Goal: Task Accomplishment & Management: Manage account settings

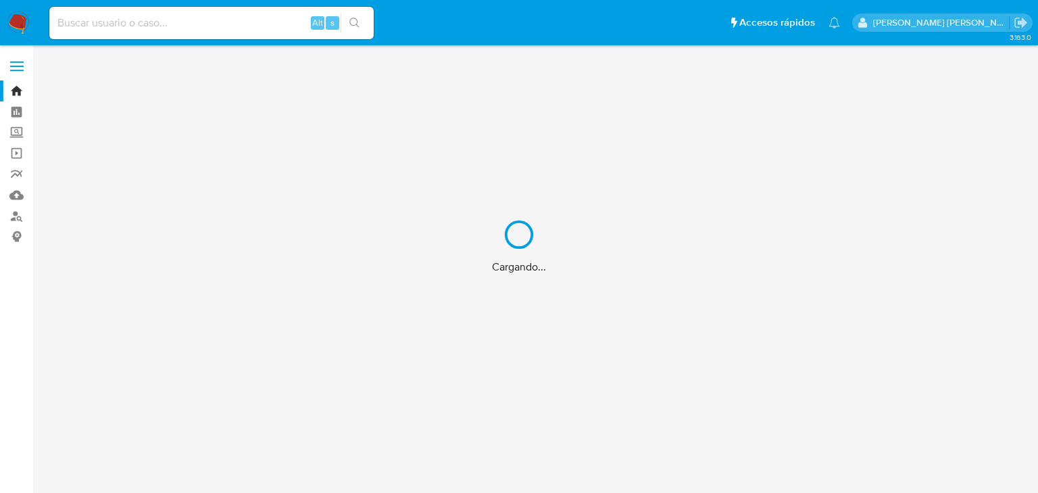
click at [81, 19] on div "Cargando..." at bounding box center [519, 246] width 1038 height 493
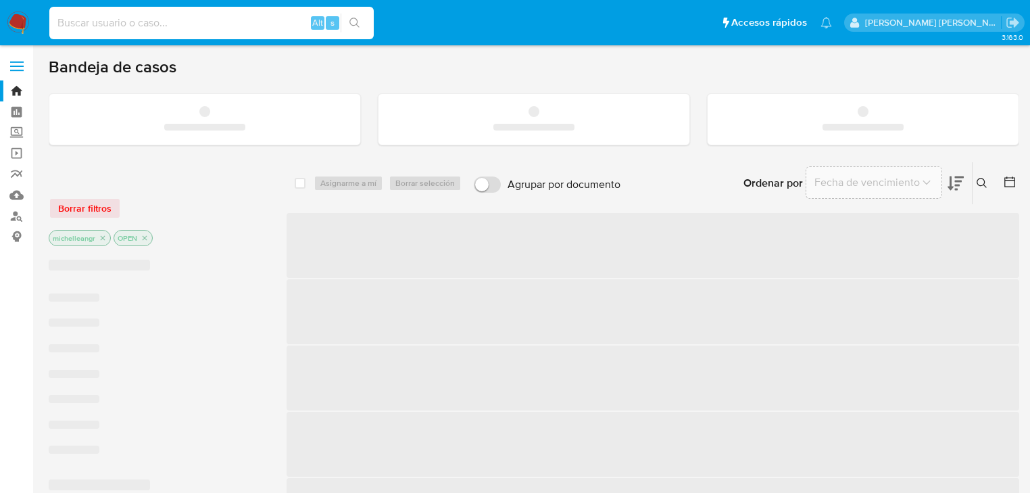
click at [81, 19] on input at bounding box center [211, 23] width 324 height 18
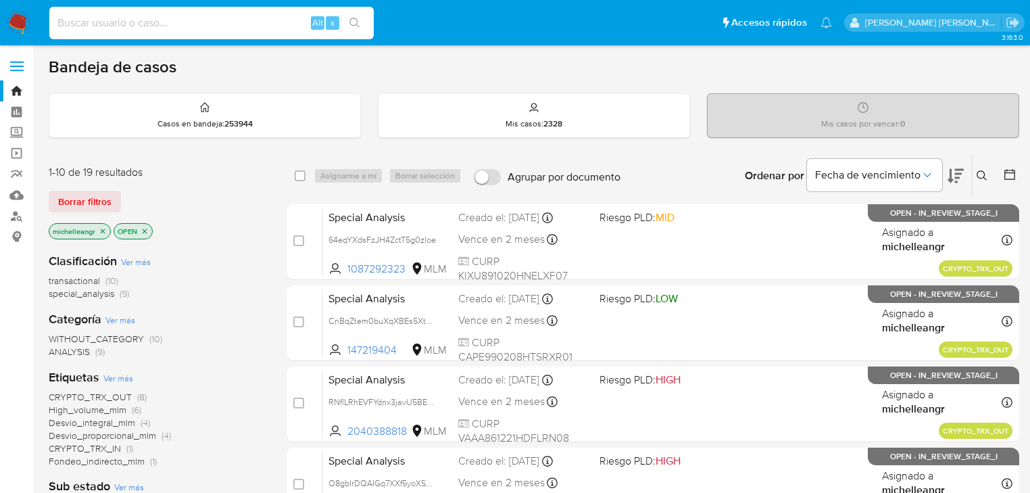
paste input "99627719"
type input "99627719"
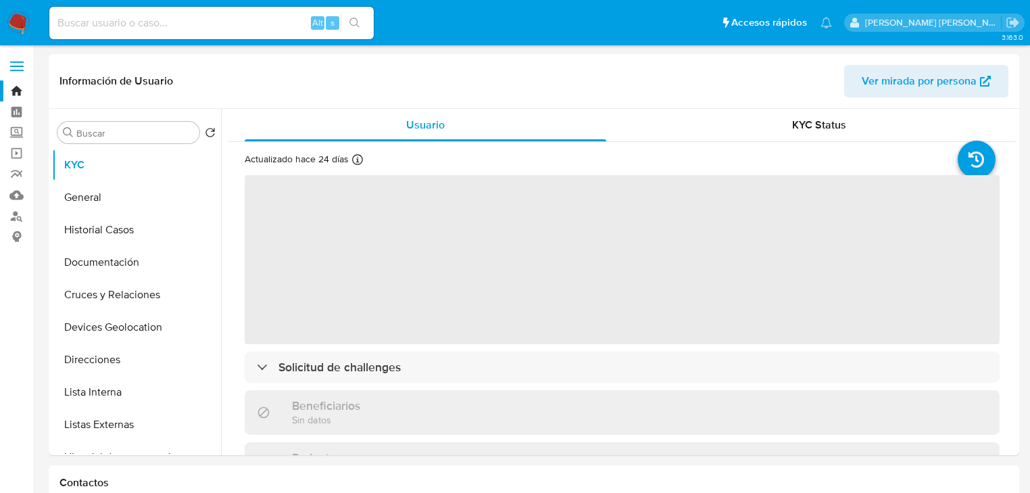
select select "10"
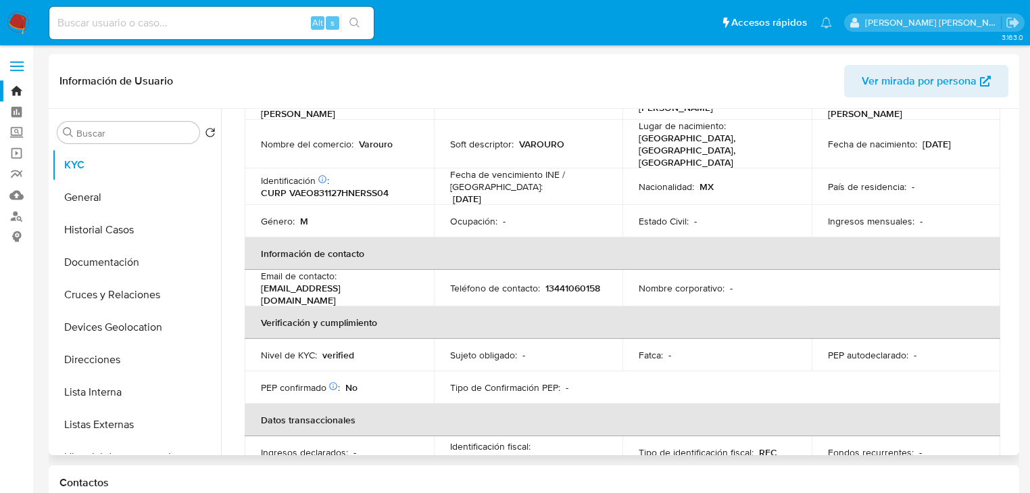
scroll to position [270, 0]
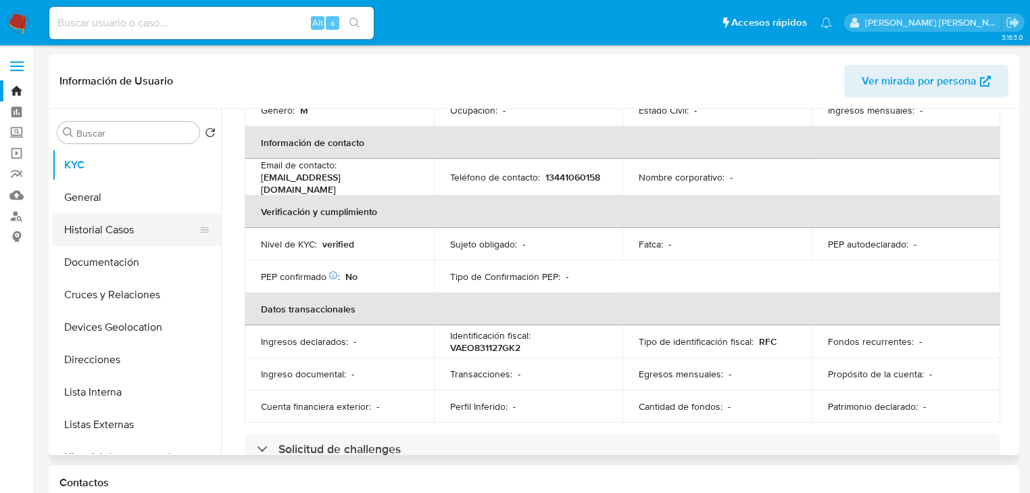
click at [144, 231] on button "Historial Casos" at bounding box center [131, 230] width 158 height 32
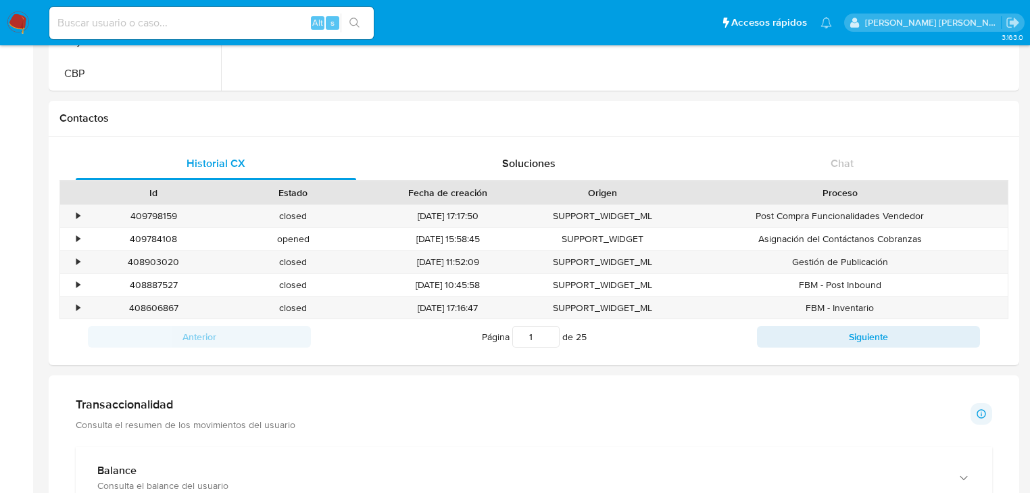
scroll to position [433, 0]
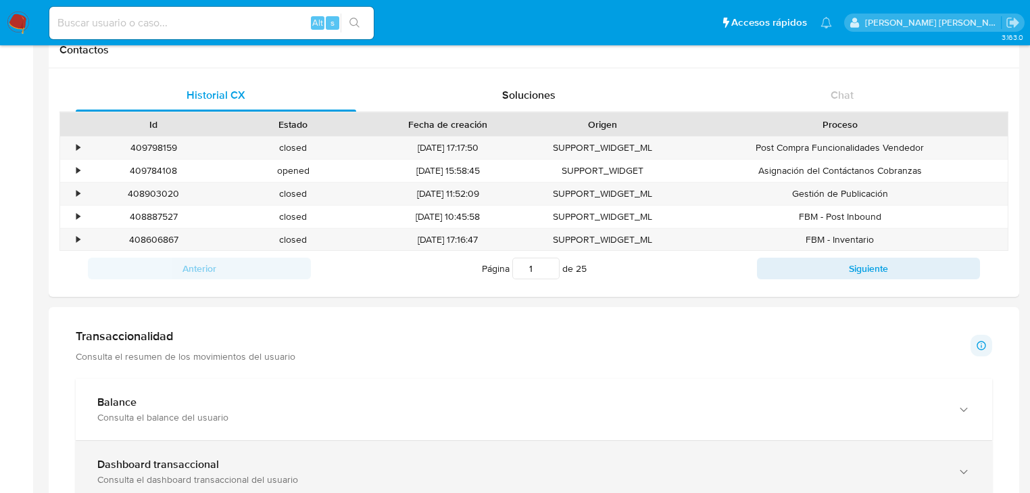
drag, startPoint x: 230, startPoint y: 460, endPoint x: 235, endPoint y: 455, distance: 7.2
click at [230, 459] on div "Dashboard transaccional" at bounding box center [520, 465] width 846 height 14
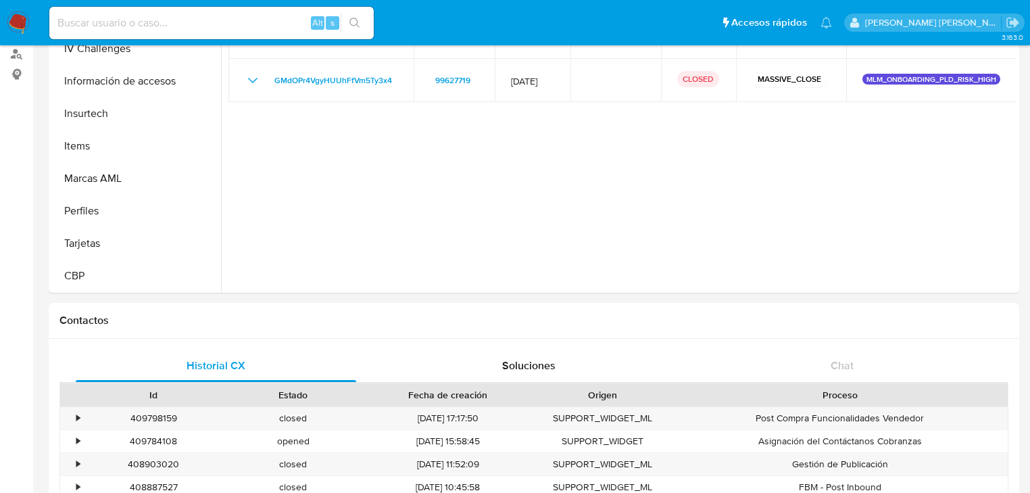
scroll to position [0, 0]
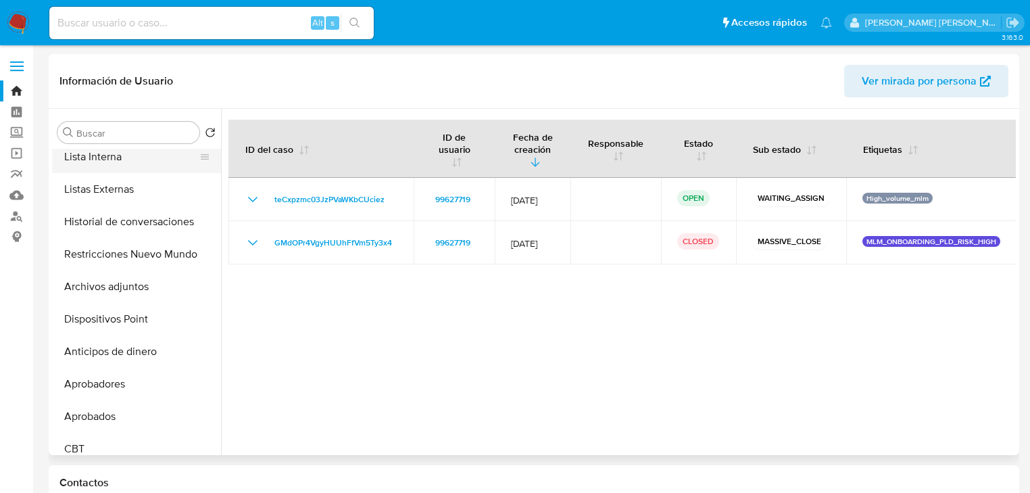
click at [114, 158] on button "Lista Interna" at bounding box center [131, 157] width 158 height 32
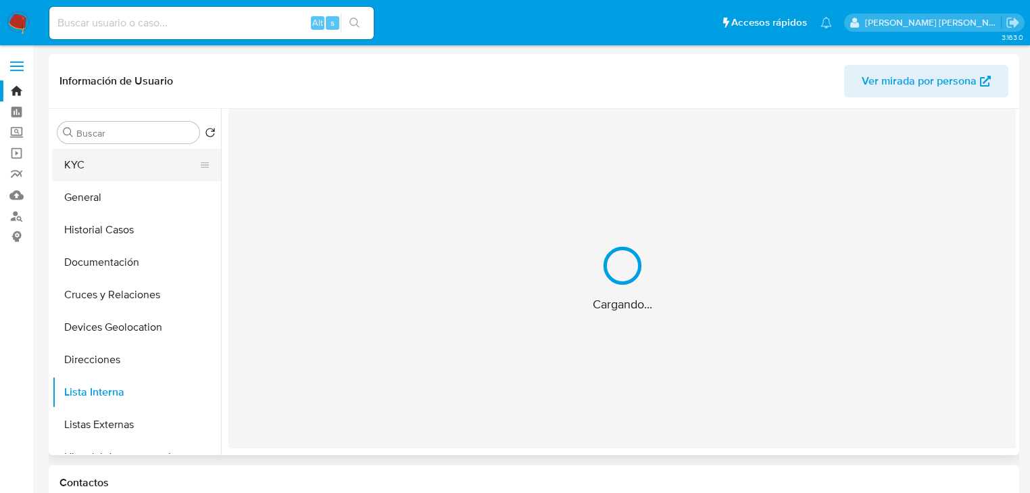
click at [114, 165] on button "KYC" at bounding box center [131, 165] width 158 height 32
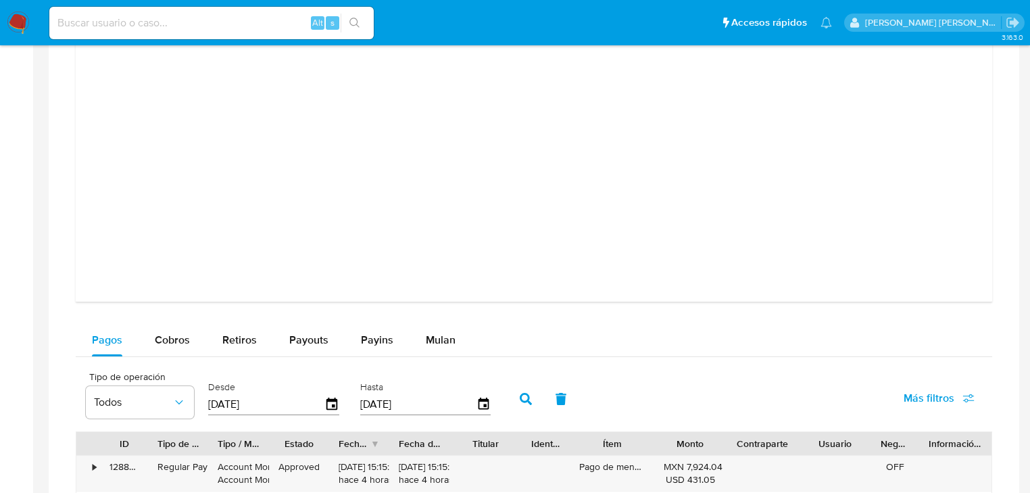
scroll to position [1298, 0]
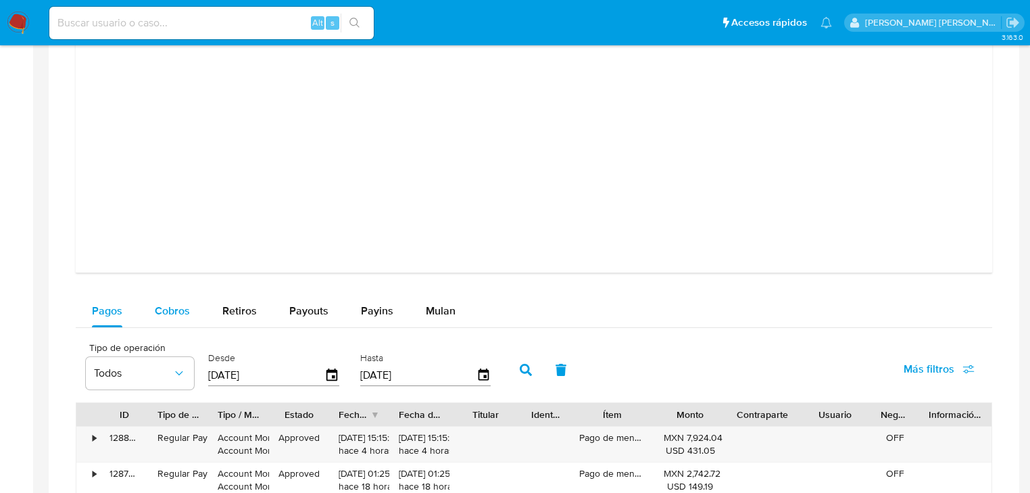
click at [180, 310] on span "Cobros" at bounding box center [172, 311] width 35 height 16
select select "10"
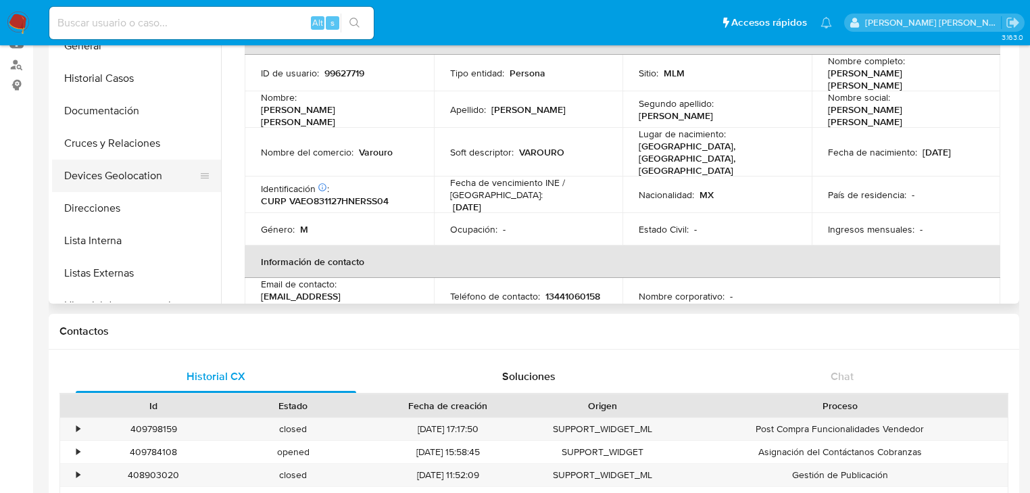
scroll to position [0, 0]
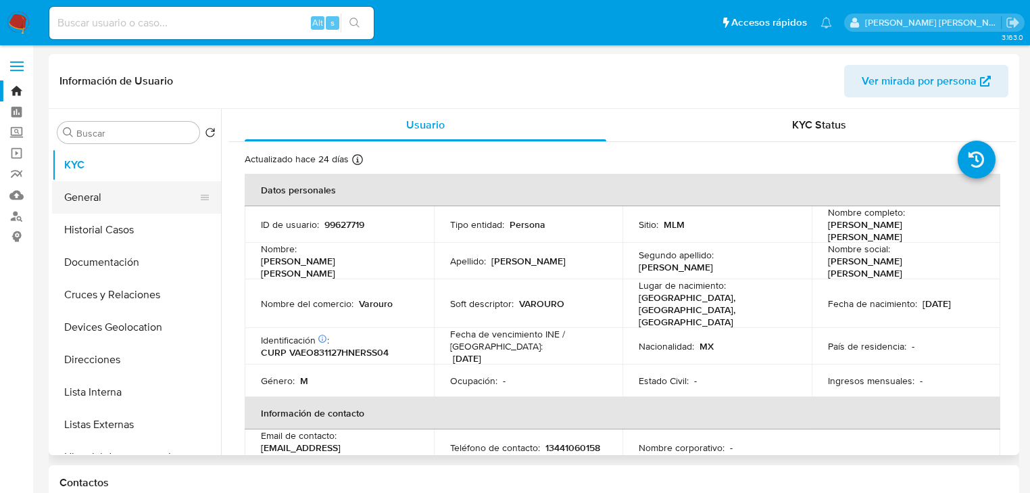
click at [116, 203] on button "General" at bounding box center [131, 197] width 158 height 32
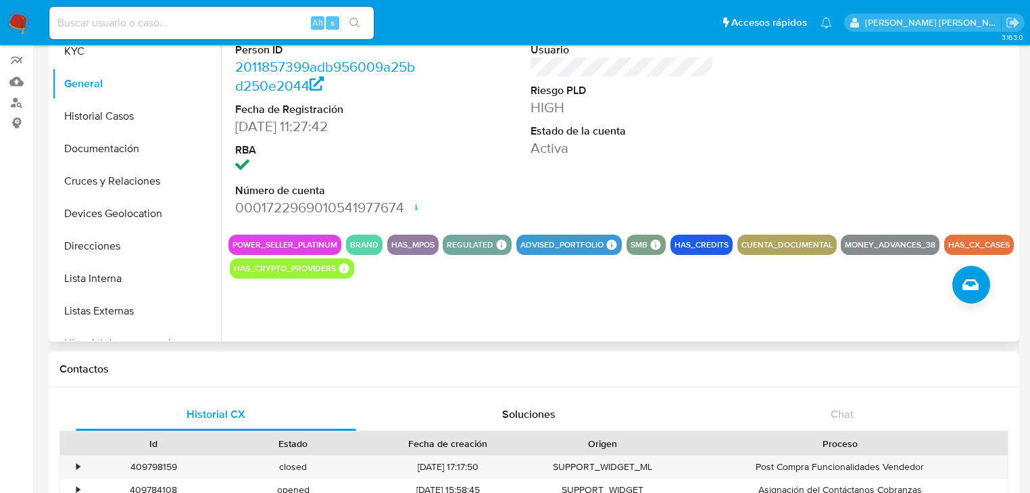
scroll to position [162, 0]
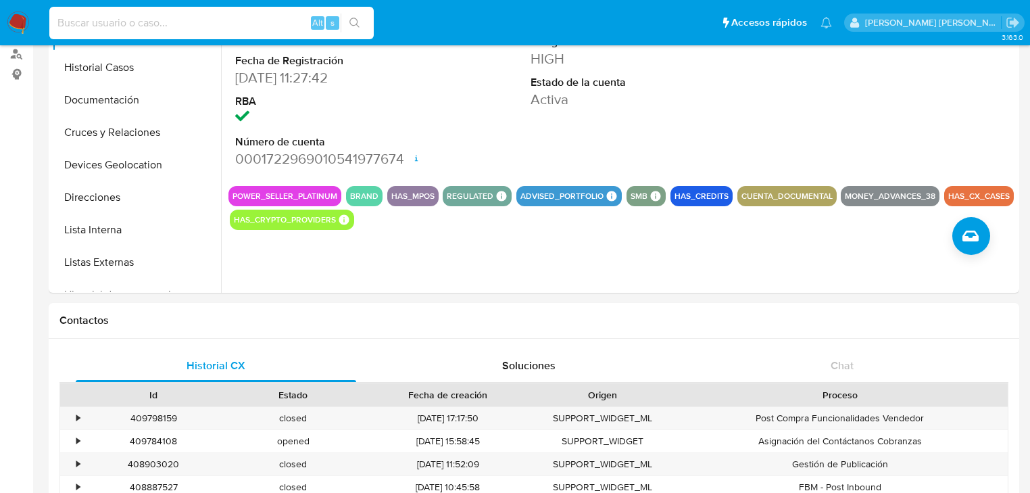
click at [175, 15] on input at bounding box center [211, 23] width 324 height 18
paste input "2556312303"
type input "2556312303"
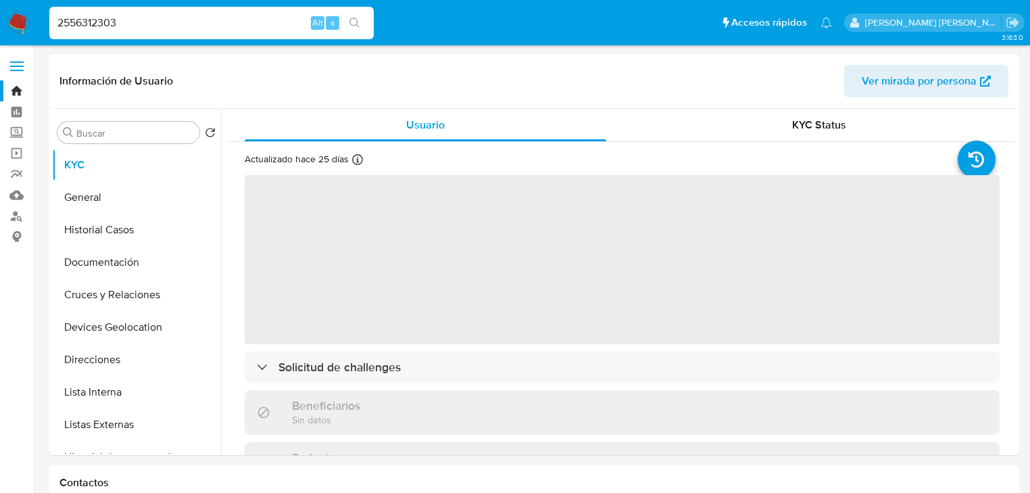
select select "10"
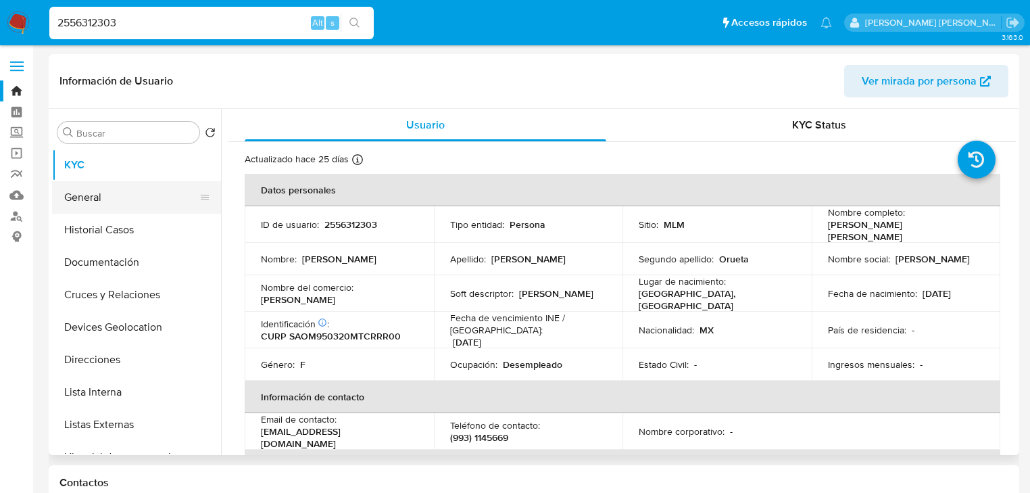
click at [119, 205] on button "General" at bounding box center [131, 197] width 158 height 32
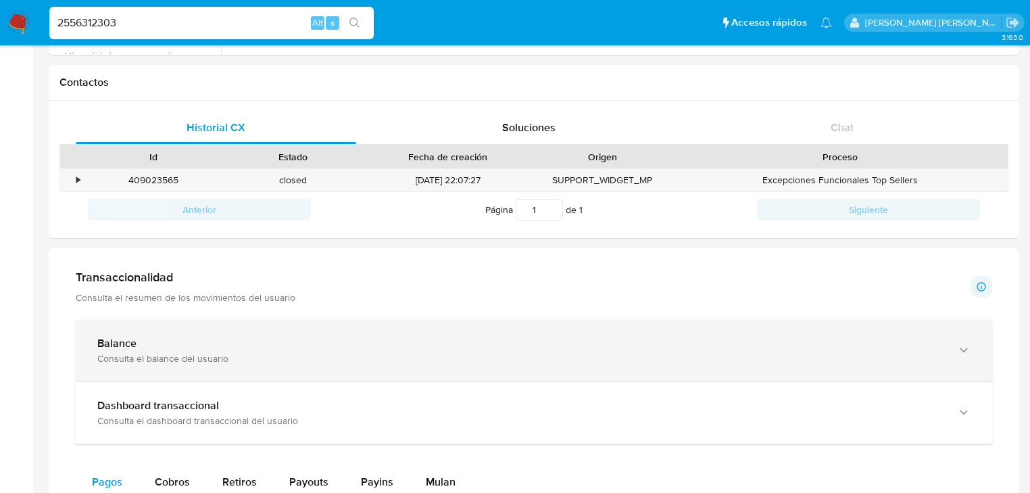
scroll to position [433, 0]
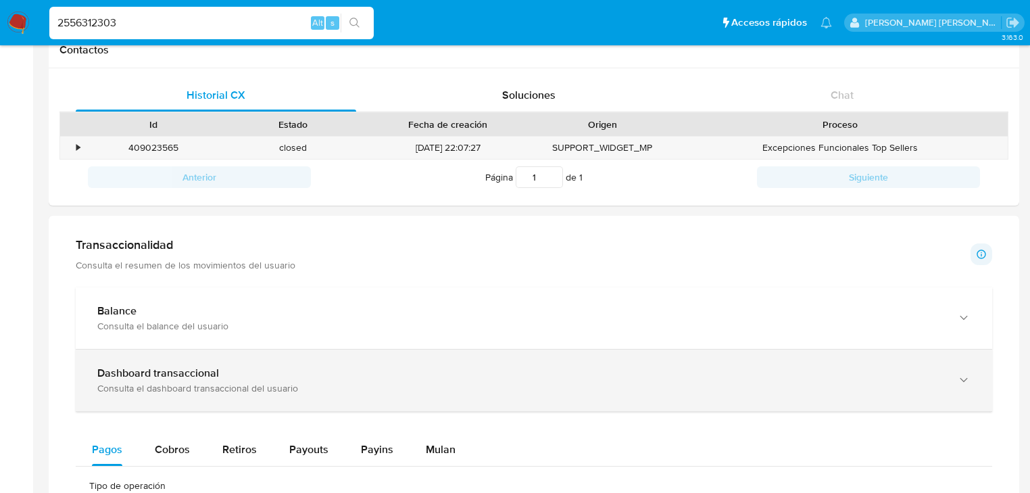
click at [233, 377] on div "Dashboard transaccional" at bounding box center [520, 373] width 846 height 14
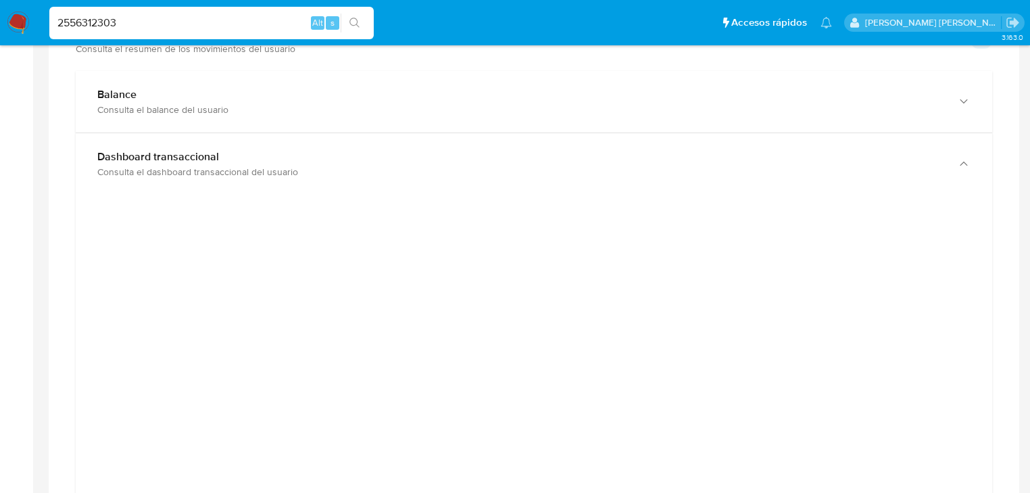
scroll to position [703, 0]
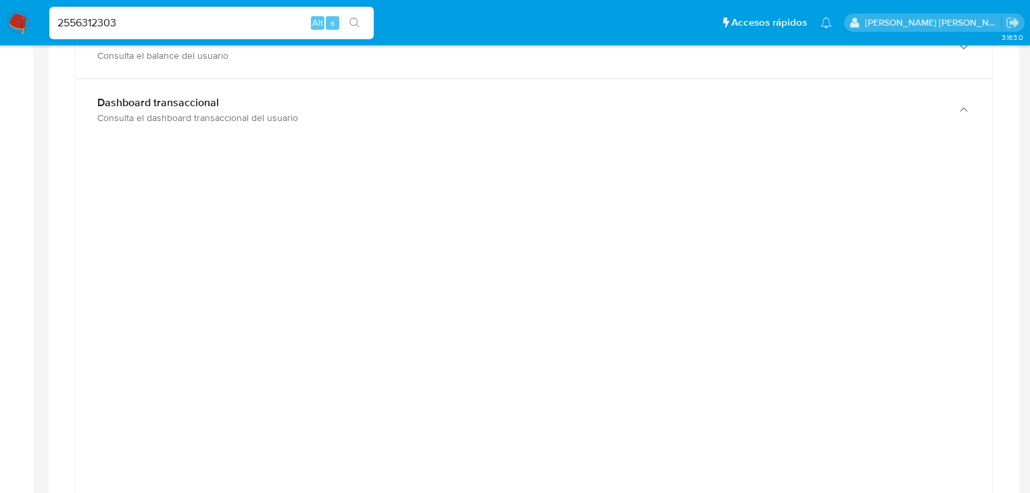
click at [0, 0] on html "Pausado Ver notificaciones 2556312303 Alt s Accesos rápidos Presiona las siguie…" at bounding box center [515, 492] width 1030 height 2390
paste input "81974317"
type input "819743173"
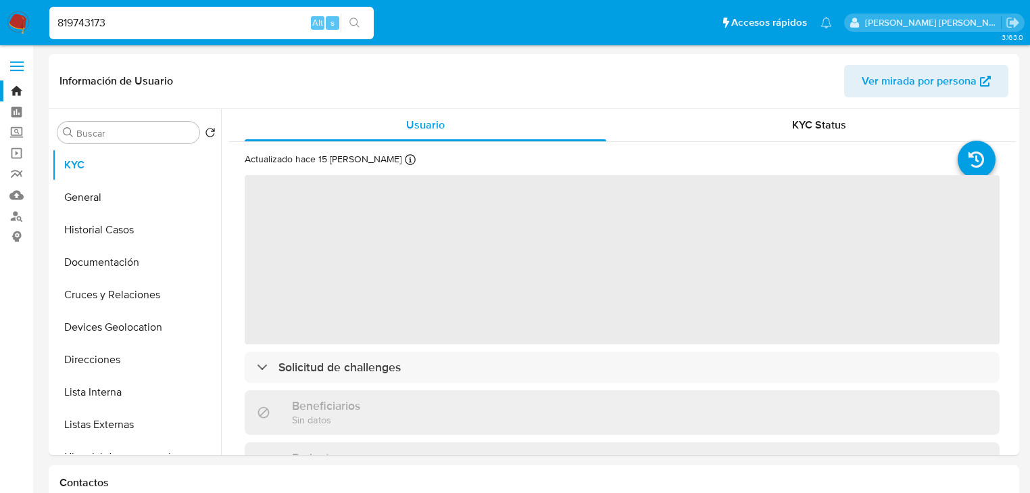
select select "10"
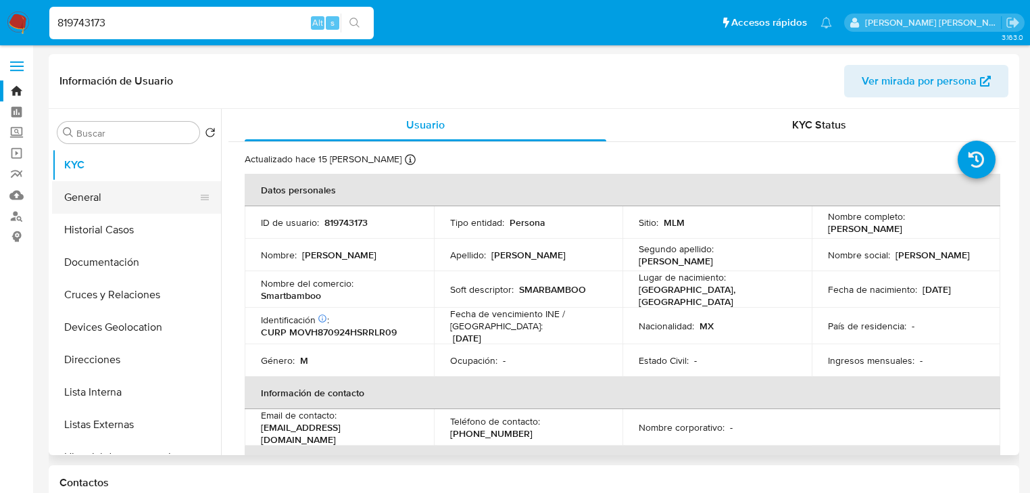
click at [122, 196] on button "General" at bounding box center [131, 197] width 158 height 32
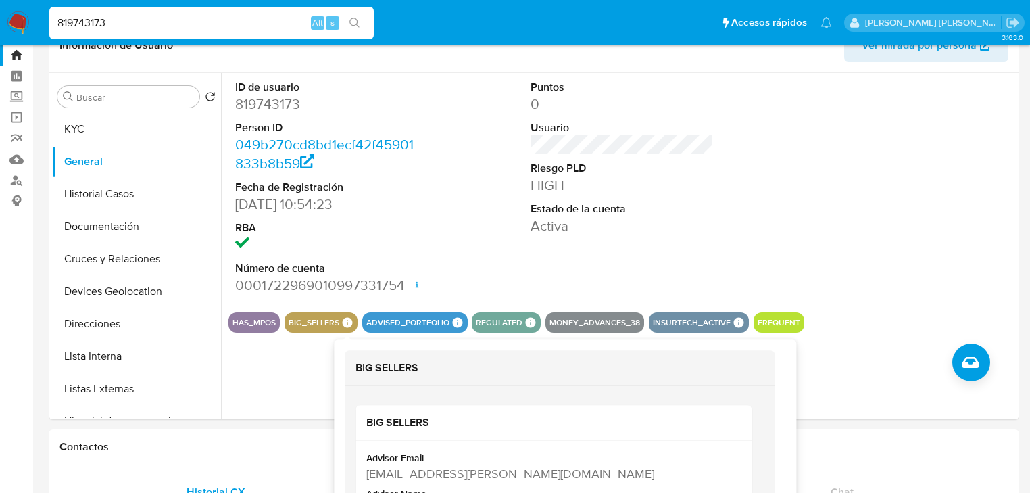
scroll to position [54, 0]
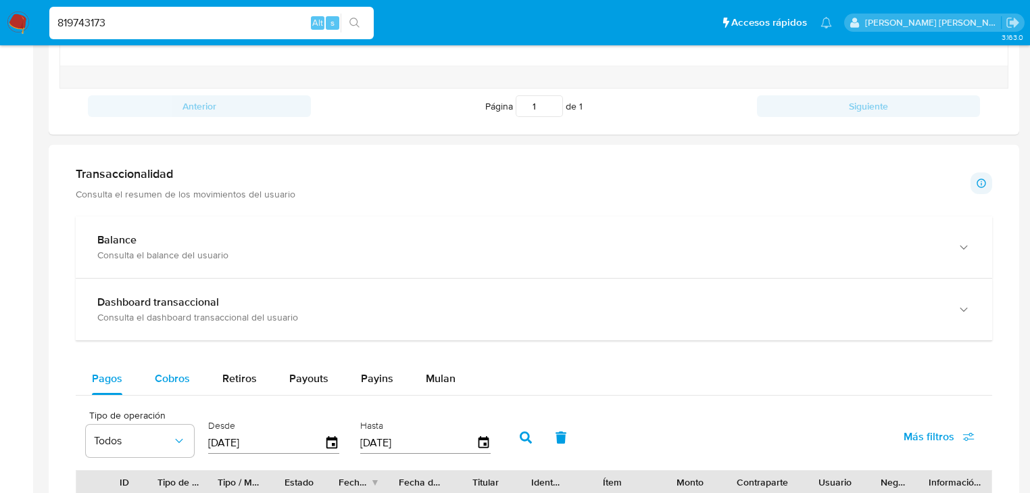
click at [170, 373] on span "Cobros" at bounding box center [172, 378] width 35 height 16
select select "10"
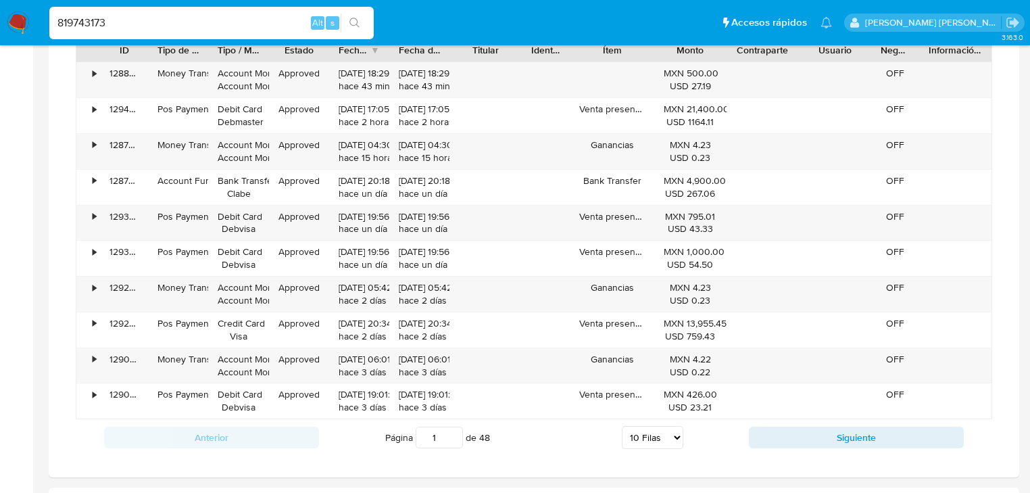
scroll to position [1028, 0]
click at [784, 435] on button "Siguiente" at bounding box center [856, 437] width 215 height 22
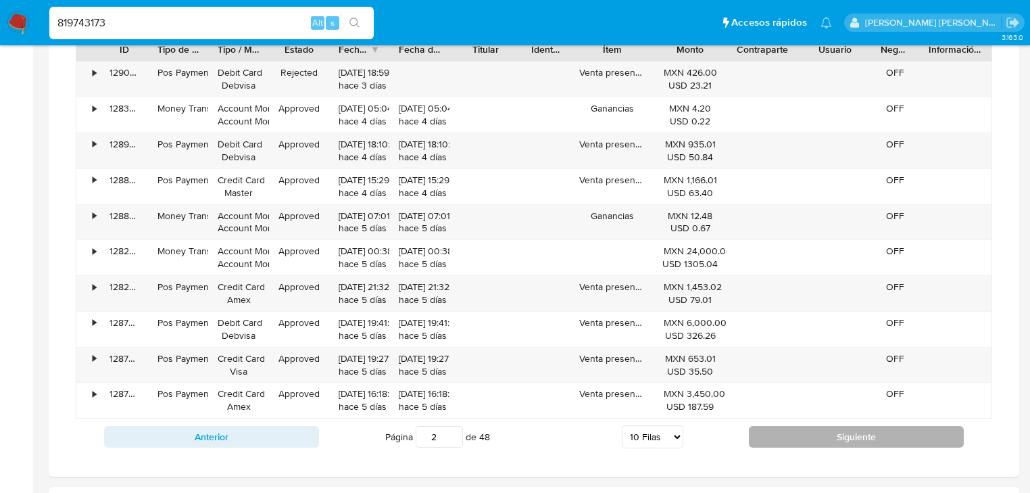
click at [784, 435] on button "Siguiente" at bounding box center [856, 437] width 215 height 22
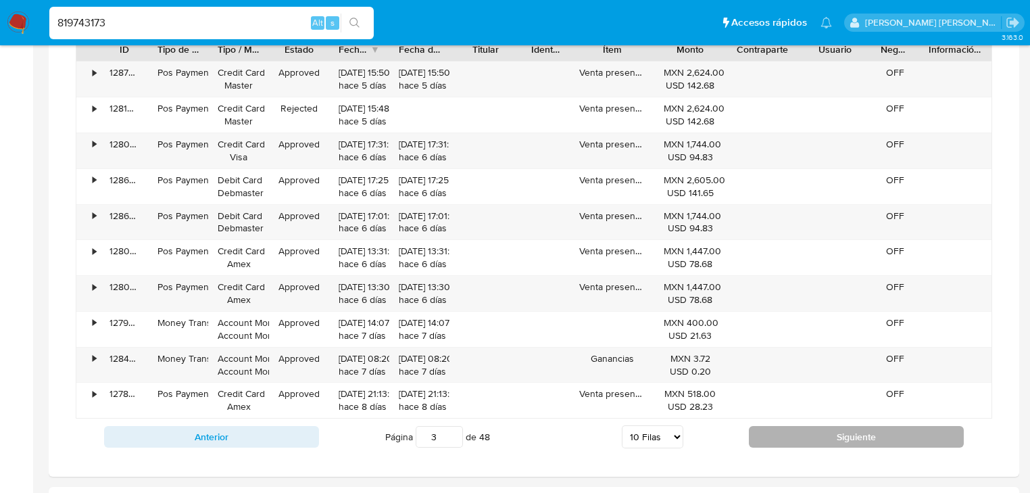
click at [790, 443] on button "Siguiente" at bounding box center [856, 437] width 215 height 22
type input "4"
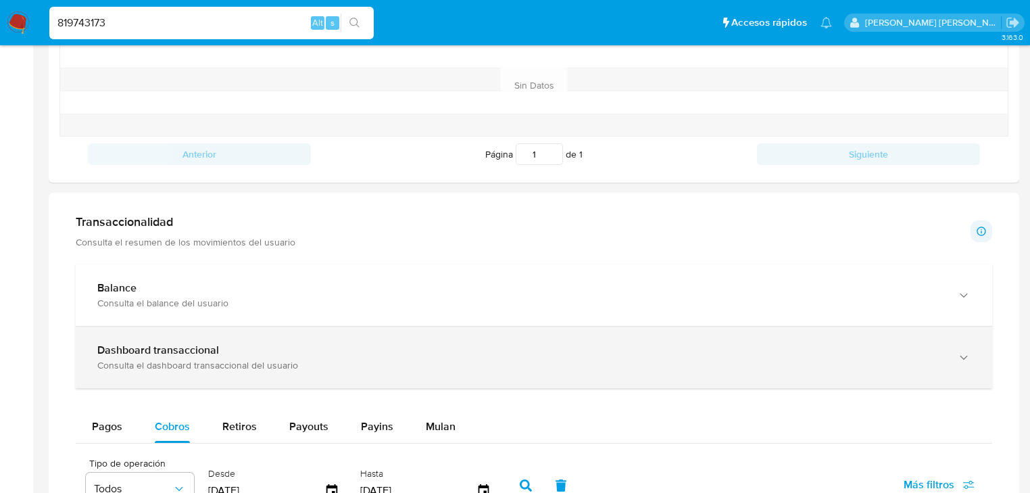
scroll to position [595, 0]
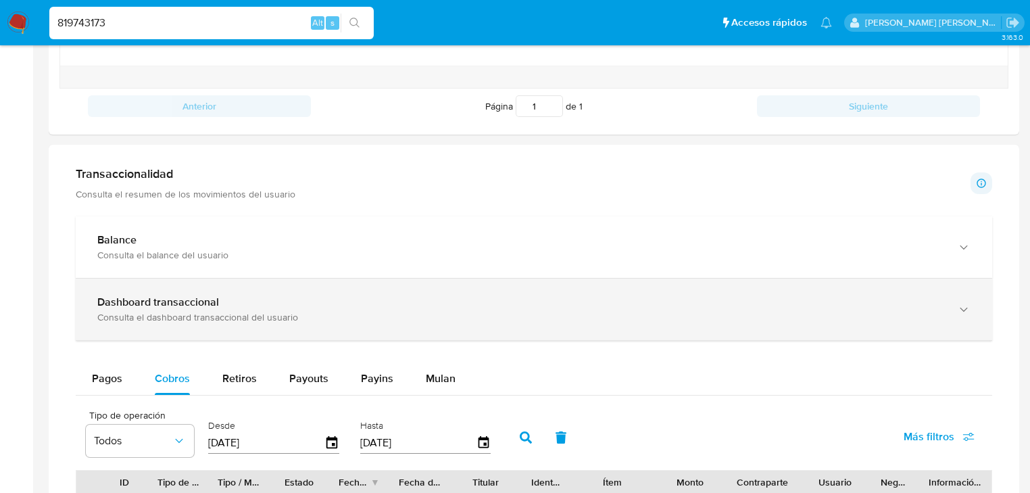
click at [297, 297] on div "Dashboard transaccional" at bounding box center [520, 302] width 846 height 14
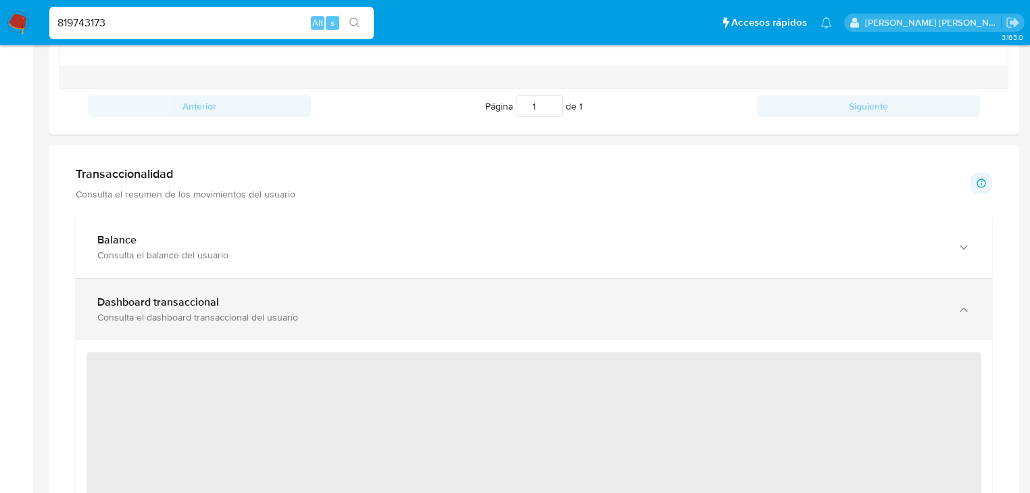
scroll to position [757, 0]
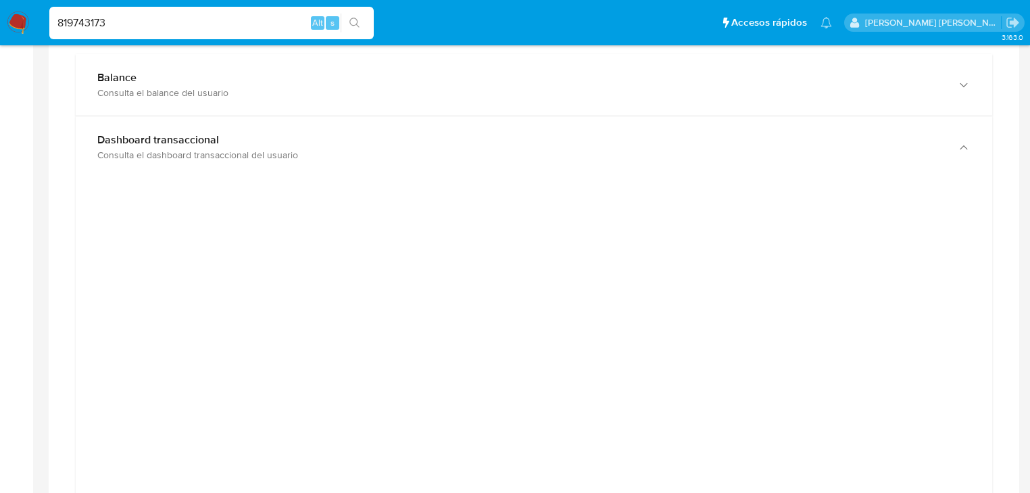
click at [149, 3] on nav "Pausado Ver notificaciones 819743173 Alt s Accesos rápidos Presiona las siguien…" at bounding box center [515, 22] width 1030 height 45
drag, startPoint x: 101, startPoint y: 18, endPoint x: 0, endPoint y: -43, distance: 118.6
paste input "1285373965"
type input "1285373965"
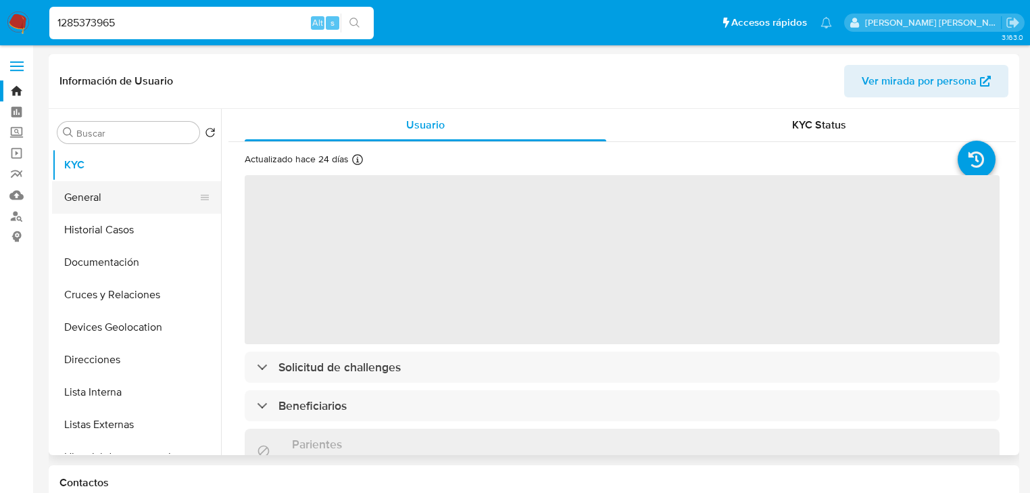
click at [112, 197] on button "General" at bounding box center [131, 197] width 158 height 32
select select "10"
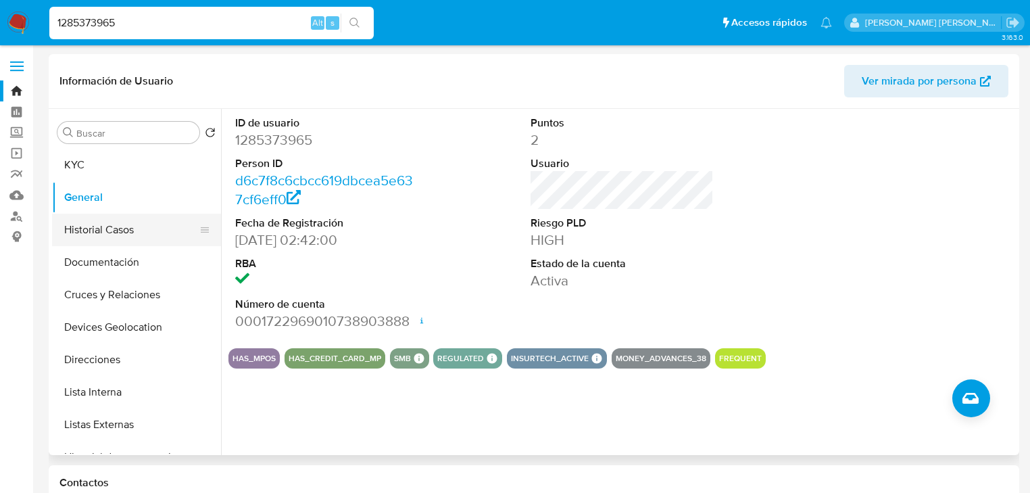
click at [178, 234] on button "Historial Casos" at bounding box center [131, 230] width 158 height 32
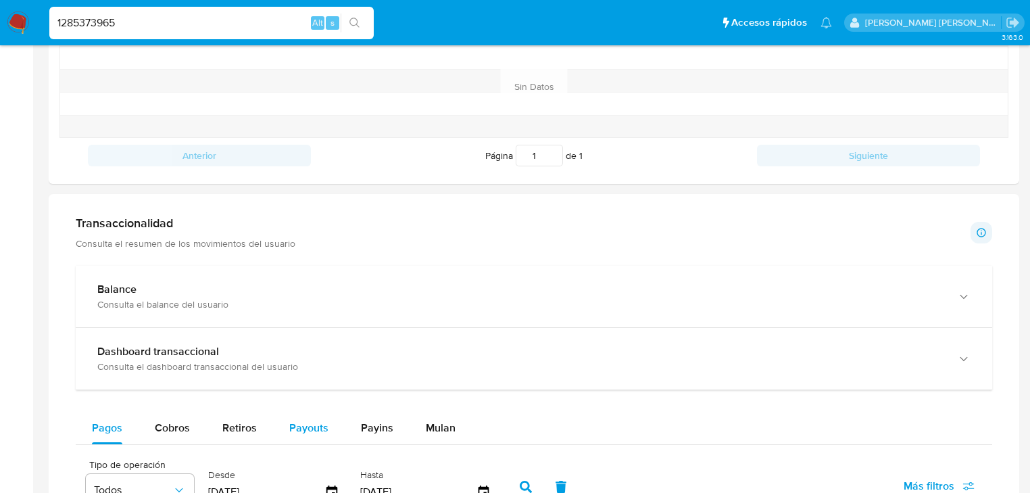
scroll to position [649, 0]
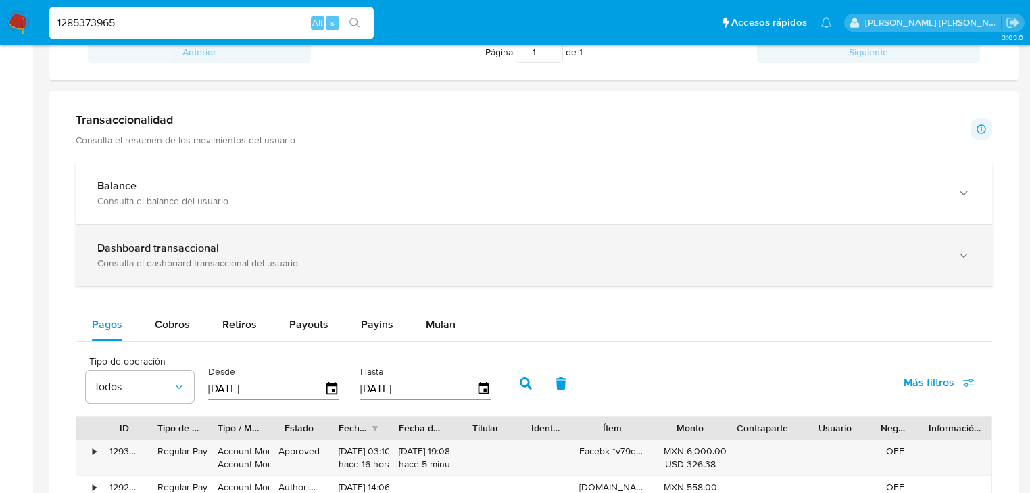
click at [314, 256] on div "Dashboard transaccional Consulta el dashboard transaccional del usuario" at bounding box center [520, 255] width 846 height 28
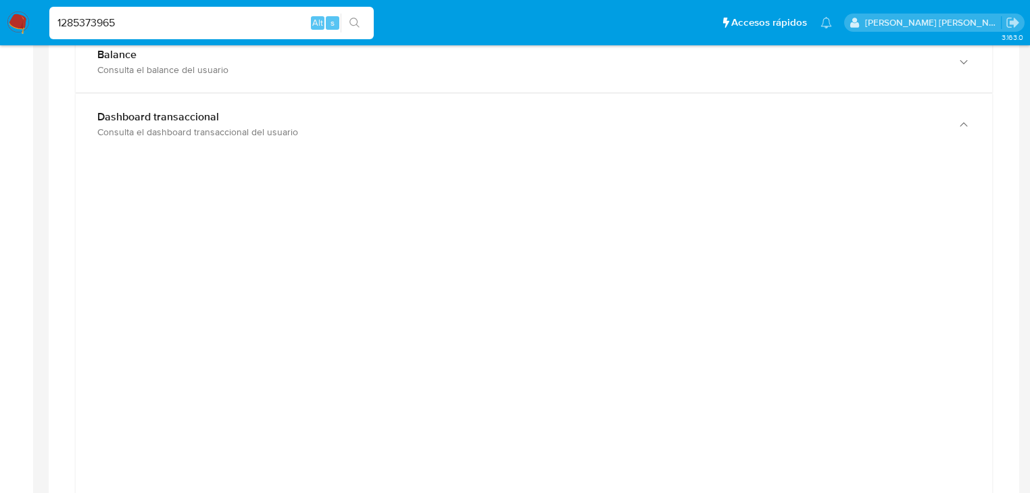
scroll to position [811, 0]
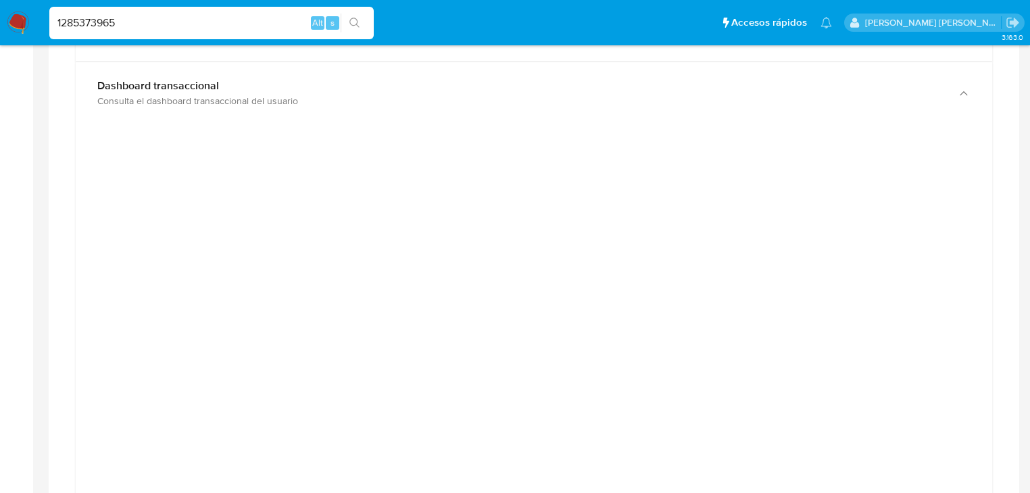
drag, startPoint x: 91, startPoint y: 17, endPoint x: 0, endPoint y: -33, distance: 104.1
click at [0, 0] on html "Pausado Ver notificaciones 1285373965 Alt s Accesos rápidos Presiona las siguie…" at bounding box center [515, 486] width 1030 height 2595
paste input "2428080192"
type input "2428080192"
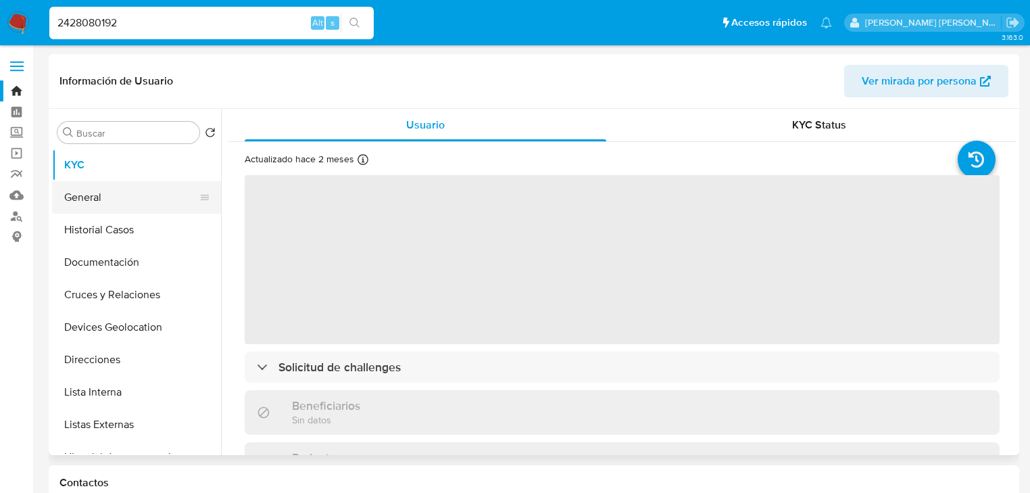
click at [100, 199] on button "General" at bounding box center [131, 197] width 158 height 32
select select "10"
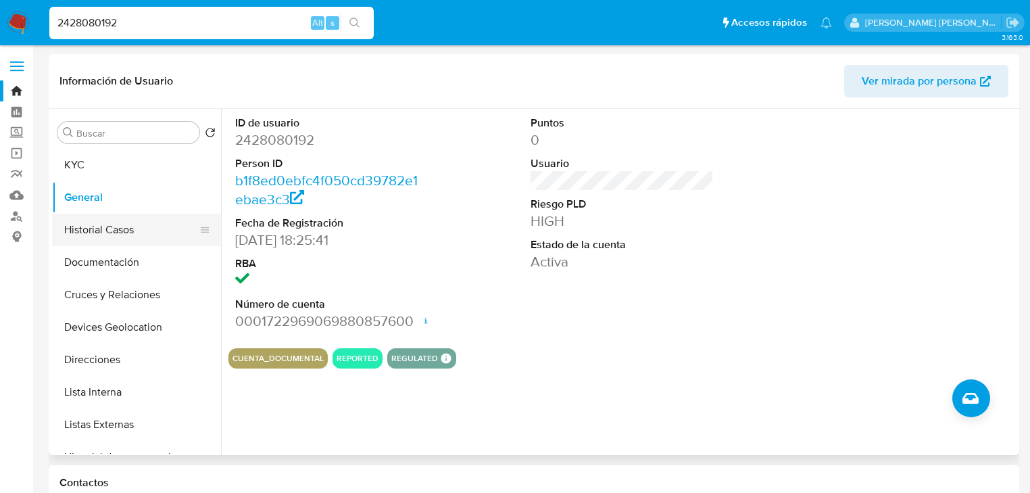
click at [116, 228] on button "Historial Casos" at bounding box center [131, 230] width 158 height 32
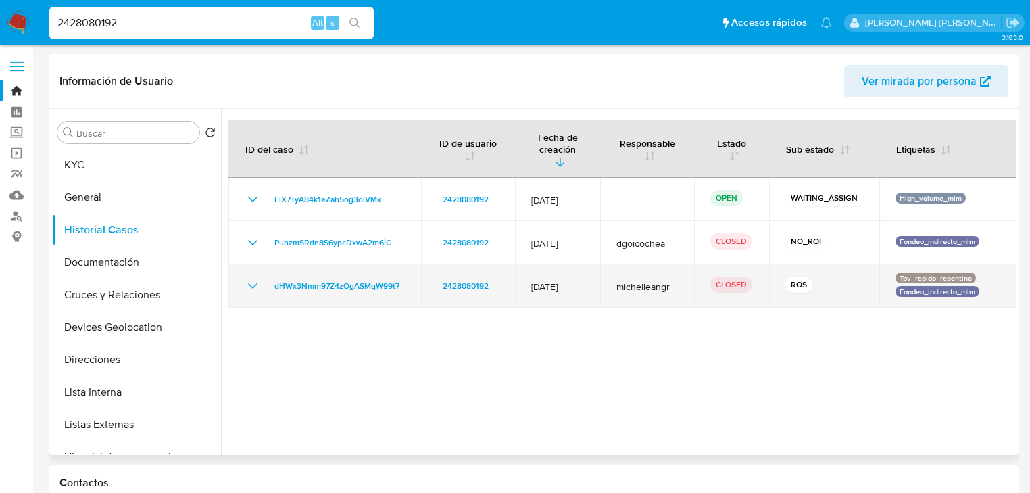
click at [254, 283] on icon "Mostrar/Ocultar" at bounding box center [252, 285] width 9 height 5
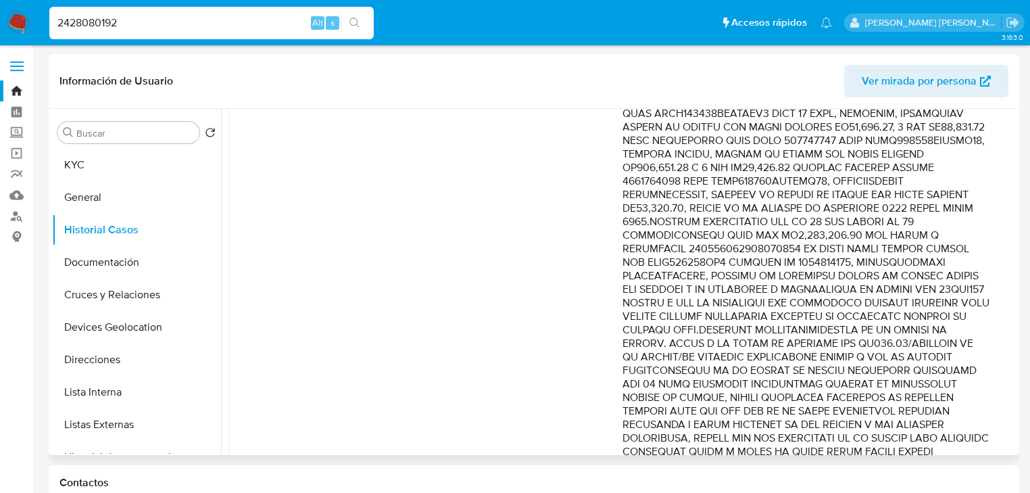
scroll to position [703, 0]
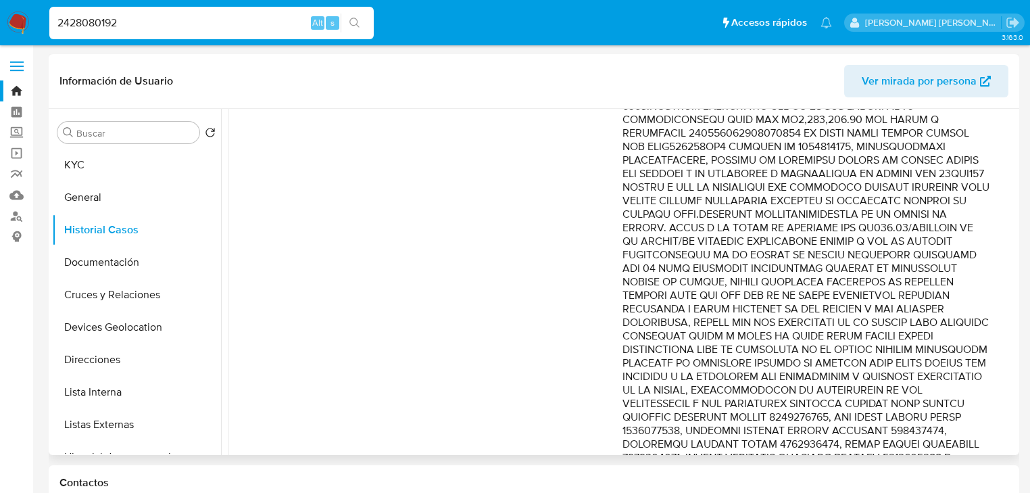
drag, startPoint x: 687, startPoint y: 289, endPoint x: 984, endPoint y: 333, distance: 300.1
click at [984, 333] on p "Comentario :" at bounding box center [806, 85] width 367 height 919
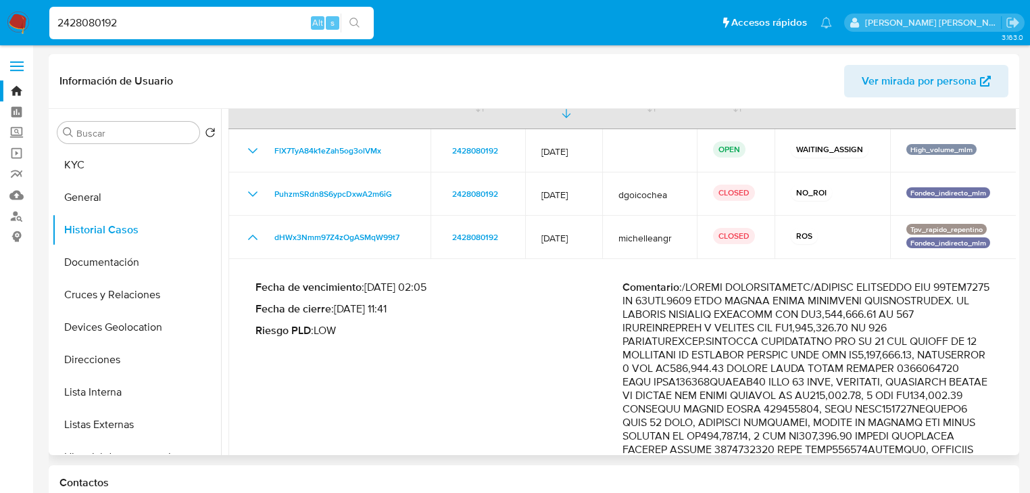
scroll to position [0, 0]
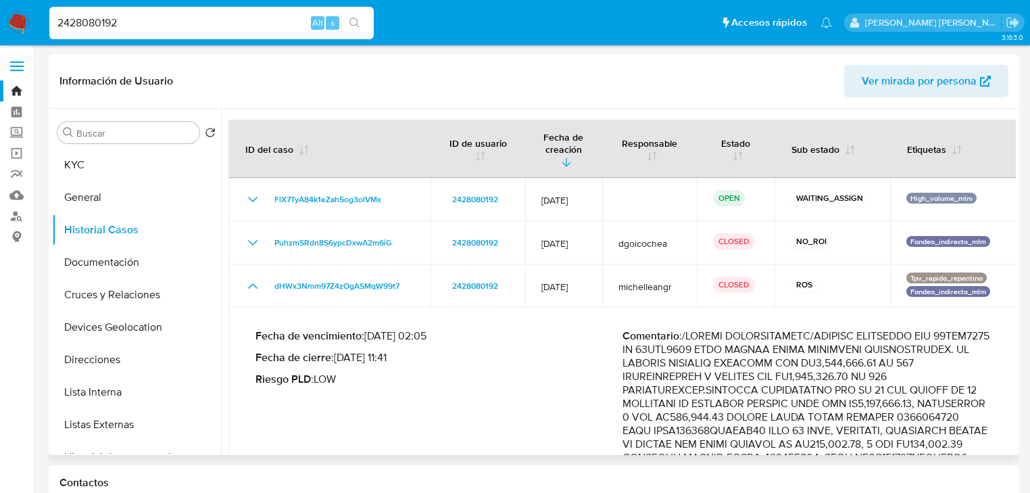
drag, startPoint x: 697, startPoint y: 338, endPoint x: 825, endPoint y: 343, distance: 128.6
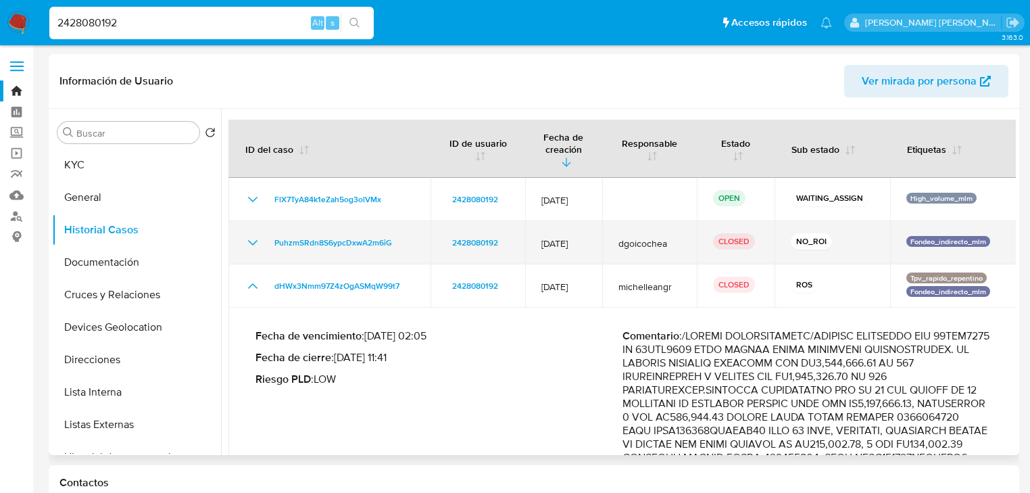
click at [249, 240] on icon "Mostrar/Ocultar" at bounding box center [252, 242] width 9 height 5
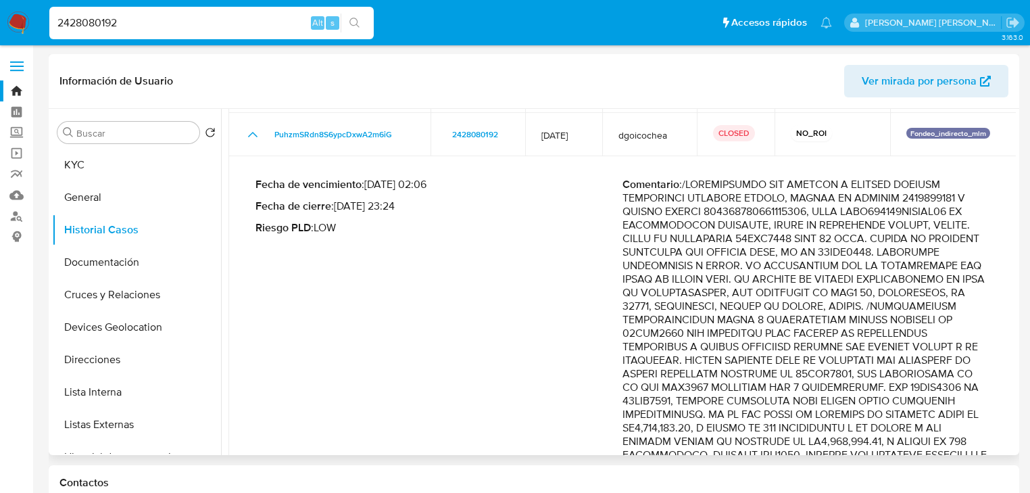
scroll to position [162, 0]
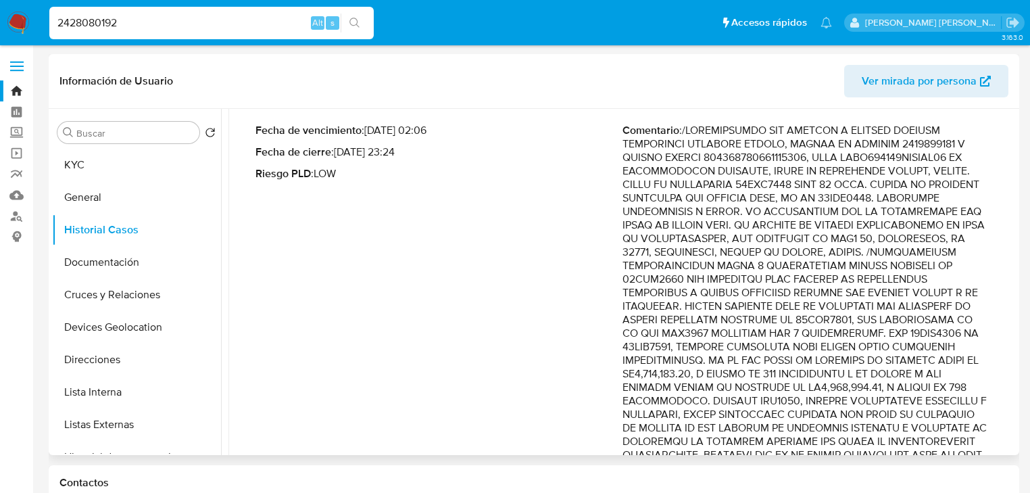
drag, startPoint x: 919, startPoint y: 306, endPoint x: 934, endPoint y: 320, distance: 20.6
click at [934, 320] on p "Comentario :" at bounding box center [806, 320] width 367 height 392
click at [922, 273] on p "Comentario :" at bounding box center [806, 320] width 367 height 392
drag, startPoint x: 930, startPoint y: 282, endPoint x: 944, endPoint y: 289, distance: 15.7
click at [944, 289] on p "Comentario :" at bounding box center [806, 320] width 367 height 392
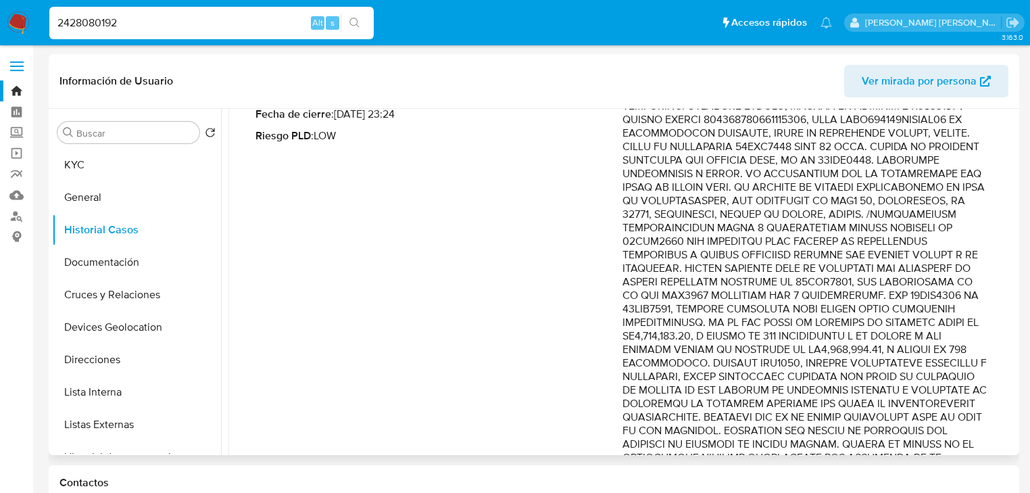
scroll to position [216, 0]
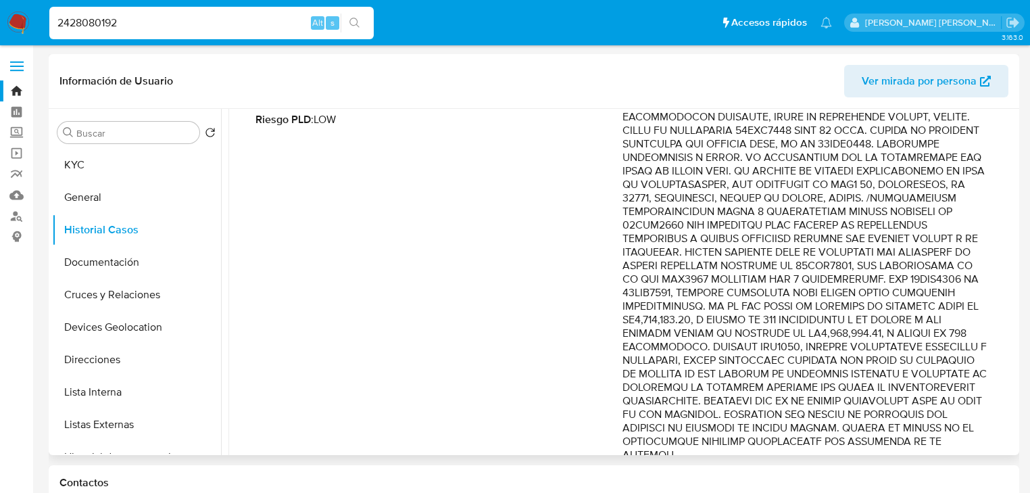
drag, startPoint x: 906, startPoint y: 292, endPoint x: 914, endPoint y: 338, distance: 46.7
click at [914, 338] on p "Comentario :" at bounding box center [806, 266] width 367 height 392
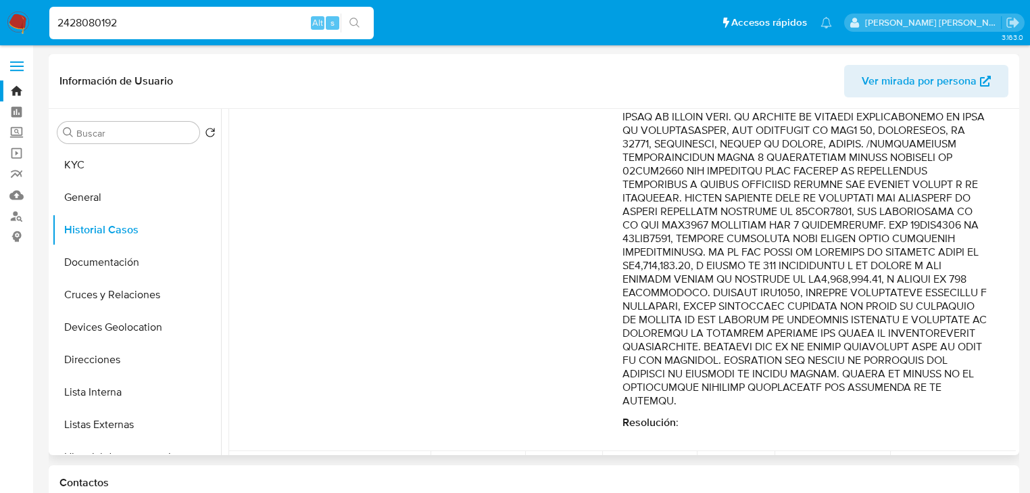
click at [961, 280] on p "Comentario :" at bounding box center [806, 212] width 367 height 392
drag, startPoint x: 922, startPoint y: 297, endPoint x: 949, endPoint y: 346, distance: 55.7
click at [949, 346] on p "Comentario :" at bounding box center [806, 212] width 367 height 392
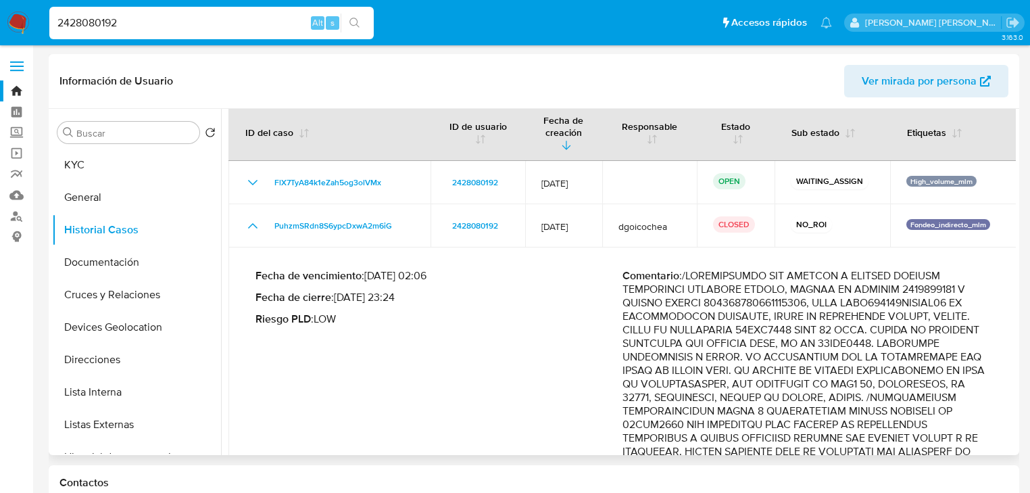
scroll to position [0, 0]
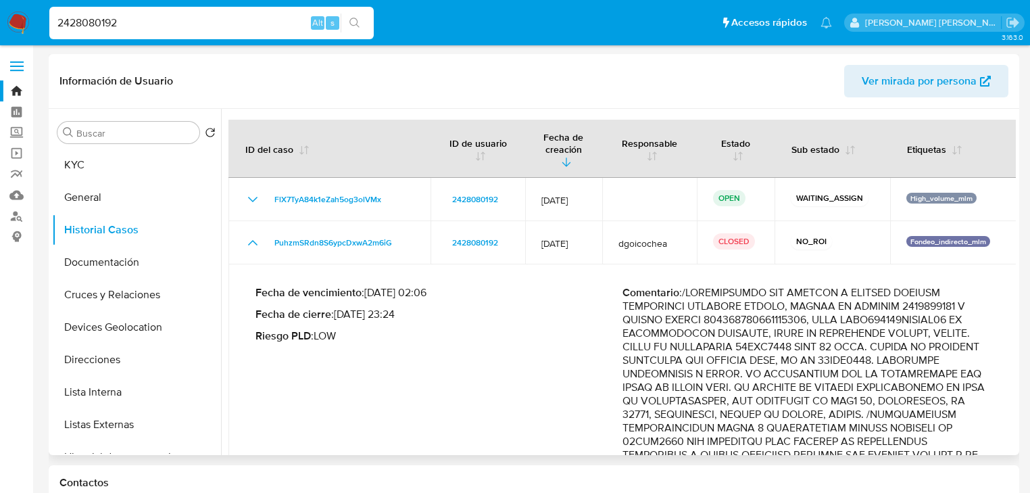
drag, startPoint x: 846, startPoint y: 299, endPoint x: 936, endPoint y: 343, distance: 100.1
click at [936, 343] on p "Comentario :" at bounding box center [806, 482] width 367 height 392
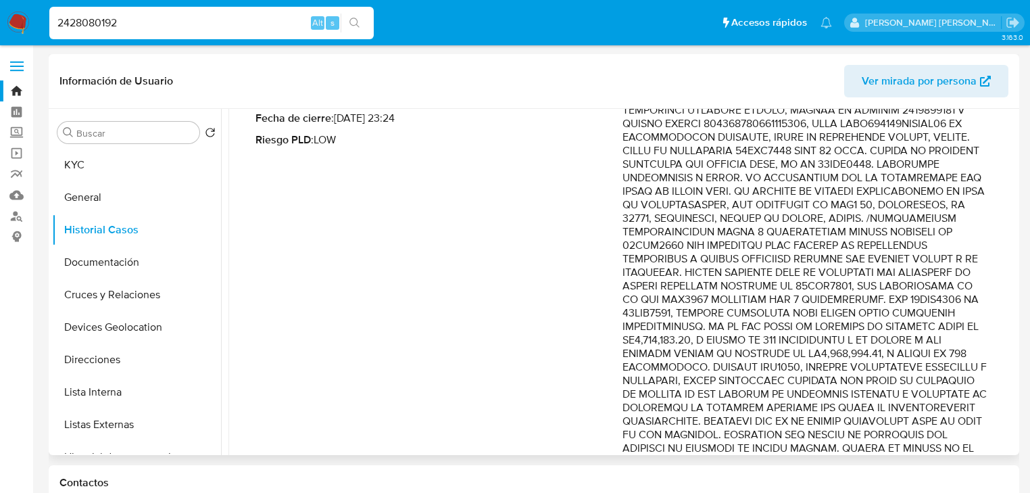
scroll to position [270, 0]
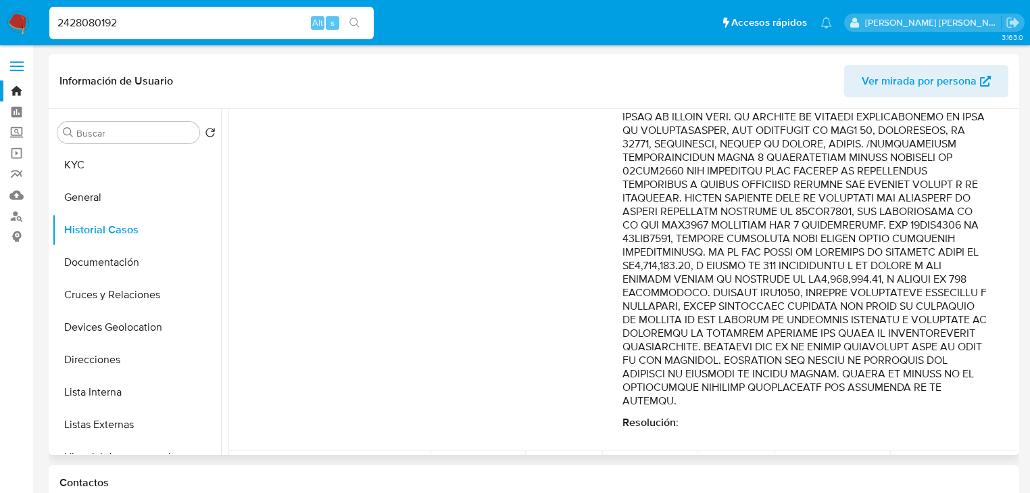
drag, startPoint x: 900, startPoint y: 240, endPoint x: 934, endPoint y: 327, distance: 93.5
click at [934, 327] on p "Comentario :" at bounding box center [806, 212] width 367 height 392
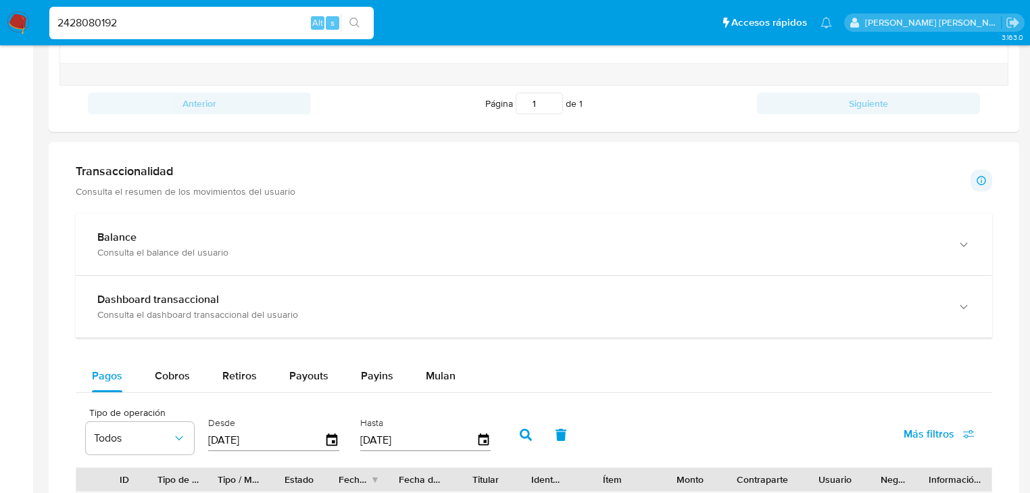
scroll to position [703, 0]
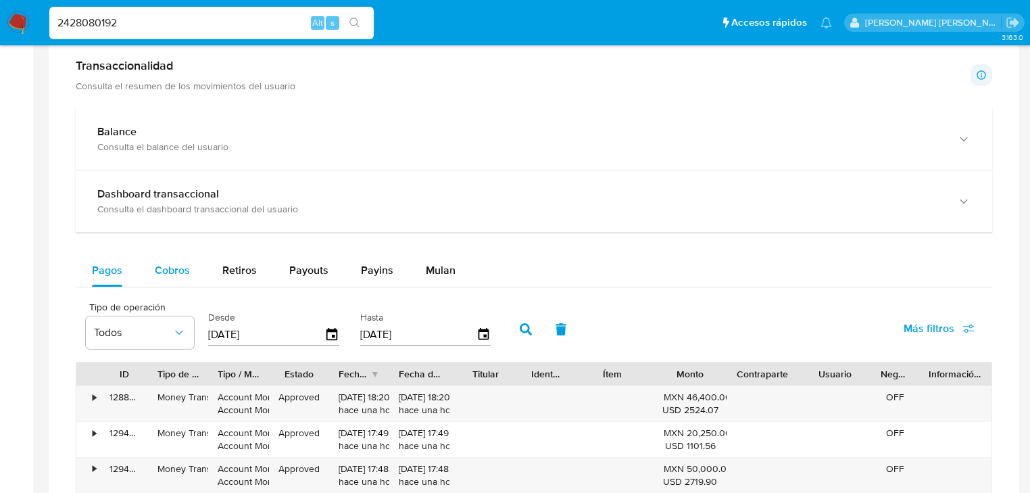
click at [186, 266] on span "Cobros" at bounding box center [172, 270] width 35 height 16
select select "10"
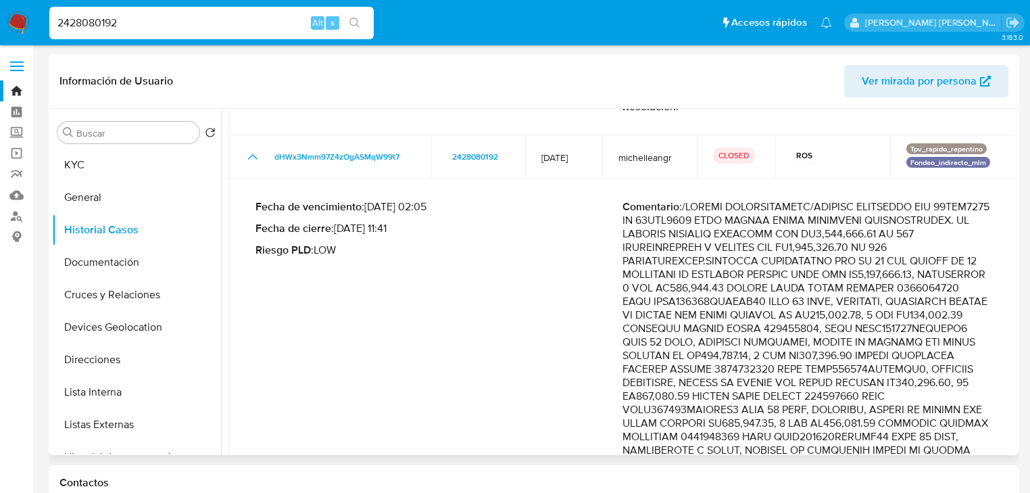
scroll to position [506, 0]
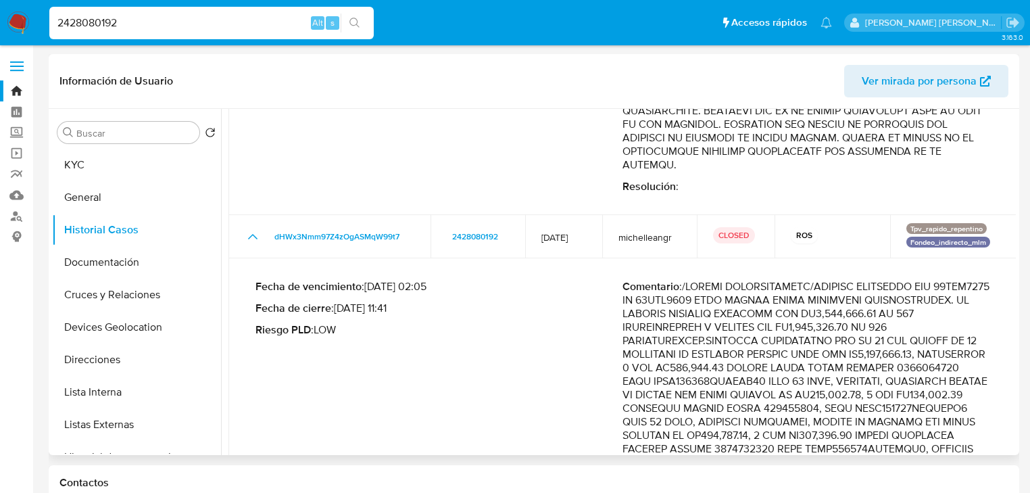
drag, startPoint x: 635, startPoint y: 289, endPoint x: 754, endPoint y: 291, distance: 119.7
drag, startPoint x: 612, startPoint y: 289, endPoint x: 706, endPoint y: 295, distance: 94.1
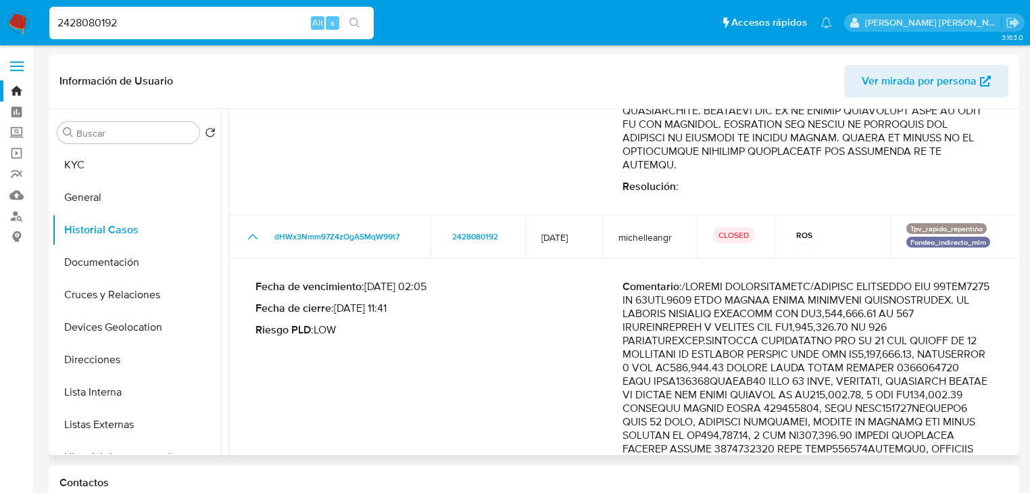
drag, startPoint x: 627, startPoint y: 291, endPoint x: 704, endPoint y: 291, distance: 77.1
drag, startPoint x: 714, startPoint y: 290, endPoint x: 781, endPoint y: 292, distance: 67.6
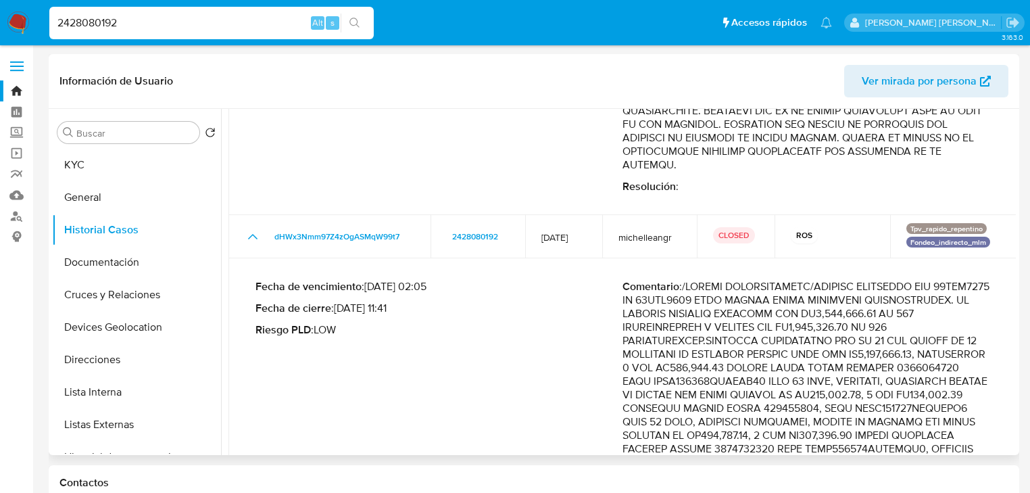
drag, startPoint x: 755, startPoint y: 289, endPoint x: 620, endPoint y: 289, distance: 135.2
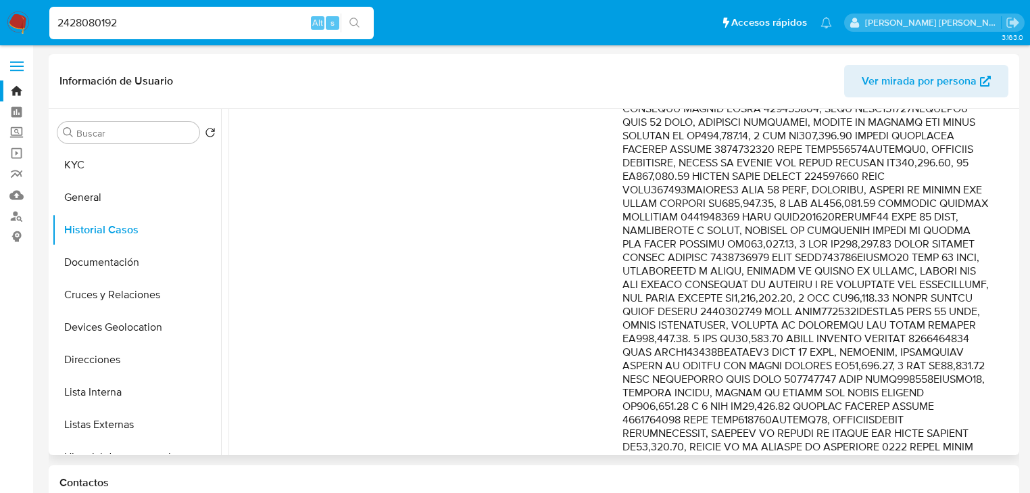
scroll to position [831, 0]
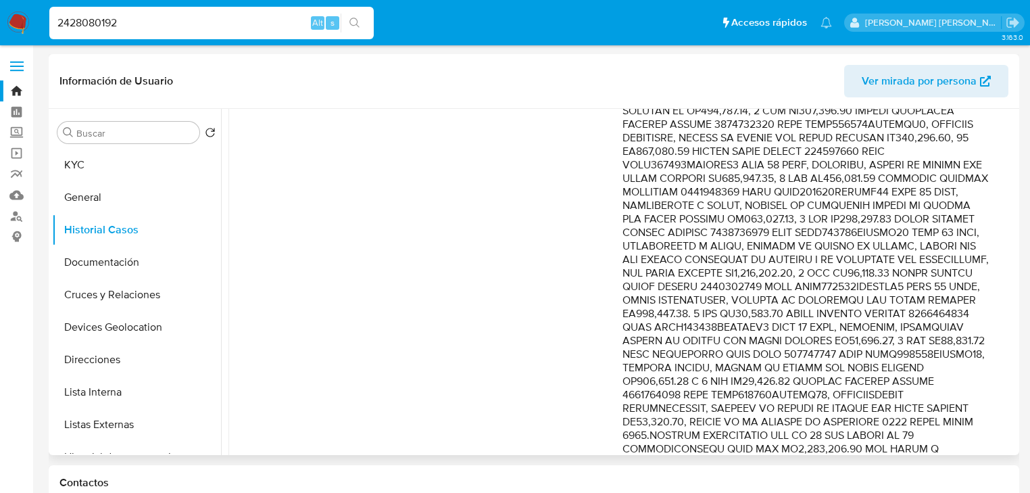
drag, startPoint x: 906, startPoint y: 273, endPoint x: 953, endPoint y: 316, distance: 64.1
click at [953, 316] on p "Comentario :" at bounding box center [806, 414] width 367 height 919
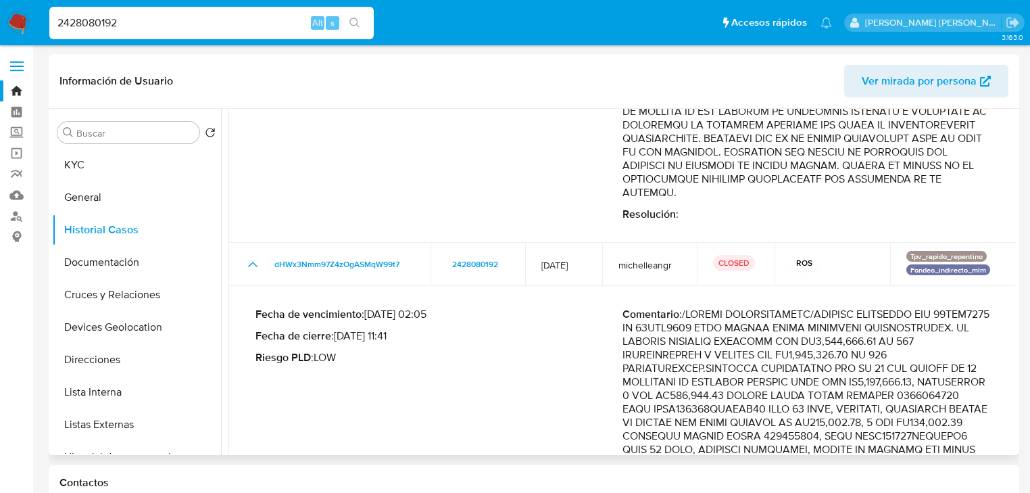
scroll to position [398, 0]
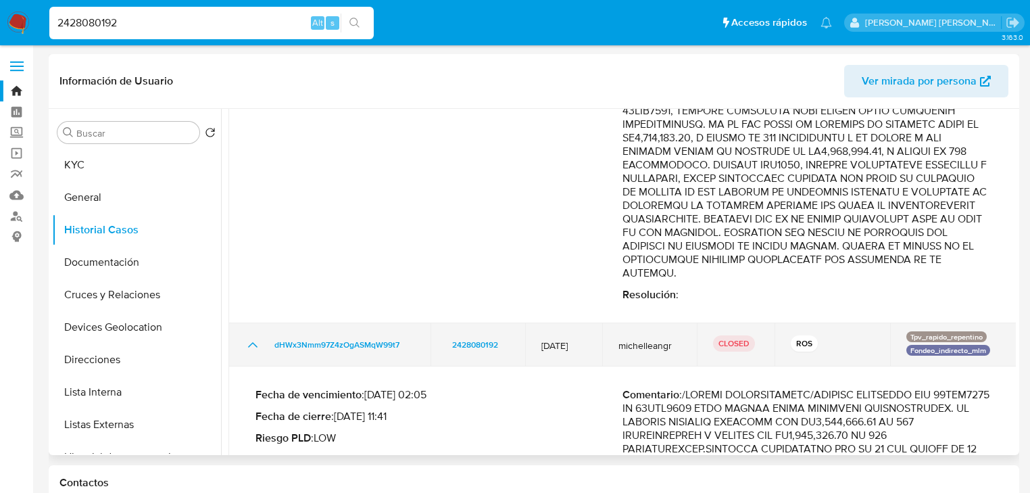
click at [251, 342] on icon "Mostrar/Ocultar" at bounding box center [252, 344] width 9 height 5
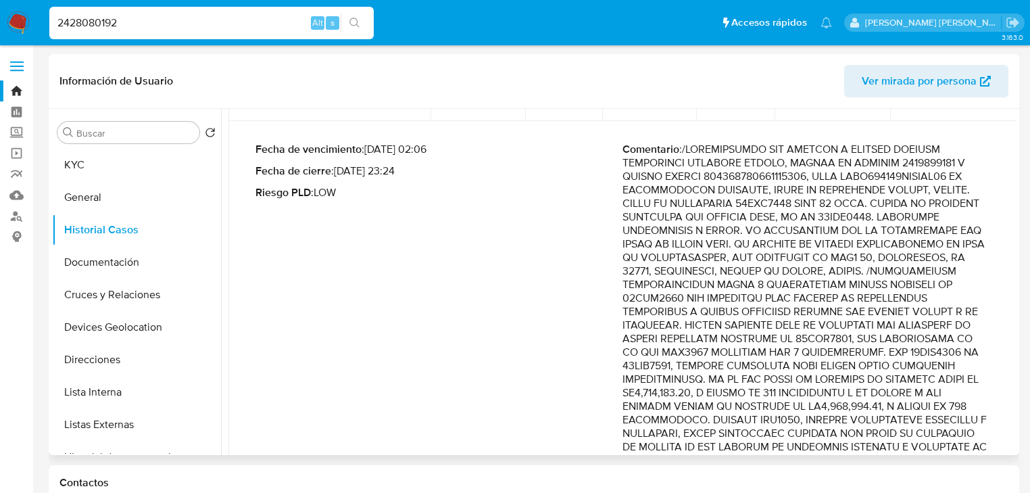
scroll to position [306, 0]
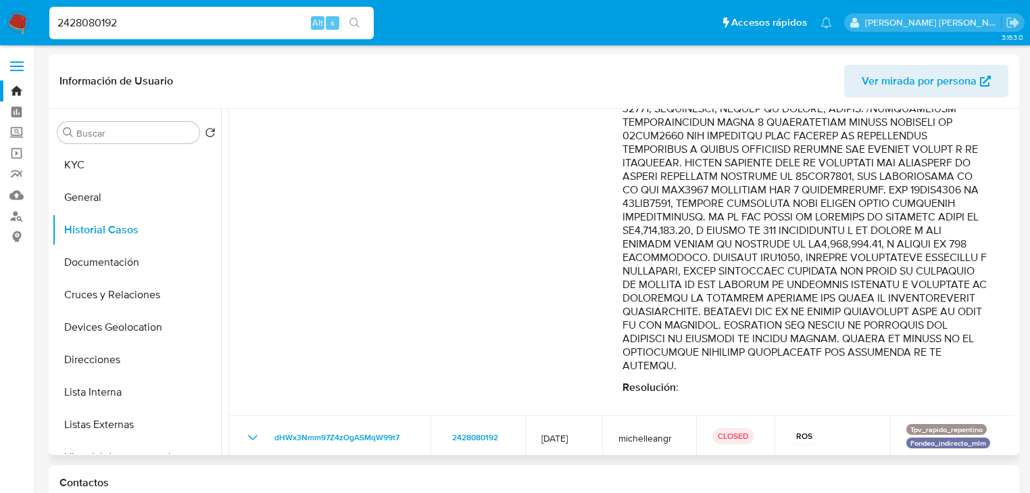
drag, startPoint x: 776, startPoint y: 179, endPoint x: 949, endPoint y: 191, distance: 173.5
click at [949, 191] on p "Comentario :" at bounding box center [806, 176] width 367 height 392
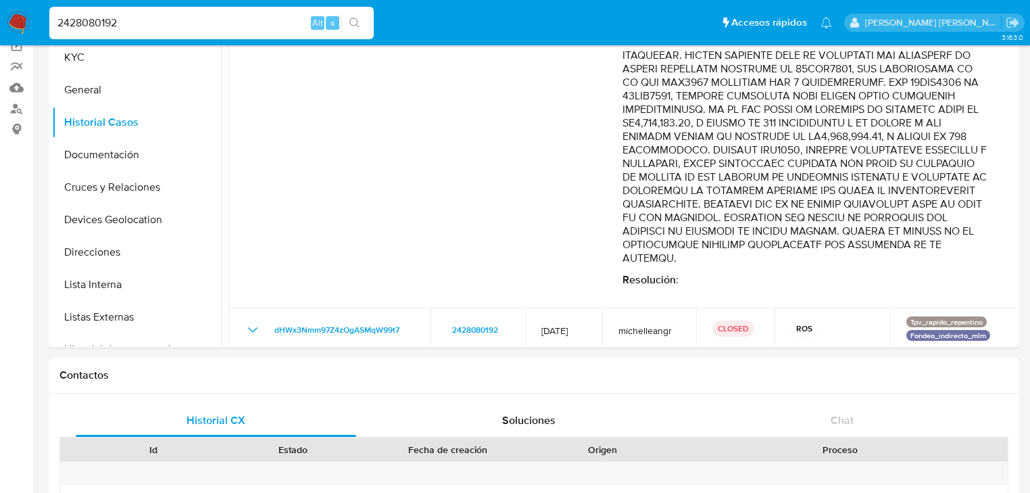
scroll to position [108, 0]
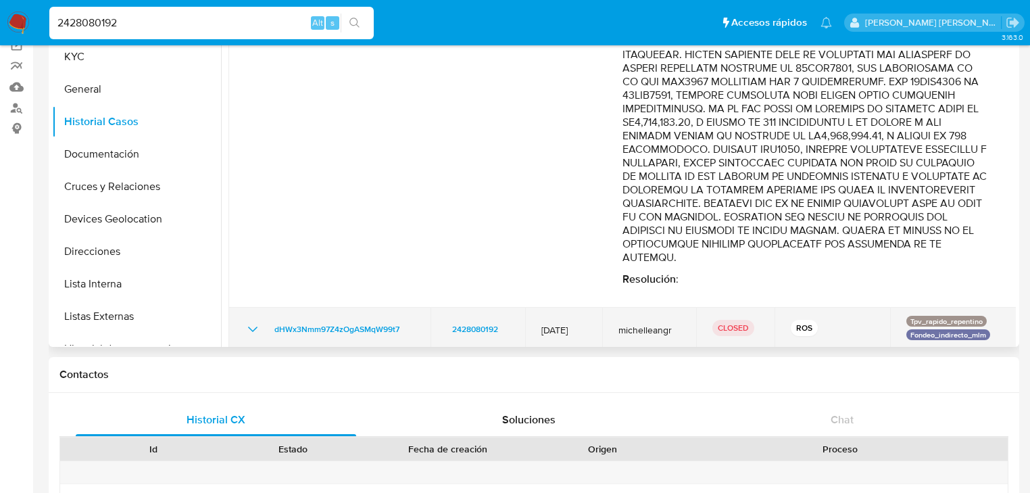
click at [247, 321] on icon "Mostrar/Ocultar" at bounding box center [253, 329] width 16 height 16
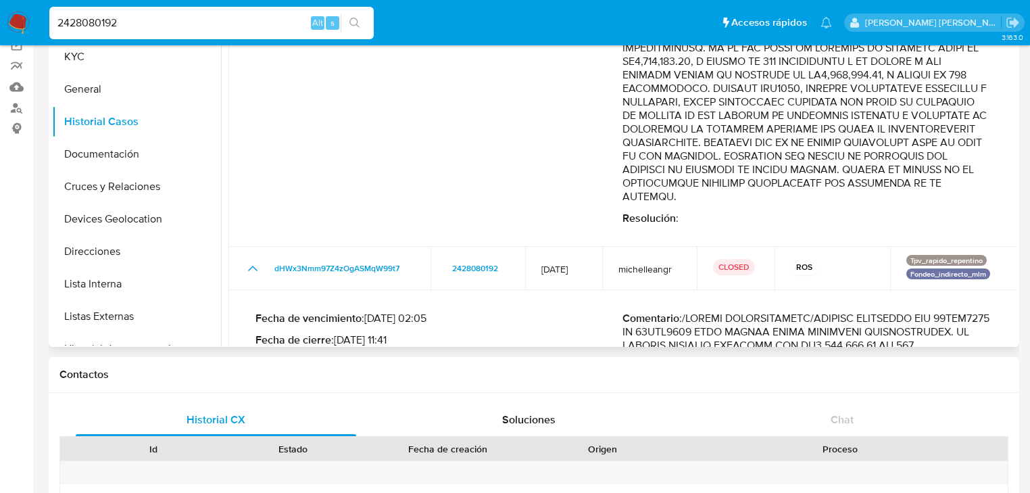
scroll to position [468, 0]
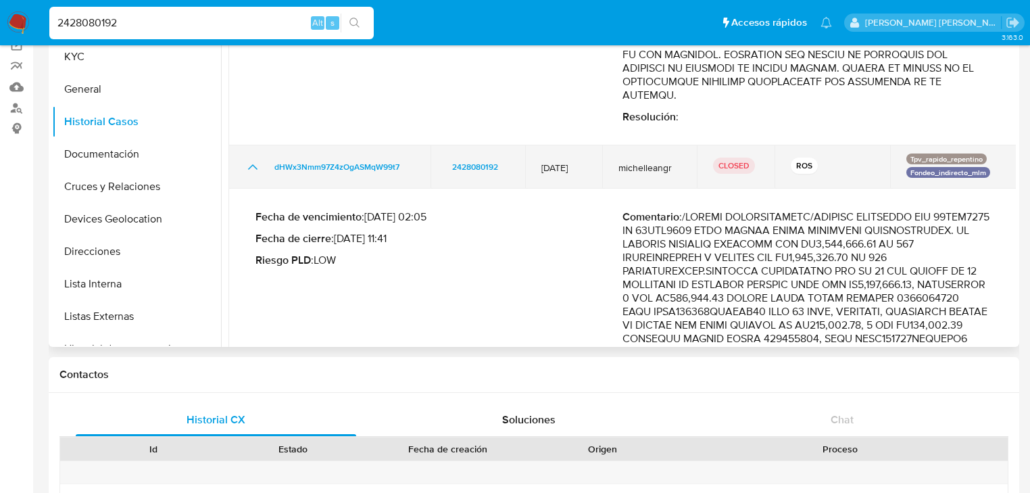
click at [245, 159] on icon "Mostrar/Ocultar" at bounding box center [253, 167] width 16 height 16
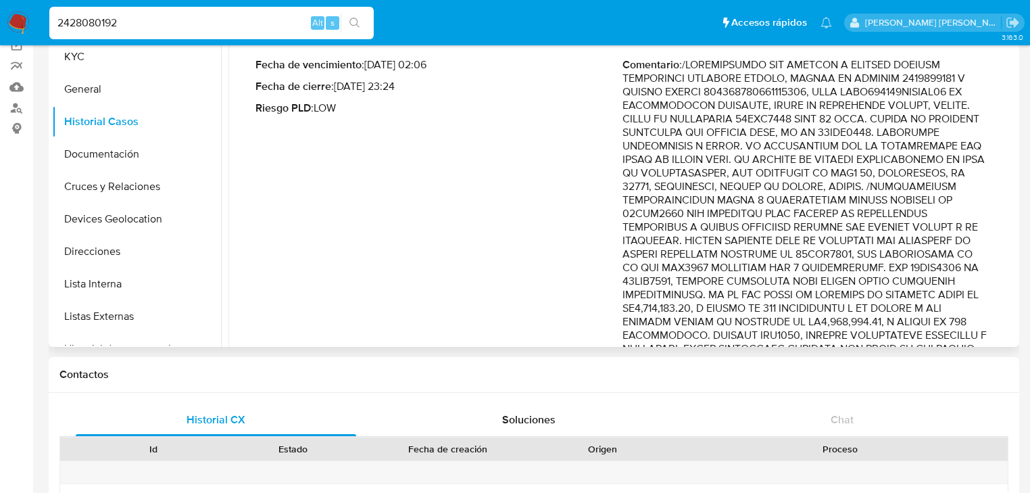
scroll to position [0, 0]
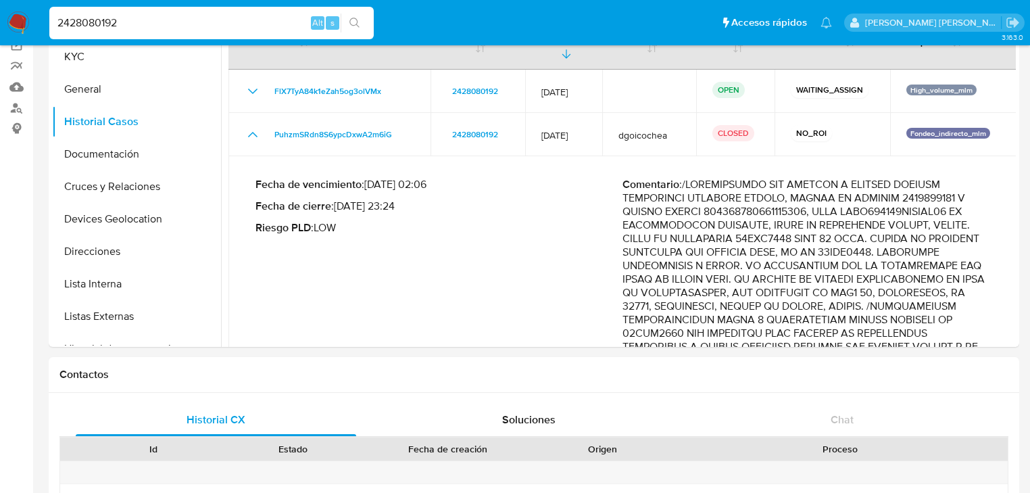
drag, startPoint x: 130, startPoint y: 24, endPoint x: 0, endPoint y: -66, distance: 158.4
paste input "23246615"
type input "2232466152"
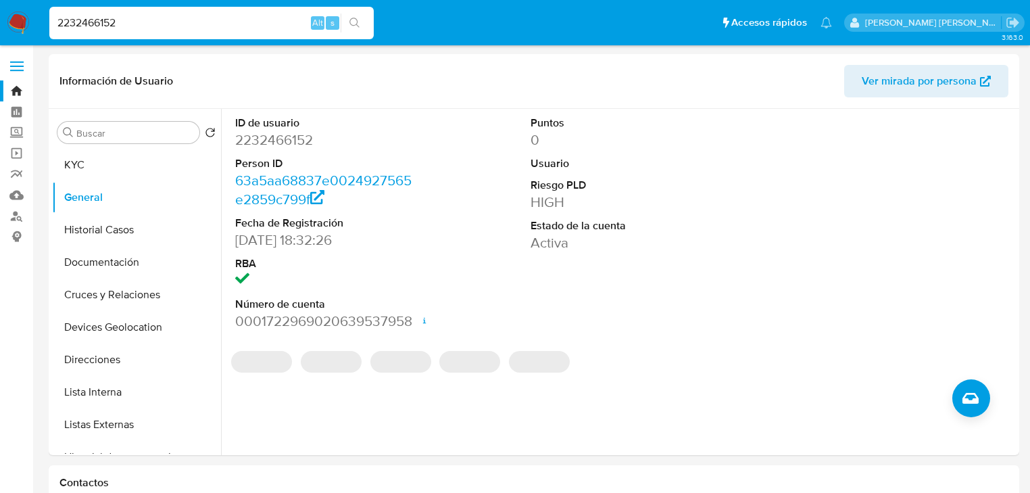
select select "10"
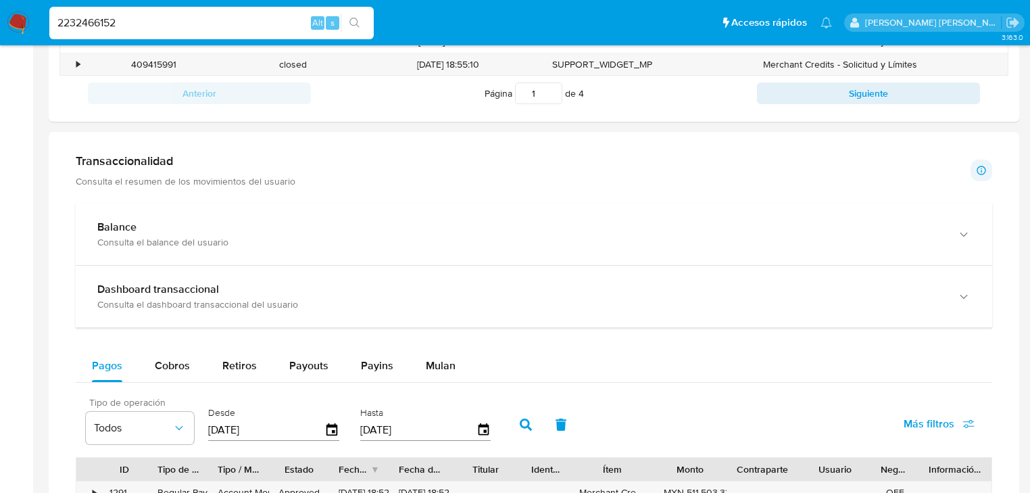
scroll to position [649, 0]
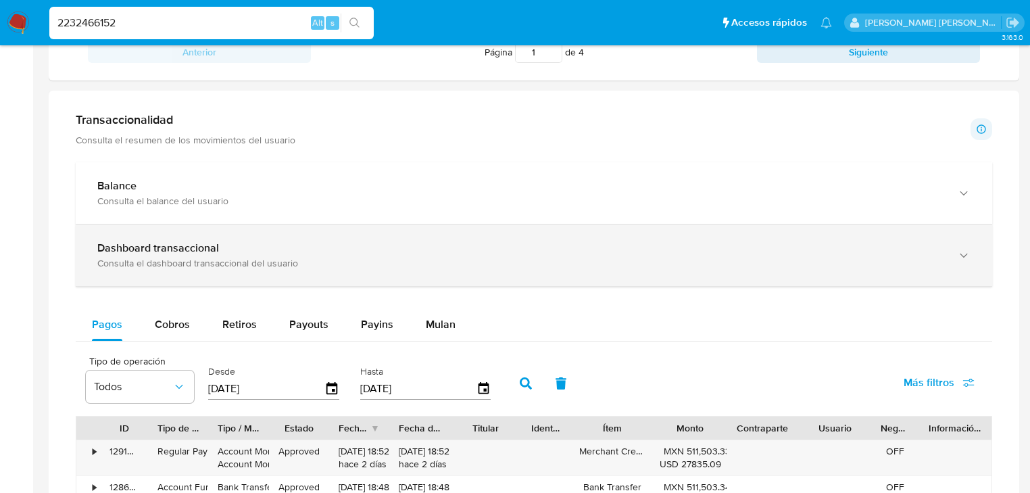
click at [162, 254] on b "Dashboard transaccional" at bounding box center [158, 248] width 122 height 16
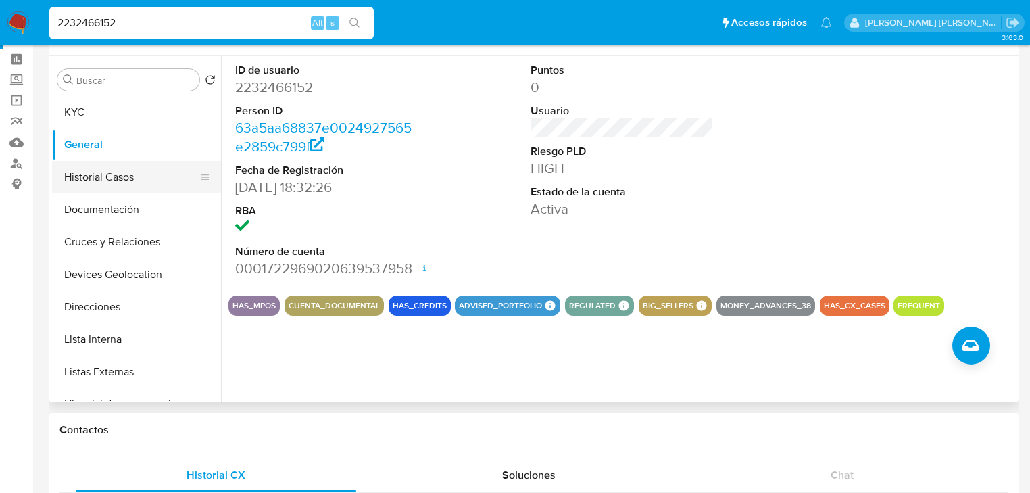
scroll to position [0, 0]
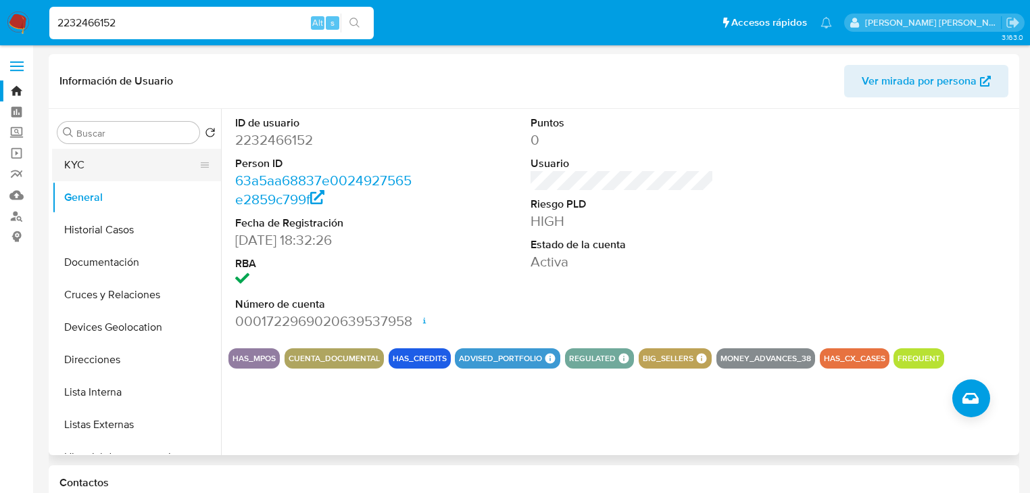
click at [95, 173] on button "KYC" at bounding box center [131, 165] width 158 height 32
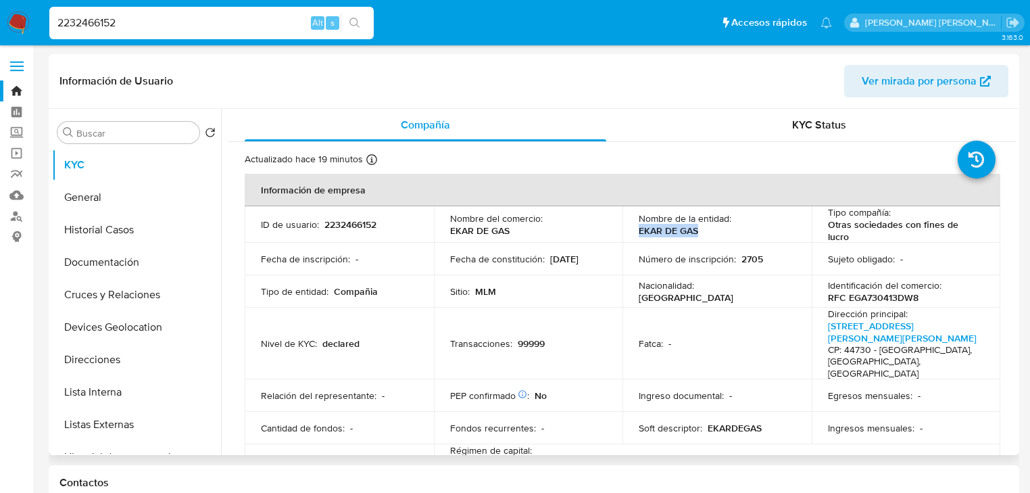
drag, startPoint x: 635, startPoint y: 235, endPoint x: 704, endPoint y: 235, distance: 69.0
click at [704, 235] on td "Nombre de la entidad : EKAR DE GAS" at bounding box center [717, 224] width 189 height 37
copy p "EKAR DE GAS"
click at [135, 235] on button "Historial Casos" at bounding box center [131, 230] width 158 height 32
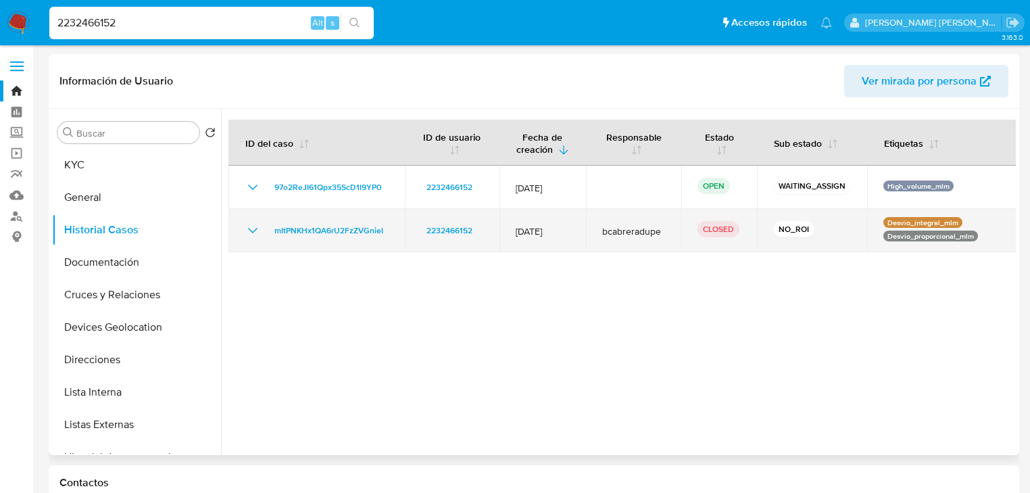
click at [258, 224] on icon "Mostrar/Ocultar" at bounding box center [253, 230] width 16 height 16
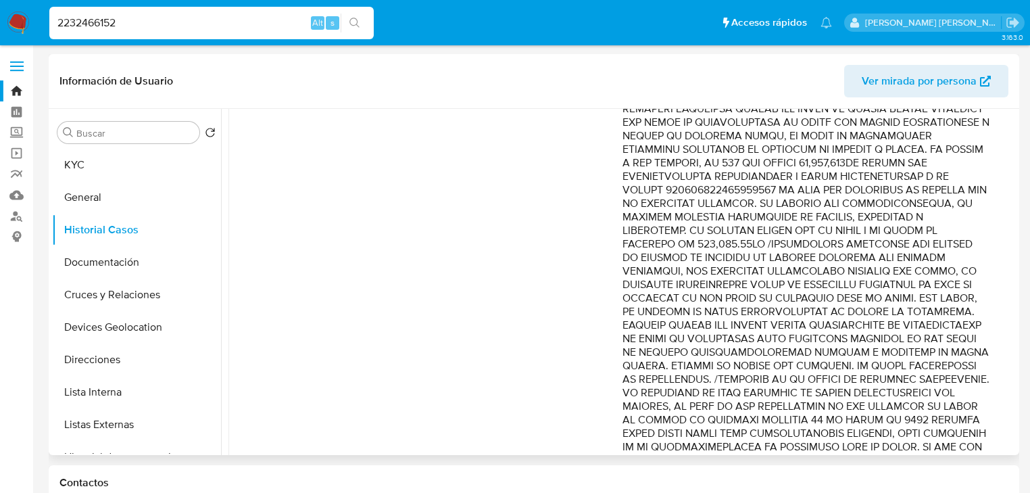
scroll to position [541, 0]
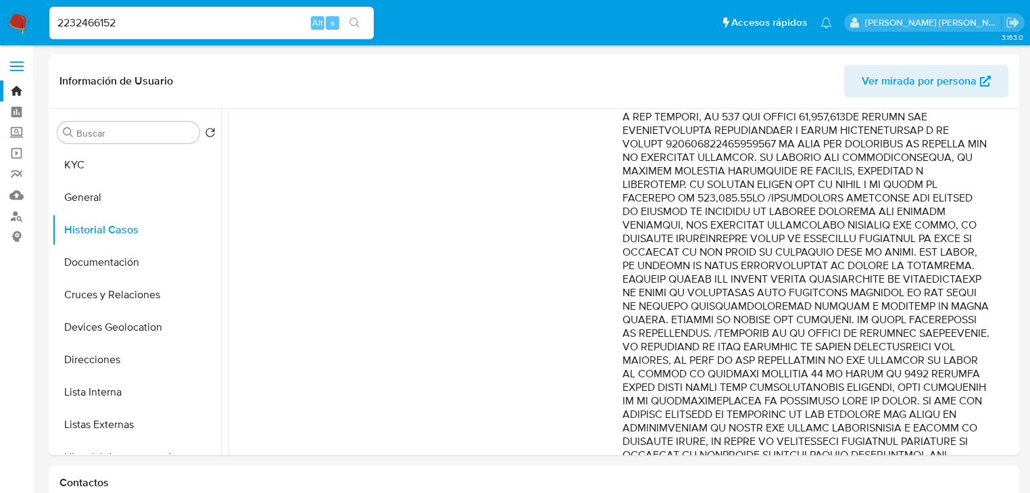
drag, startPoint x: 161, startPoint y: 28, endPoint x: 0, endPoint y: -17, distance: 167.1
paste input "1468868336"
type input "1468868336"
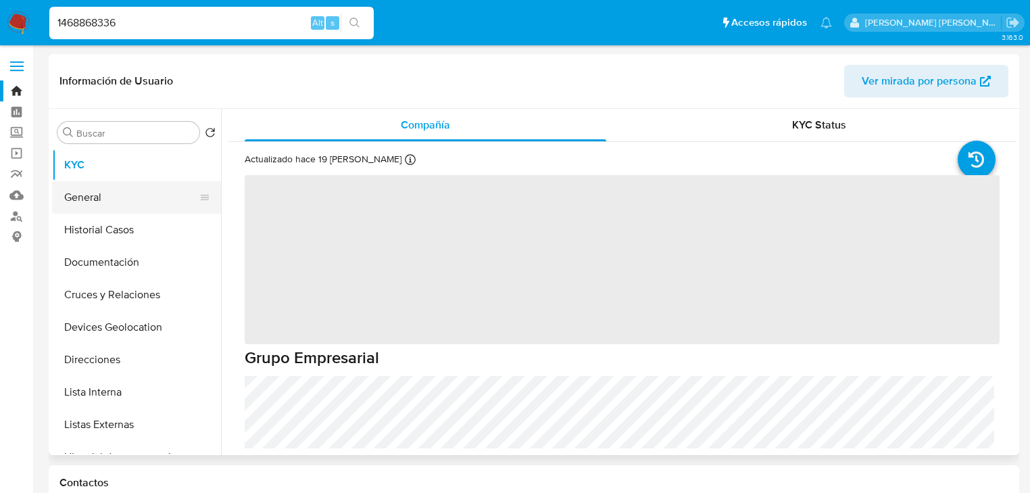
select select "10"
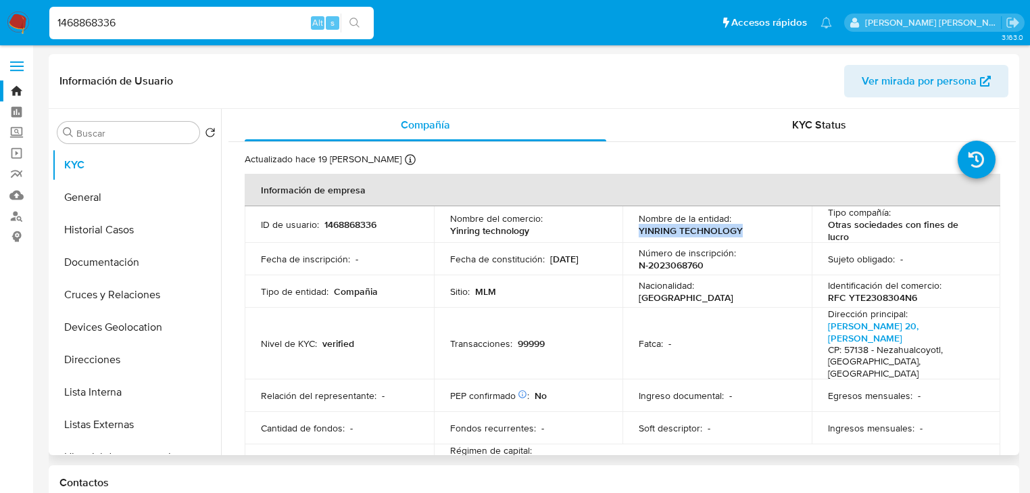
drag, startPoint x: 699, startPoint y: 227, endPoint x: 604, endPoint y: 184, distance: 104.7
click at [627, 231] on td "Nombre de la entidad : YINRING TECHNOLOGY" at bounding box center [717, 224] width 189 height 37
copy p "YINRING TECHNOLOGY"
click at [115, 225] on button "Historial Casos" at bounding box center [131, 230] width 158 height 32
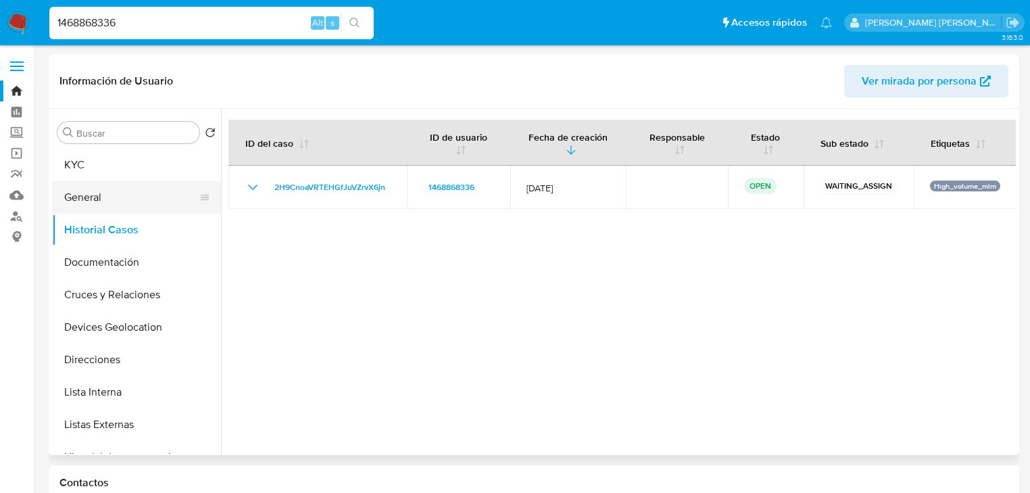
click at [109, 206] on button "General" at bounding box center [131, 197] width 158 height 32
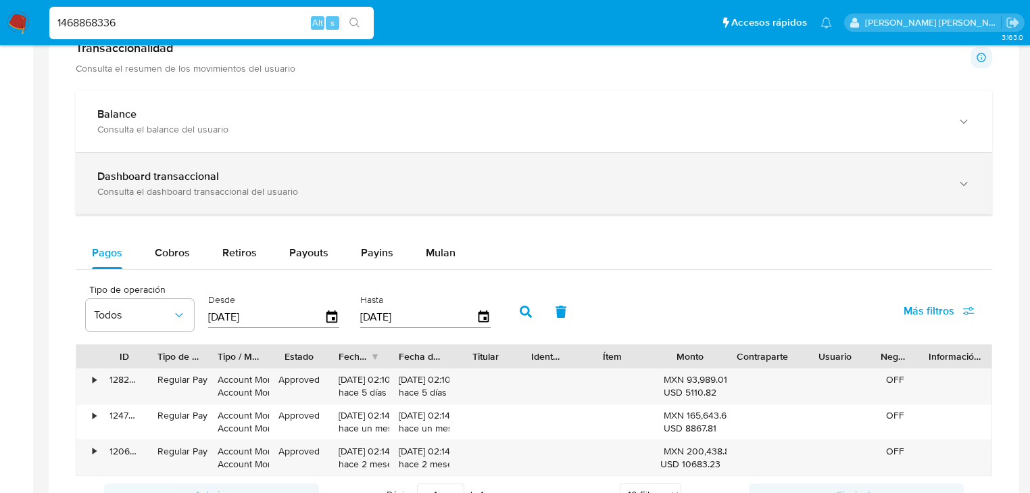
scroll to position [703, 0]
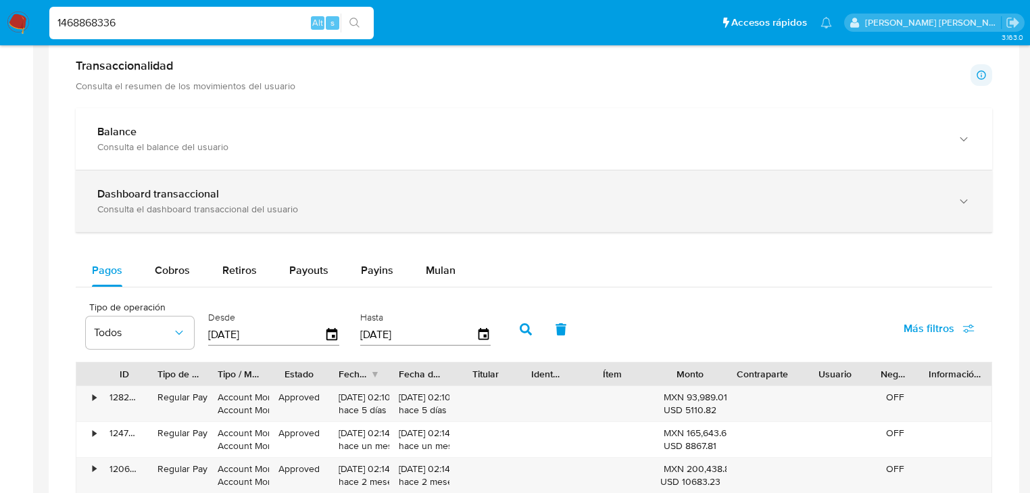
click at [250, 173] on div "Dashboard transaccional Consulta el dashboard transaccional del usuario" at bounding box center [534, 201] width 917 height 62
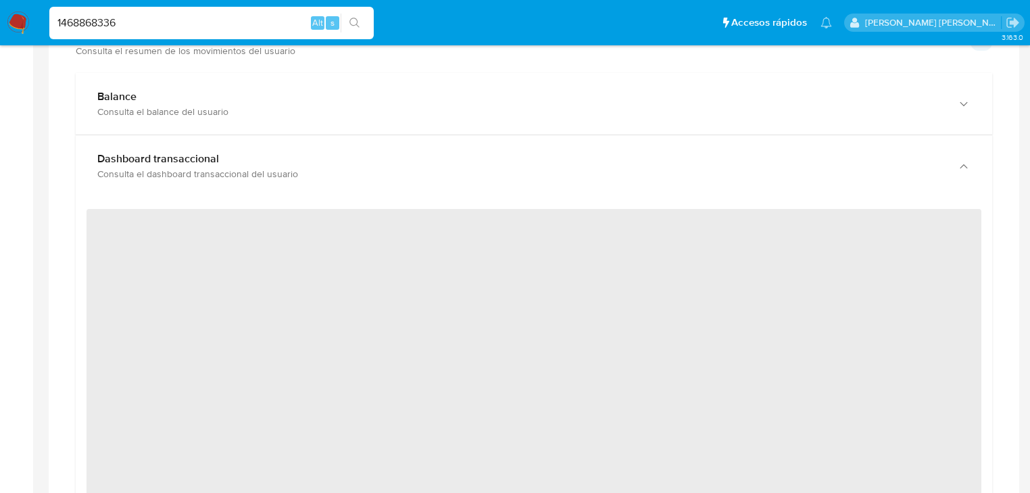
scroll to position [757, 0]
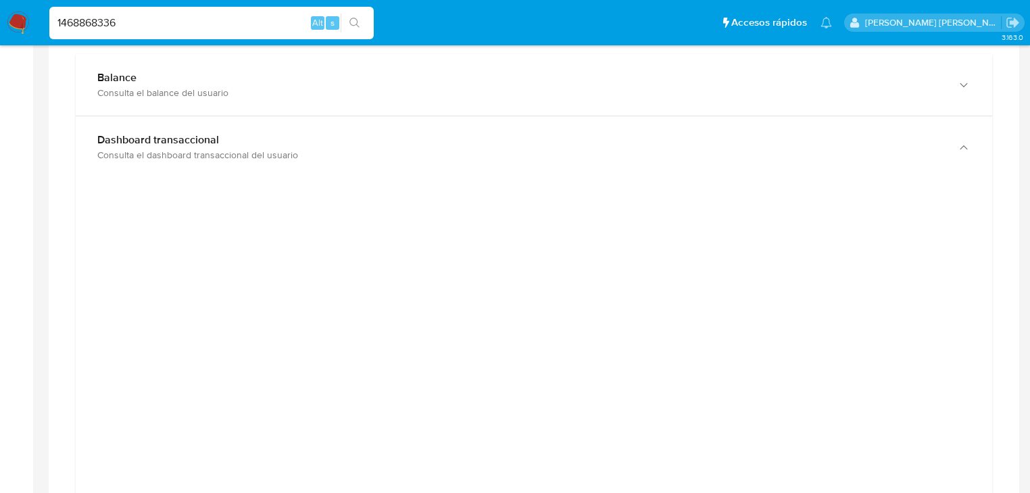
drag, startPoint x: 145, startPoint y: 21, endPoint x: 0, endPoint y: -45, distance: 158.8
click at [0, 0] on html "Pausado Ver notificaciones 1468868336 Alt s Accesos rápidos Presiona las siguie…" at bounding box center [515, 401] width 1030 height 2316
paste input "394866524"
type input "1394866524"
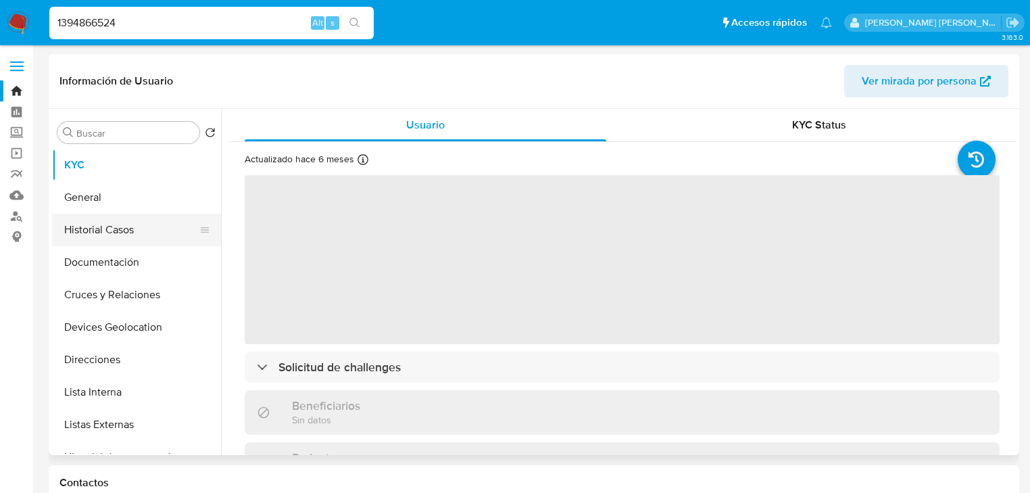
select select "10"
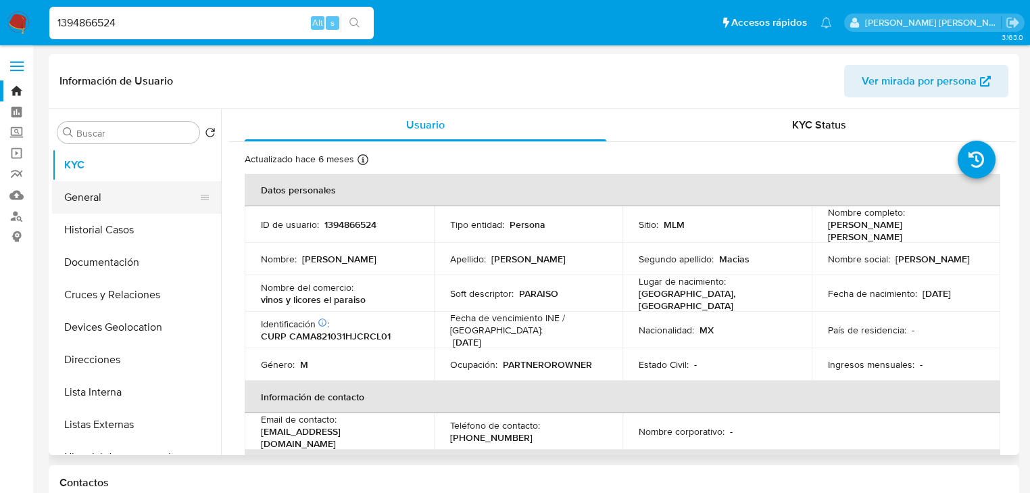
click at [85, 210] on button "General" at bounding box center [131, 197] width 158 height 32
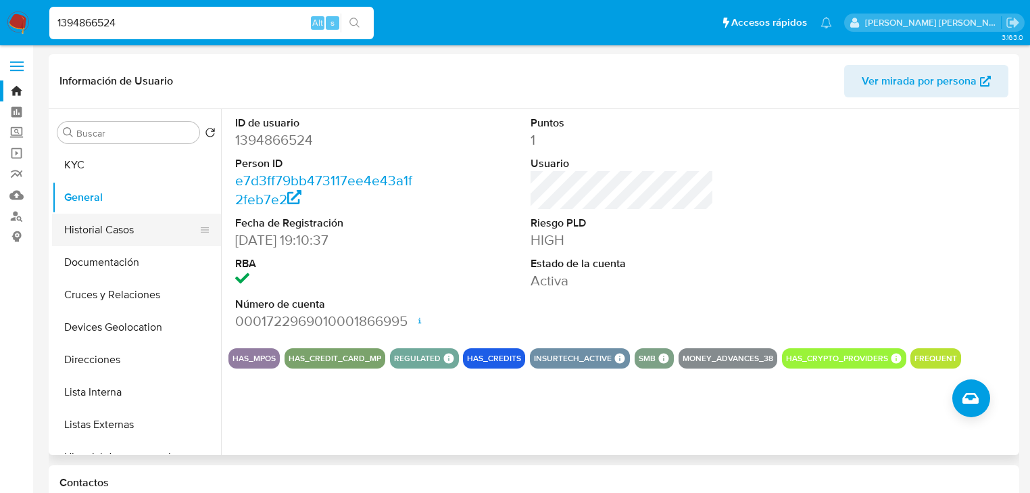
click at [133, 224] on button "Historial Casos" at bounding box center [131, 230] width 158 height 32
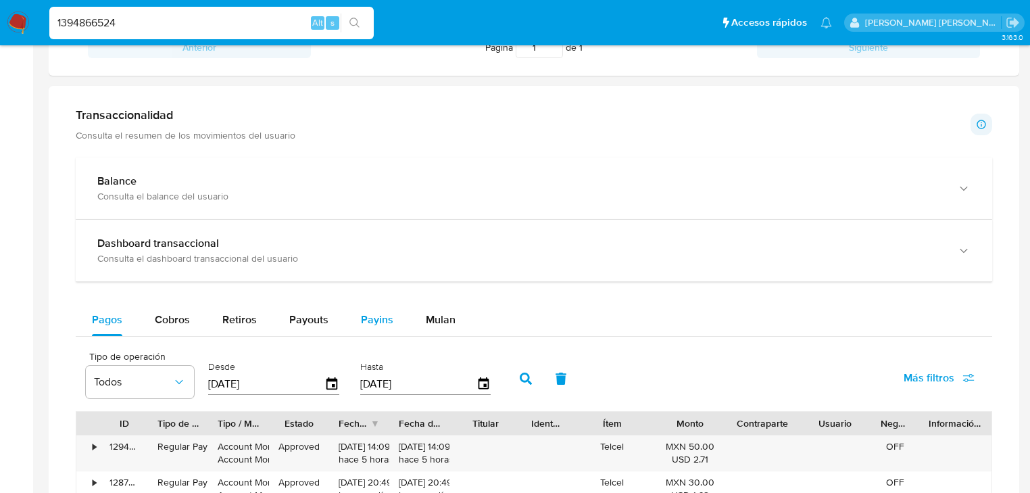
scroll to position [703, 0]
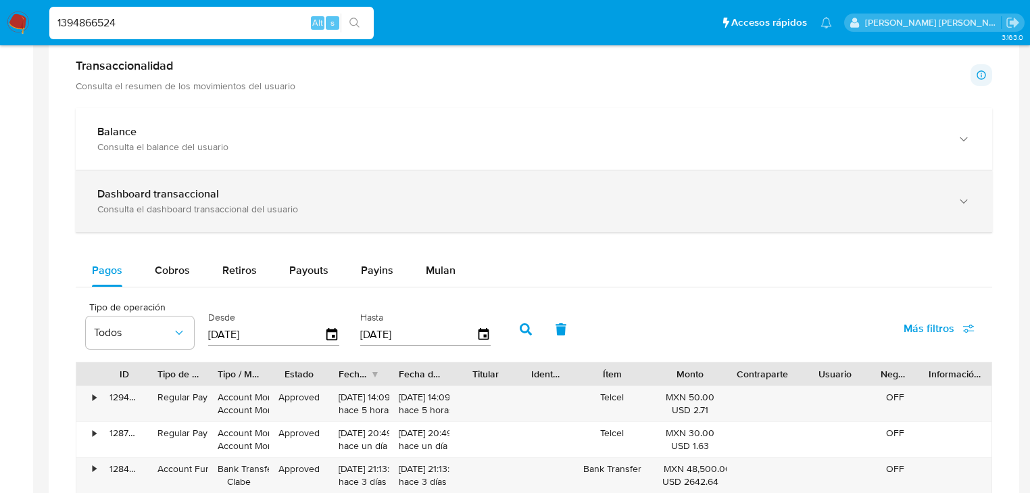
click at [297, 219] on div "Dashboard transaccional Consulta el dashboard transaccional del usuario" at bounding box center [534, 201] width 917 height 62
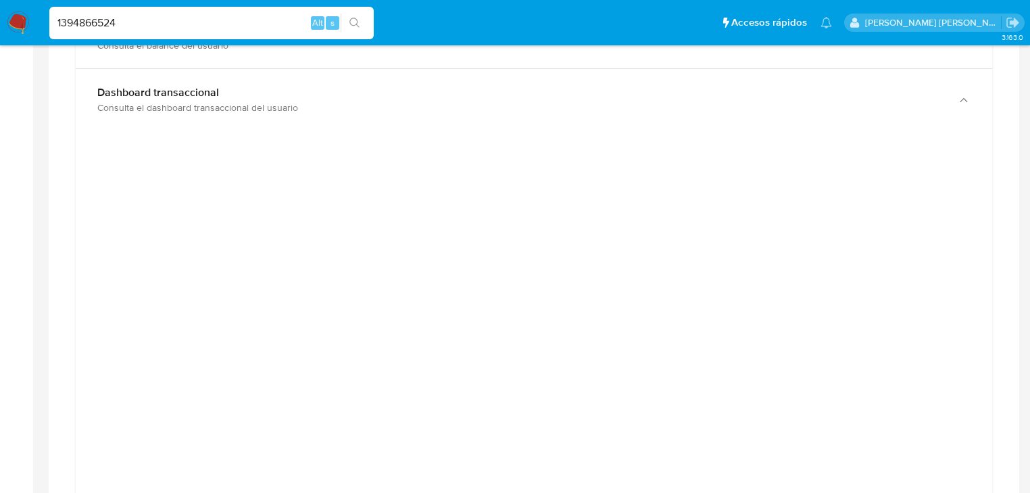
scroll to position [811, 0]
click at [0, 0] on html "Pausado Ver notificaciones 1394866524 Alt s Accesos rápidos Presiona las siguie…" at bounding box center [515, 470] width 1030 height 2563
paste input "2054863839"
type input "2054863839"
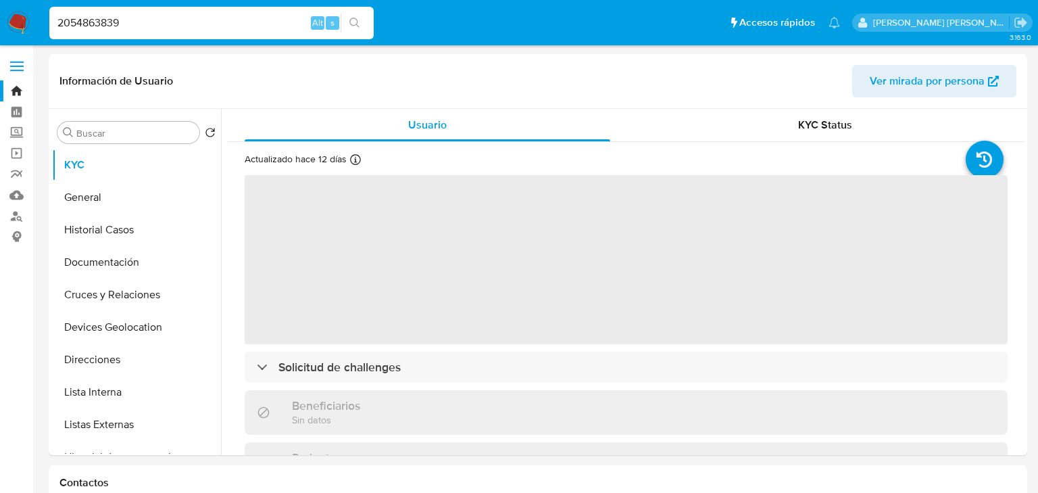
select select "10"
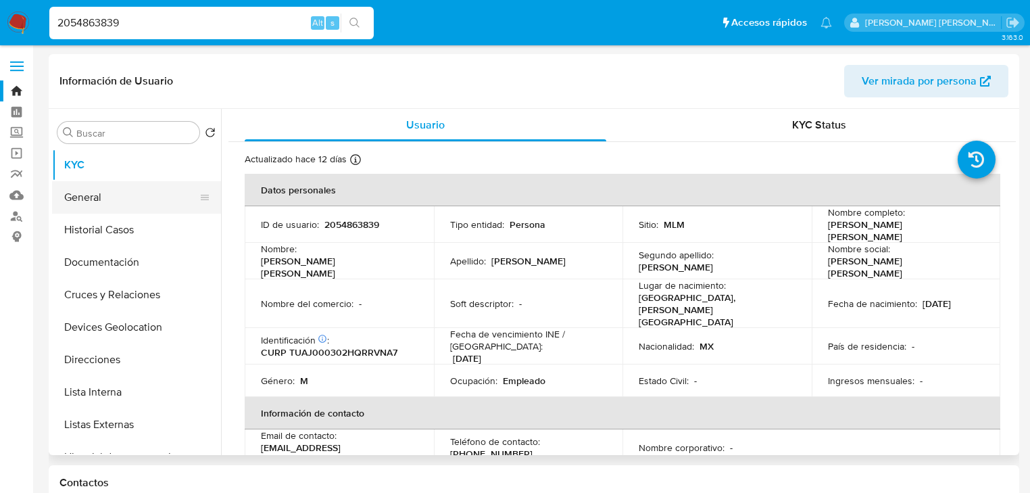
click at [103, 200] on button "General" at bounding box center [131, 197] width 158 height 32
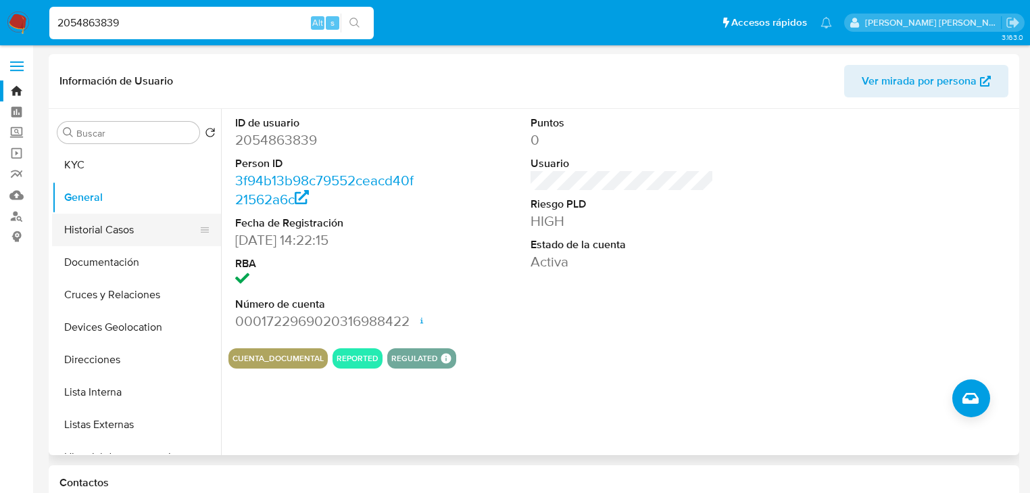
click at [108, 237] on button "Historial Casos" at bounding box center [131, 230] width 158 height 32
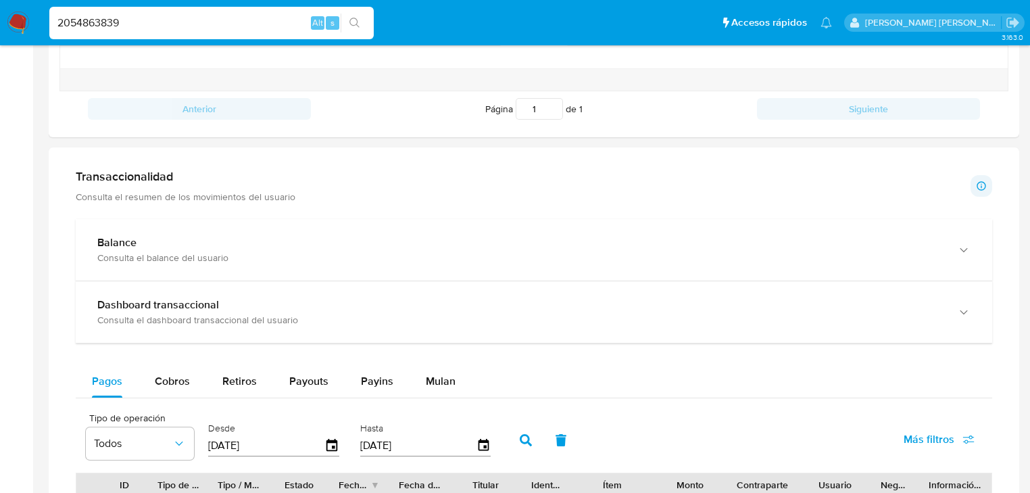
scroll to position [649, 0]
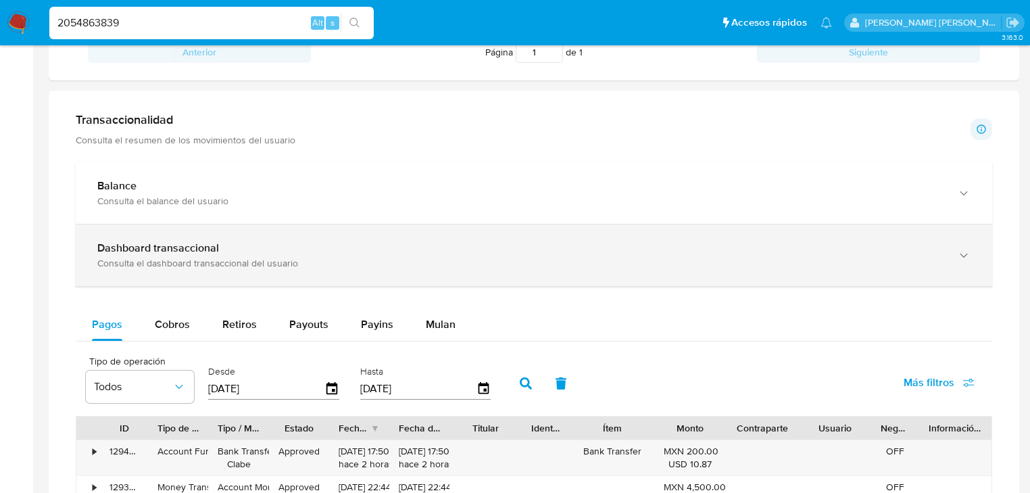
drag, startPoint x: 323, startPoint y: 229, endPoint x: 327, endPoint y: 253, distance: 24.0
click at [324, 229] on div "Dashboard transaccional Consulta el dashboard transaccional del usuario" at bounding box center [534, 255] width 917 height 62
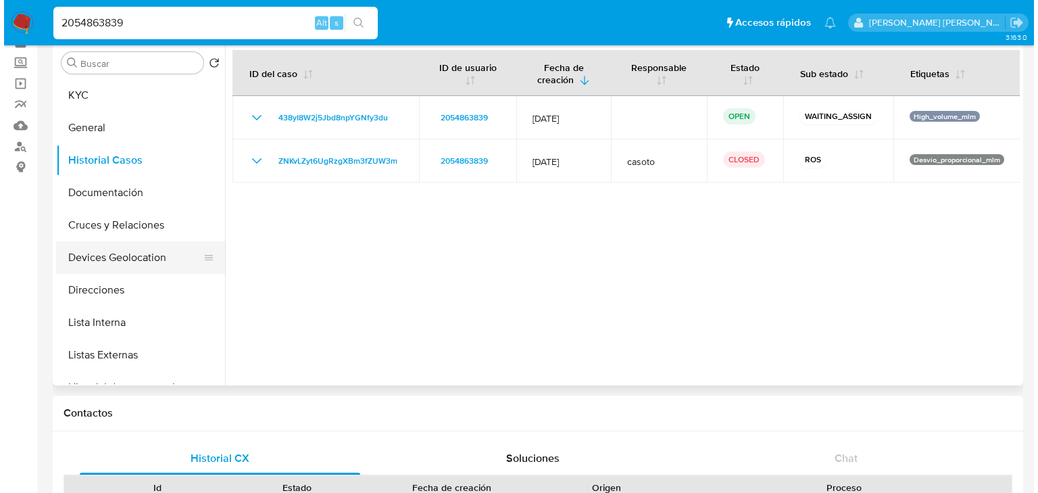
scroll to position [0, 0]
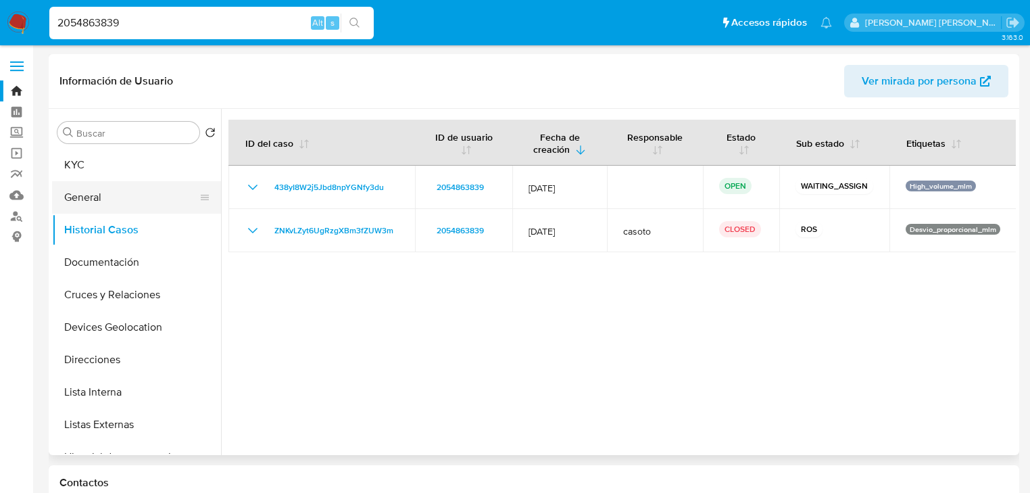
click at [114, 194] on button "General" at bounding box center [131, 197] width 158 height 32
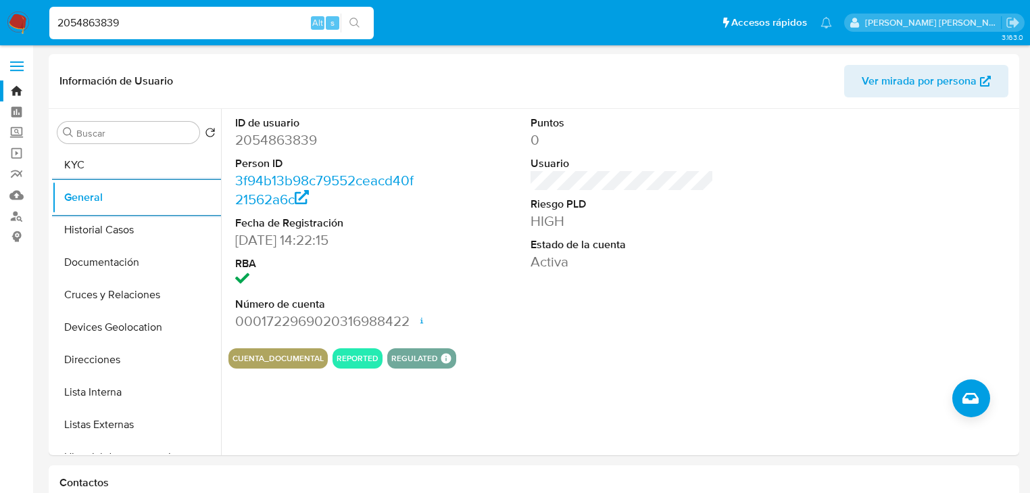
drag, startPoint x: 191, startPoint y: 21, endPoint x: 0, endPoint y: 14, distance: 190.8
click at [0, 21] on nav "Pausado Ver notificaciones 2054863839 Alt s Accesos rápidos Presiona las siguie…" at bounding box center [515, 22] width 1030 height 45
paste input "16143389"
type input "161433899"
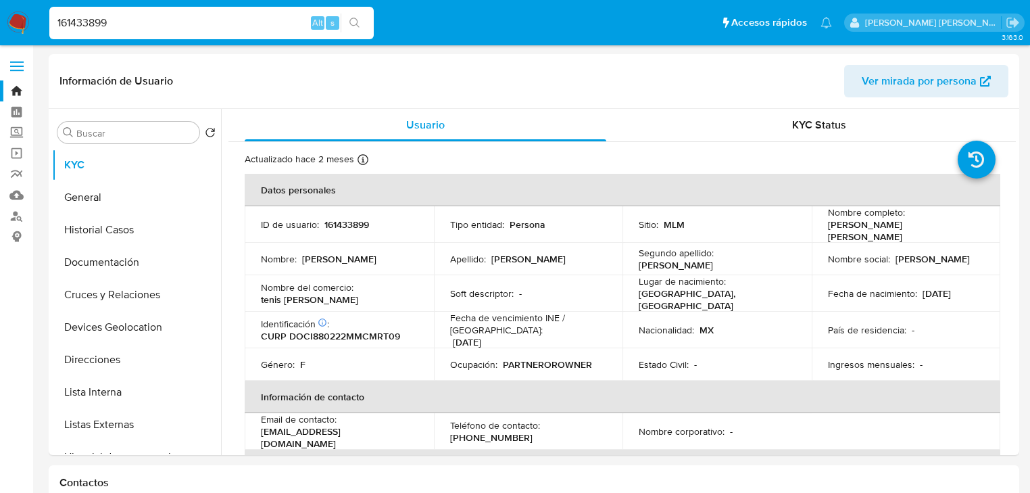
select select "10"
click at [125, 202] on button "General" at bounding box center [131, 197] width 158 height 32
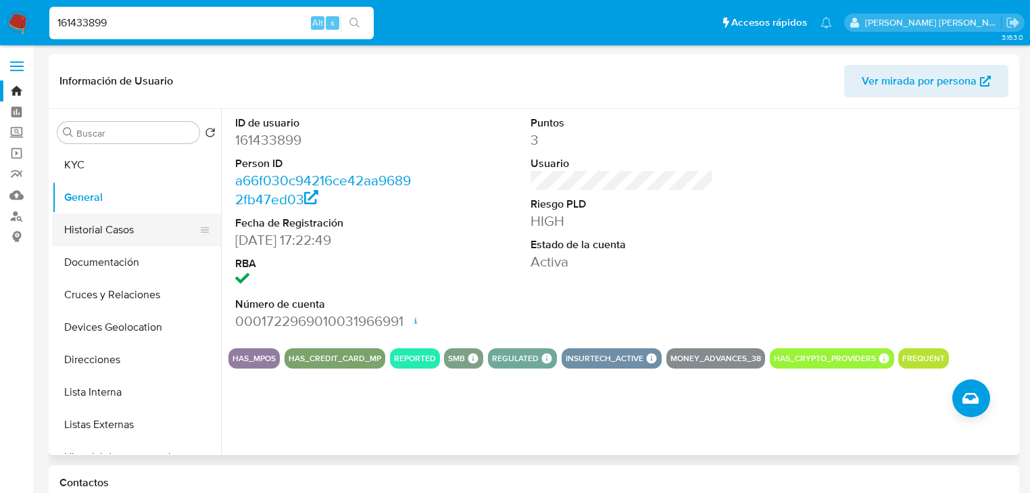
click at [116, 227] on button "Historial Casos" at bounding box center [131, 230] width 158 height 32
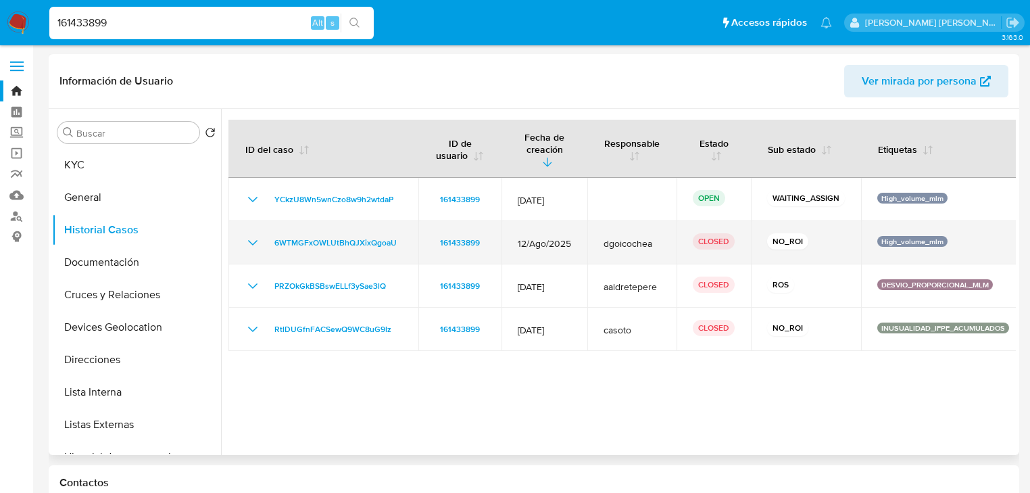
click at [255, 235] on icon "Mostrar/Ocultar" at bounding box center [253, 243] width 16 height 16
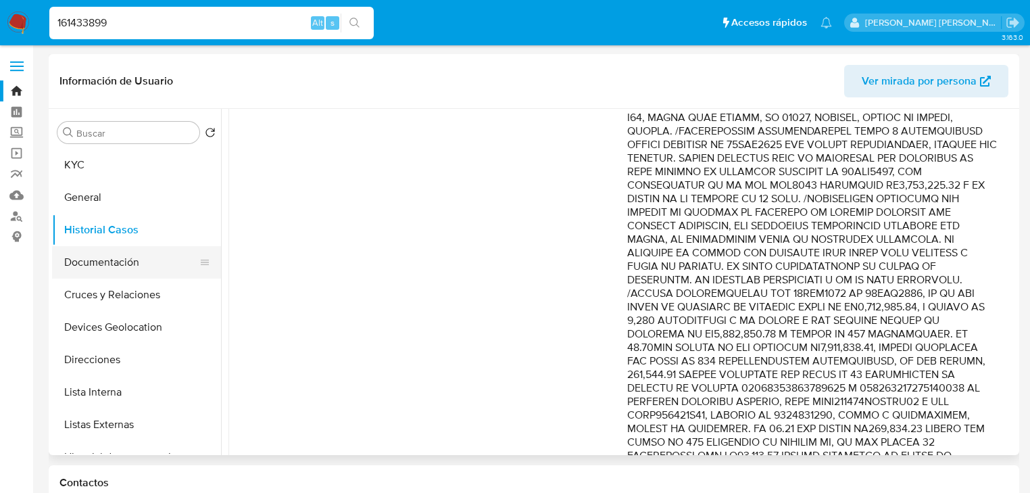
scroll to position [216, 0]
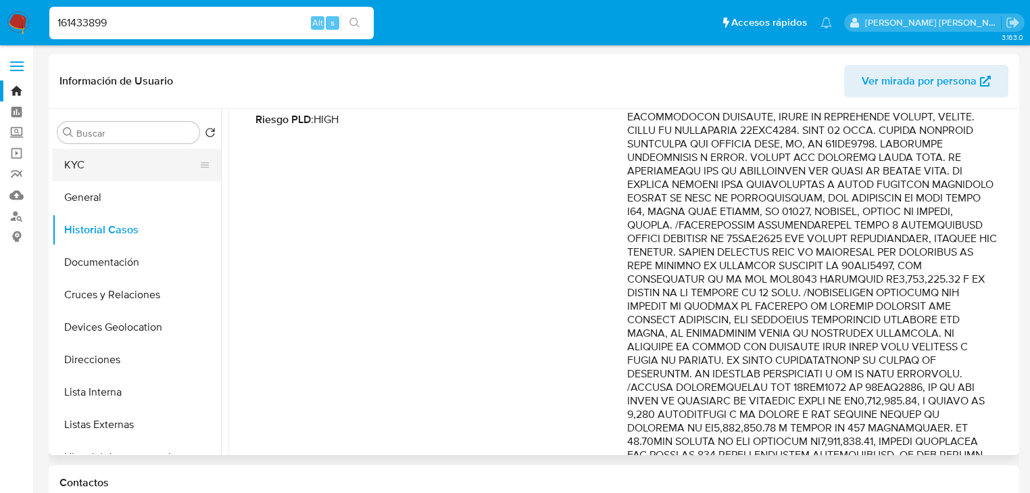
click at [97, 170] on button "KYC" at bounding box center [131, 165] width 158 height 32
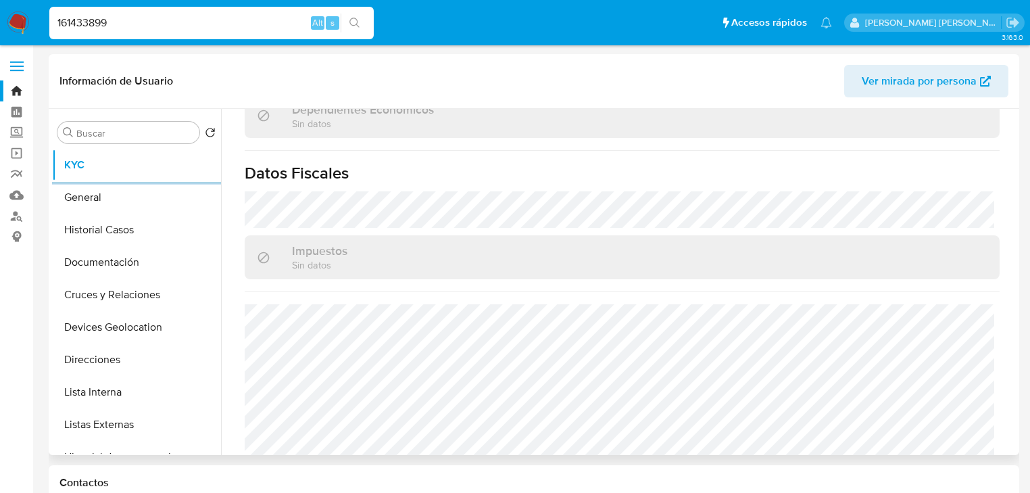
scroll to position [827, 0]
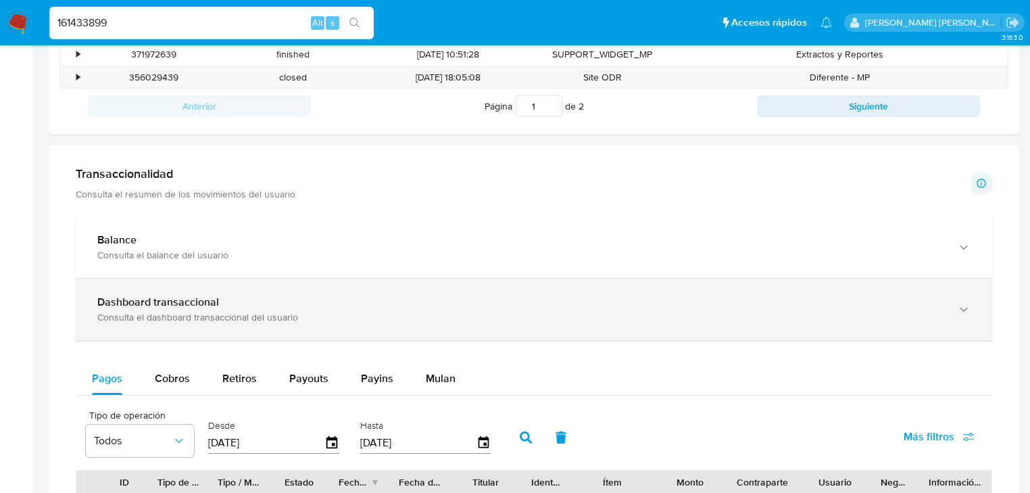
drag, startPoint x: 257, startPoint y: 331, endPoint x: 265, endPoint y: 330, distance: 8.2
click at [258, 331] on div "Dashboard transaccional Consulta el dashboard transaccional del usuario" at bounding box center [534, 310] width 917 height 62
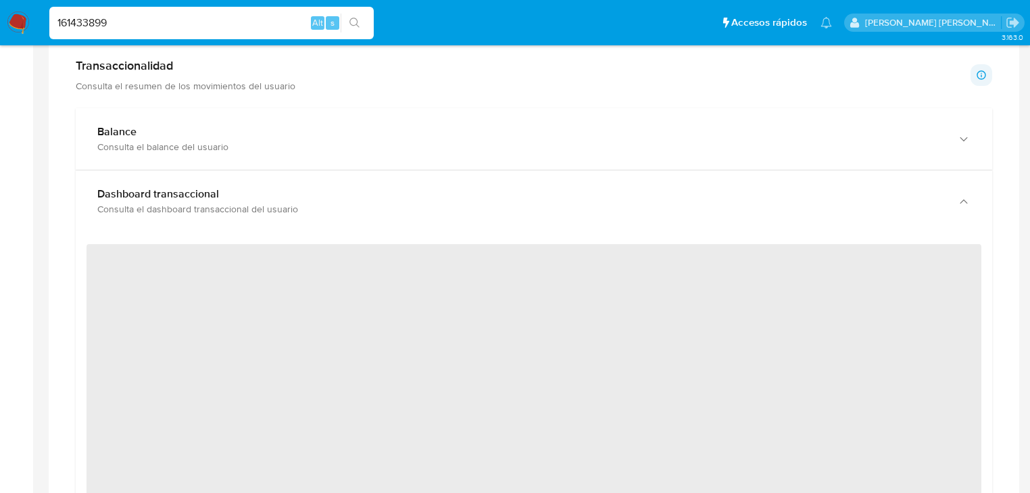
scroll to position [757, 0]
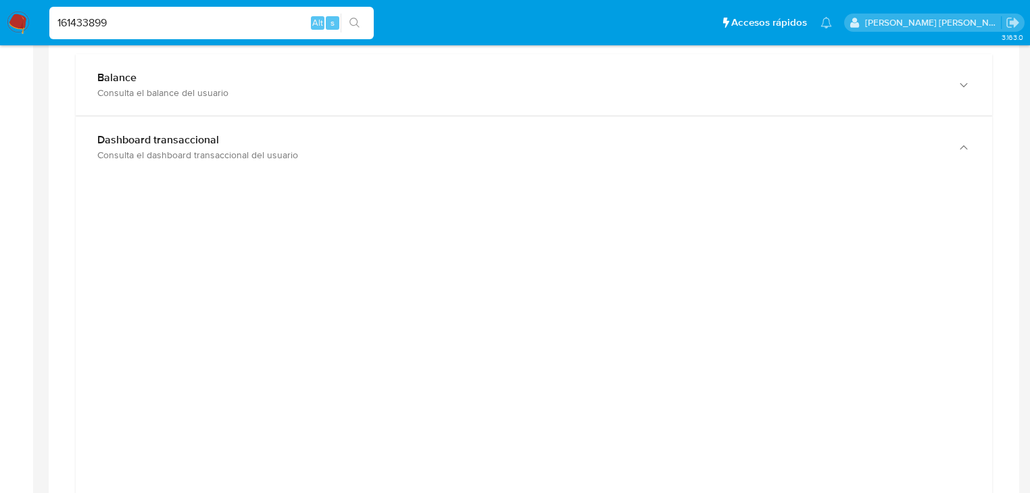
drag, startPoint x: 174, startPoint y: 22, endPoint x: 0, endPoint y: -29, distance: 181.0
paste input "2554474830"
type input "2554474830"
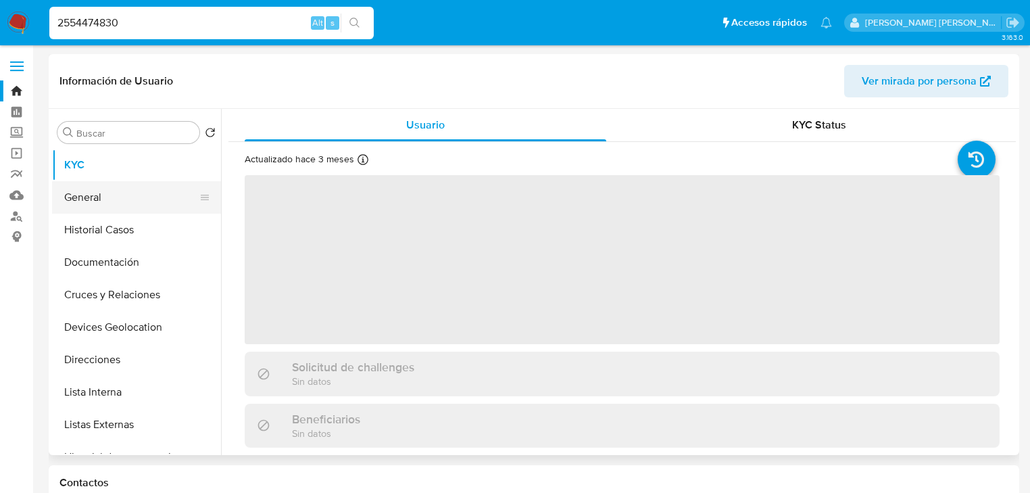
click at [107, 207] on button "General" at bounding box center [131, 197] width 158 height 32
select select "10"
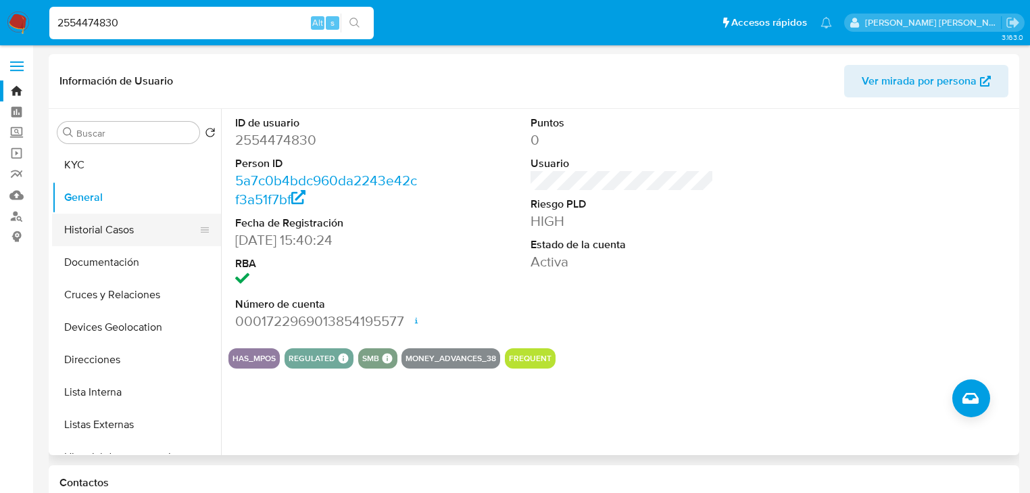
click at [160, 244] on button "Historial Casos" at bounding box center [131, 230] width 158 height 32
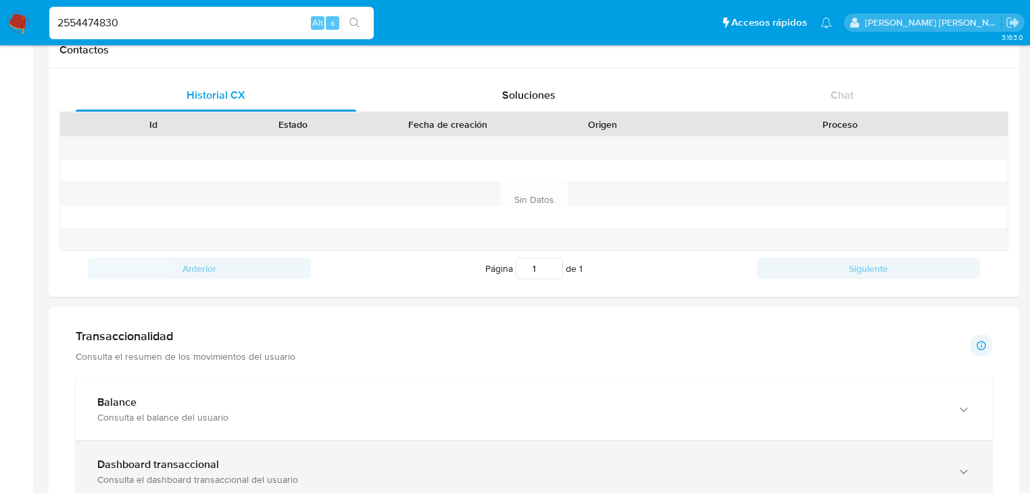
click at [243, 468] on div "Dashboard transaccional" at bounding box center [520, 465] width 846 height 14
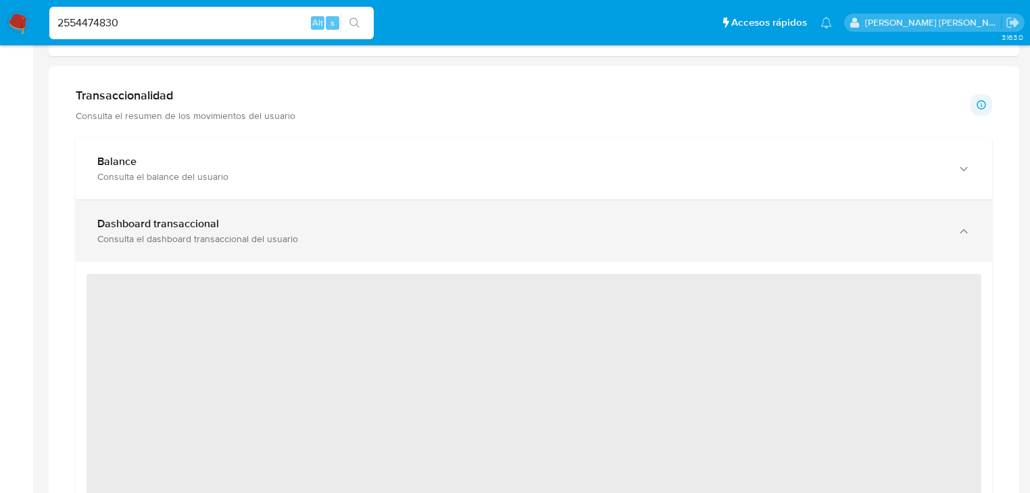
scroll to position [757, 0]
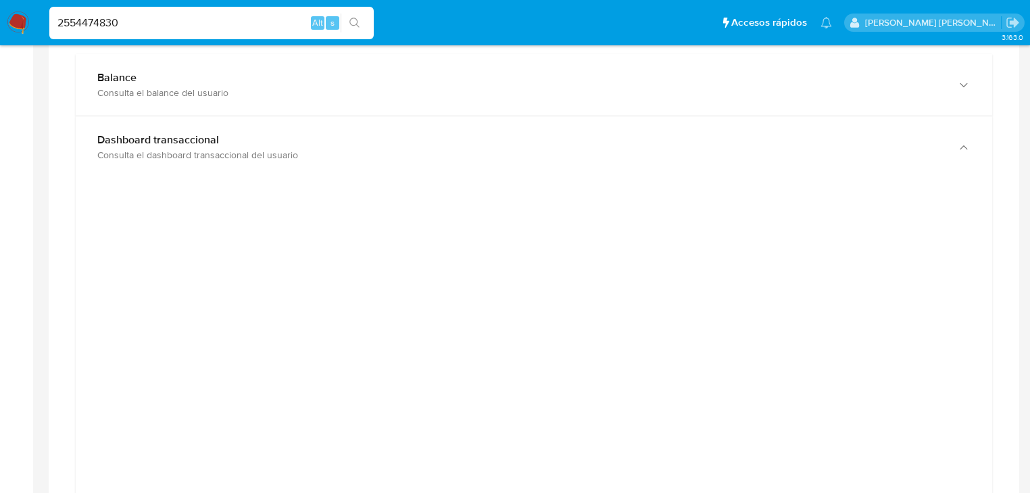
drag, startPoint x: 103, startPoint y: 20, endPoint x: 11, endPoint y: 9, distance: 92.6
click at [11, 9] on nav "Pausado Ver notificaciones 2554474830 Alt s Accesos rápidos Presiona las siguie…" at bounding box center [515, 22] width 1030 height 45
paste input "40290272"
type input "40290272"
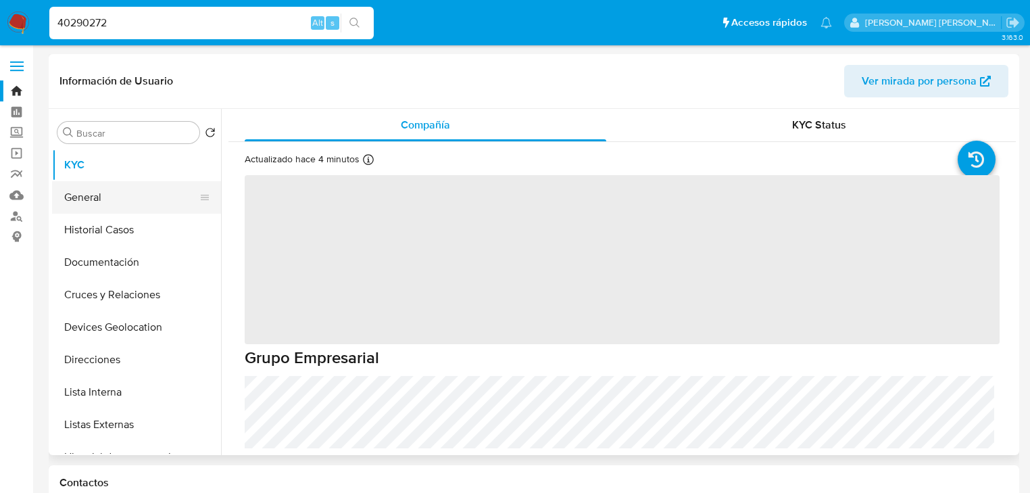
click at [131, 201] on button "General" at bounding box center [131, 197] width 158 height 32
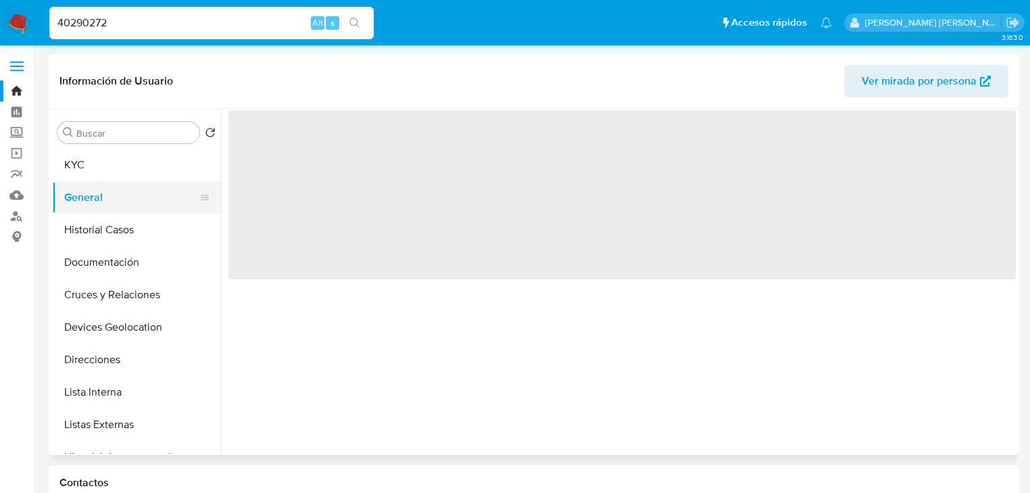
select select "10"
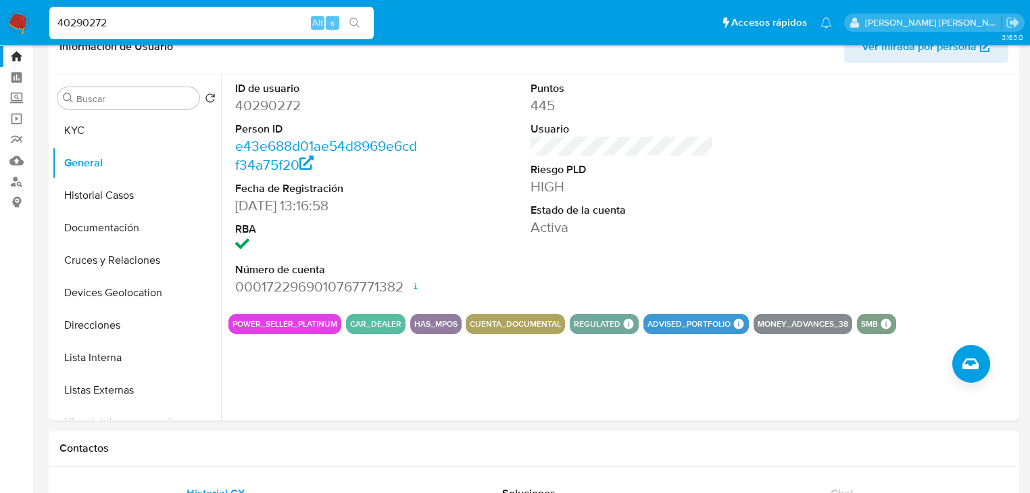
scroll to position [54, 0]
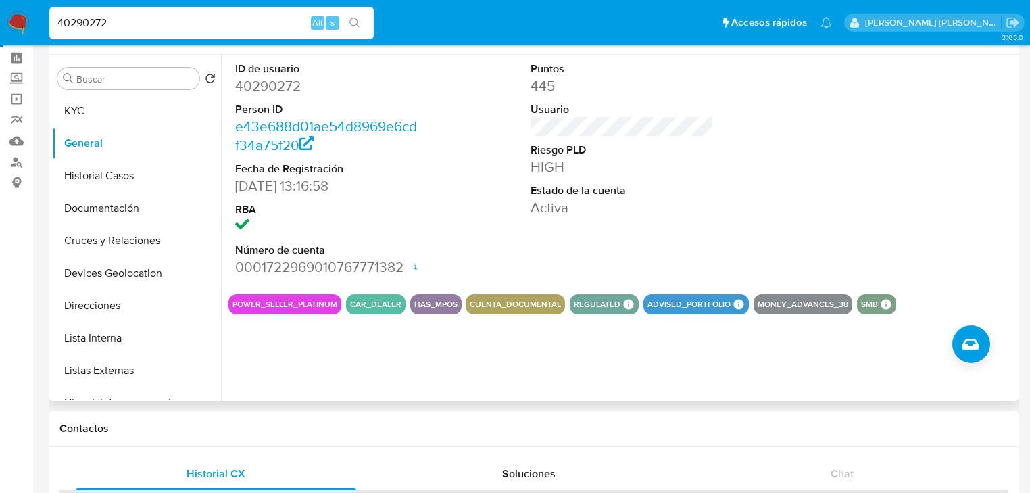
drag, startPoint x: 91, startPoint y: 174, endPoint x: 247, endPoint y: 222, distance: 163.4
click at [91, 174] on button "Historial Casos" at bounding box center [136, 176] width 169 height 32
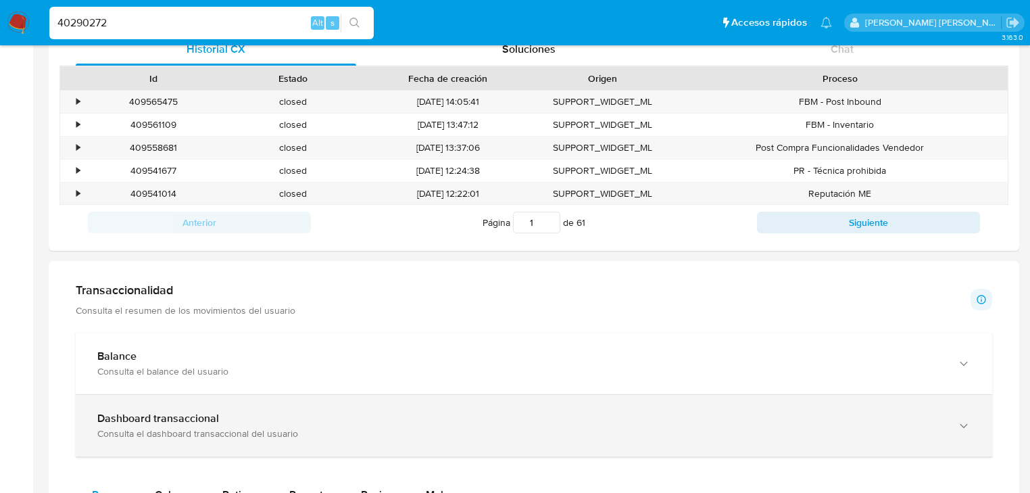
scroll to position [541, 0]
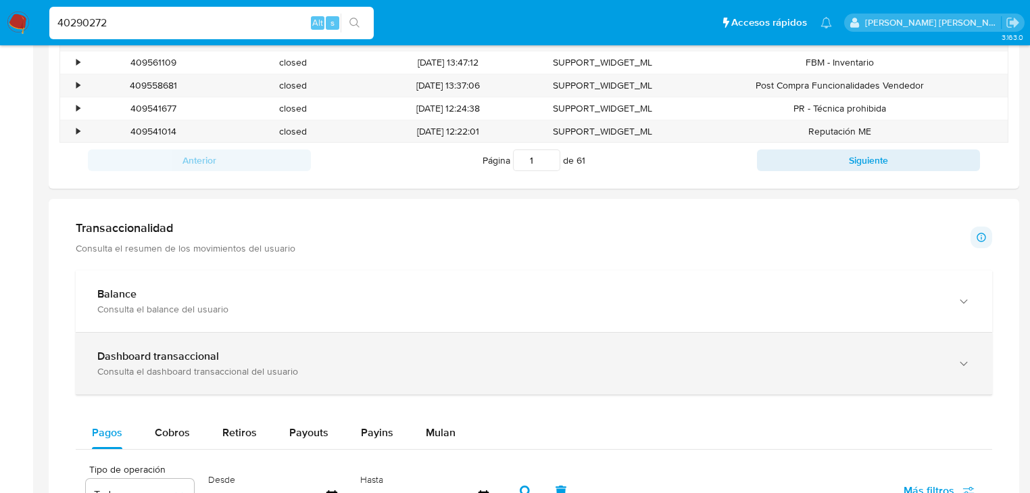
click at [251, 372] on div "Consulta el dashboard transaccional del usuario" at bounding box center [520, 371] width 846 height 12
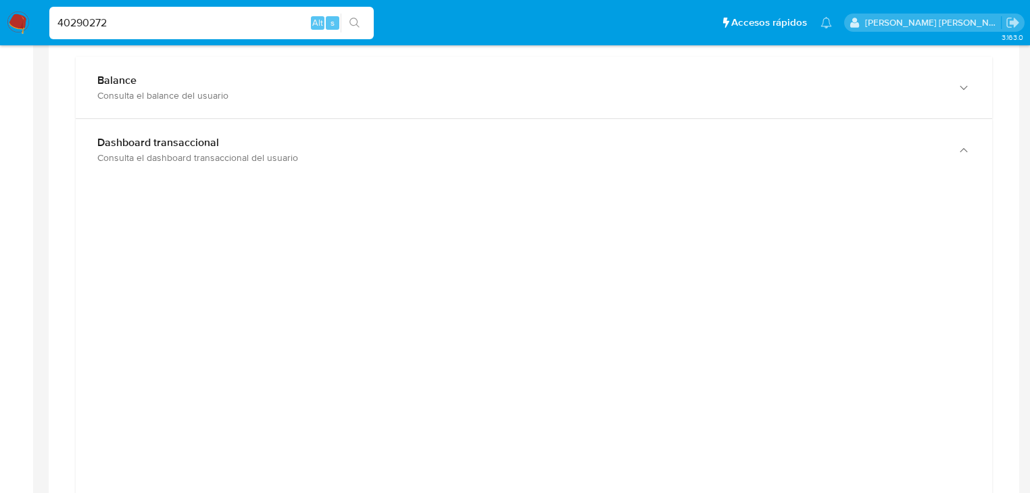
scroll to position [811, 0]
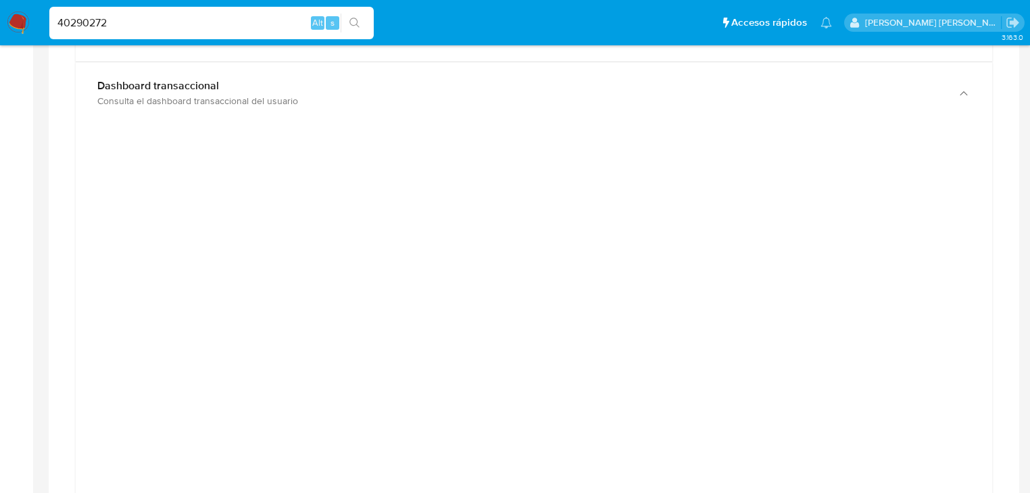
drag, startPoint x: 145, startPoint y: 30, endPoint x: 0, endPoint y: -24, distance: 154.4
paste input "u06hY8eKCqfDfZ3bWpFDcGWK"
type input "u06hY8eKCqfDfZ3bWpFDcGWK"
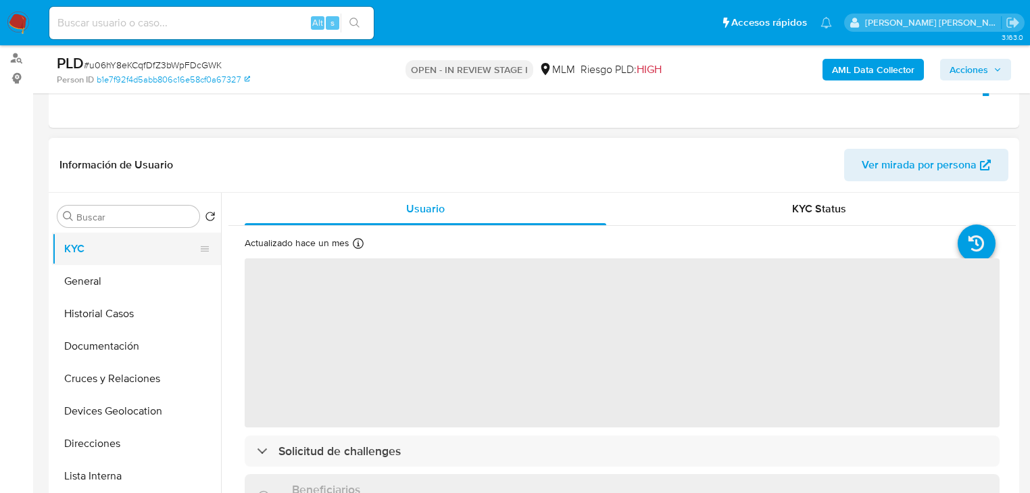
scroll to position [162, 0]
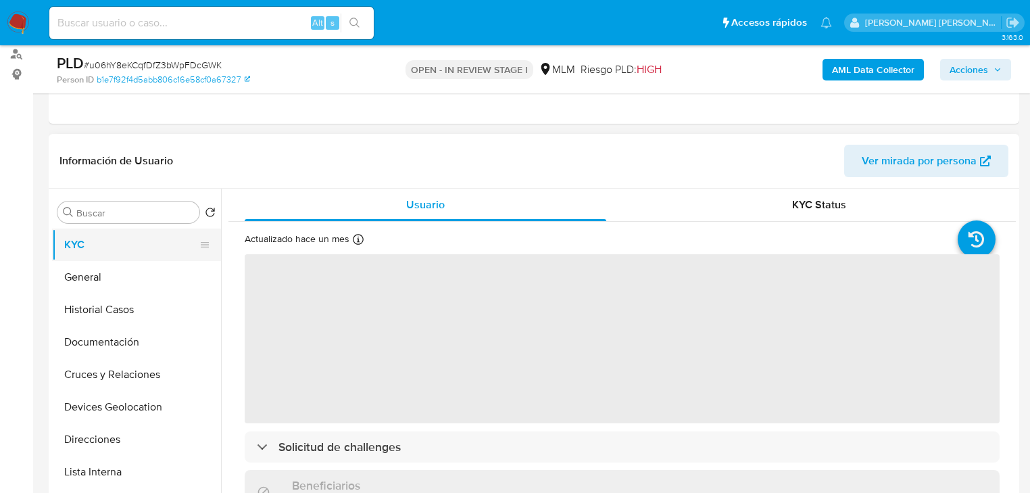
select select "10"
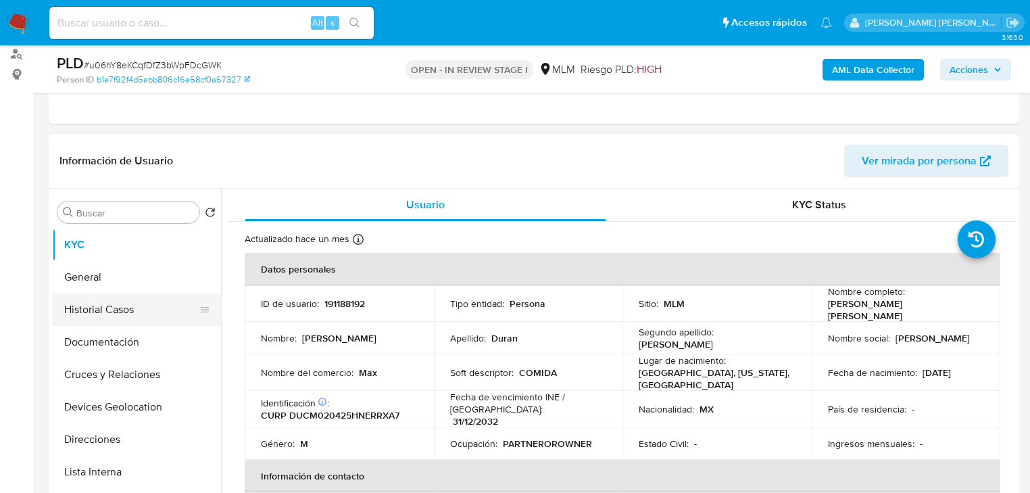
click at [116, 304] on button "Historial Casos" at bounding box center [131, 309] width 158 height 32
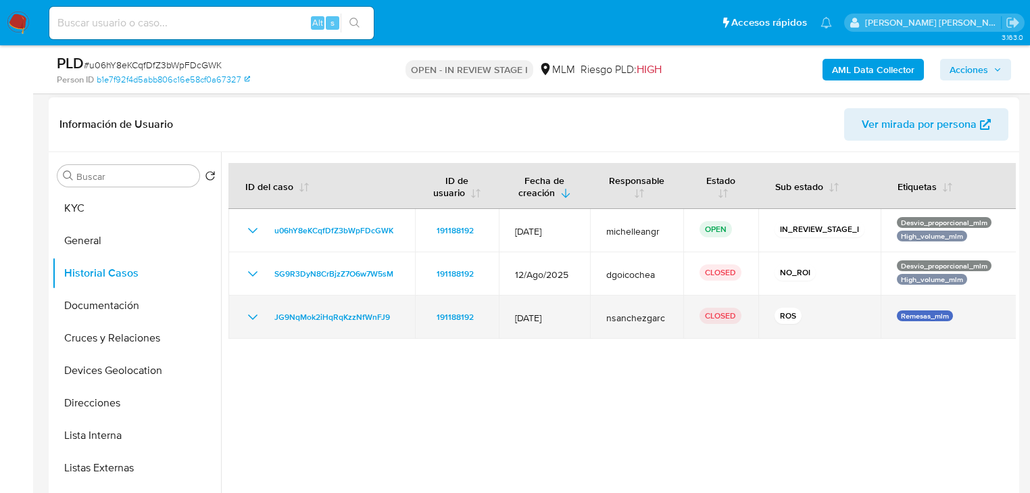
scroll to position [216, 0]
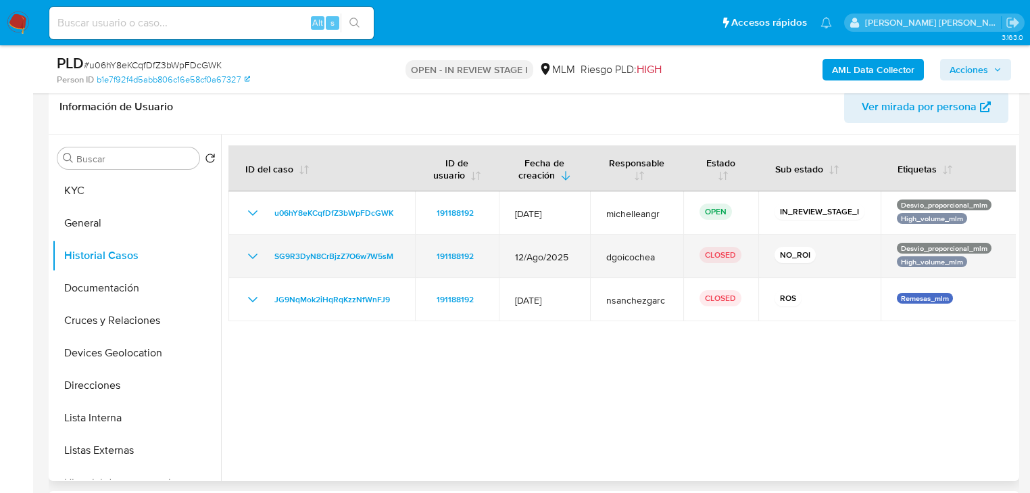
click at [257, 256] on icon "Mostrar/Ocultar" at bounding box center [253, 256] width 16 height 16
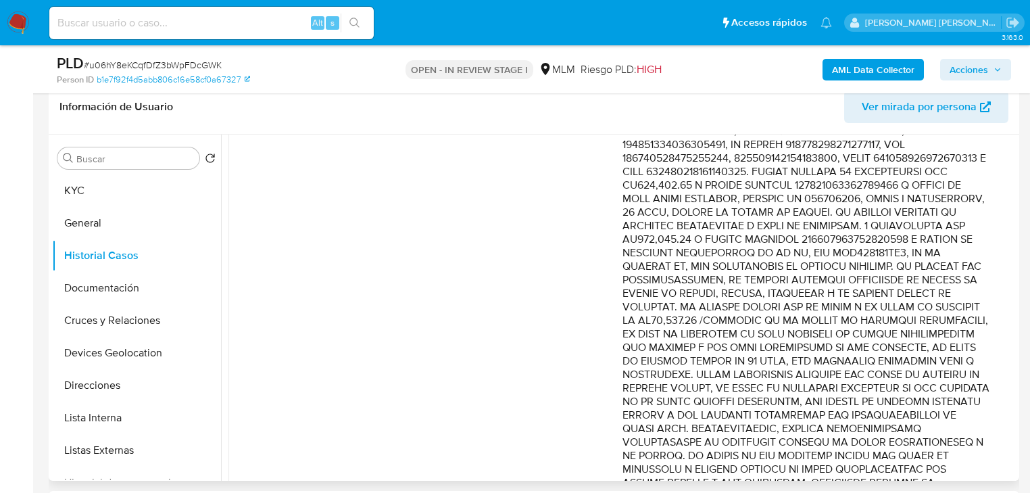
scroll to position [703, 0]
drag, startPoint x: 791, startPoint y: 318, endPoint x: 968, endPoint y: 395, distance: 193.2
click at [967, 395] on p "Comentario :" at bounding box center [806, 110] width 367 height 1028
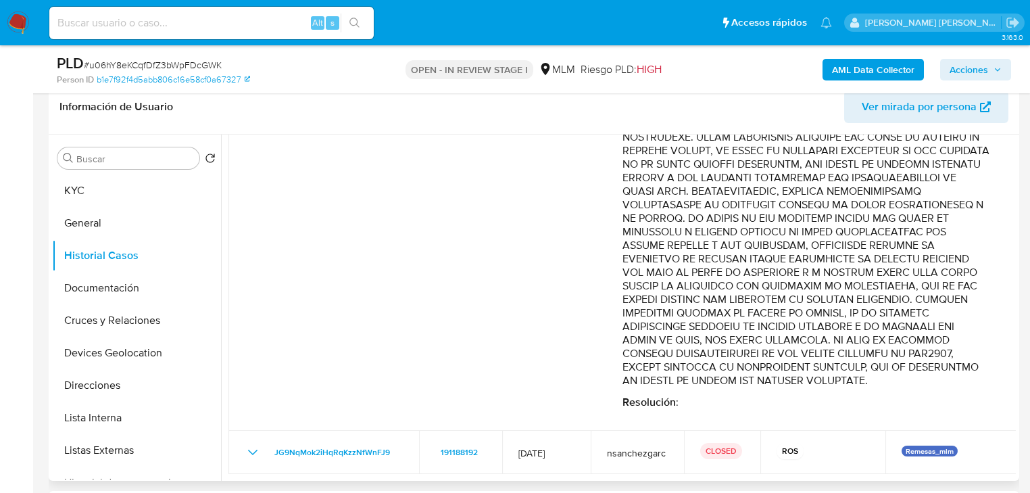
scroll to position [954, 0]
drag, startPoint x: 708, startPoint y: 346, endPoint x: 876, endPoint y: 380, distance: 171.0
click at [28, 27] on img at bounding box center [18, 22] width 23 height 23
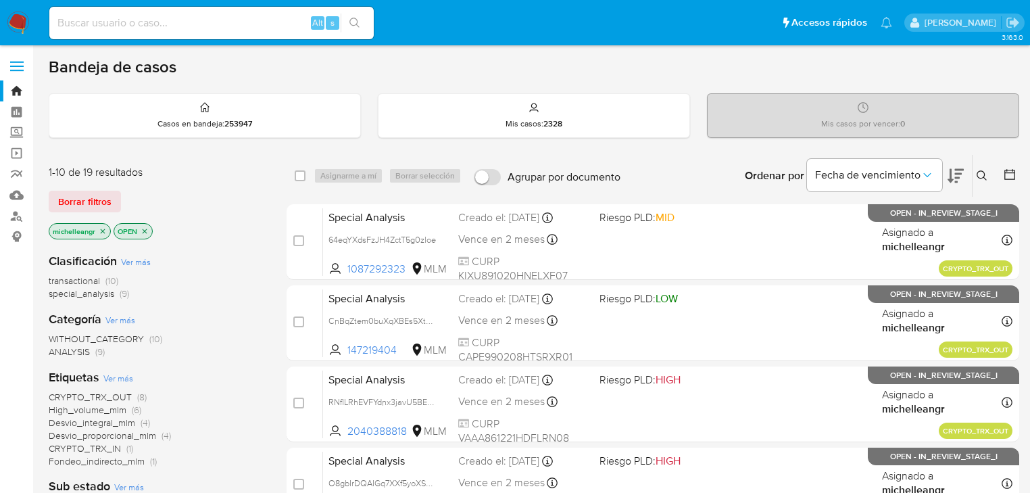
click at [101, 228] on icon "close-filter" at bounding box center [103, 231] width 8 height 8
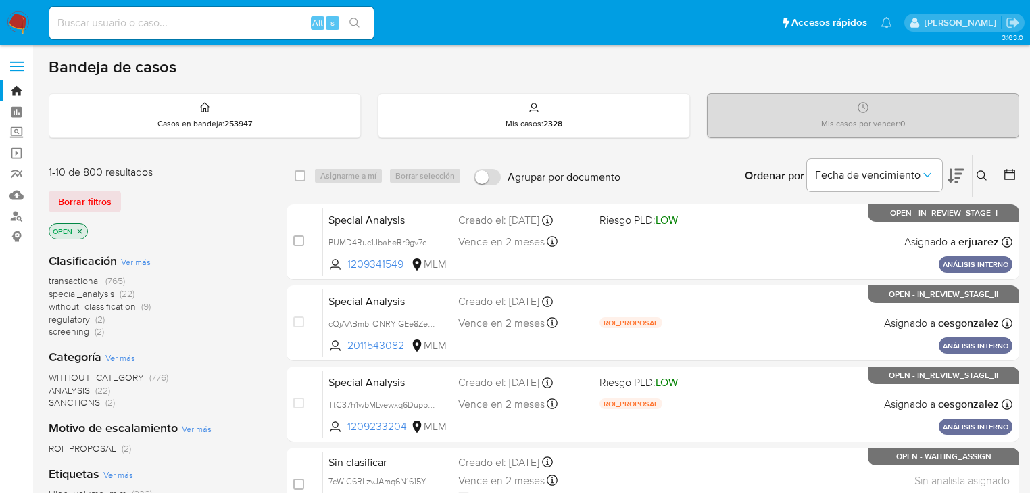
click at [990, 174] on button at bounding box center [984, 176] width 22 height 16
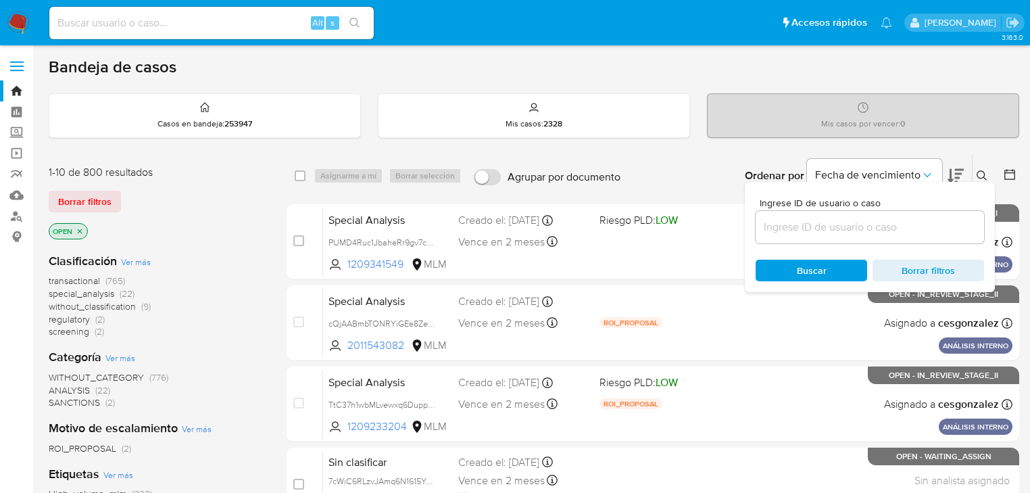
click at [836, 218] on input at bounding box center [870, 227] width 228 height 18
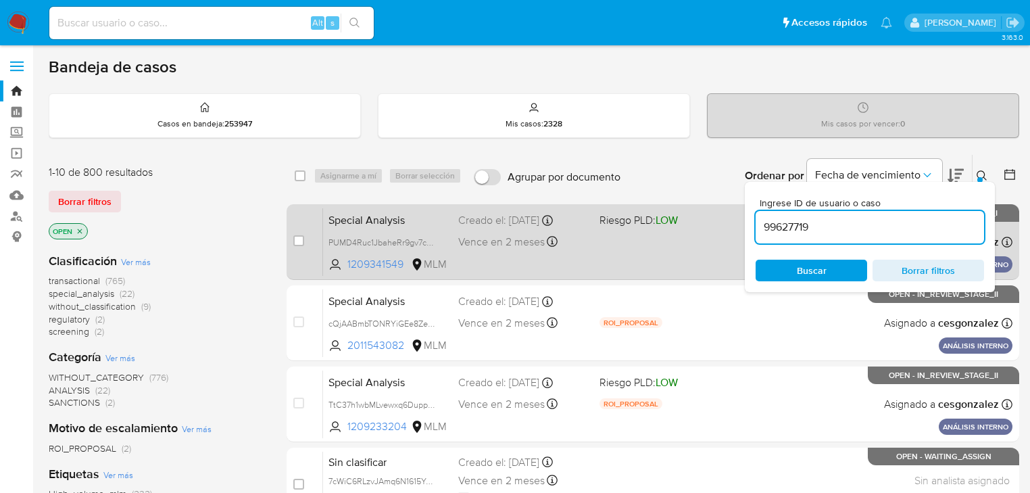
type input "99627719"
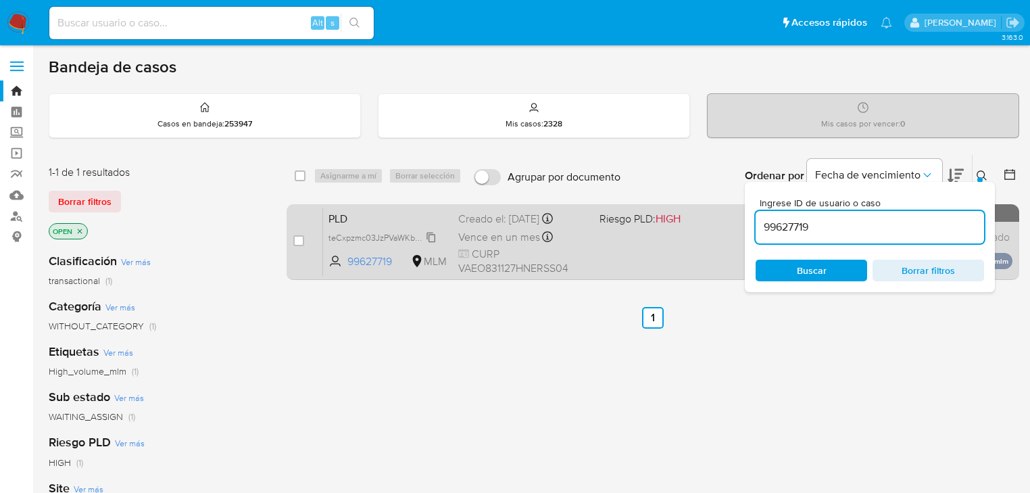
click at [430, 235] on span "teCxpzmc03JzPVaWKbCUciez" at bounding box center [386, 236] width 114 height 15
click at [296, 243] on input "checkbox" at bounding box center [298, 240] width 11 height 11
checkbox input "true"
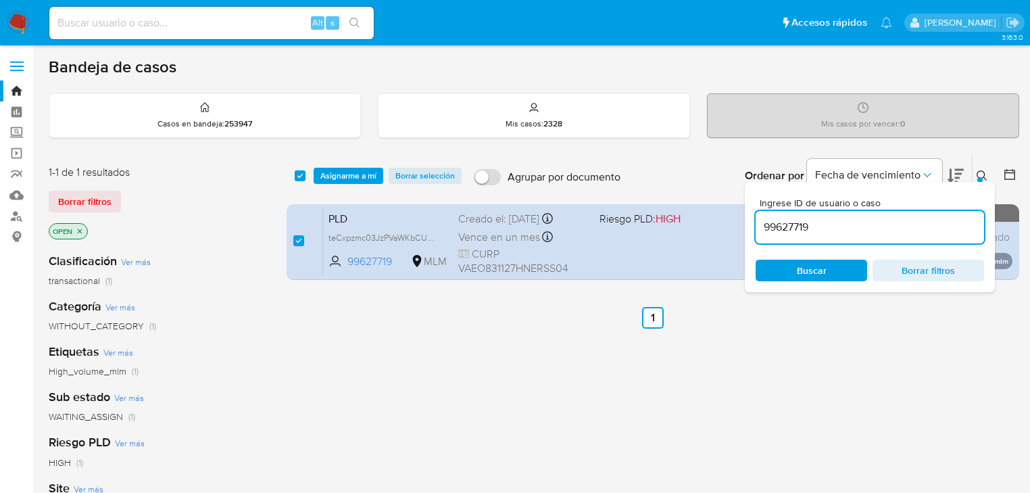
drag, startPoint x: 771, startPoint y: 216, endPoint x: 568, endPoint y: 190, distance: 204.5
click at [571, 190] on div "select-all-cases-checkbox Asignarme a mí Borrar selección Agrupar por documento…" at bounding box center [653, 176] width 733 height 42
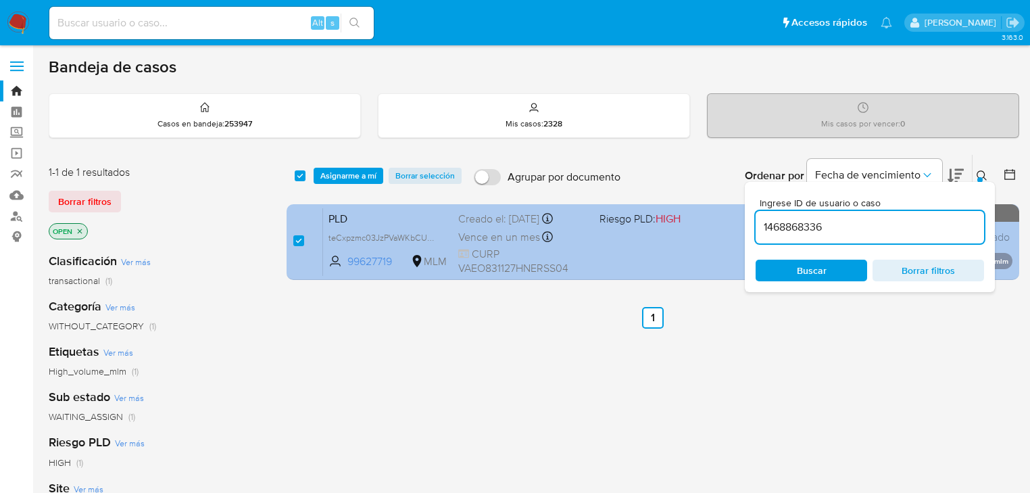
type input "1468868336"
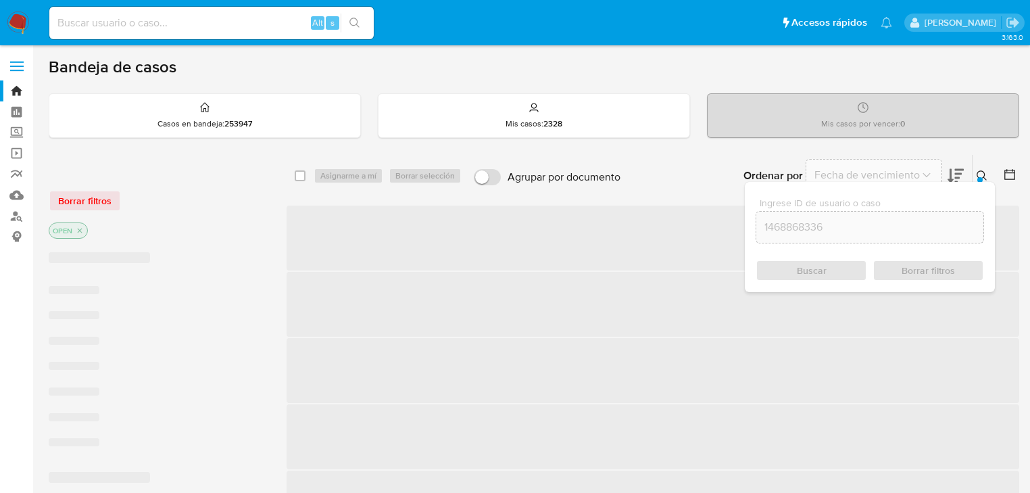
checkbox input "false"
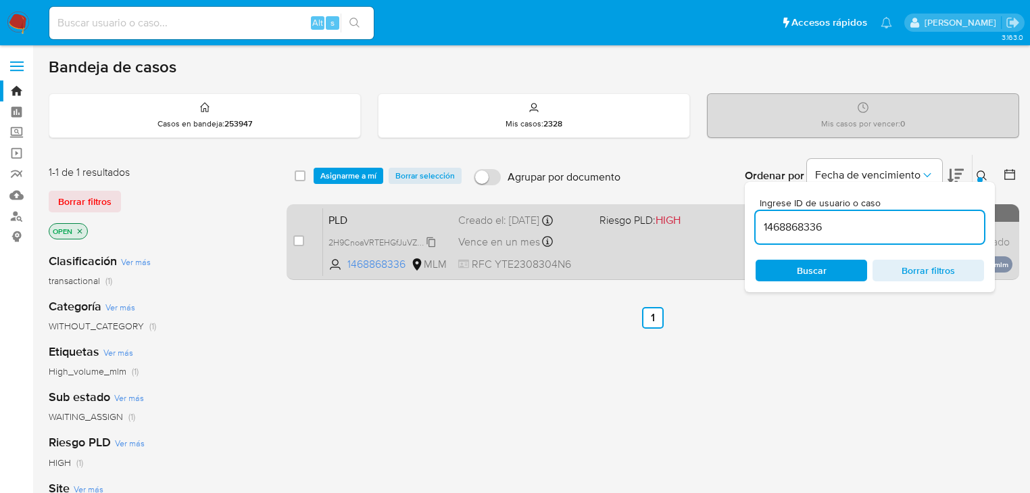
click at [425, 239] on span "2H9CnoaVRTEHGfJuVZrvX6jn" at bounding box center [385, 241] width 112 height 15
click at [297, 238] on input "checkbox" at bounding box center [298, 240] width 11 height 11
checkbox input "true"
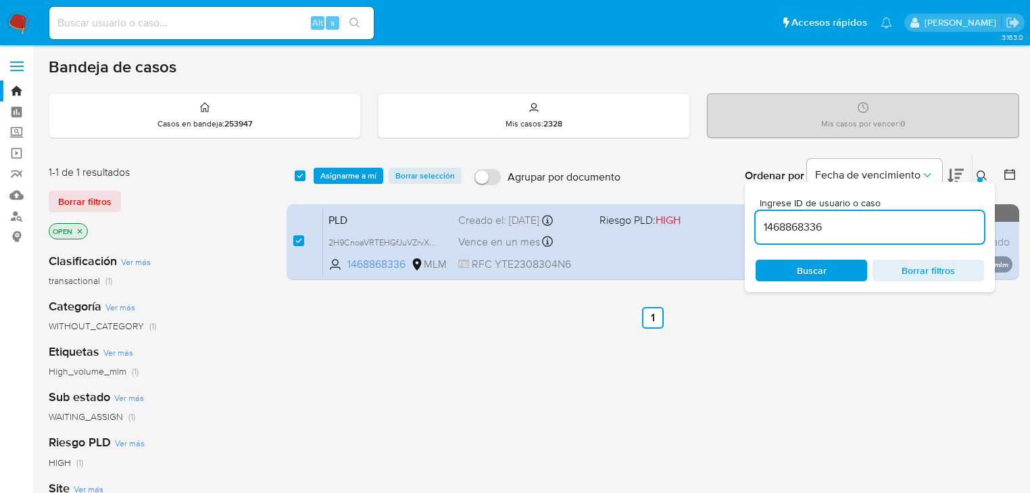
drag, startPoint x: 665, startPoint y: 211, endPoint x: 535, endPoint y: 197, distance: 131.2
click at [535, 197] on div "select-all-cases-checkbox Asignarme a mí Borrar selección Agrupar por documento…" at bounding box center [653, 219] width 733 height 131
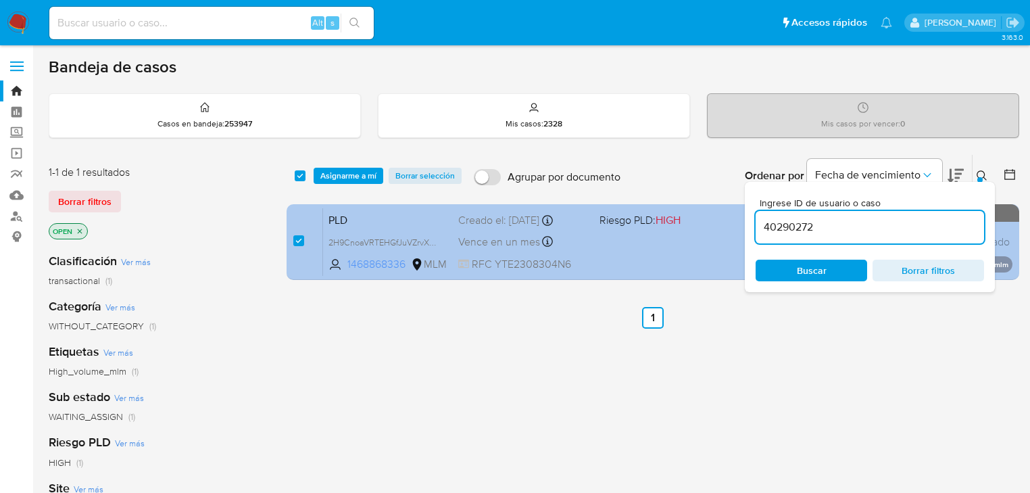
type input "40290272"
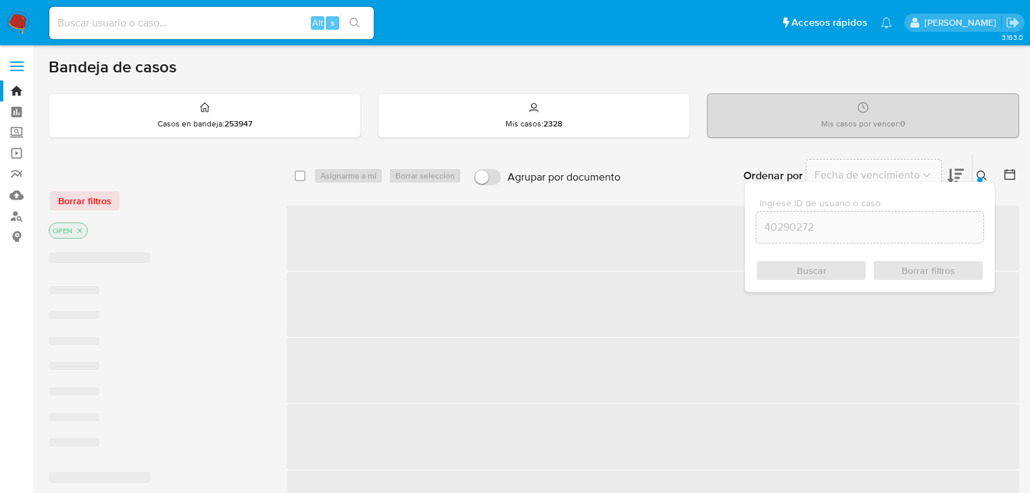
checkbox input "false"
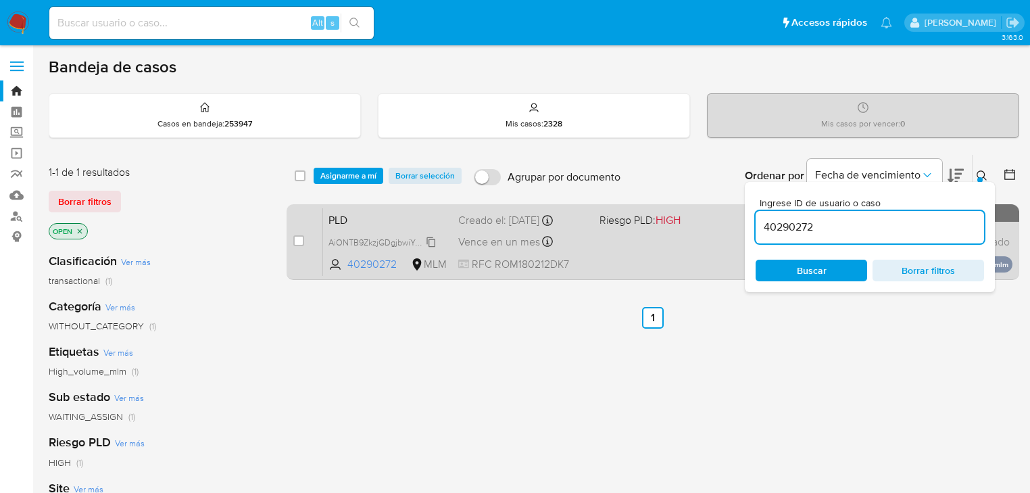
click at [429, 243] on span "AiONTB9ZkzjGDgjbwiYue15F" at bounding box center [383, 241] width 108 height 15
click at [300, 240] on input "checkbox" at bounding box center [298, 240] width 11 height 11
checkbox input "true"
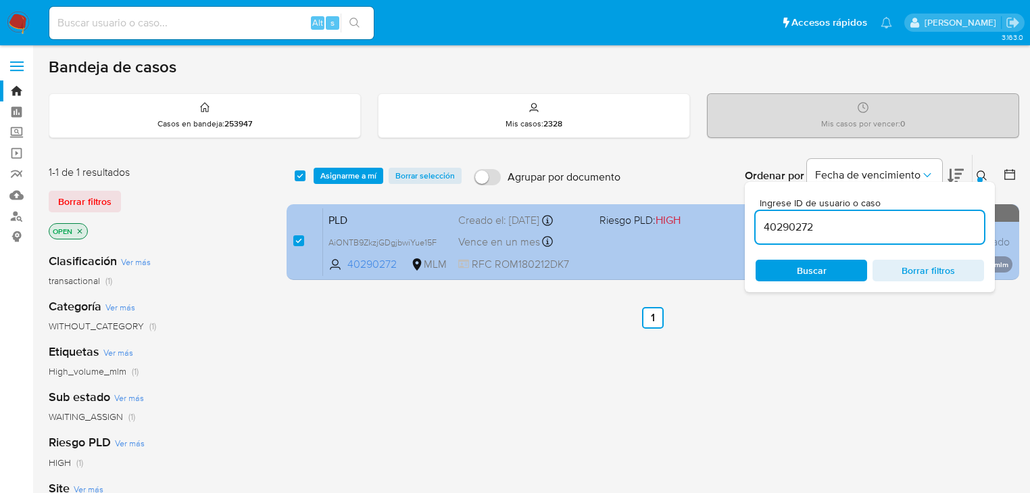
drag, startPoint x: 838, startPoint y: 231, endPoint x: 681, endPoint y: 213, distance: 157.9
click at [673, 215] on div "select-all-cases-checkbox Asignarme a mí Borrar selección Agrupar por documento…" at bounding box center [653, 219] width 733 height 131
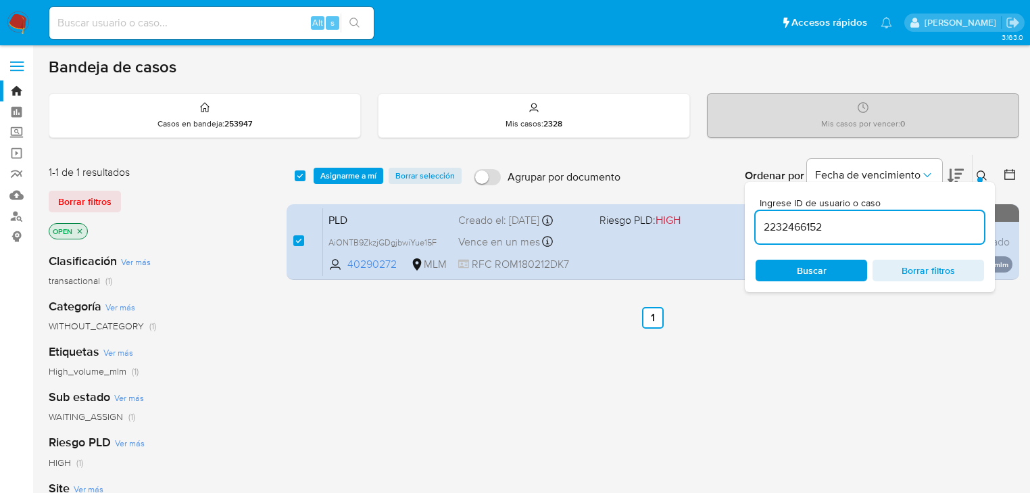
type input "2232466152"
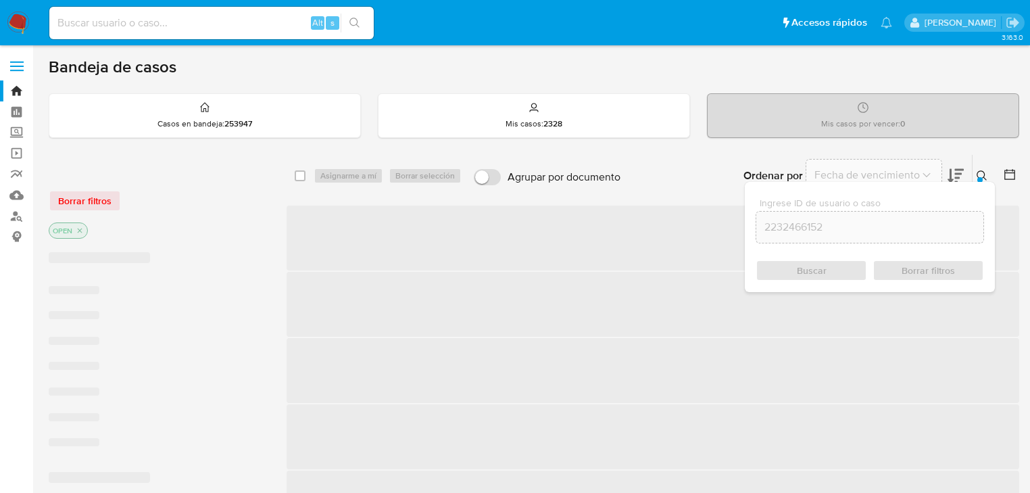
checkbox input "false"
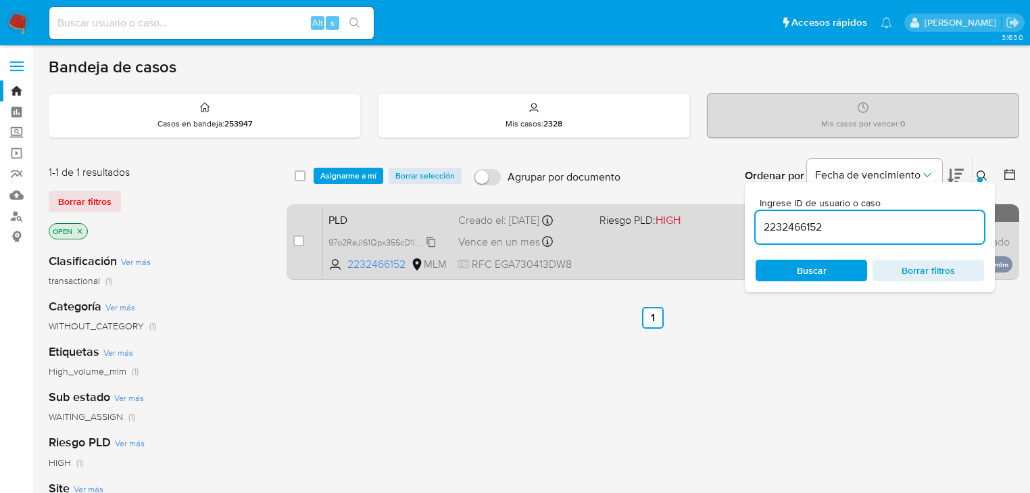
drag, startPoint x: 429, startPoint y: 240, endPoint x: 347, endPoint y: 241, distance: 81.8
click at [428, 240] on span "97o2ReJI61Qpx35ScD1l9YP0" at bounding box center [382, 241] width 107 height 15
click at [298, 237] on input "checkbox" at bounding box center [298, 240] width 11 height 11
checkbox input "true"
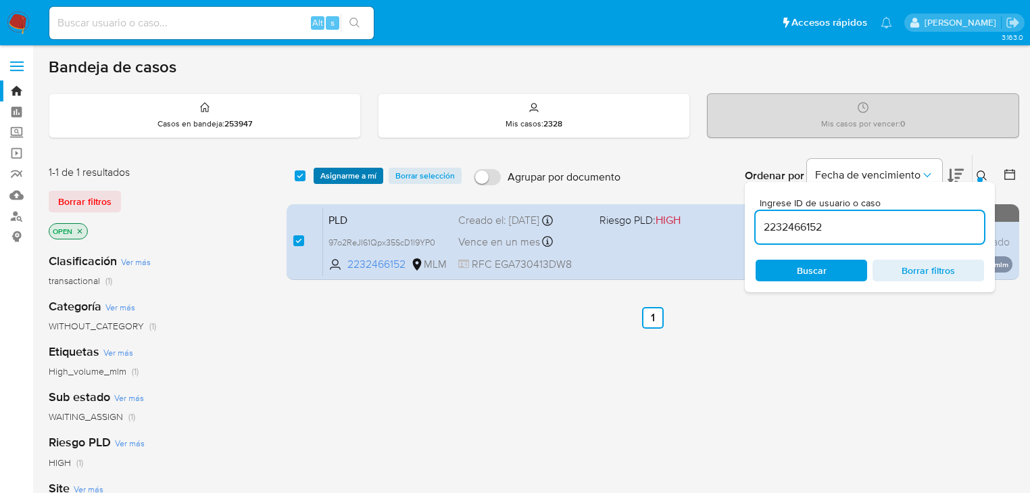
click at [364, 176] on span "Asignarme a mí" at bounding box center [348, 176] width 56 height 14
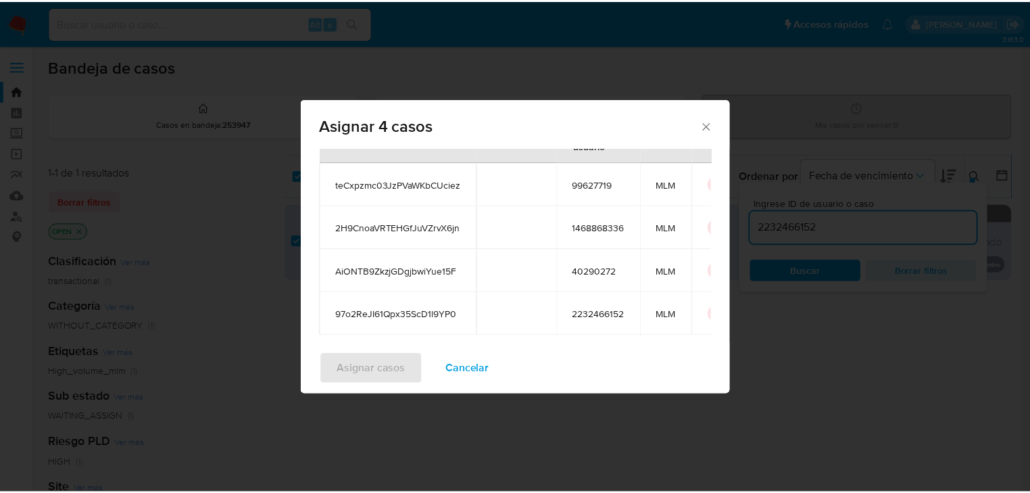
scroll to position [160, 0]
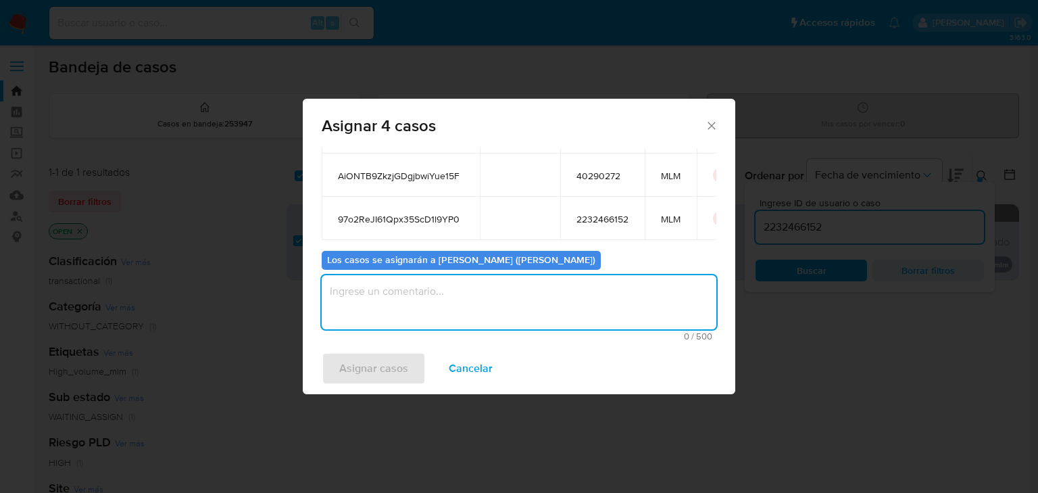
click at [408, 297] on textarea "assign-modal" at bounding box center [519, 302] width 395 height 54
type textarea "mich"
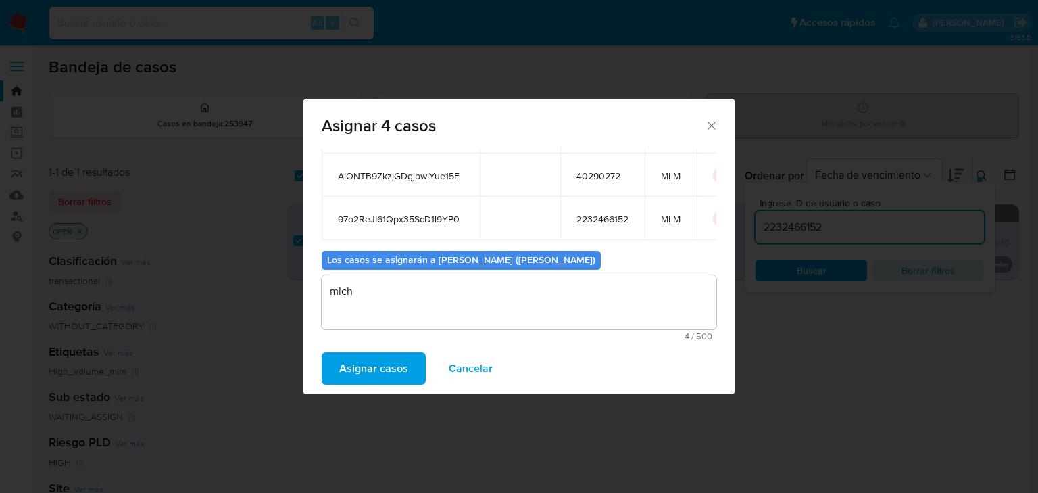
click at [379, 362] on span "Asignar casos" at bounding box center [373, 369] width 69 height 30
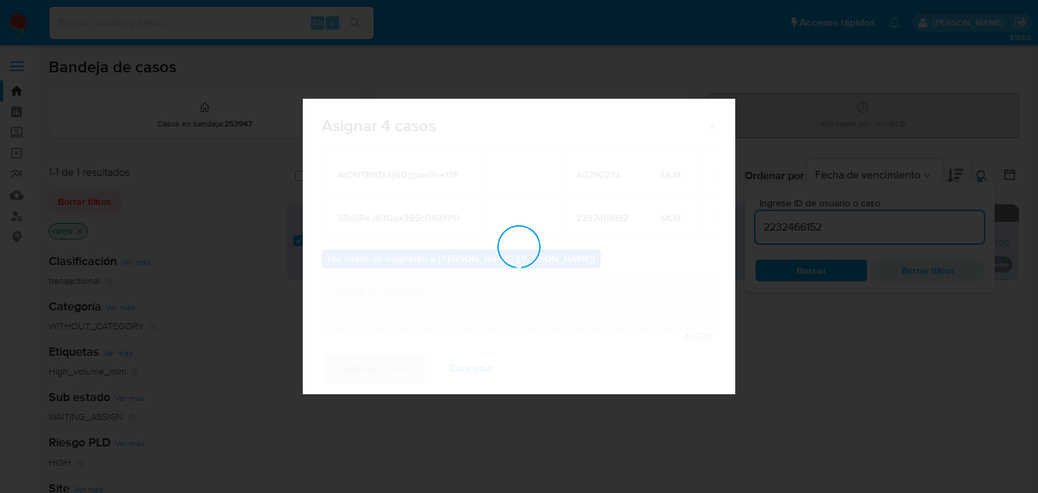
checkbox input "false"
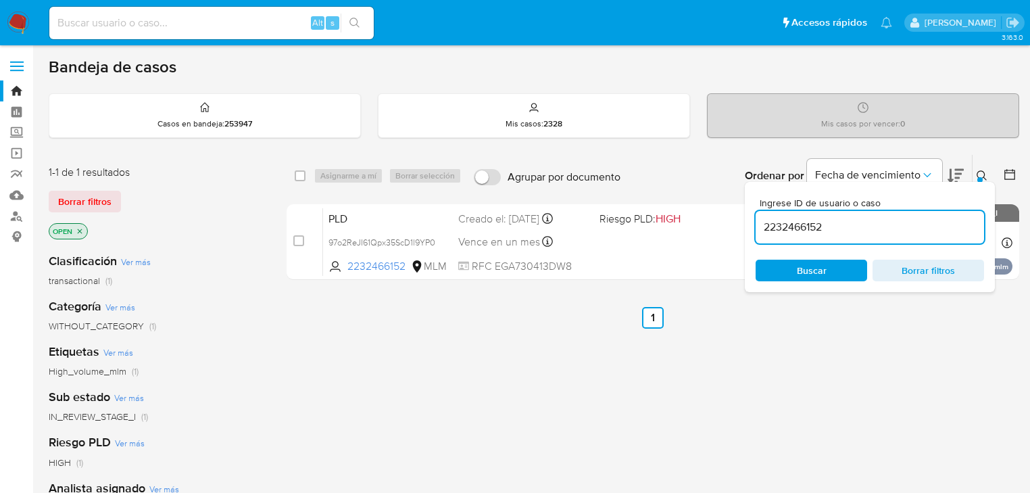
click at [171, 20] on input at bounding box center [211, 23] width 324 height 18
paste input "teCxpzmc03JzPVaWKbCUciez"
type input "teCxpzmc03JzPVaWKbCUciez"
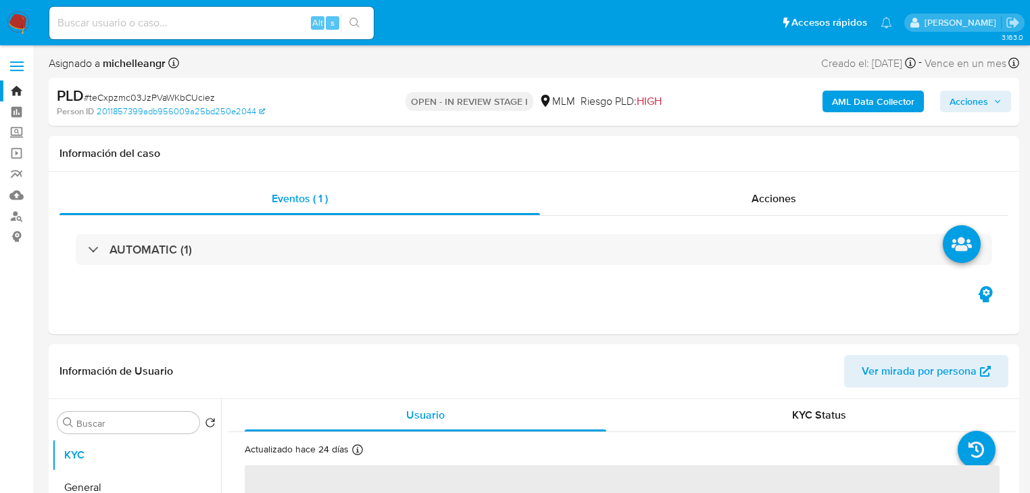
select select "10"
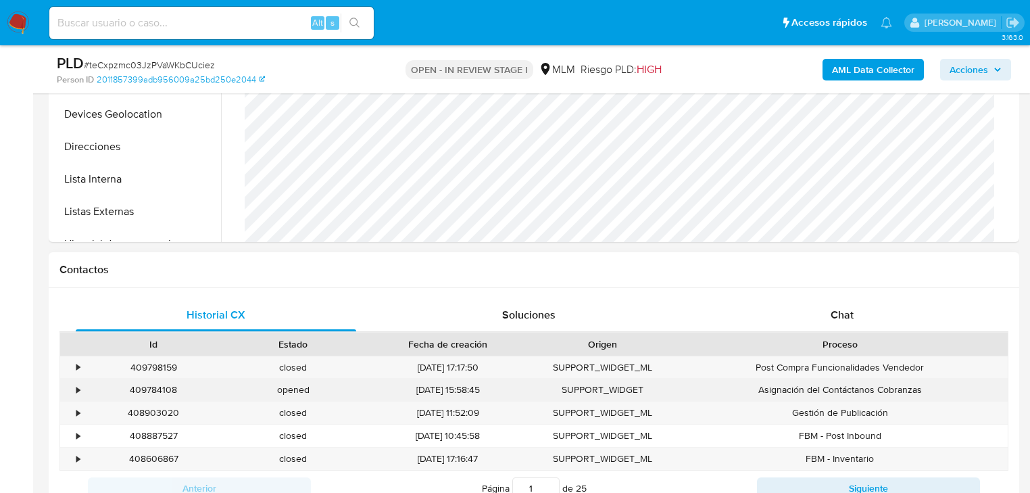
scroll to position [649, 0]
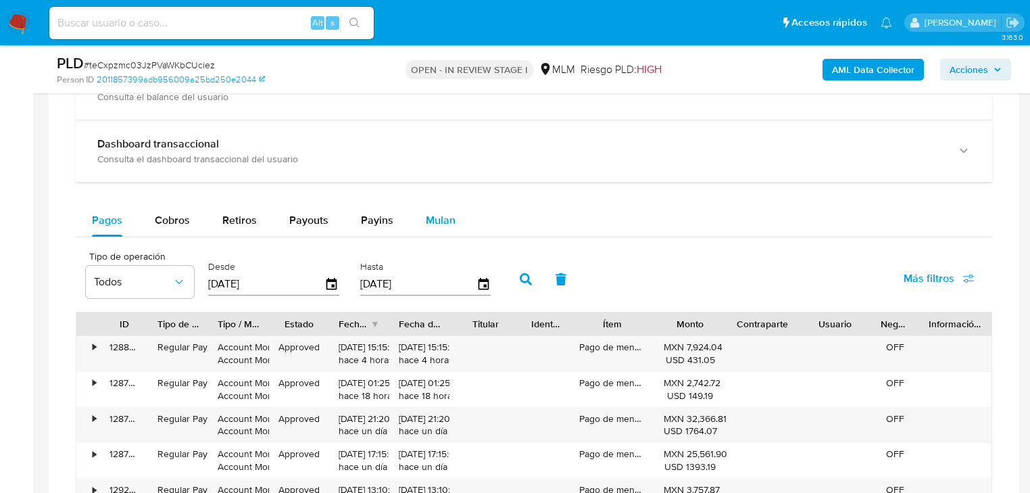
click at [453, 220] on button "Mulan" at bounding box center [441, 220] width 62 height 32
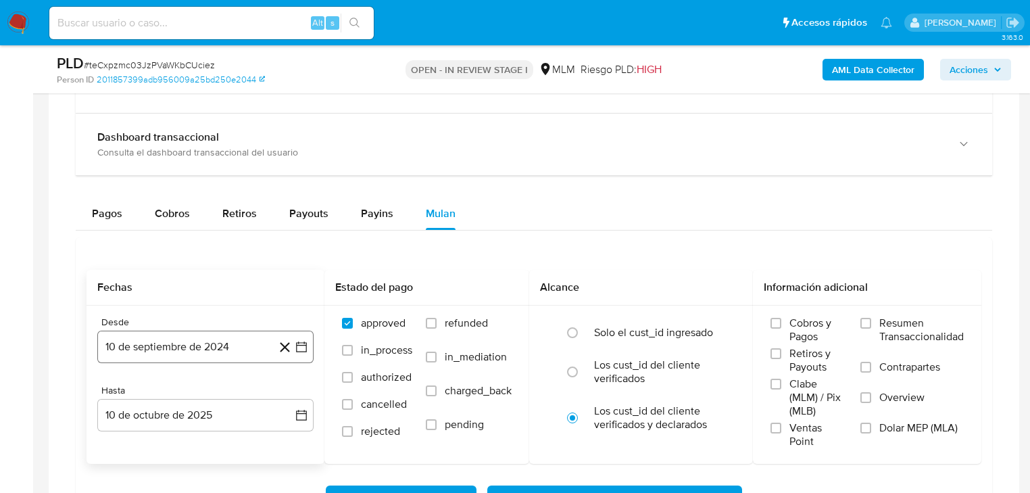
scroll to position [1082, 0]
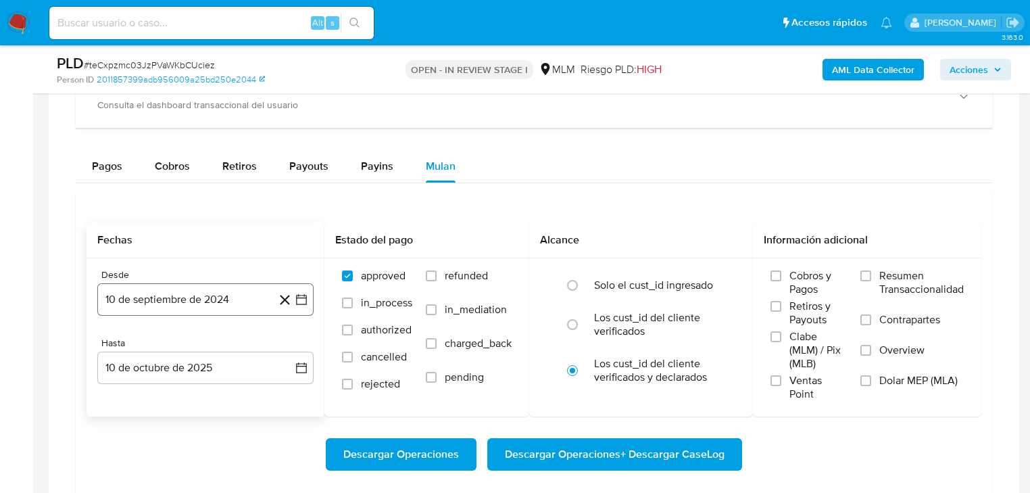
click at [198, 301] on button "10 de septiembre de 2024" at bounding box center [205, 299] width 216 height 32
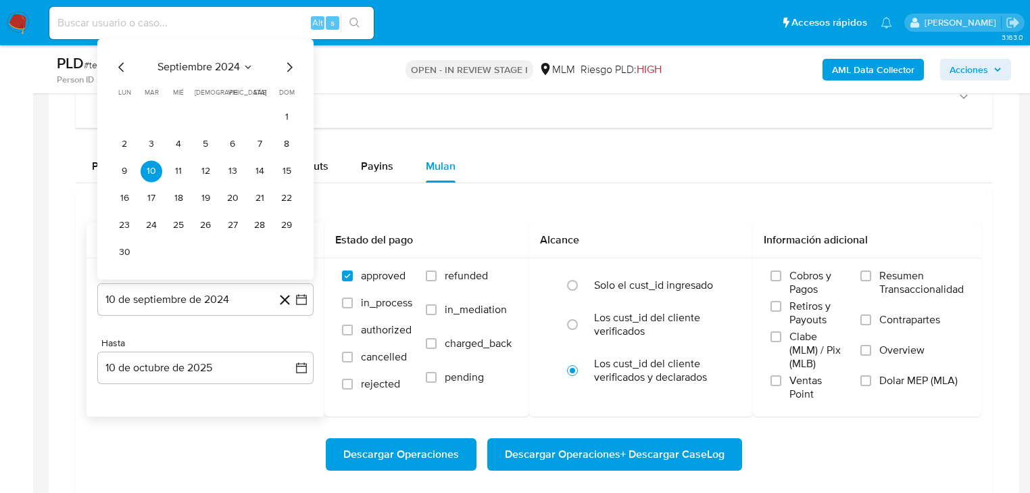
click at [228, 66] on span "septiembre 2024" at bounding box center [199, 67] width 82 height 14
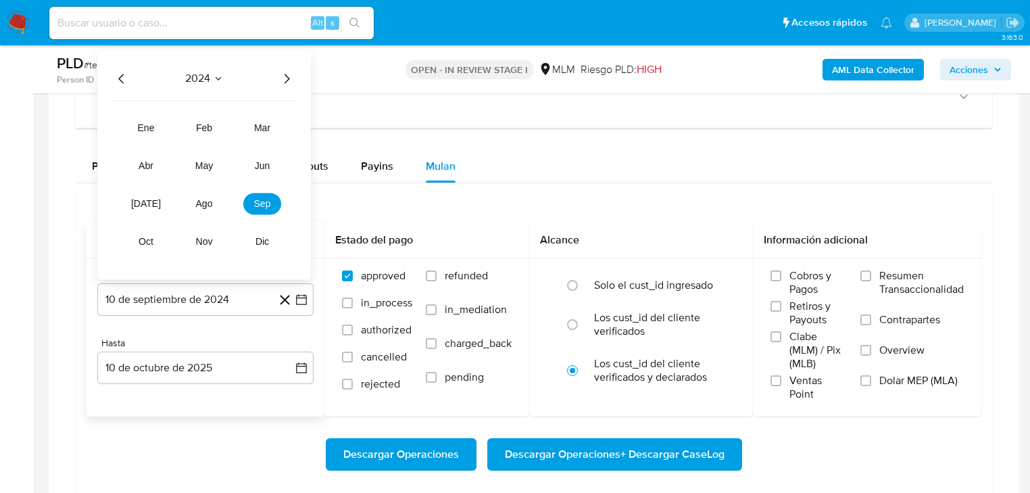
click at [292, 78] on icon "Año siguiente" at bounding box center [287, 78] width 16 height 16
click at [263, 127] on span "mar" at bounding box center [262, 127] width 16 height 11
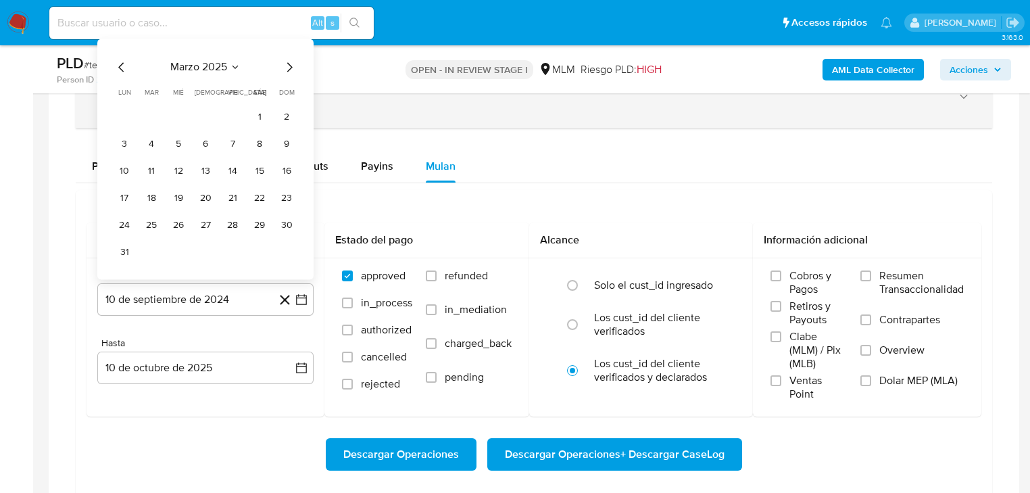
click at [254, 119] on button "1" at bounding box center [260, 117] width 22 height 22
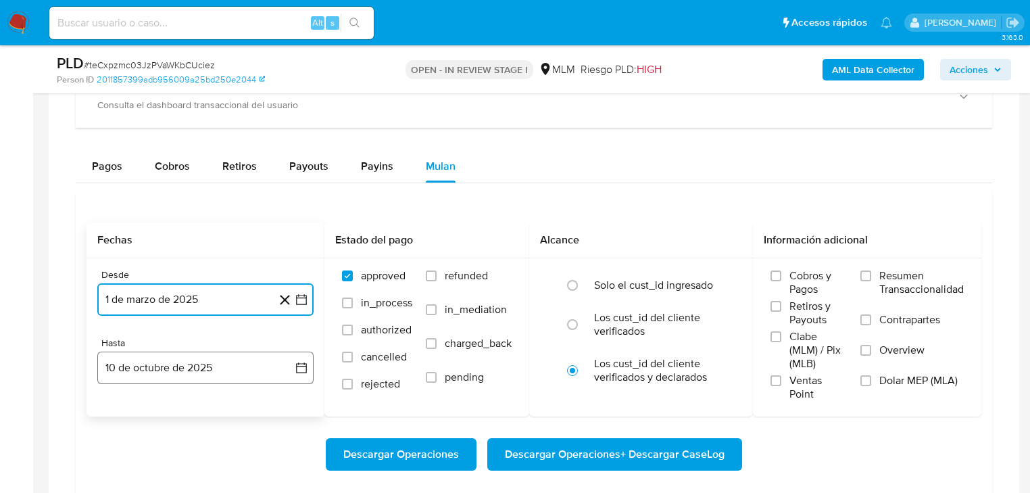
click at [171, 365] on button "10 de octubre de 2025" at bounding box center [205, 368] width 216 height 32
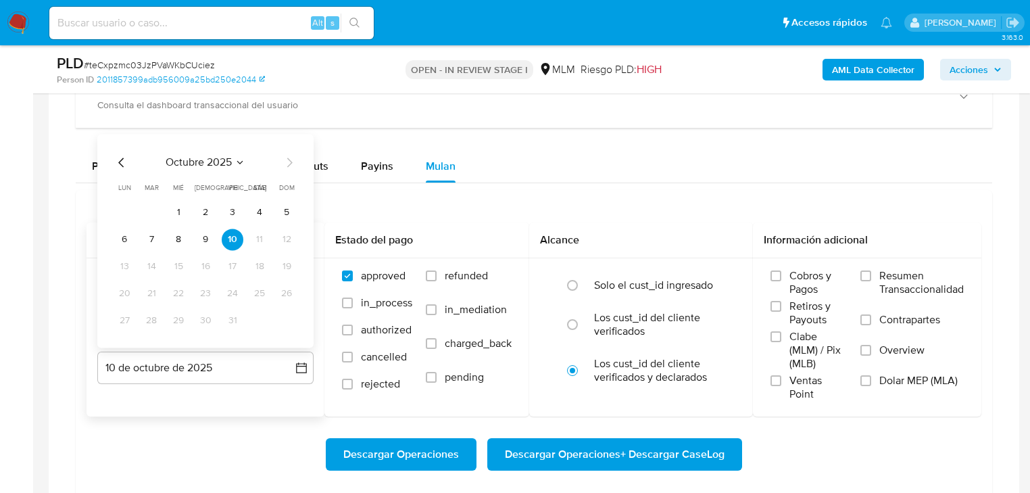
click at [122, 161] on icon "Mes anterior" at bounding box center [122, 162] width 16 height 16
click at [285, 316] on button "31" at bounding box center [287, 321] width 22 height 22
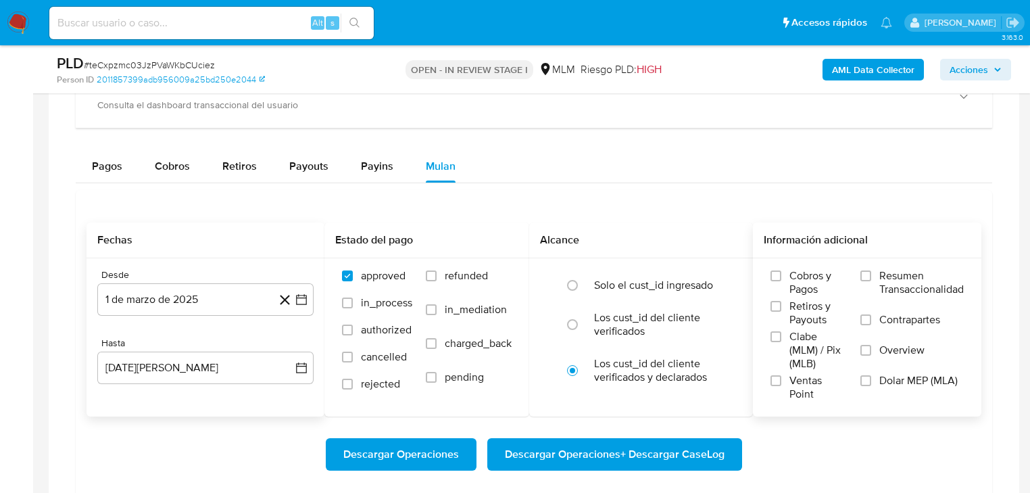
click at [898, 355] on span "Overview" at bounding box center [901, 350] width 45 height 14
click at [871, 355] on input "Overview" at bounding box center [866, 350] width 11 height 11
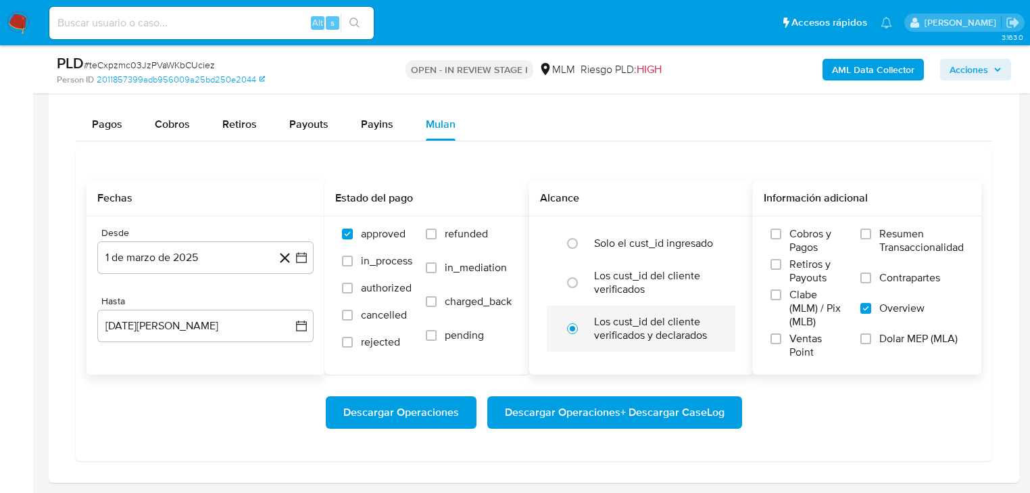
scroll to position [1136, 0]
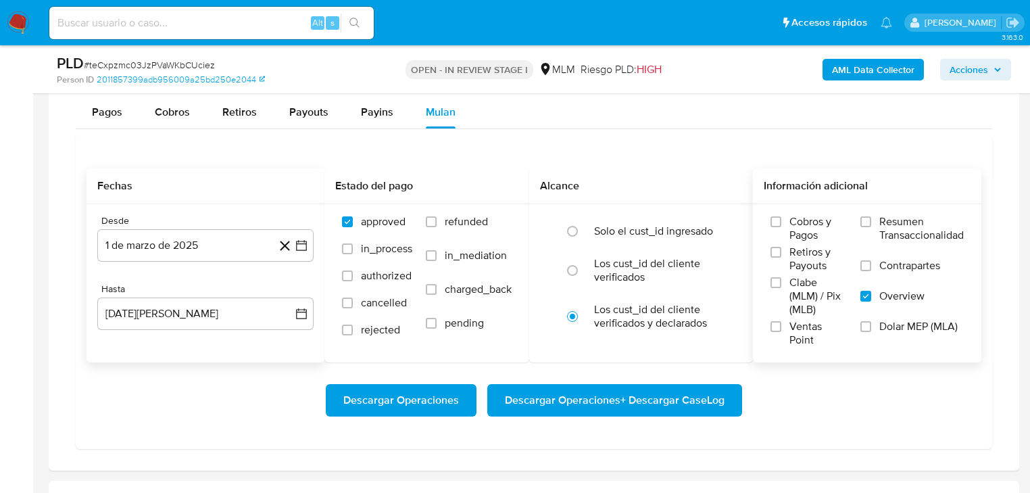
click at [537, 399] on span "Descargar Operaciones + Descargar CaseLog" at bounding box center [615, 400] width 220 height 30
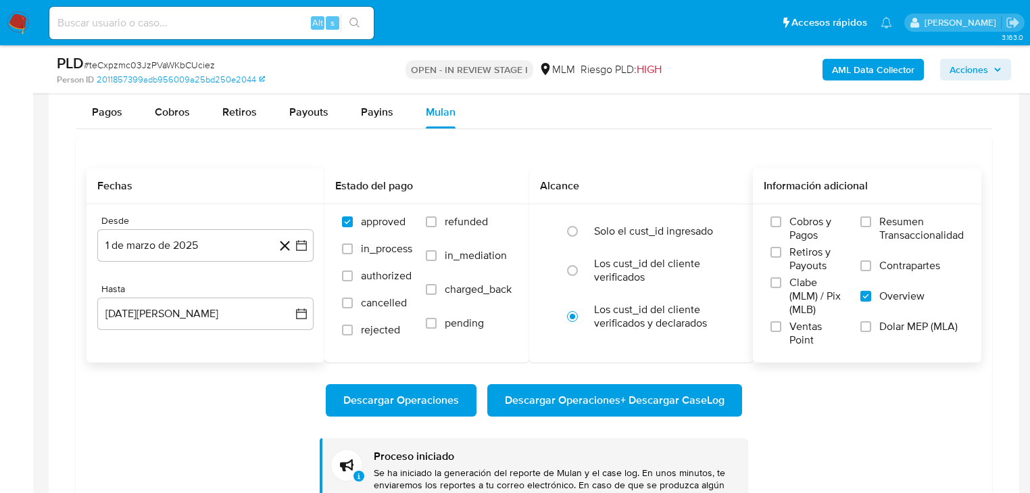
drag, startPoint x: 11, startPoint y: 16, endPoint x: 38, endPoint y: 11, distance: 27.5
click at [11, 16] on img at bounding box center [18, 22] width 23 height 23
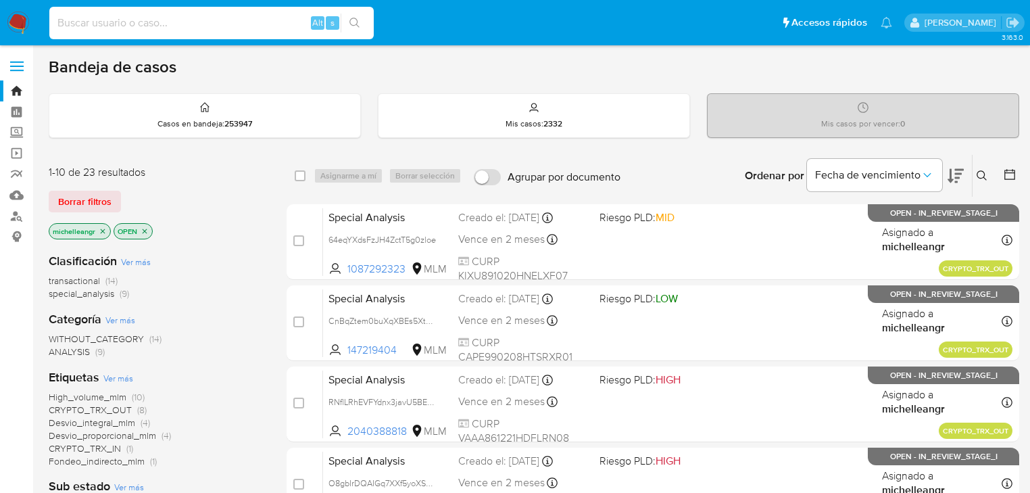
click at [146, 27] on input at bounding box center [211, 23] width 324 height 18
paste input "2H9CnoaVRTEHGfJuVZrvX6jn"
type input "2H9CnoaVRTEHGfJuVZrvX6jn"
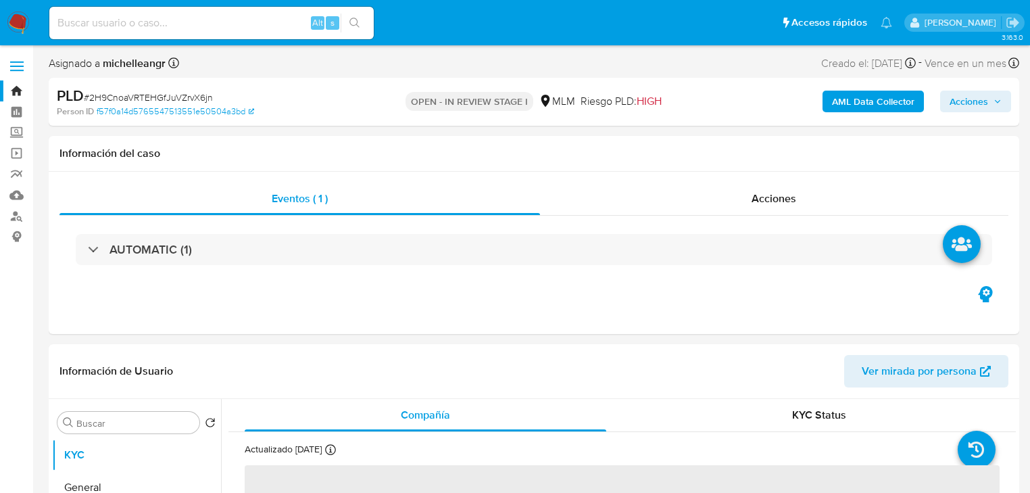
select select "10"
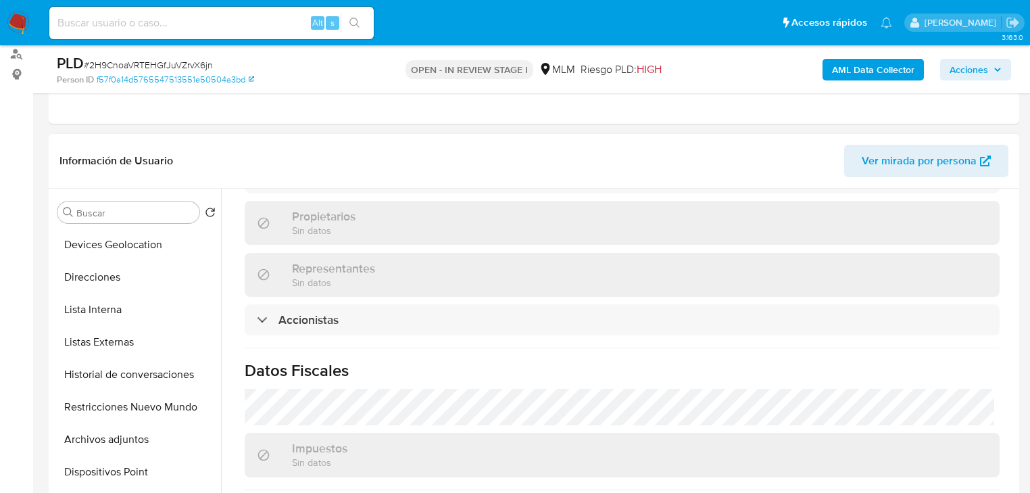
scroll to position [1012, 0]
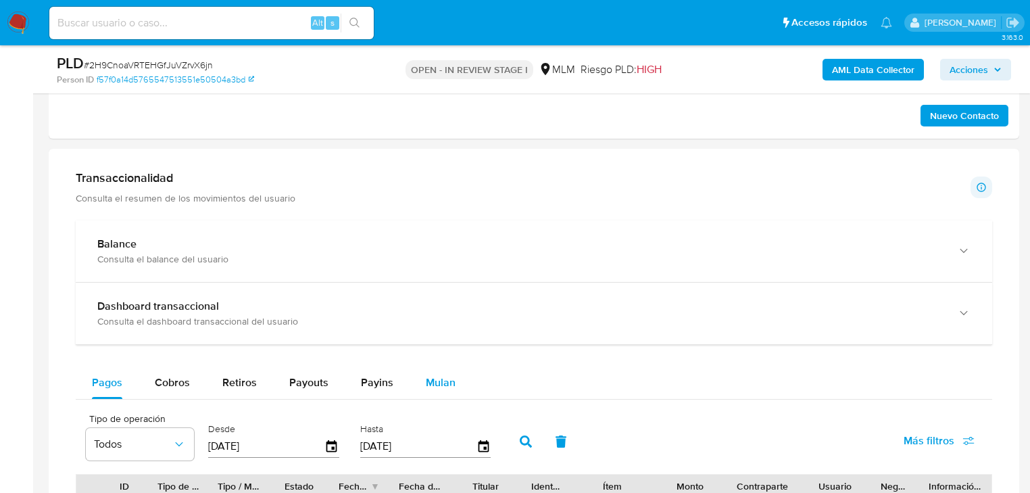
click at [426, 380] on span "Mulan" at bounding box center [441, 383] width 30 height 16
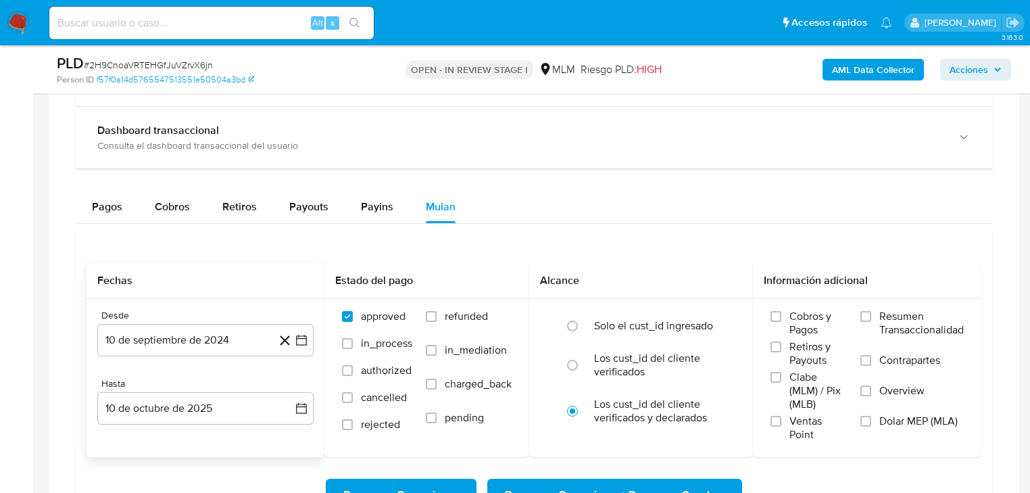
scroll to position [1082, 0]
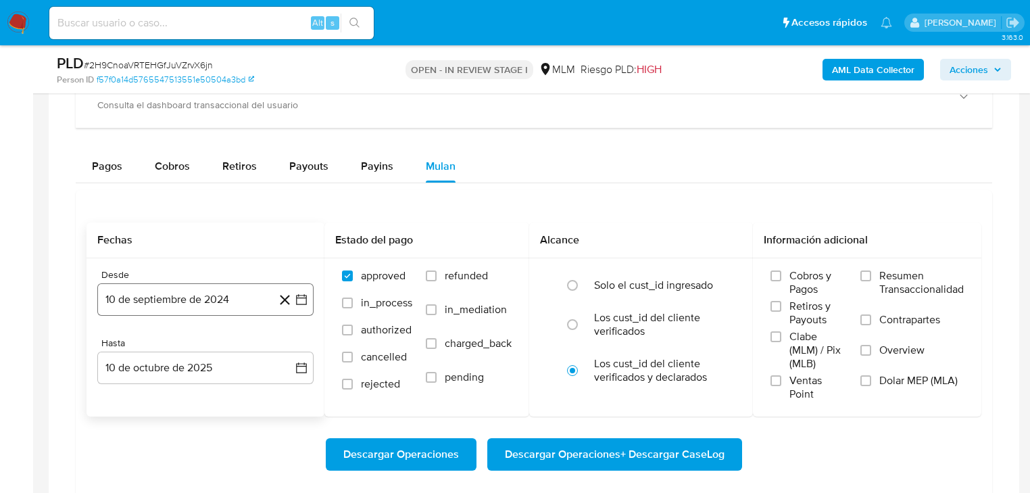
click at [233, 287] on button "10 de septiembre de 2024" at bounding box center [205, 299] width 216 height 32
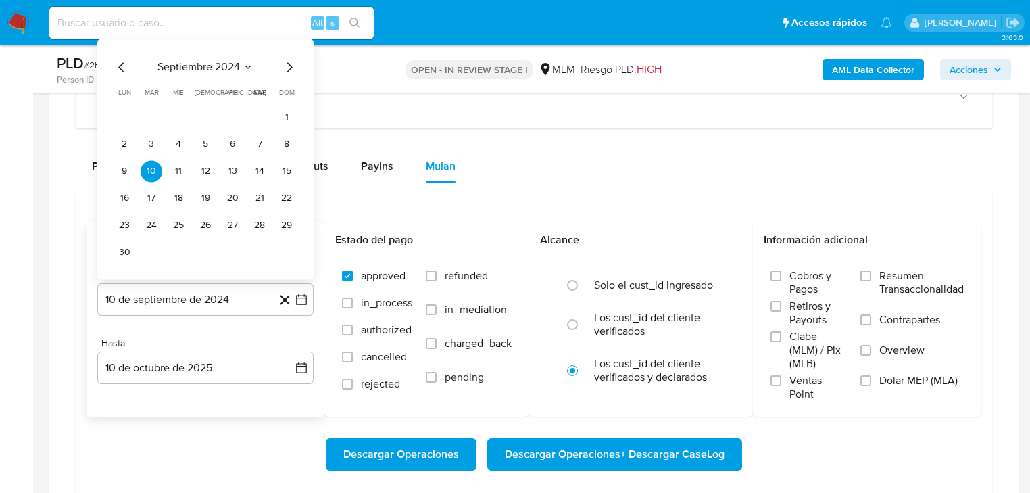
click at [238, 64] on span "septiembre 2024" at bounding box center [199, 67] width 82 height 14
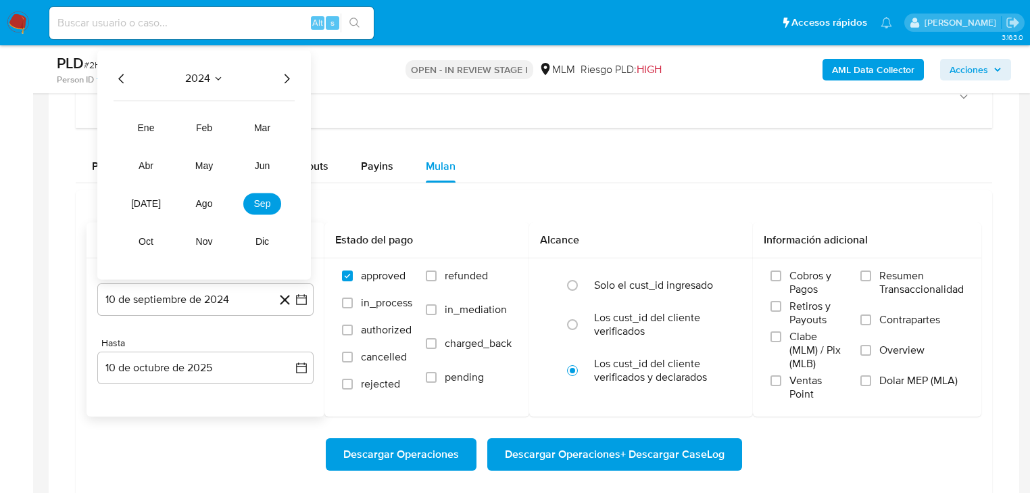
click at [294, 76] on icon "Año siguiente" at bounding box center [287, 78] width 16 height 16
click at [260, 138] on tr "ene feb mar abr may jun [DATE] ago sep oct nov dic" at bounding box center [204, 184] width 154 height 135
click at [268, 124] on span "mar" at bounding box center [262, 127] width 16 height 11
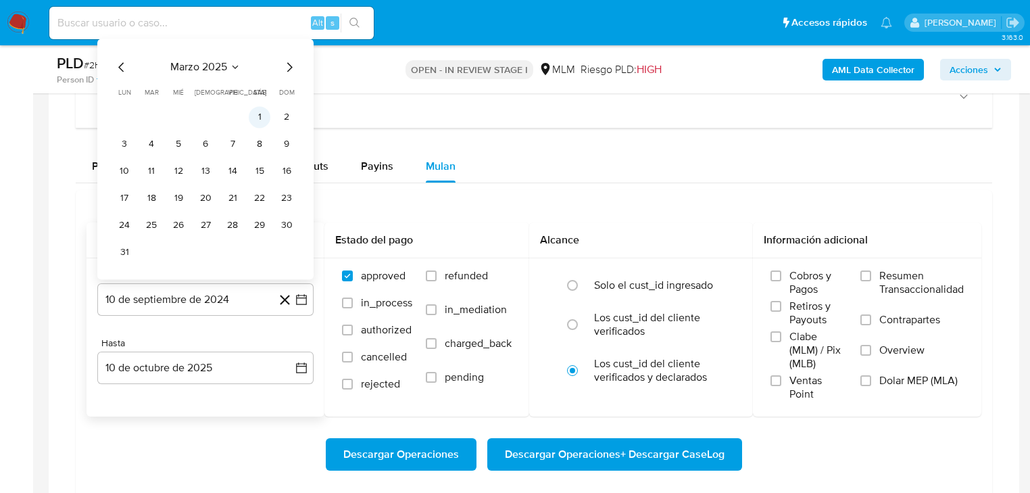
click at [256, 112] on button "1" at bounding box center [260, 117] width 22 height 22
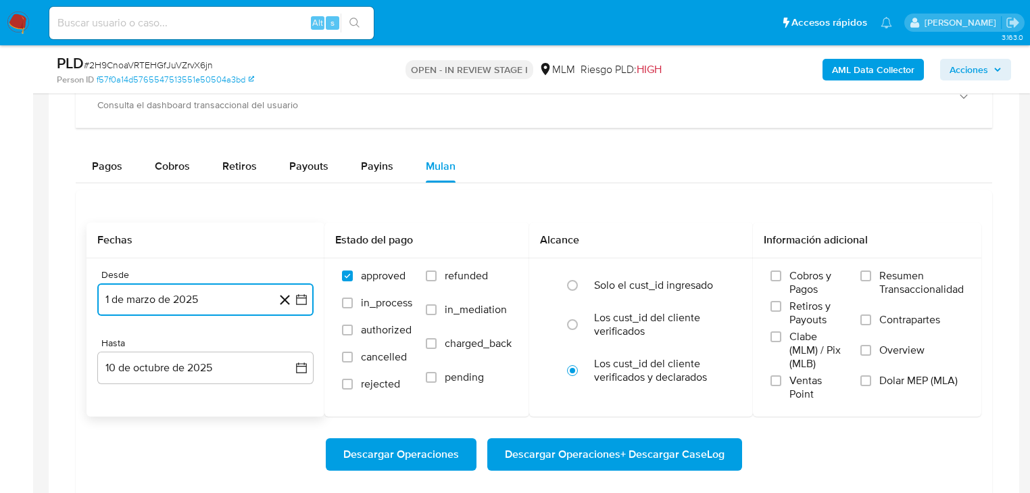
drag, startPoint x: 186, startPoint y: 360, endPoint x: 183, endPoint y: 349, distance: 11.3
click at [186, 358] on button "10 de octubre de 2025" at bounding box center [205, 368] width 216 height 32
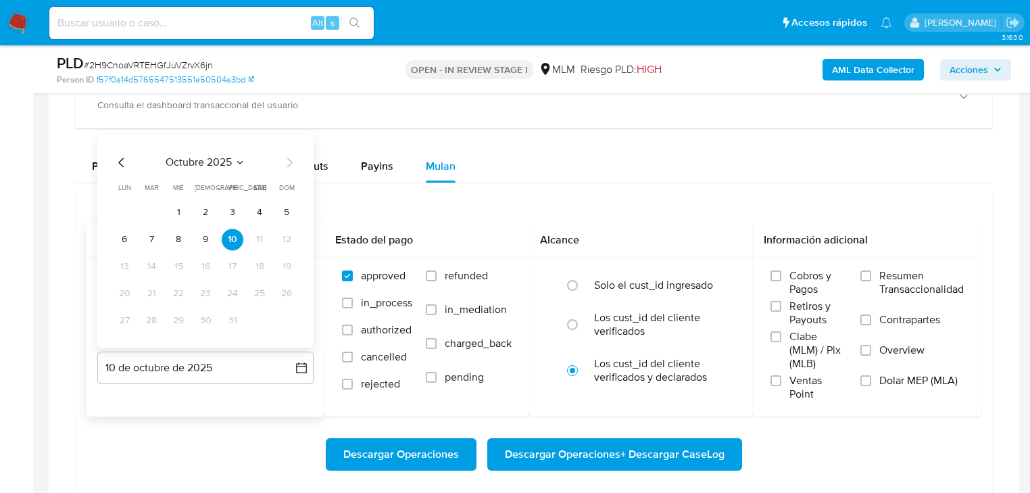
click at [114, 162] on icon "Mes anterior" at bounding box center [122, 162] width 16 height 16
click at [115, 162] on icon "Mes anterior" at bounding box center [122, 162] width 16 height 16
drag, startPoint x: 285, startPoint y: 326, endPoint x: 277, endPoint y: 322, distance: 8.2
click at [284, 323] on button "31" at bounding box center [287, 321] width 22 height 22
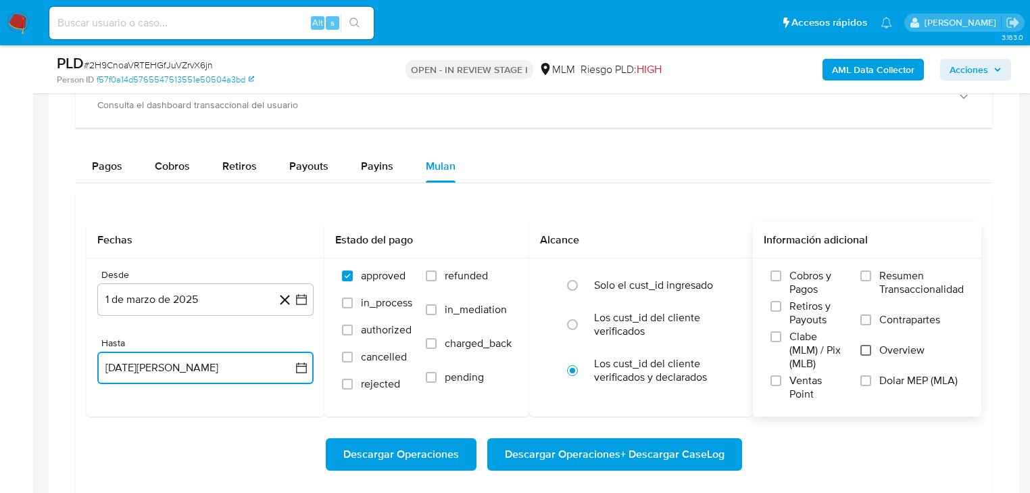
click at [868, 351] on input "Overview" at bounding box center [866, 350] width 11 height 11
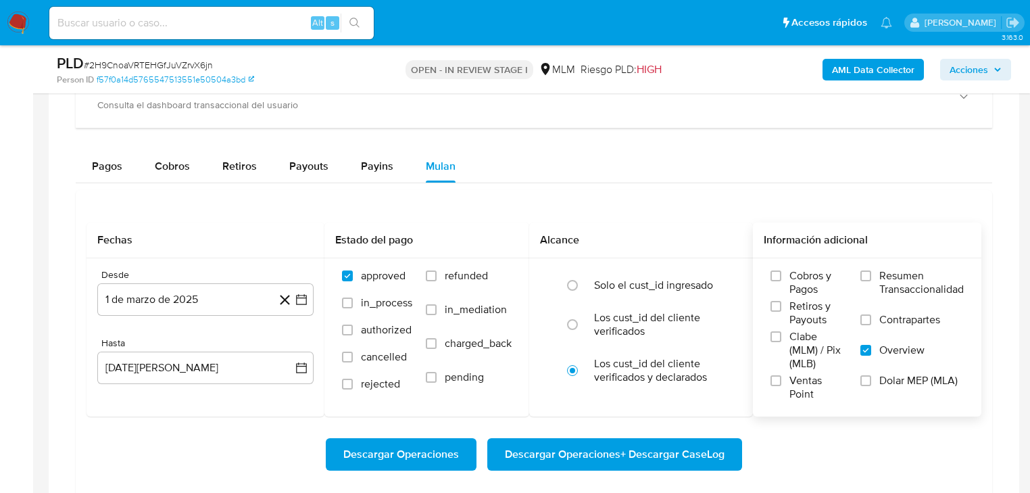
click at [581, 455] on span "Descargar Operaciones + Descargar CaseLog" at bounding box center [615, 454] width 220 height 30
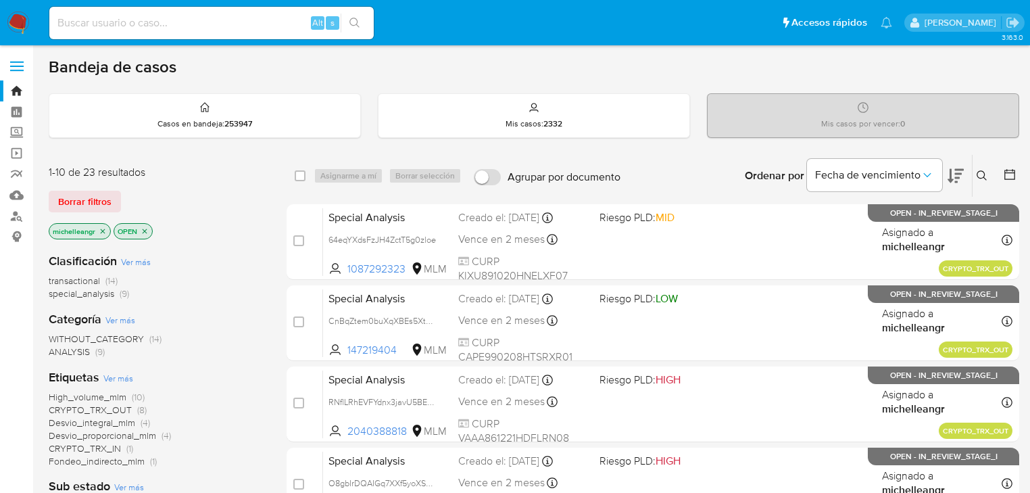
click at [151, 26] on input at bounding box center [211, 23] width 324 height 18
paste input "AiONTB9ZkzjGDgjbwiYue15F"
type input "AiONTB9ZkzjGDgjbwiYue15F"
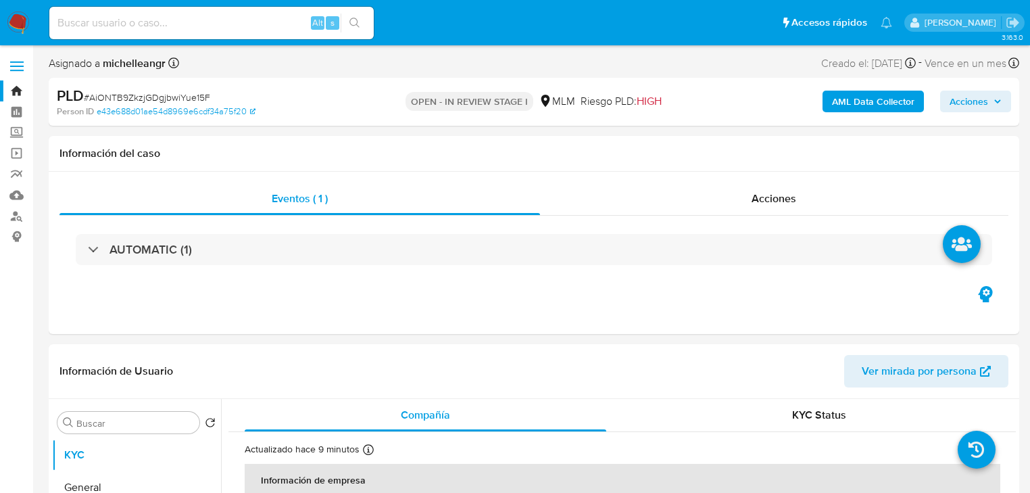
select select "10"
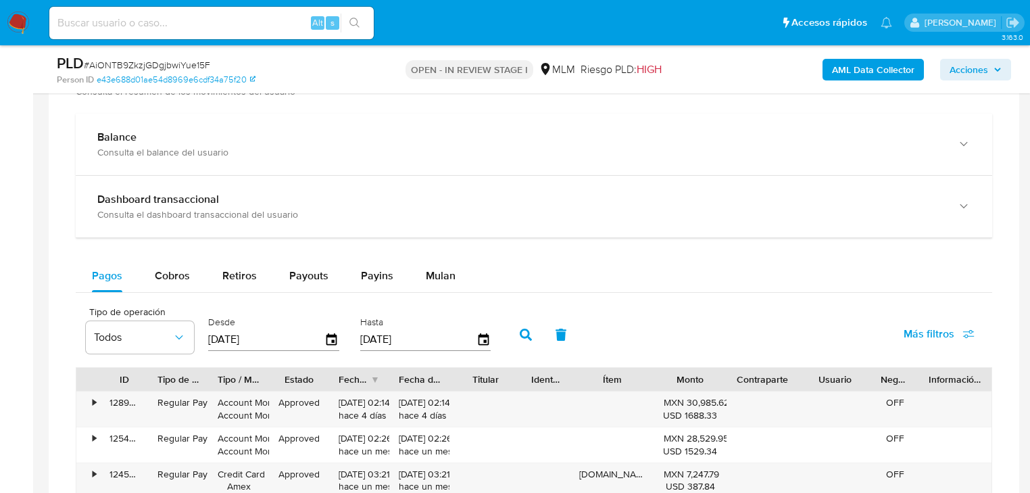
scroll to position [973, 0]
drag, startPoint x: 452, startPoint y: 270, endPoint x: 394, endPoint y: 287, distance: 60.7
click at [452, 268] on button "Mulan" at bounding box center [441, 274] width 62 height 32
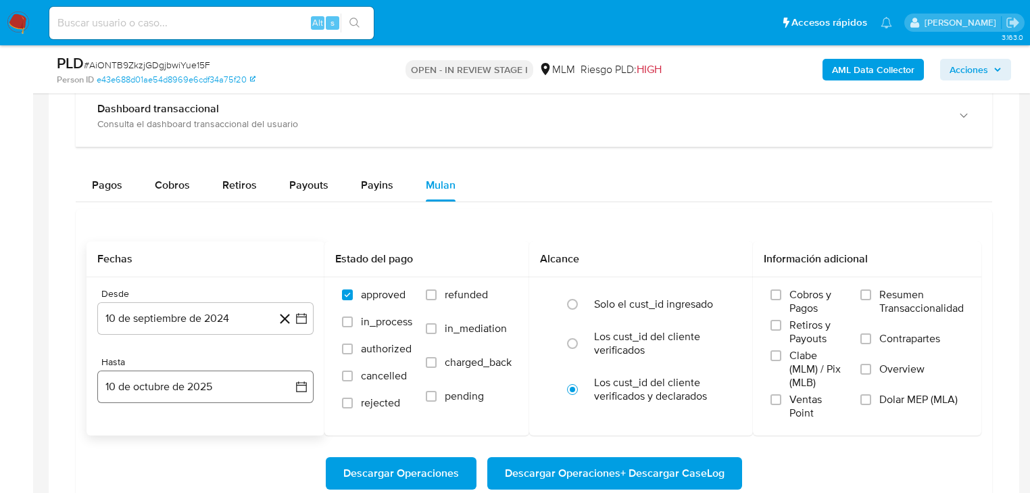
scroll to position [1136, 0]
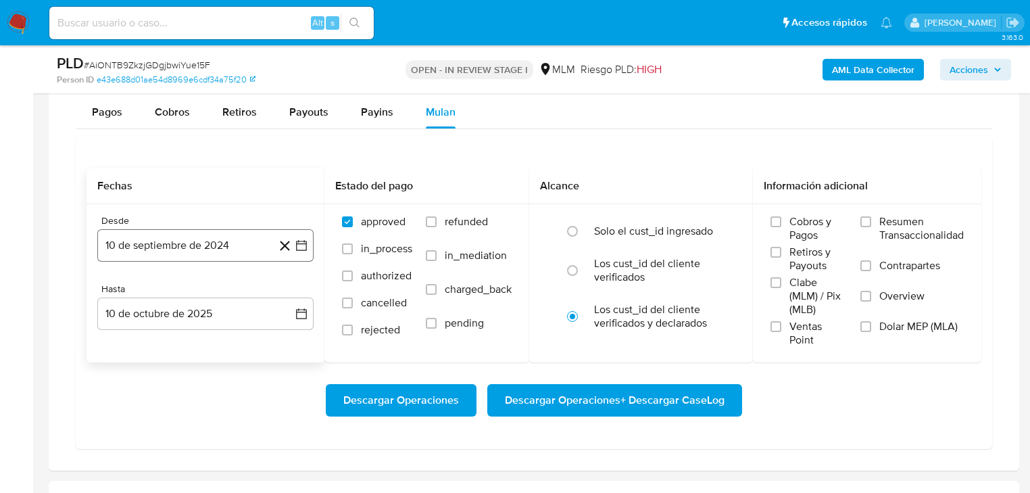
click at [220, 249] on button "10 de septiembre de 2024" at bounding box center [205, 245] width 216 height 32
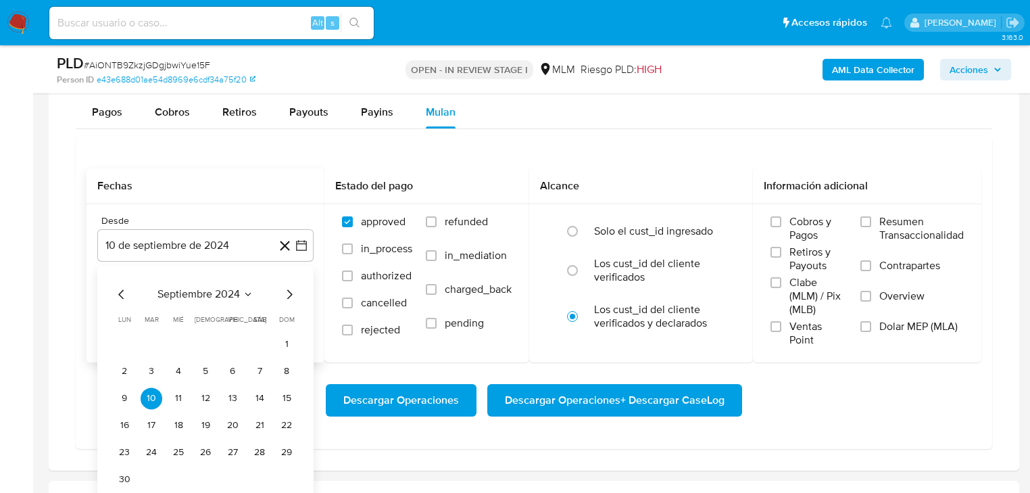
click at [214, 287] on span "septiembre 2024" at bounding box center [199, 294] width 82 height 14
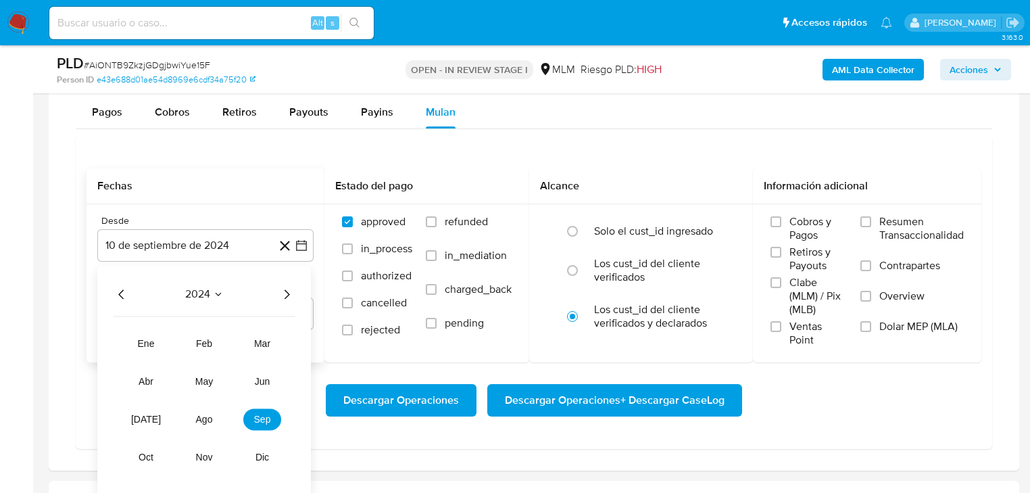
click at [294, 291] on icon "Año siguiente" at bounding box center [287, 294] width 16 height 16
click at [264, 338] on span "mar" at bounding box center [262, 343] width 16 height 11
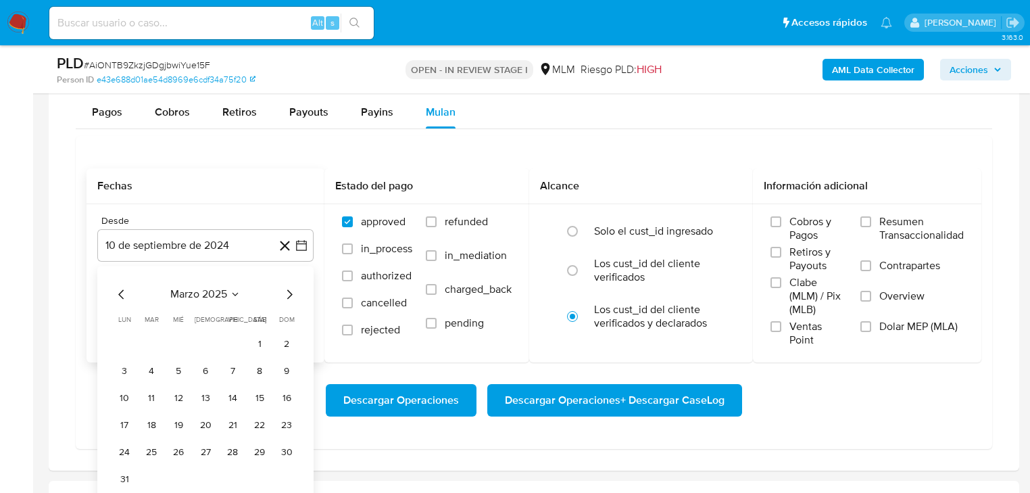
click at [253, 343] on button "1" at bounding box center [260, 344] width 22 height 22
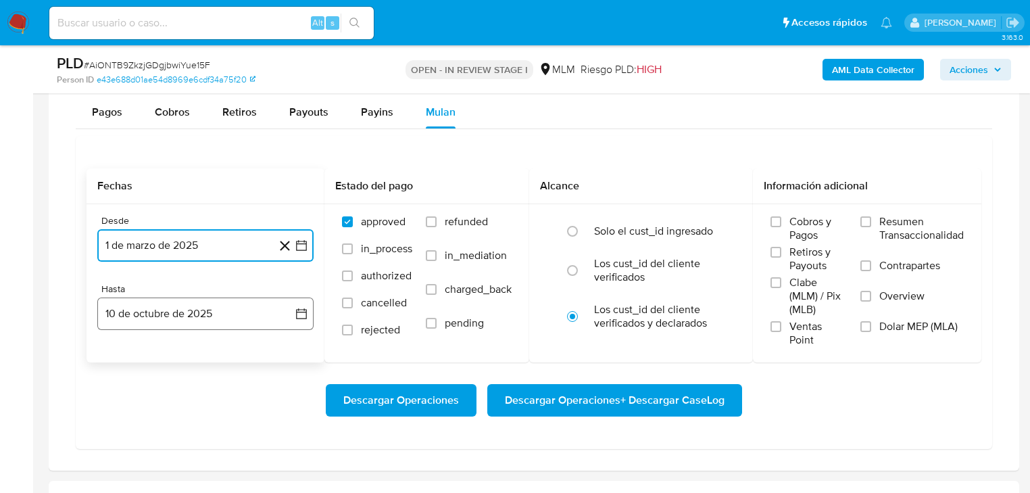
click at [211, 327] on button "10 de octubre de 2025" at bounding box center [205, 313] width 216 height 32
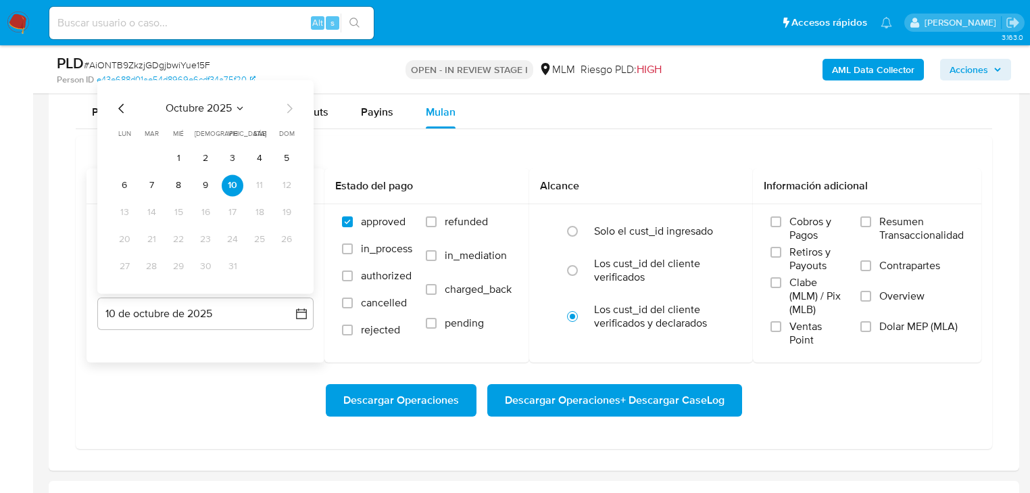
click at [122, 104] on icon "Mes anterior" at bounding box center [120, 107] width 5 height 9
click at [122, 110] on icon "Mes anterior" at bounding box center [122, 108] width 16 height 16
click at [286, 270] on button "31" at bounding box center [287, 267] width 22 height 22
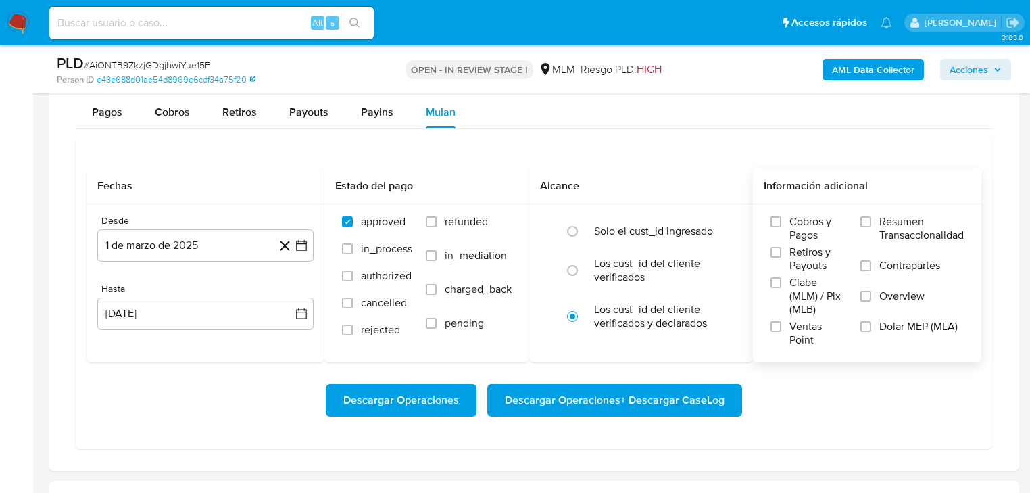
click at [894, 301] on span "Overview" at bounding box center [901, 296] width 45 height 14
click at [871, 301] on input "Overview" at bounding box center [866, 296] width 11 height 11
click at [647, 406] on span "Descargar Operaciones + Descargar CaseLog" at bounding box center [615, 400] width 220 height 30
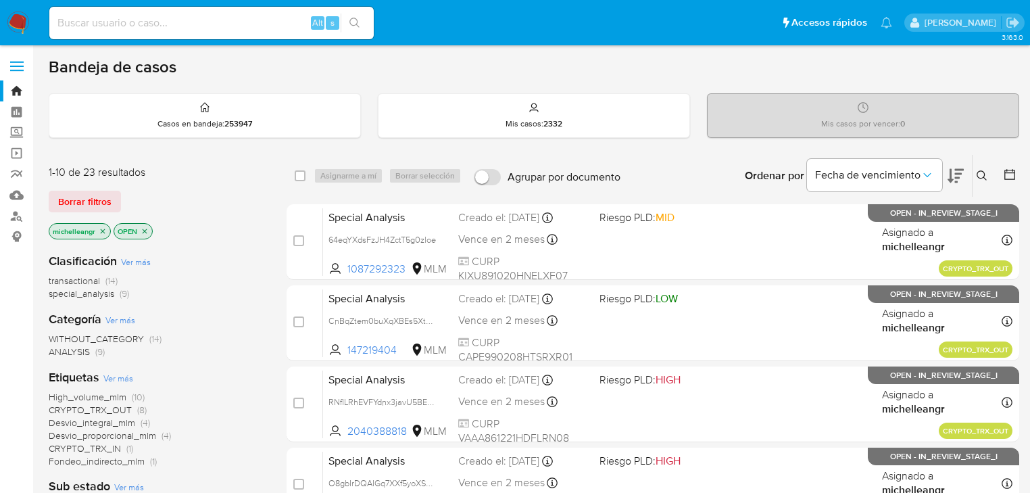
click at [216, 24] on input at bounding box center [211, 23] width 324 height 18
paste input "97o2ReJI61Qpx35ScD1l9YP0"
type input "97o2ReJI61Qpx35ScD1l9YP0"
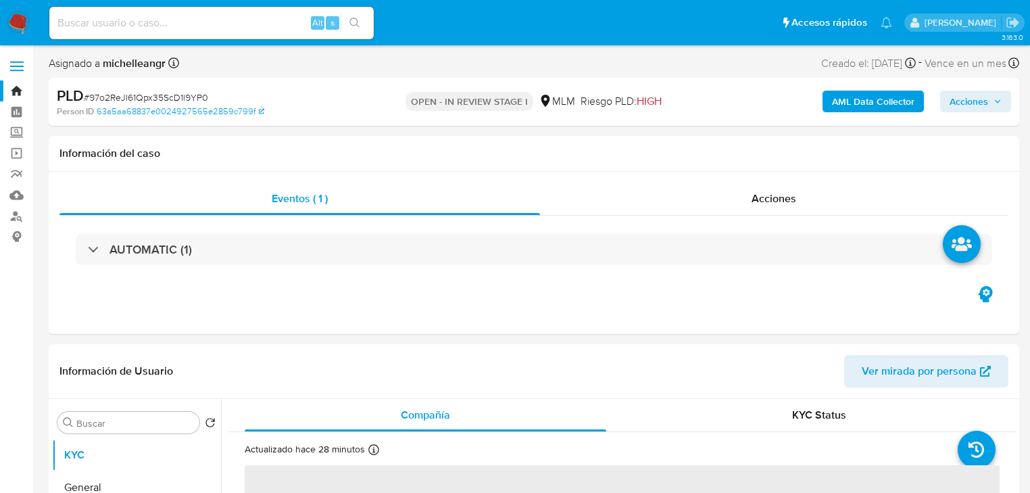
select select "10"
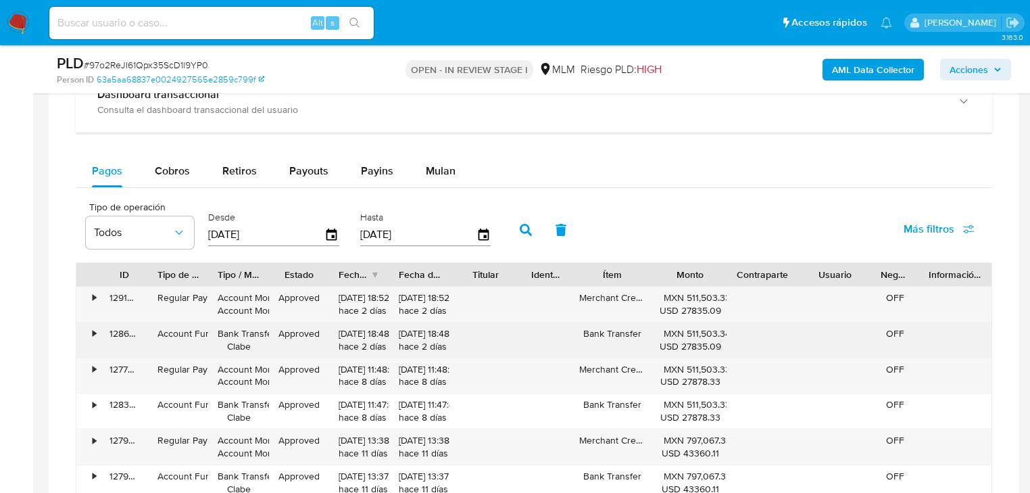
scroll to position [1136, 0]
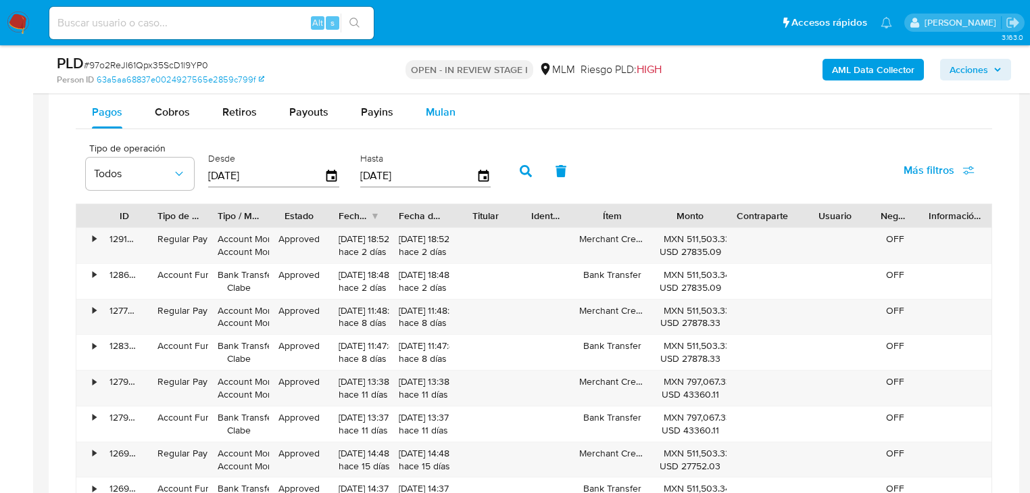
click at [427, 101] on div "Mulan" at bounding box center [441, 112] width 30 height 32
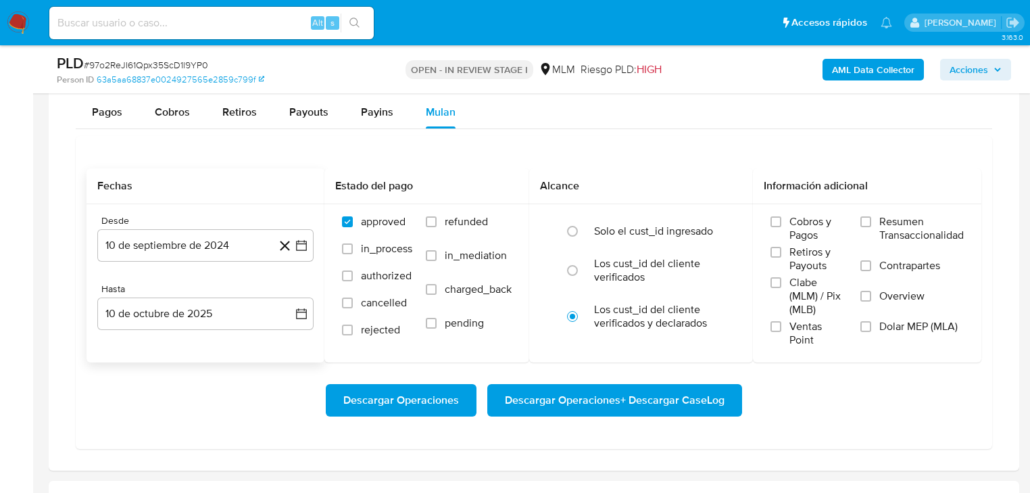
drag, startPoint x: 160, startPoint y: 248, endPoint x: 200, endPoint y: 224, distance: 46.4
click at [160, 241] on button "10 de septiembre de 2024" at bounding box center [205, 245] width 216 height 32
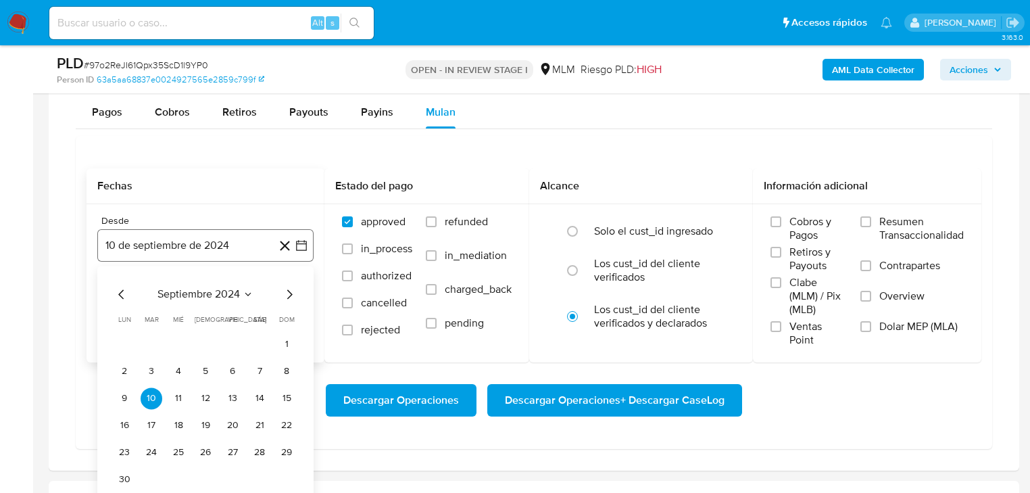
click at [203, 254] on button "10 de septiembre de 2024" at bounding box center [205, 245] width 216 height 32
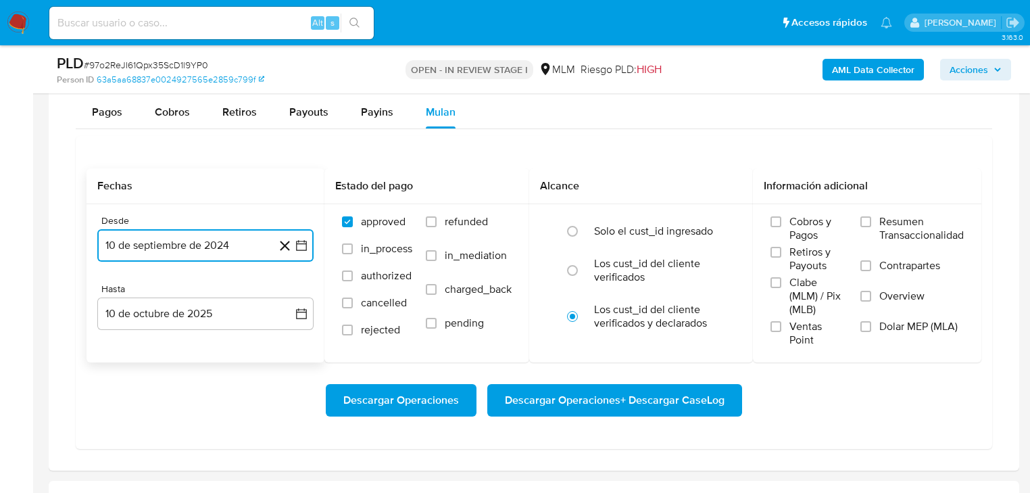
drag, startPoint x: 235, startPoint y: 245, endPoint x: 303, endPoint y: 258, distance: 69.5
click at [235, 243] on button "10 de septiembre de 2024" at bounding box center [205, 245] width 216 height 32
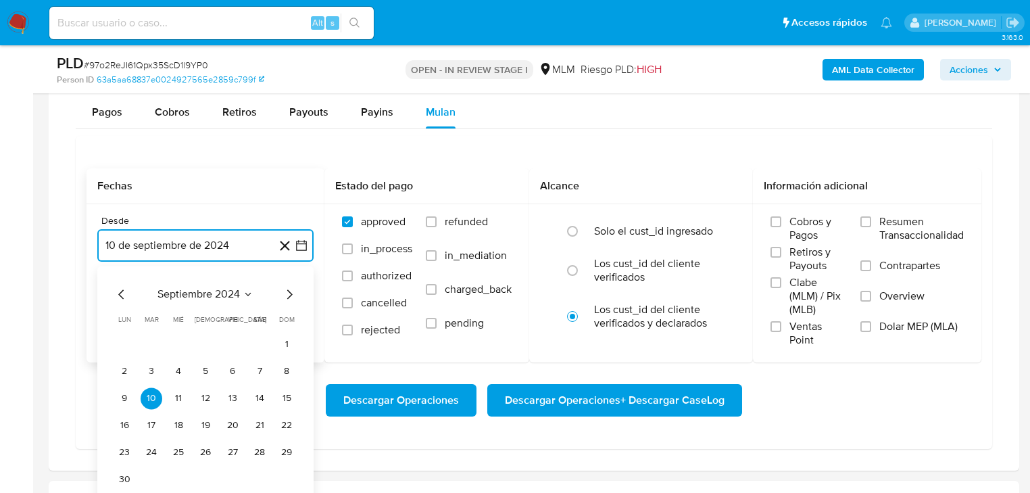
click at [287, 287] on icon "Mes siguiente" at bounding box center [289, 294] width 16 height 16
click at [290, 287] on icon "Mes siguiente" at bounding box center [289, 294] width 16 height 16
click at [237, 286] on div "noviembre 2024" at bounding box center [206, 294] width 184 height 16
click at [249, 295] on icon "Seleccionar mes y año" at bounding box center [246, 294] width 11 height 11
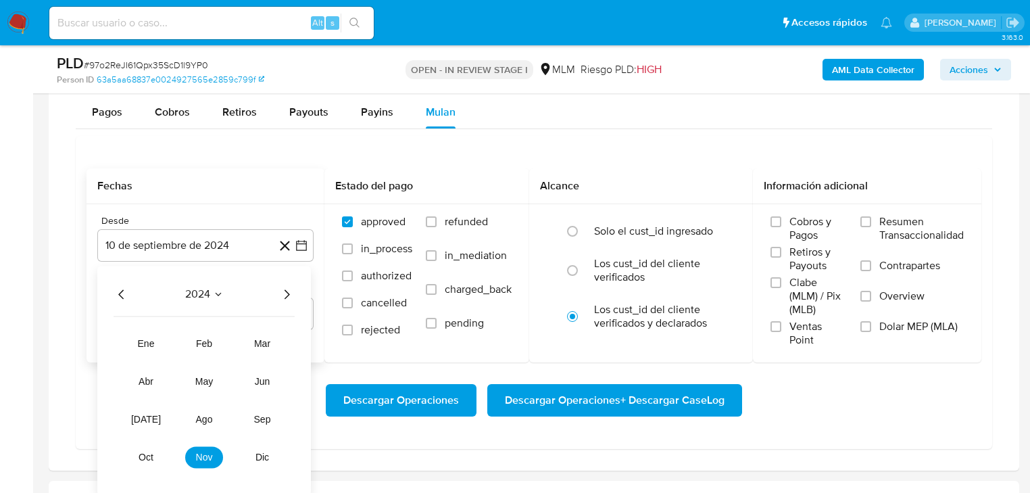
click at [287, 297] on icon "Año siguiente" at bounding box center [287, 294] width 16 height 16
click at [263, 340] on span "mar" at bounding box center [262, 343] width 16 height 11
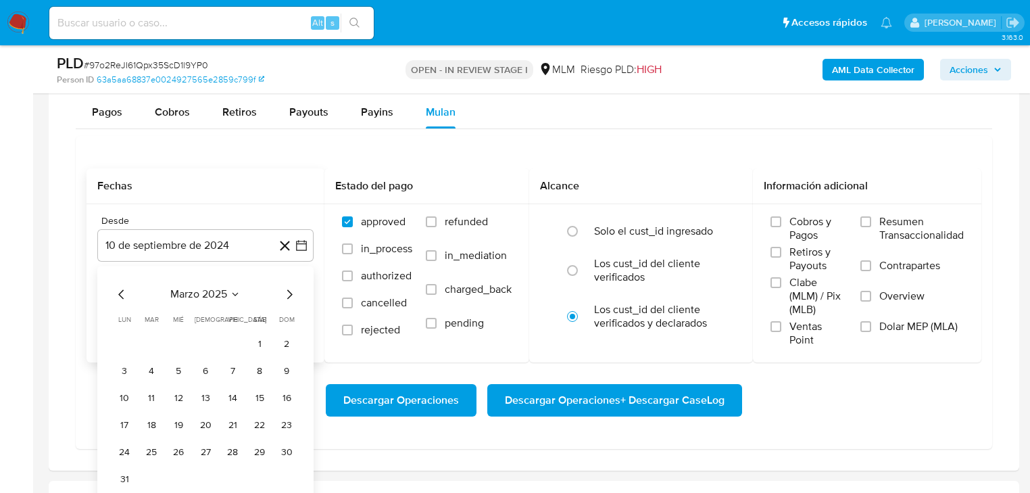
click at [262, 341] on button "1" at bounding box center [260, 344] width 22 height 22
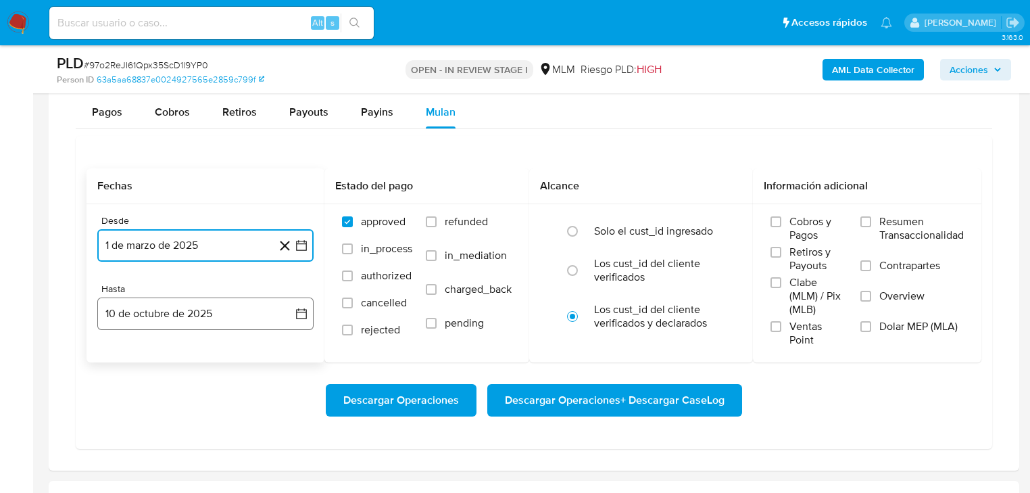
drag, startPoint x: 199, startPoint y: 311, endPoint x: 187, endPoint y: 303, distance: 15.2
click at [198, 311] on button "10 de octubre de 2025" at bounding box center [205, 313] width 216 height 32
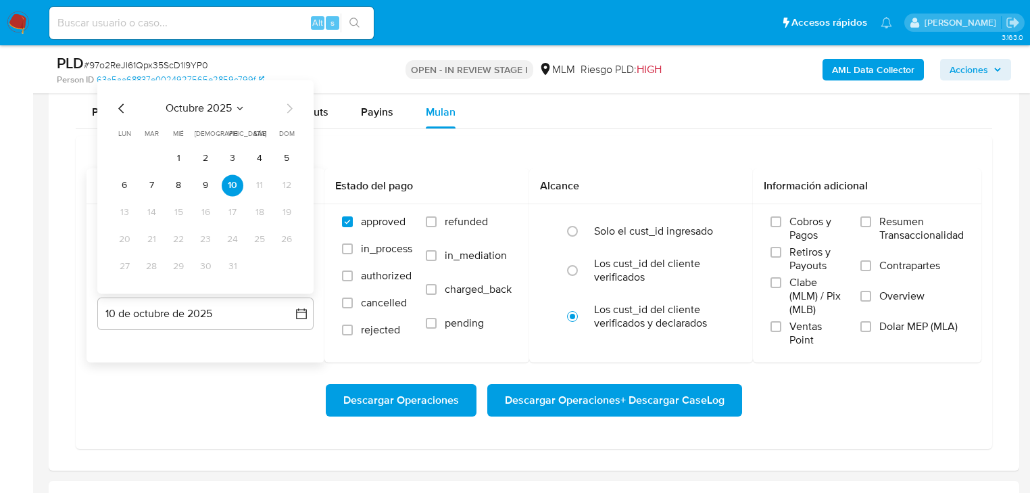
click at [121, 116] on div "octubre 2025 octubre 2025 lun lunes mar martes mié miércoles jue jueves vie vie…" at bounding box center [206, 188] width 184 height 177
click at [127, 112] on icon "Mes anterior" at bounding box center [122, 108] width 16 height 16
click at [289, 265] on button "31" at bounding box center [287, 267] width 22 height 22
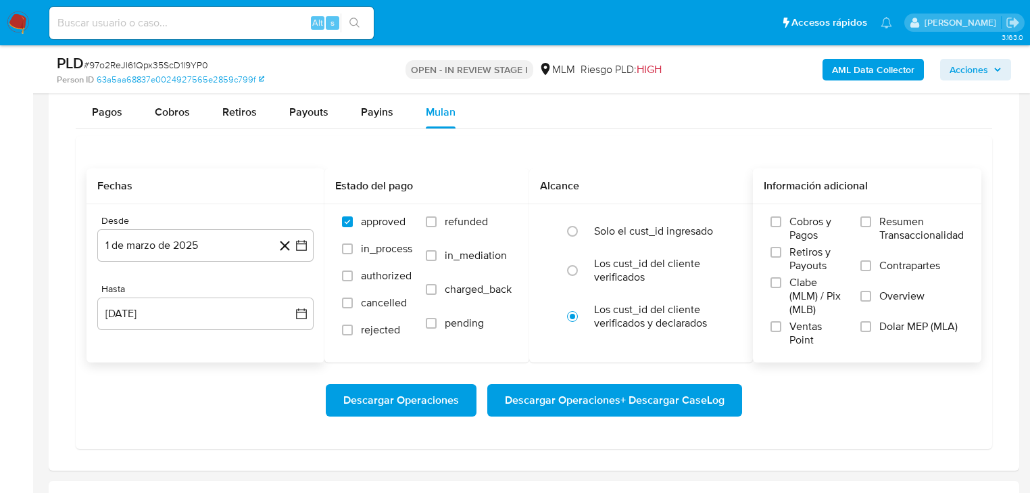
click at [875, 306] on label "Overview" at bounding box center [912, 304] width 103 height 30
click at [871, 301] on input "Overview" at bounding box center [866, 296] width 11 height 11
click at [640, 398] on span "Descargar Operaciones + Descargar CaseLog" at bounding box center [615, 400] width 220 height 30
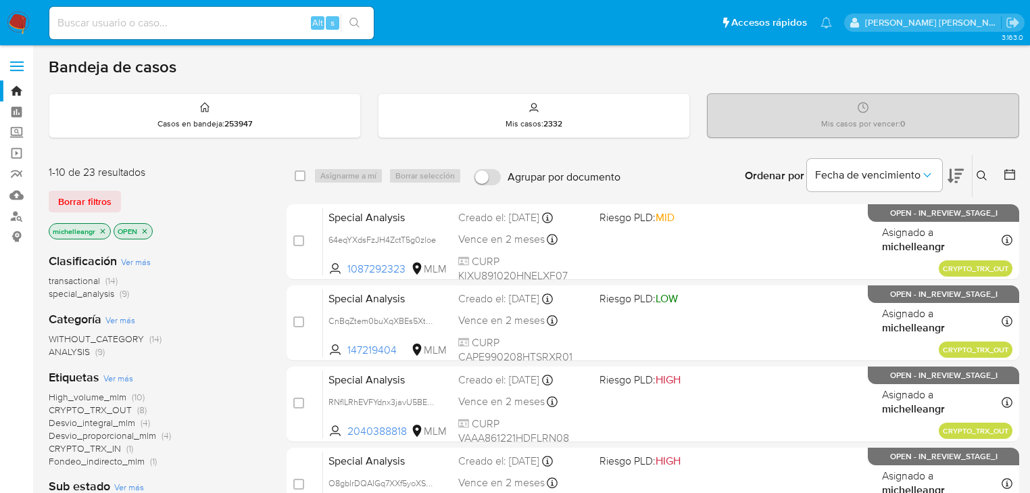
click at [187, 27] on input at bounding box center [211, 23] width 324 height 18
paste input "1zv5sehXhV4Pn5gP3WBE0Cdp"
type input "1zv5sehXhV4Pn5gP3WBE0Cdp"
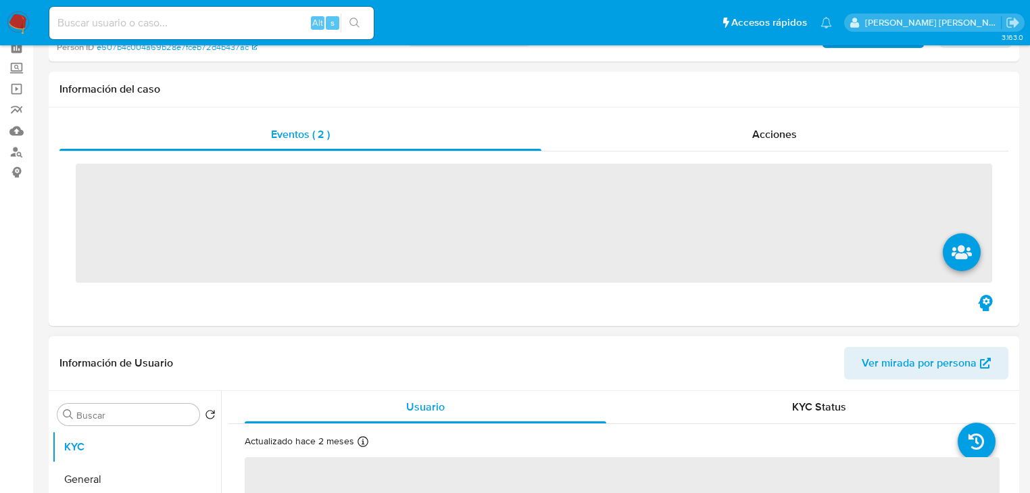
scroll to position [324, 0]
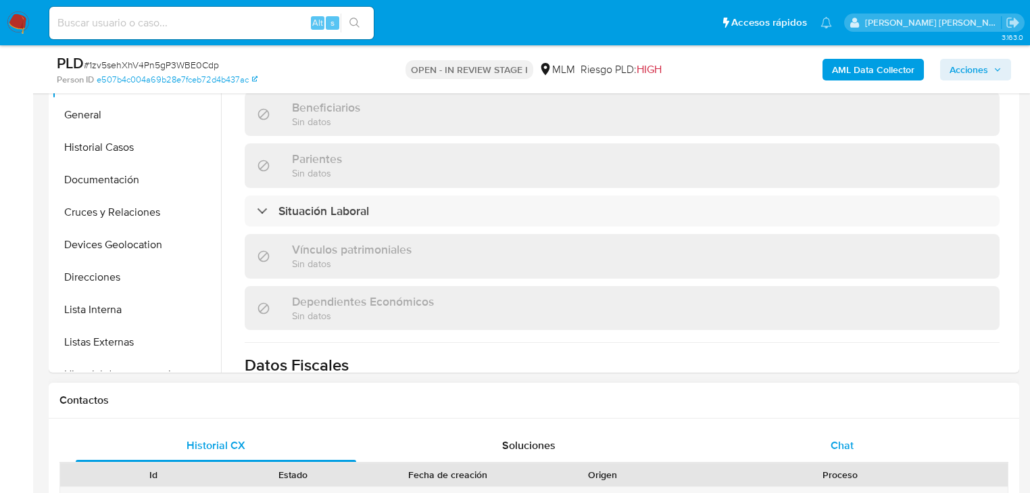
select select "10"
click at [848, 448] on span "Chat" at bounding box center [842, 445] width 23 height 16
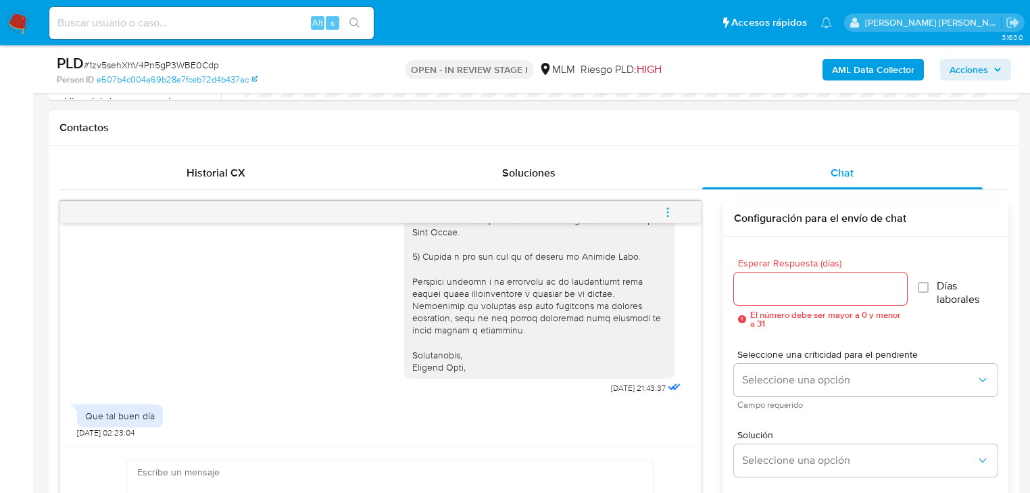
scroll to position [595, 0]
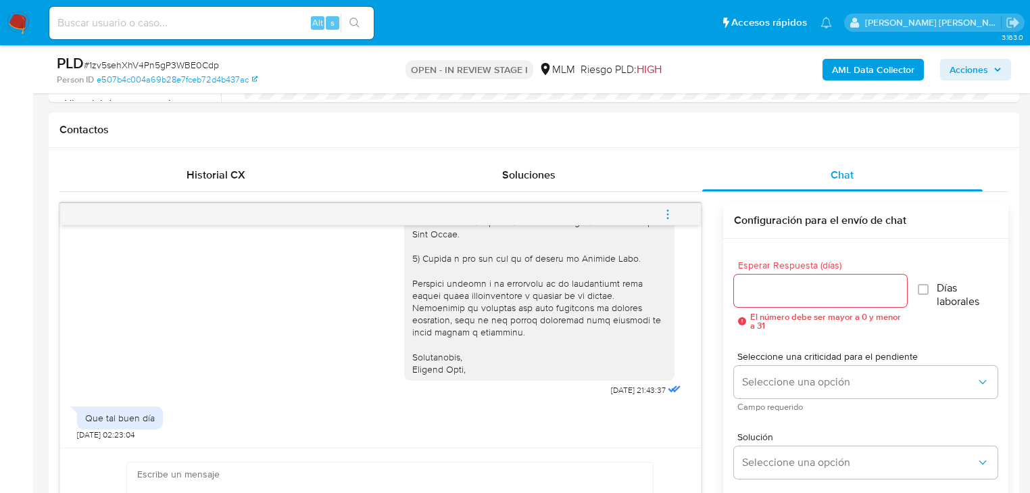
click at [667, 214] on icon "menu-action" at bounding box center [667, 213] width 1 height 1
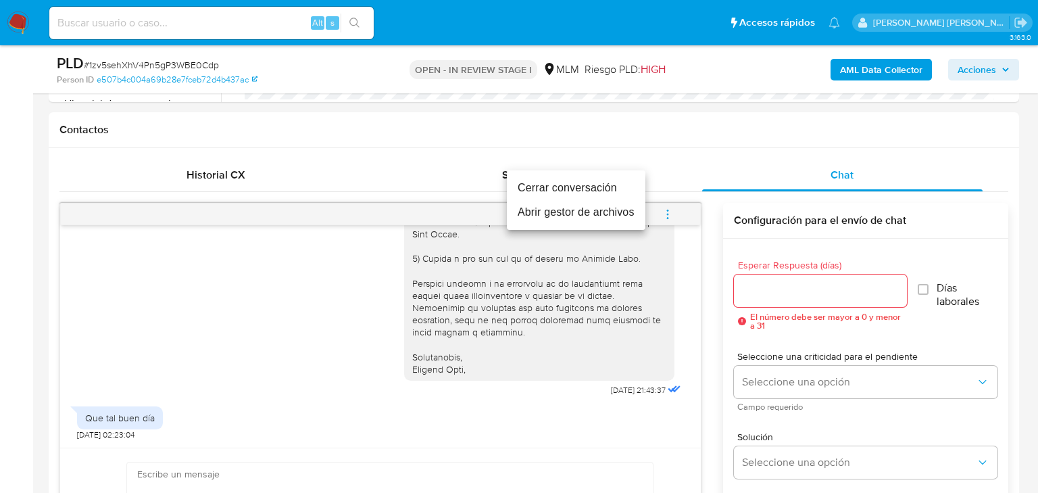
click at [569, 192] on li "Cerrar conversación" at bounding box center [576, 188] width 139 height 24
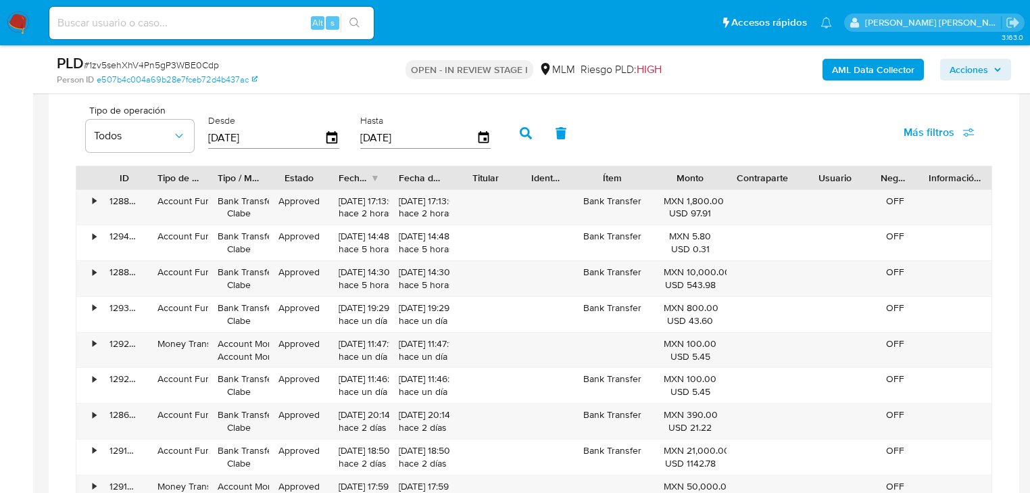
scroll to position [1298, 0]
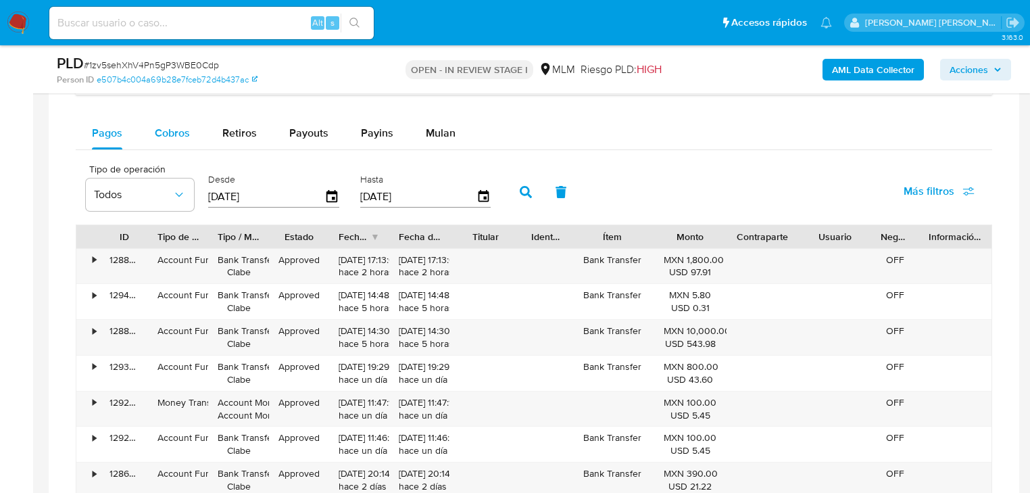
click at [182, 130] on span "Cobros" at bounding box center [172, 133] width 35 height 16
select select "10"
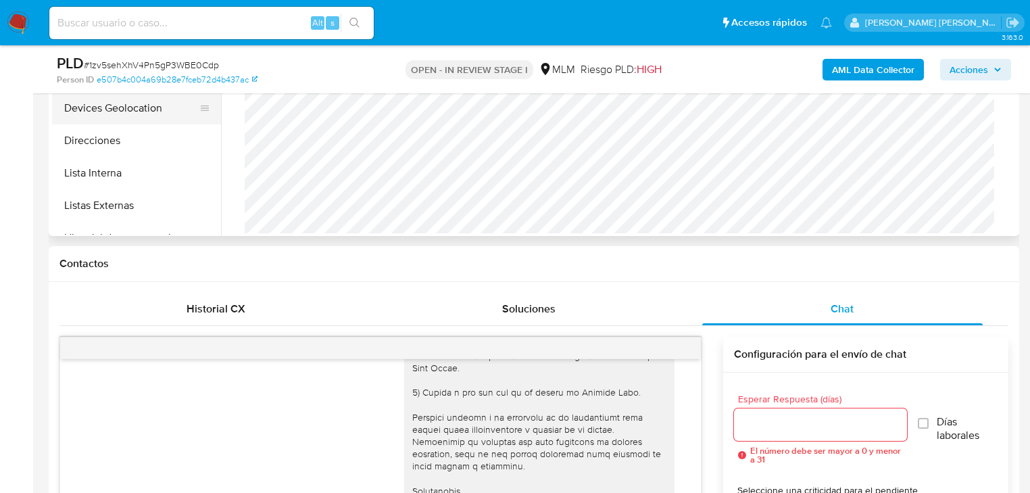
scroll to position [324, 0]
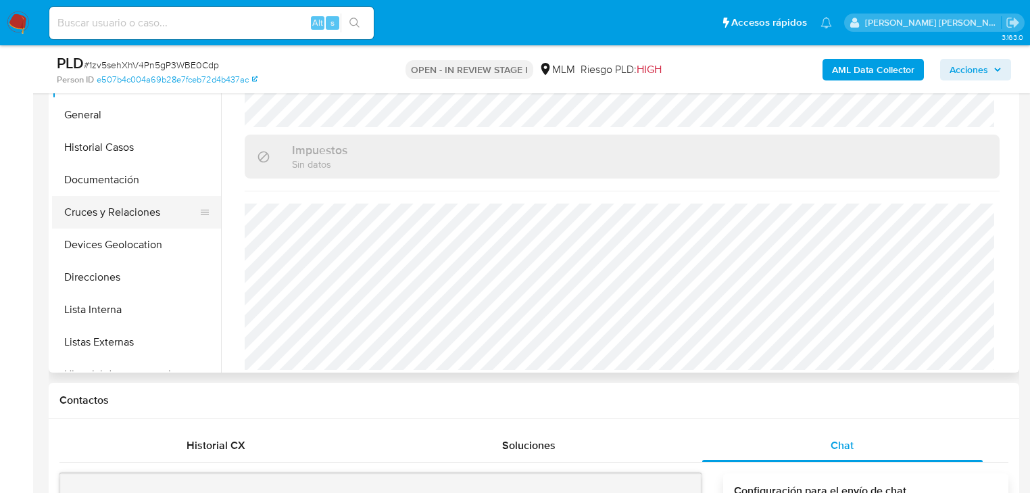
click at [110, 199] on button "Cruces y Relaciones" at bounding box center [131, 212] width 158 height 32
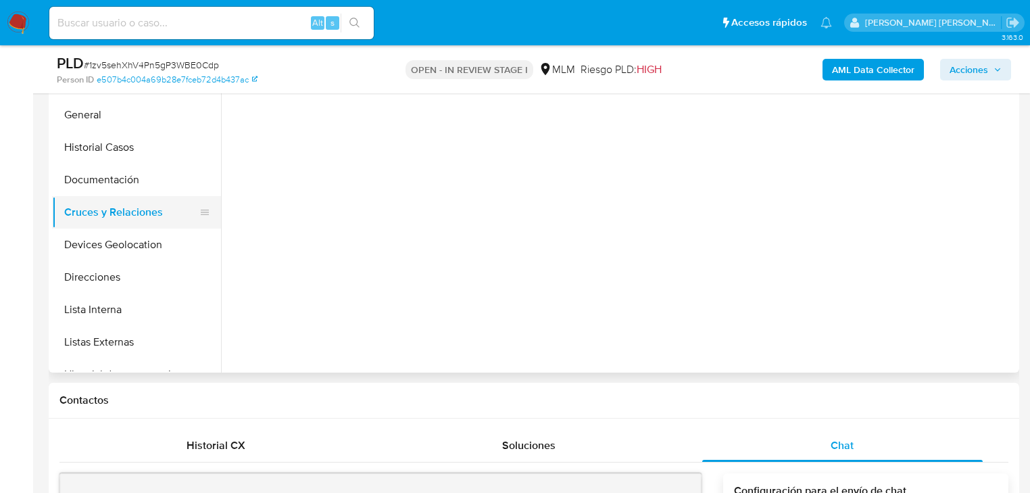
scroll to position [0, 0]
click at [111, 179] on button "Documentación" at bounding box center [131, 180] width 158 height 32
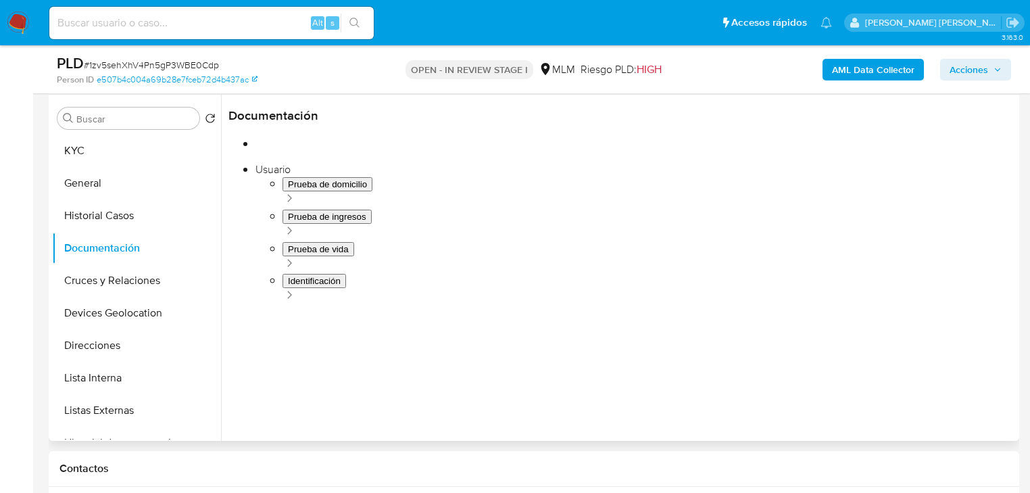
scroll to position [216, 0]
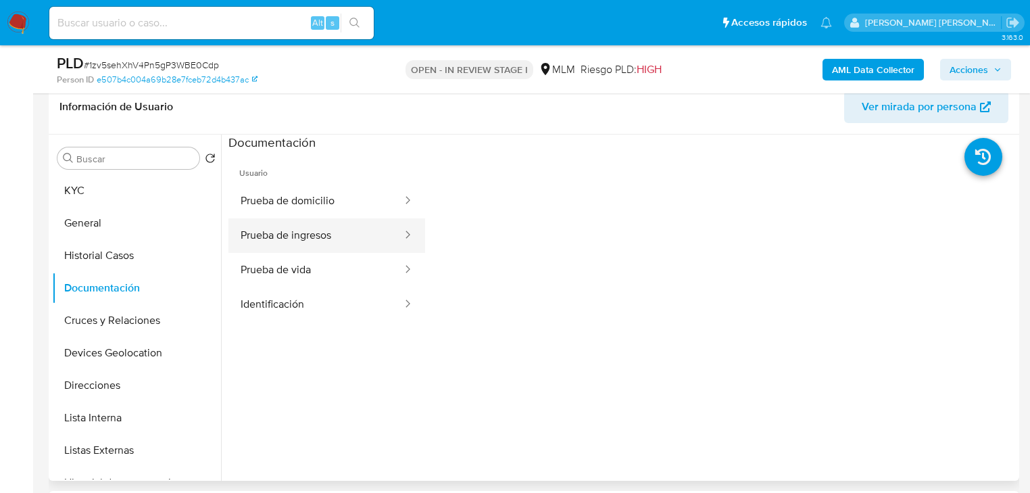
click at [363, 237] on button "Prueba de ingresos" at bounding box center [315, 235] width 175 height 34
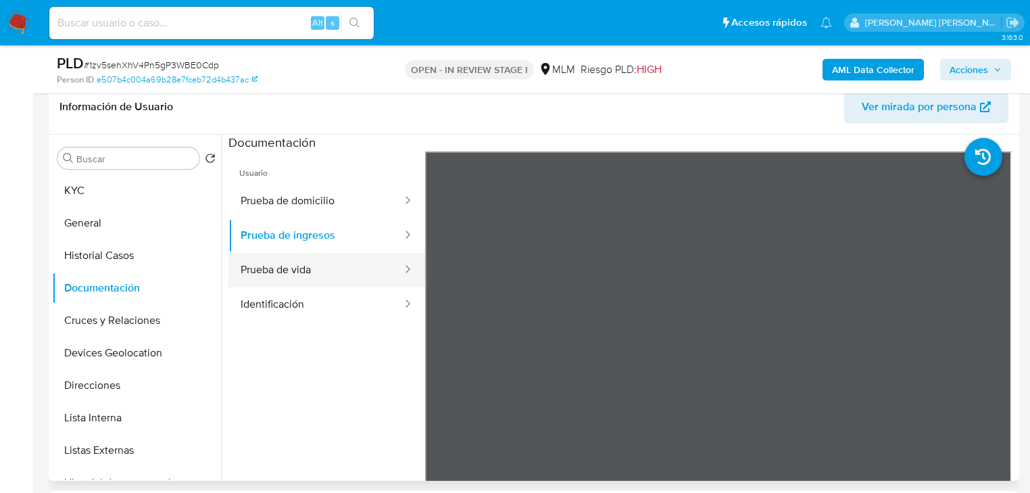
click at [350, 262] on button "Prueba de vida" at bounding box center [315, 270] width 175 height 34
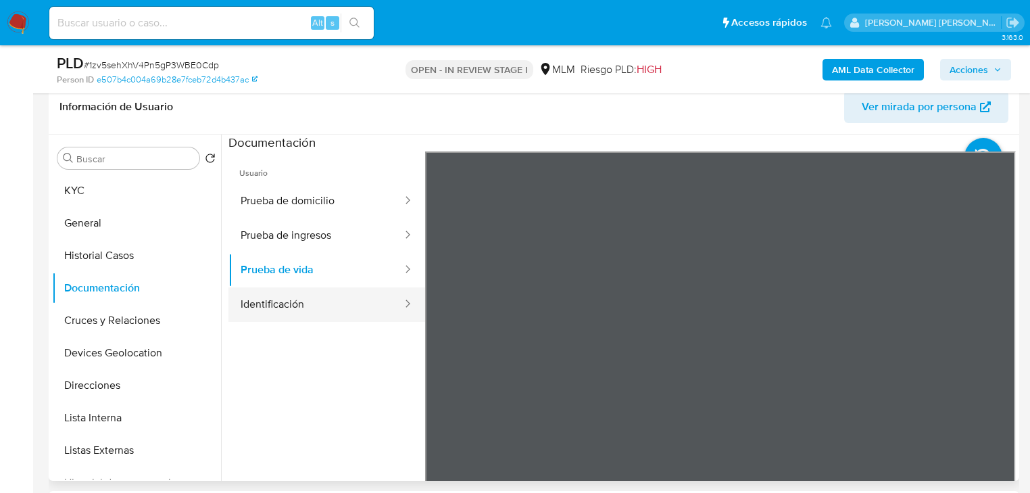
click at [328, 291] on button "Identificación" at bounding box center [315, 304] width 175 height 34
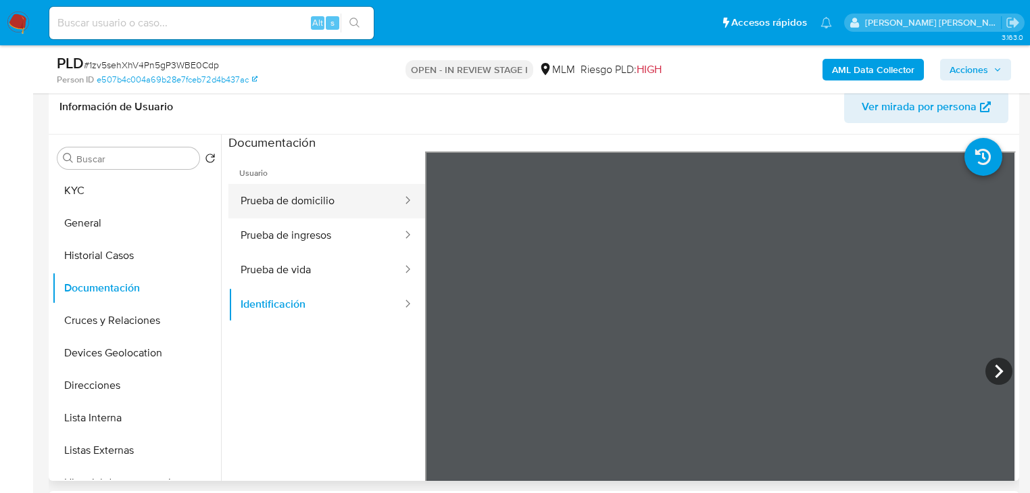
drag, startPoint x: 324, startPoint y: 237, endPoint x: 327, endPoint y: 200, distance: 36.6
click at [325, 234] on button "Prueba de ingresos" at bounding box center [315, 235] width 175 height 34
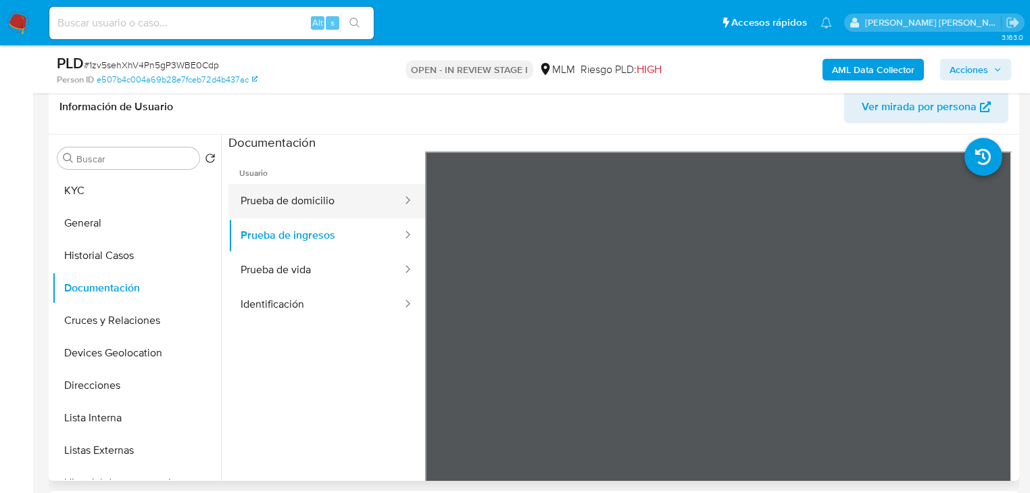
click at [327, 200] on button "Prueba de domicilio" at bounding box center [315, 201] width 175 height 34
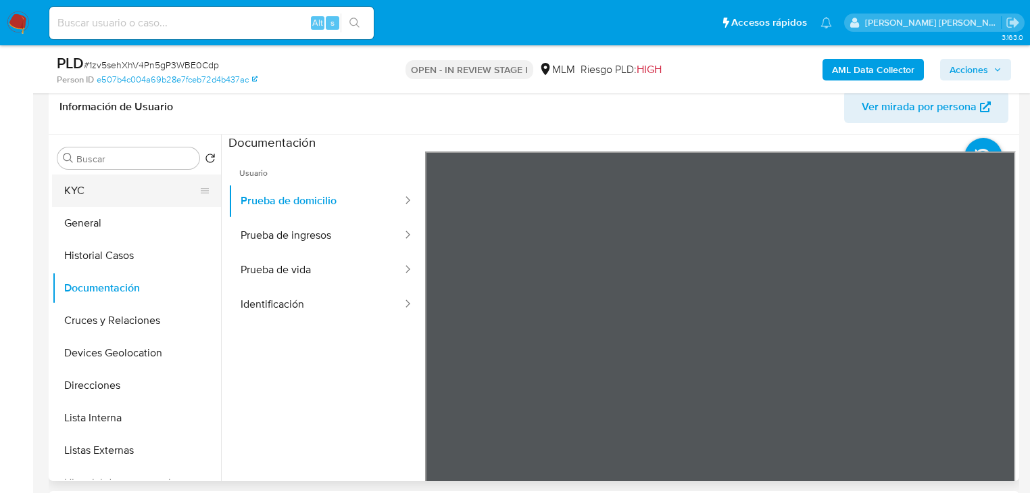
click at [106, 189] on button "KYC" at bounding box center [131, 190] width 158 height 32
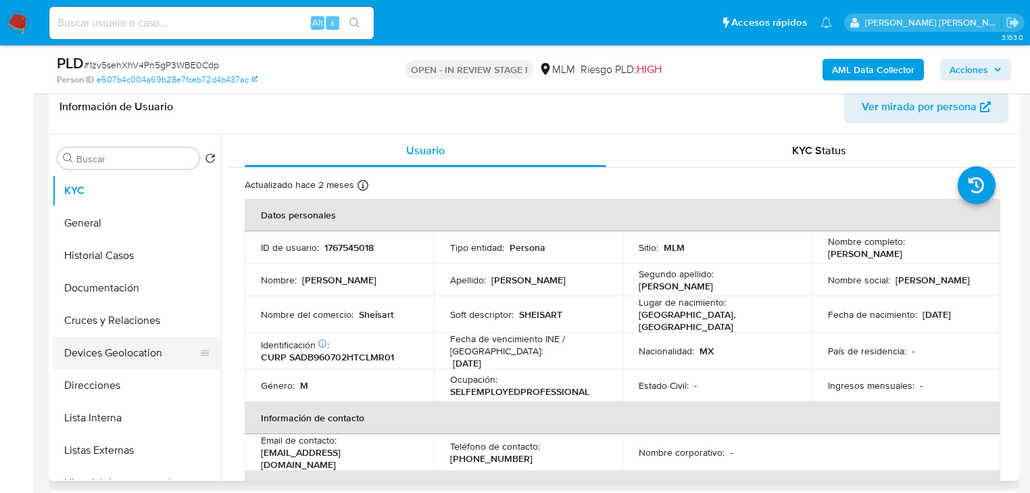
click at [168, 342] on button "Devices Geolocation" at bounding box center [131, 353] width 158 height 32
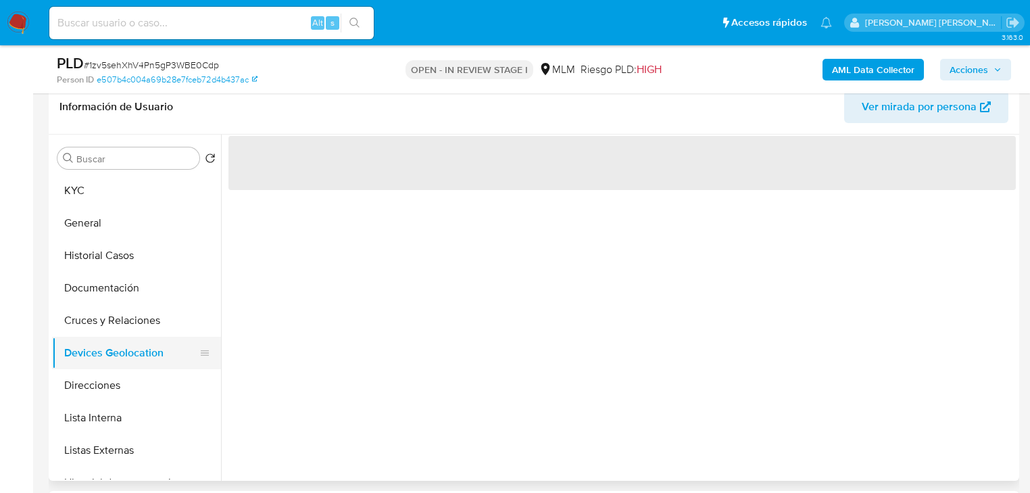
click at [119, 335] on ul "KYC General Historial Casos Documentación Cruces y Relaciones Devices Geolocati…" at bounding box center [136, 326] width 169 height 305
drag, startPoint x: 116, startPoint y: 258, endPoint x: 119, endPoint y: 243, distance: 15.8
click at [116, 257] on button "Historial Casos" at bounding box center [131, 255] width 158 height 32
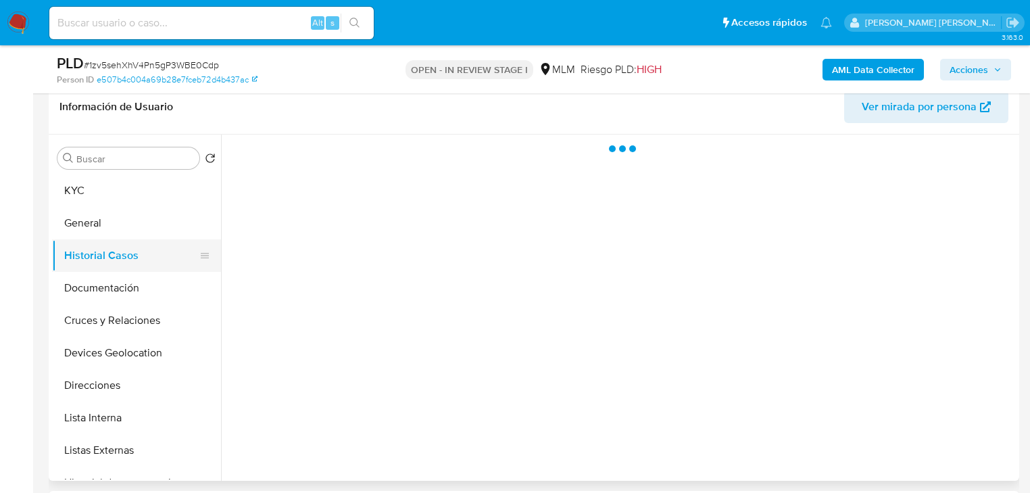
click at [119, 241] on button "Historial Casos" at bounding box center [131, 255] width 158 height 32
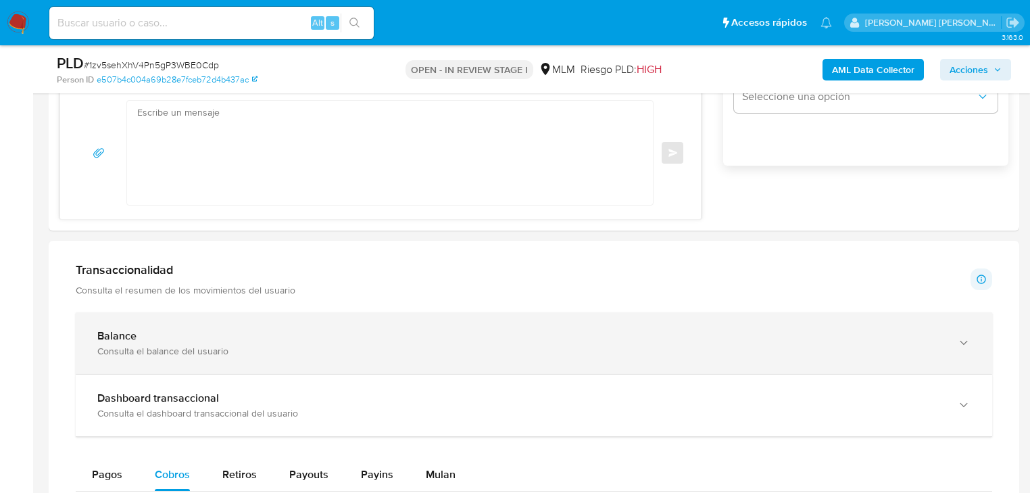
scroll to position [973, 0]
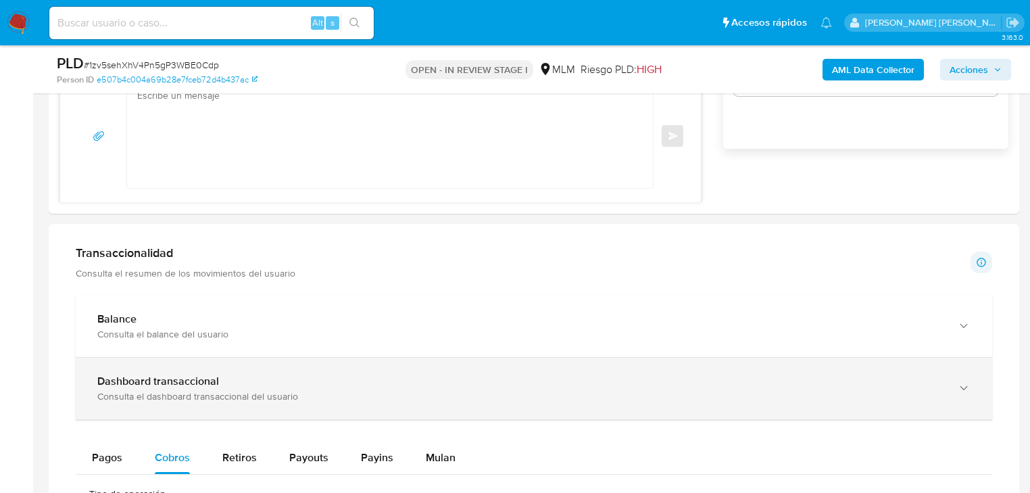
drag, startPoint x: 129, startPoint y: 352, endPoint x: 133, endPoint y: 360, distance: 9.1
click at [130, 352] on div "Balance Consulta el balance del usuario" at bounding box center [534, 326] width 917 height 62
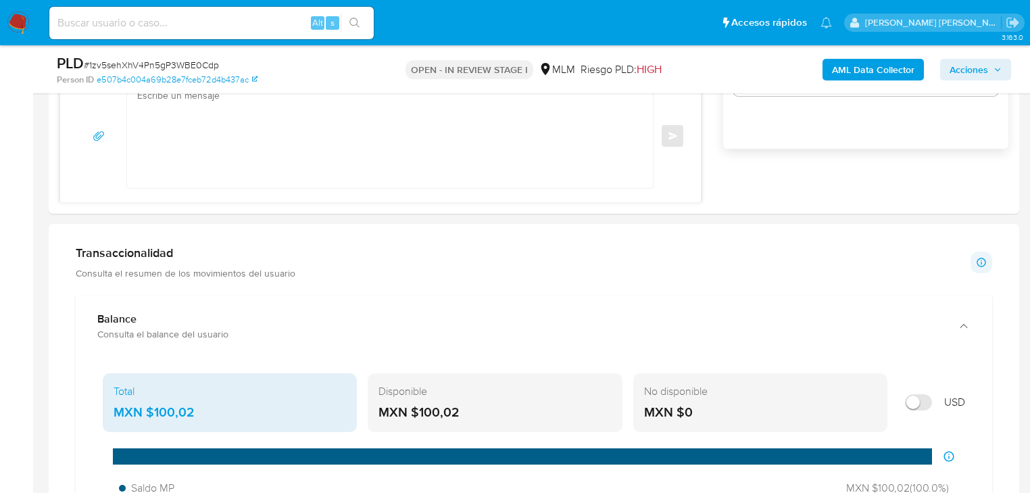
click at [134, 377] on div "Total MXN $100,02" at bounding box center [230, 402] width 254 height 59
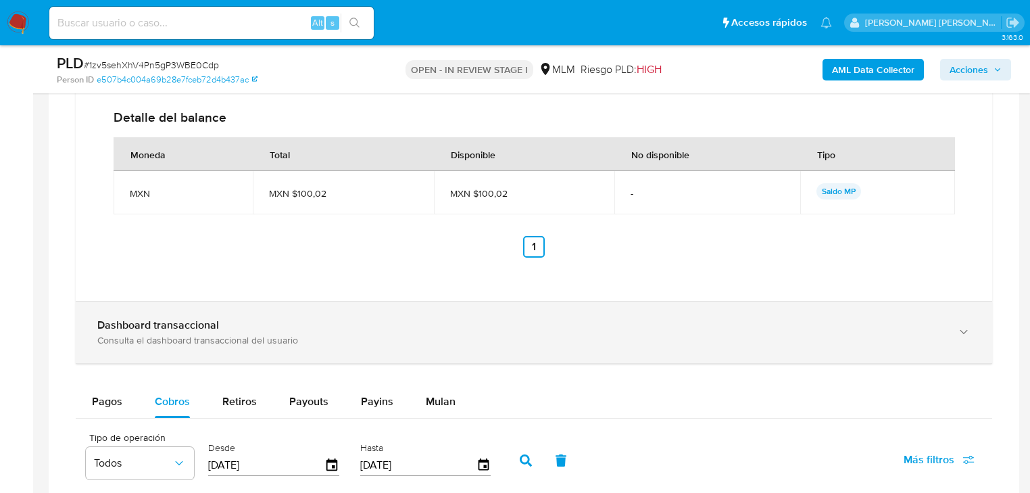
scroll to position [1514, 0]
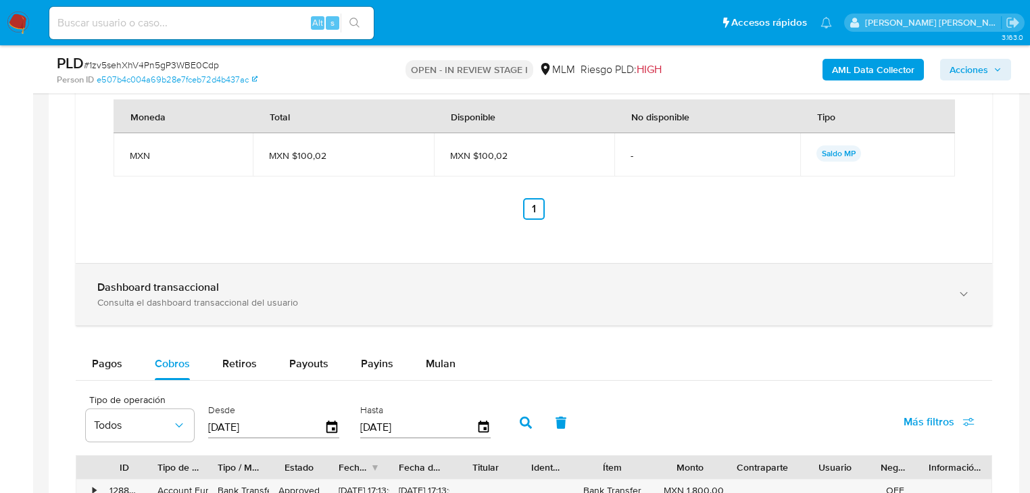
click at [193, 303] on div "Consulta el dashboard transaccional del usuario" at bounding box center [520, 302] width 846 height 12
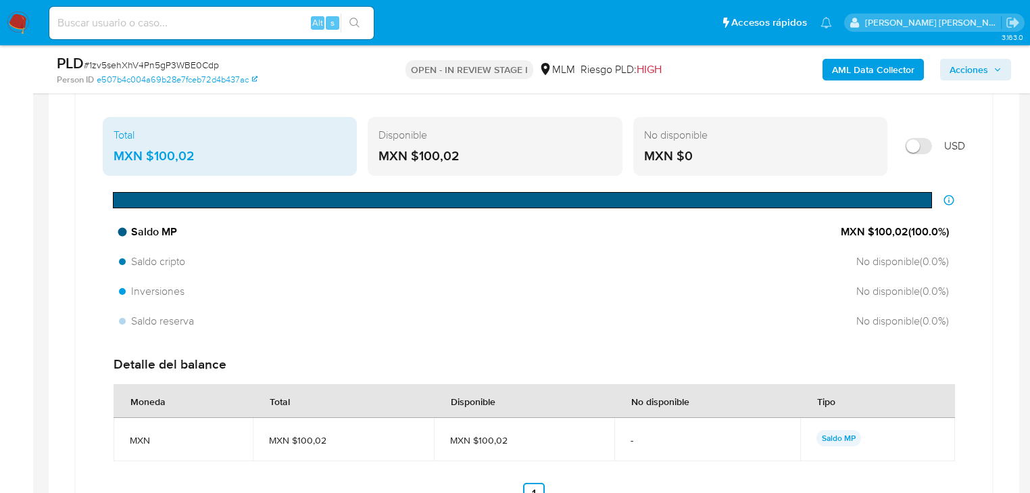
scroll to position [1190, 0]
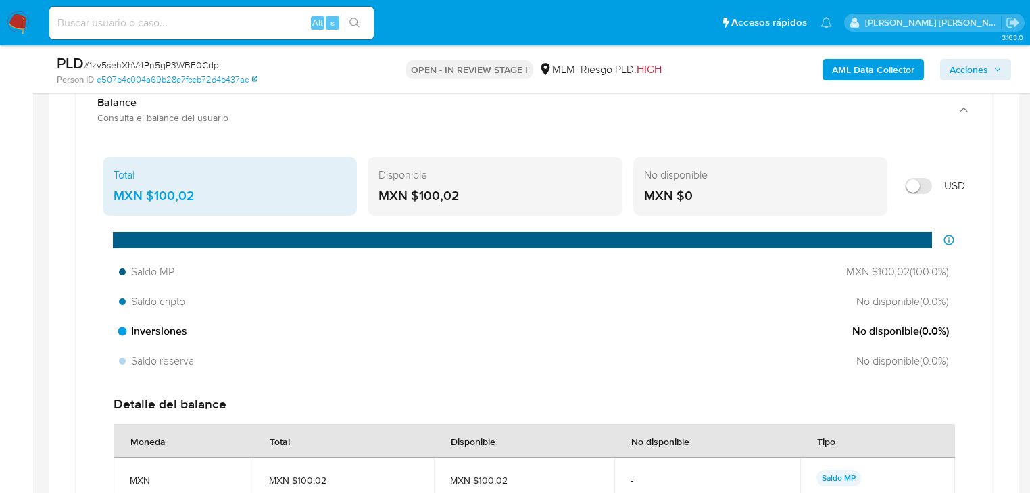
click at [210, 322] on div "Inversiones No disponible ( 0.0 %)" at bounding box center [534, 331] width 841 height 26
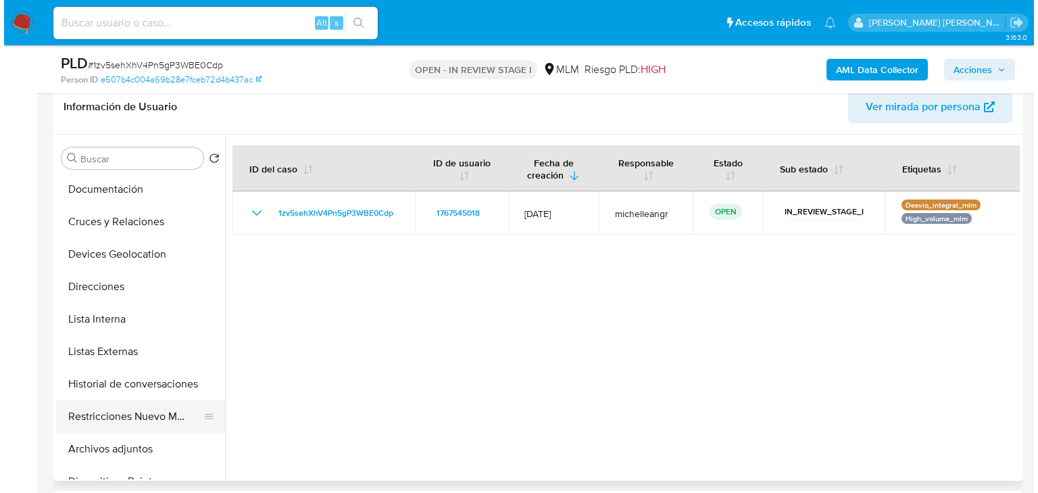
scroll to position [162, 0]
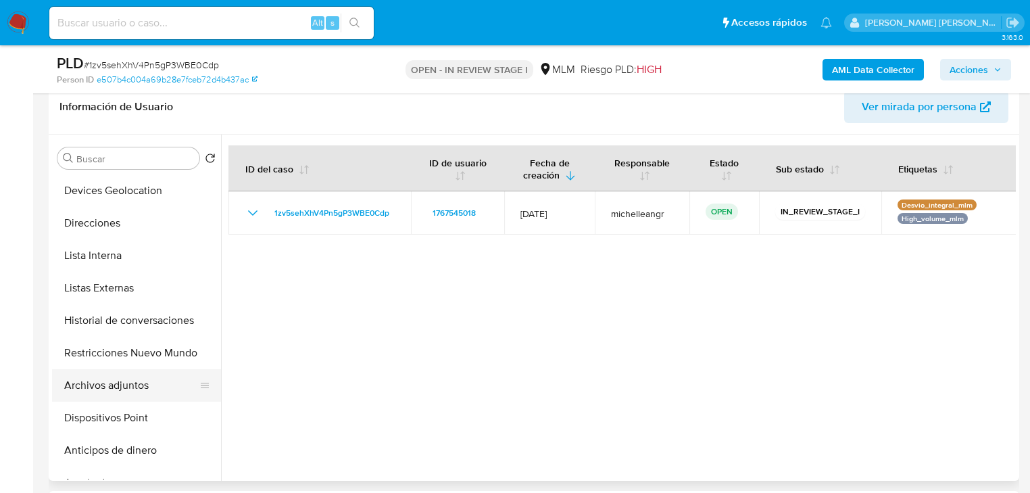
drag, startPoint x: 131, startPoint y: 391, endPoint x: 152, endPoint y: 387, distance: 21.2
click at [130, 387] on button "Archivos adjuntos" at bounding box center [131, 385] width 158 height 32
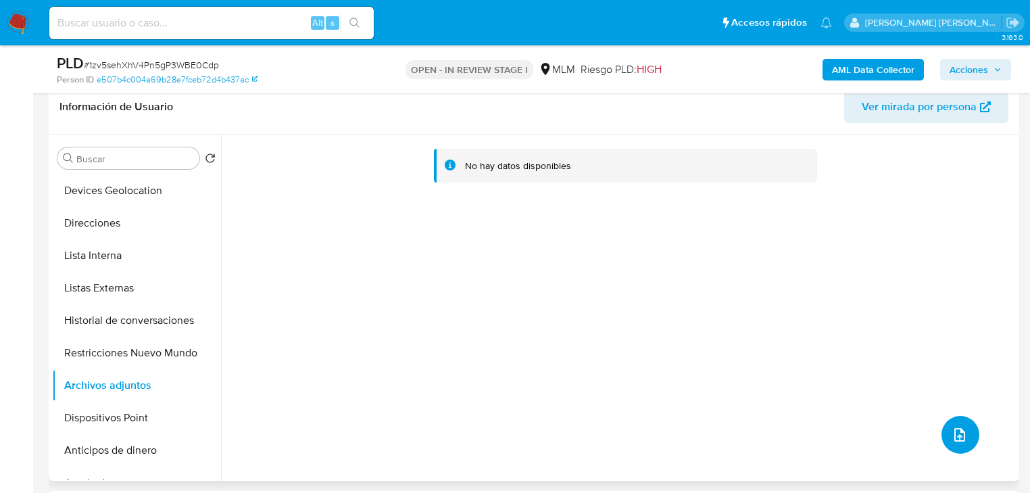
click at [953, 430] on icon "upload-file" at bounding box center [960, 435] width 16 height 16
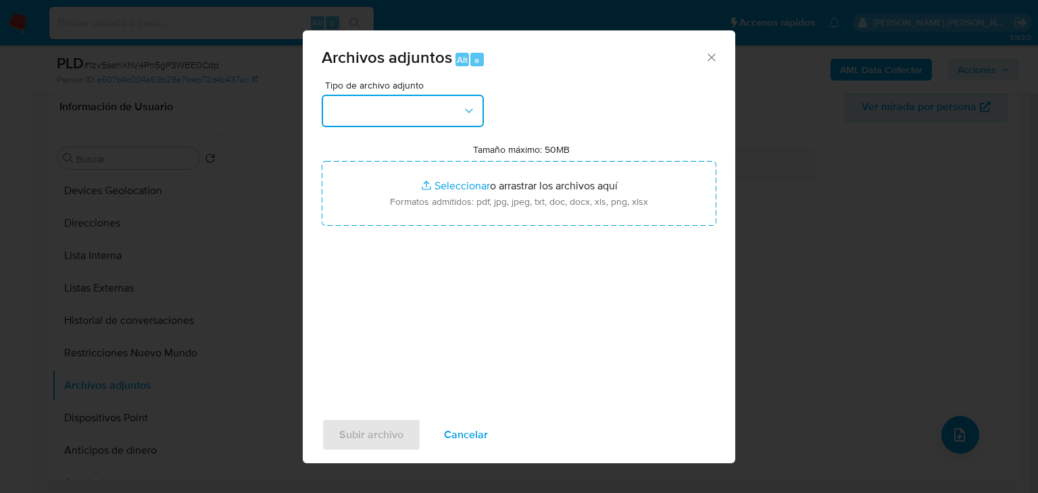
click at [409, 105] on button "button" at bounding box center [403, 111] width 162 height 32
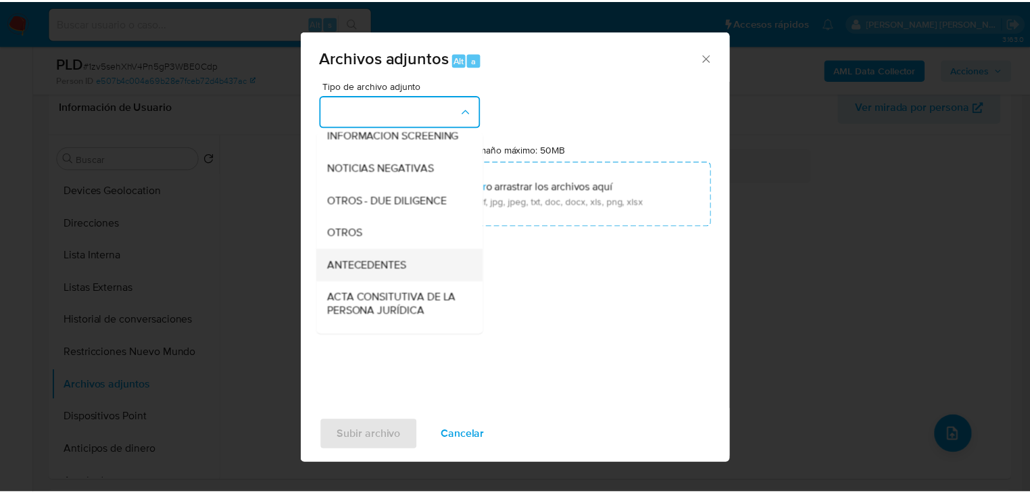
scroll to position [146, 0]
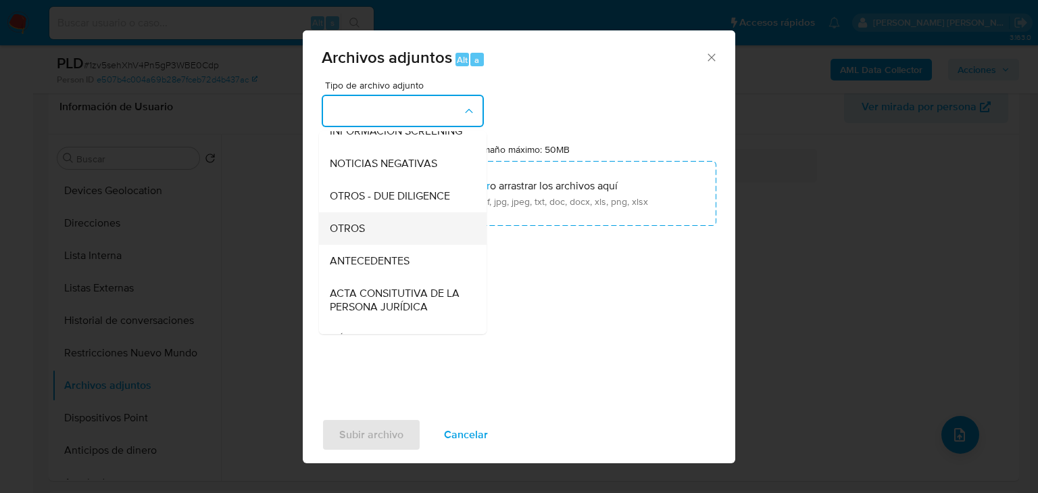
click at [395, 242] on div "OTROS" at bounding box center [399, 228] width 138 height 32
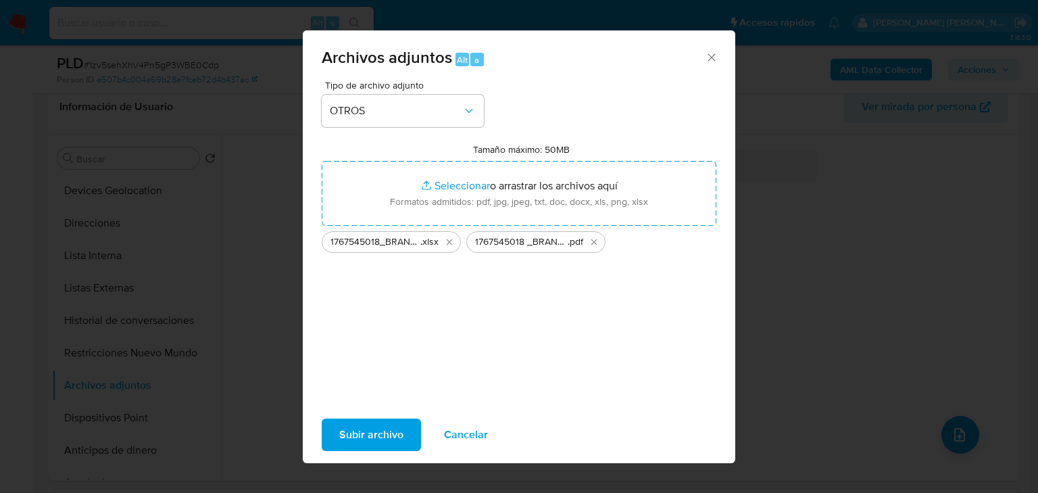
click at [382, 446] on span "Subir archivo" at bounding box center [371, 435] width 64 height 30
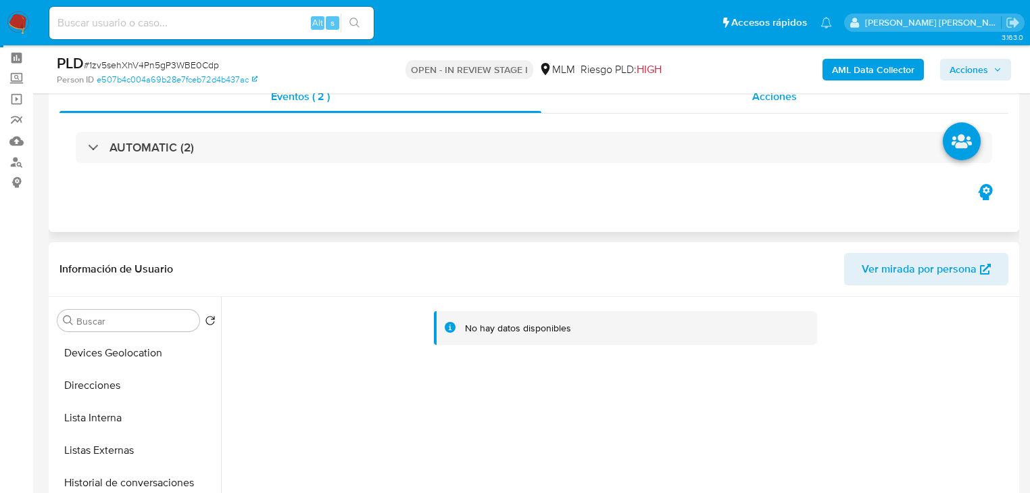
click at [779, 101] on span "Acciones" at bounding box center [774, 97] width 45 height 16
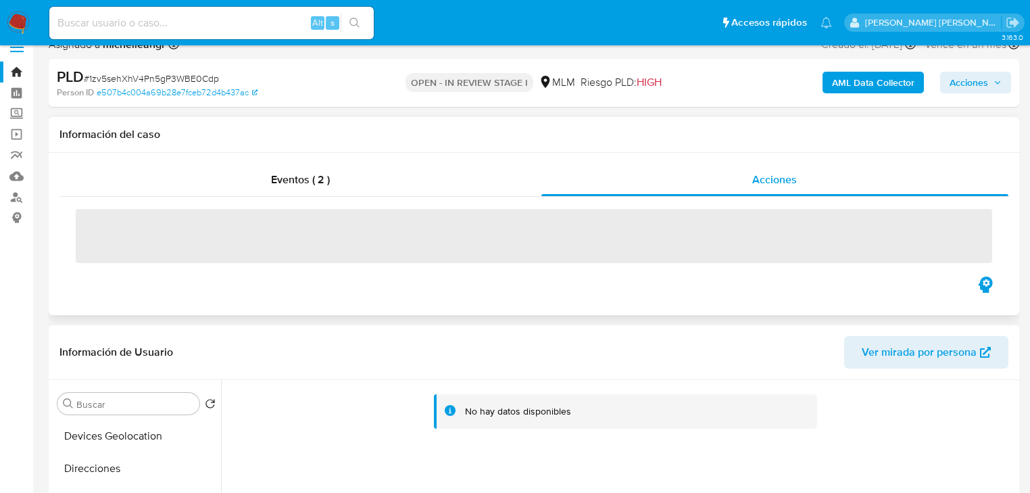
scroll to position [0, 0]
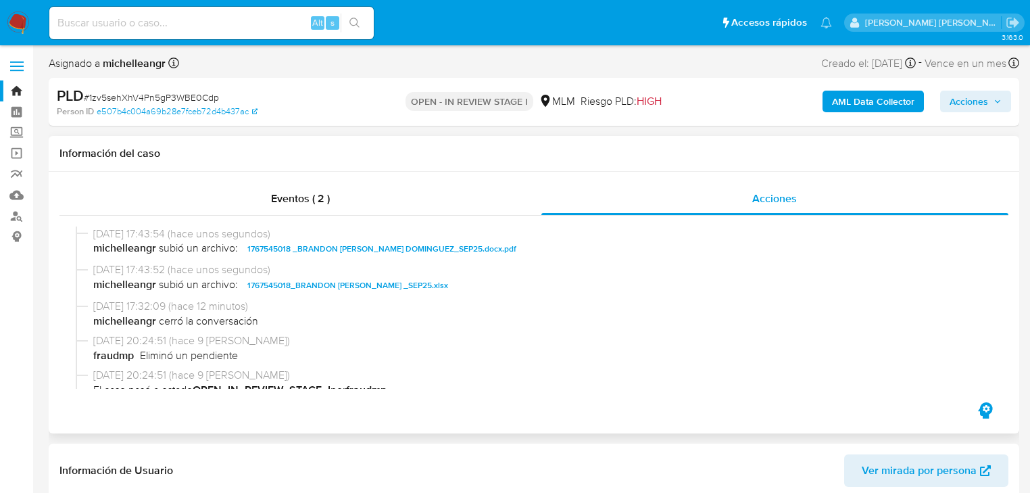
click at [980, 99] on span "Acciones" at bounding box center [969, 102] width 39 height 22
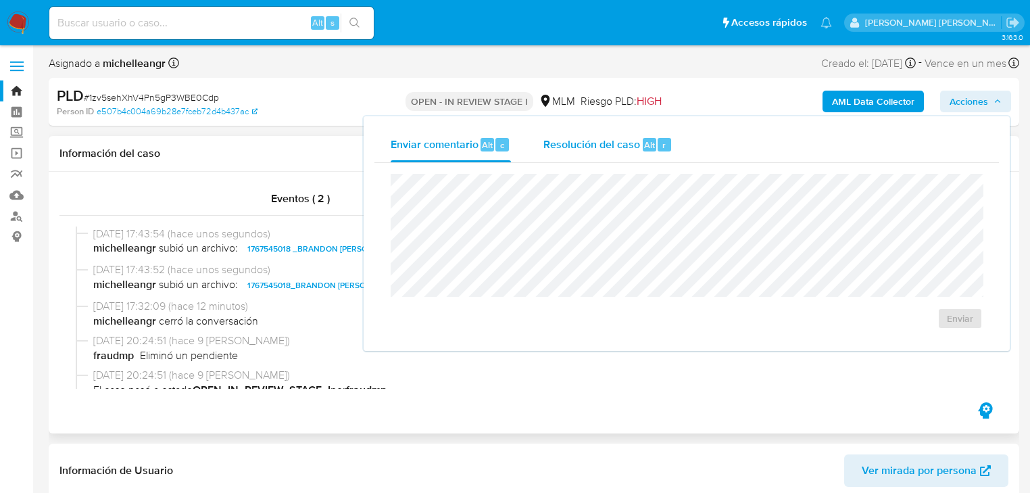
click at [625, 143] on span "Resolución del caso" at bounding box center [592, 145] width 97 height 16
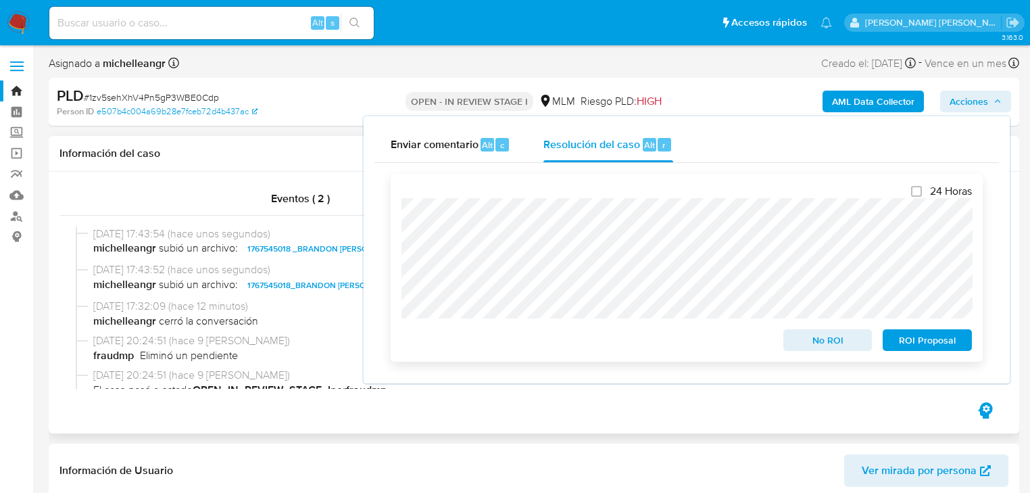
click at [906, 339] on span "ROI Proposal" at bounding box center [927, 340] width 70 height 19
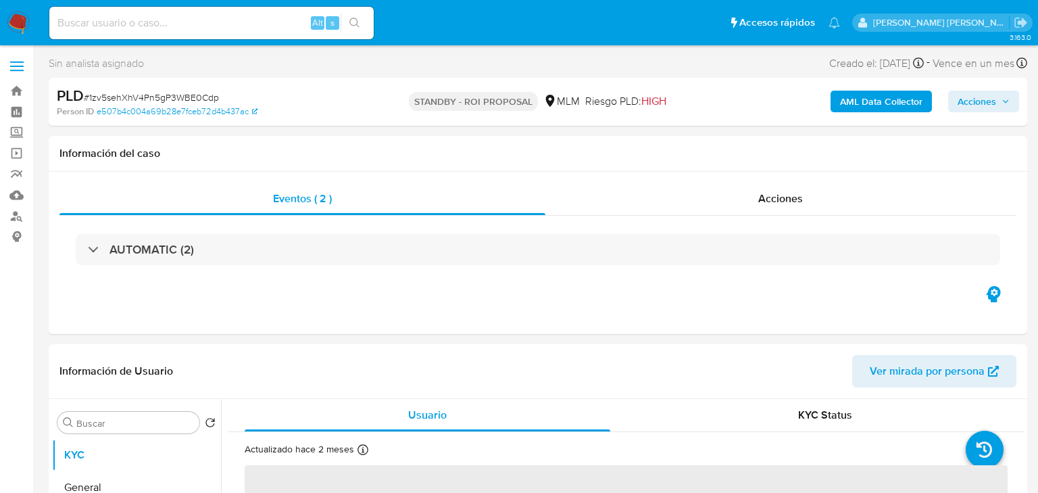
select select "10"
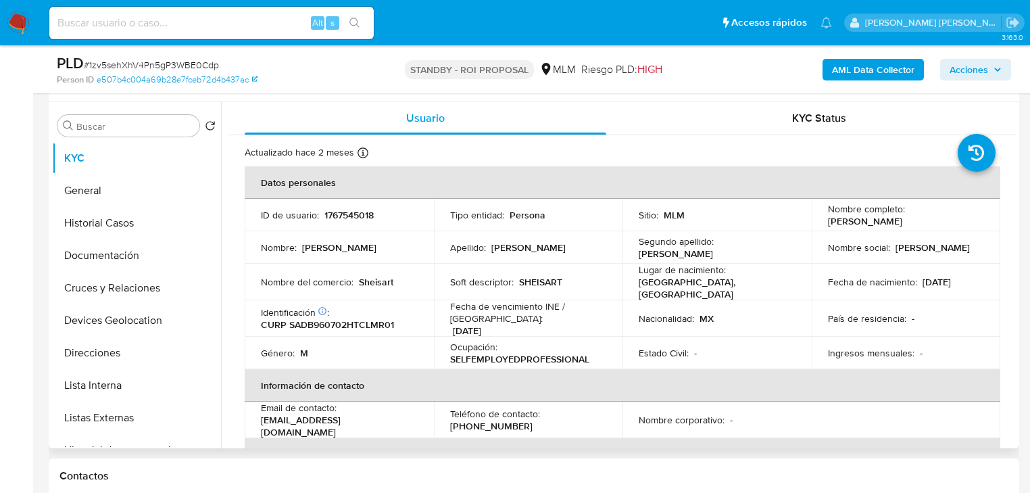
scroll to position [270, 0]
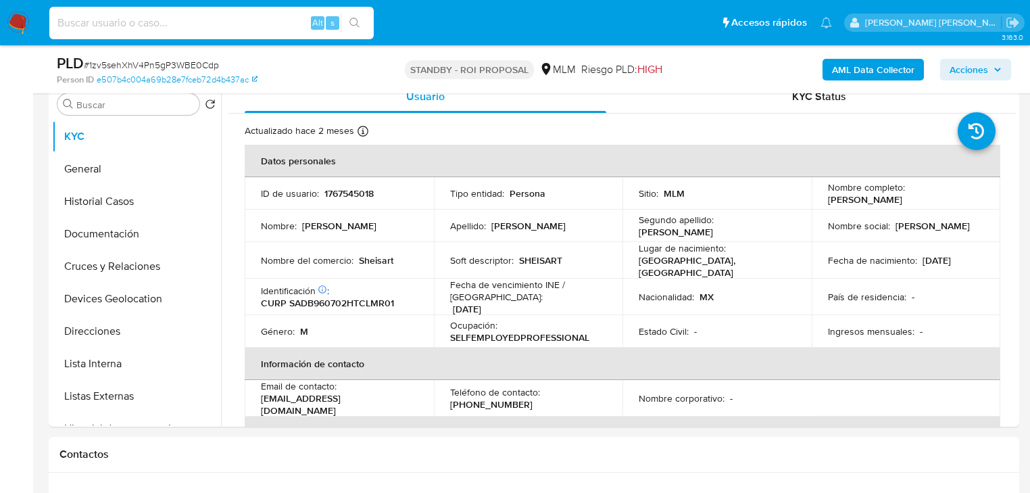
click at [164, 27] on input at bounding box center [211, 23] width 324 height 18
paste input "teCxpzmc03JzPVaWKbCUciez"
type input "teCxpzmc03JzPVaWKbCUciez"
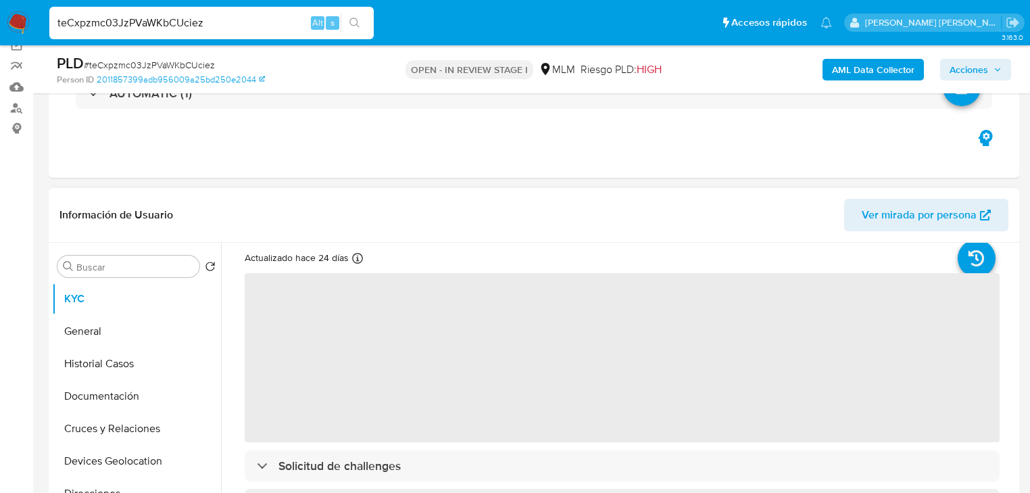
scroll to position [54, 0]
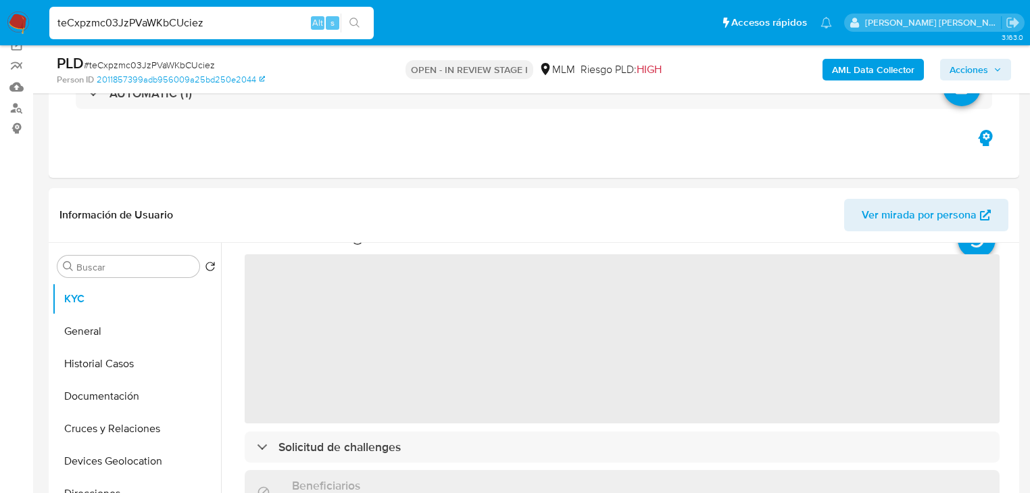
select select "10"
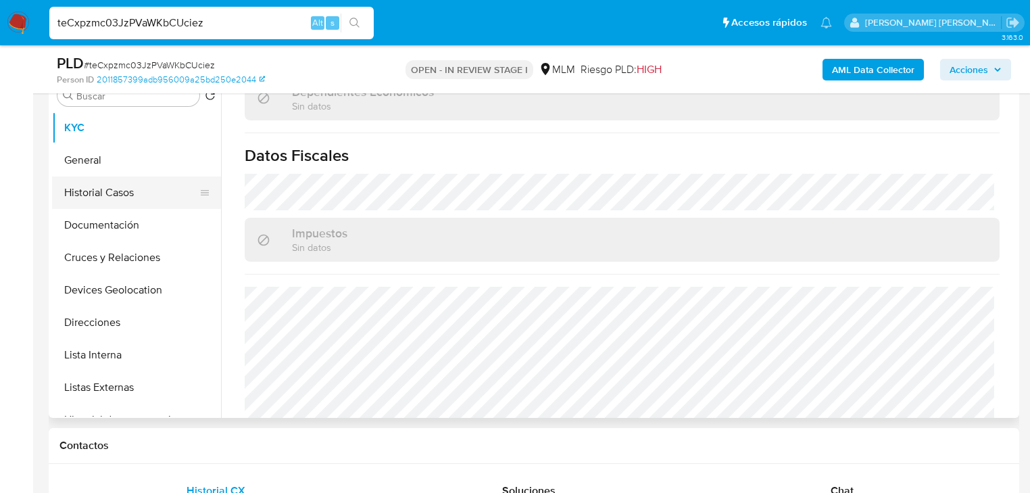
scroll to position [840, 0]
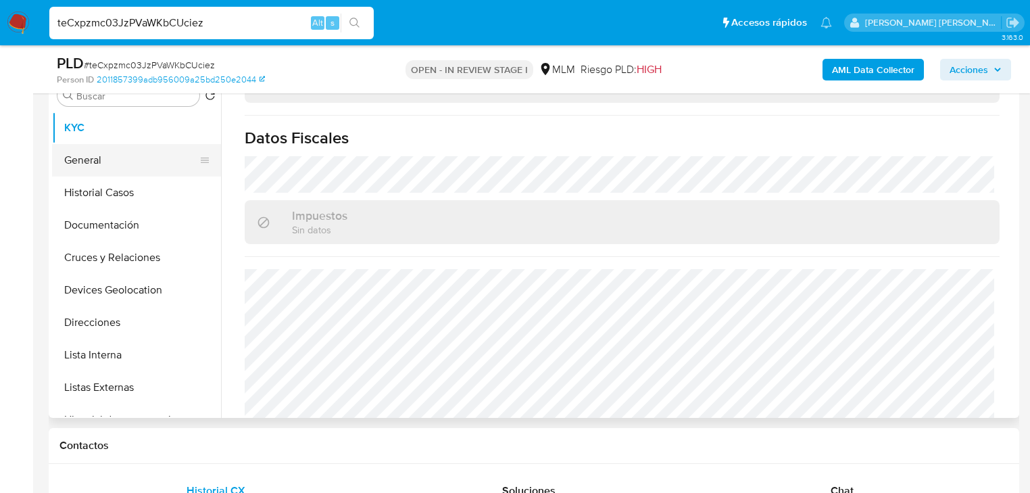
click at [105, 176] on button "Historial Casos" at bounding box center [136, 192] width 169 height 32
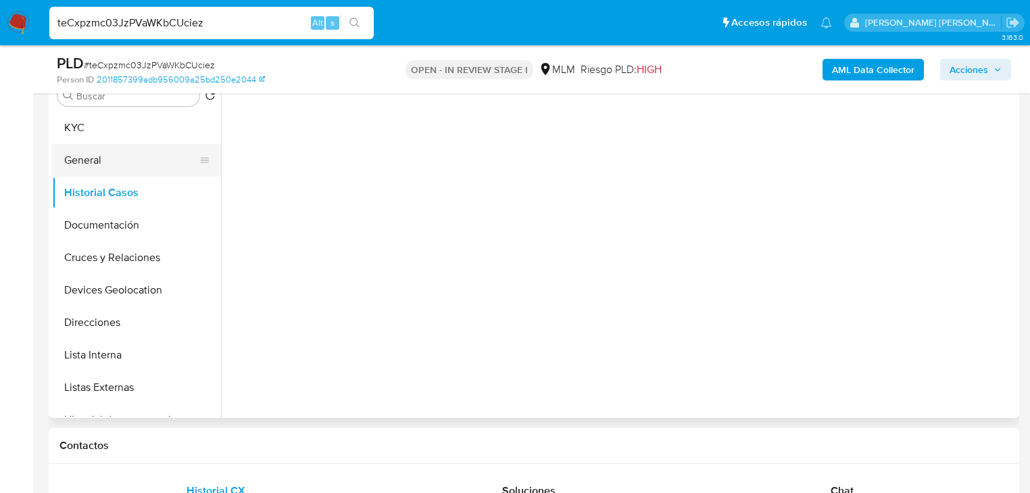
scroll to position [0, 0]
drag, startPoint x: 114, startPoint y: 157, endPoint x: 197, endPoint y: 160, distance: 83.9
click at [116, 157] on button "General" at bounding box center [131, 160] width 158 height 32
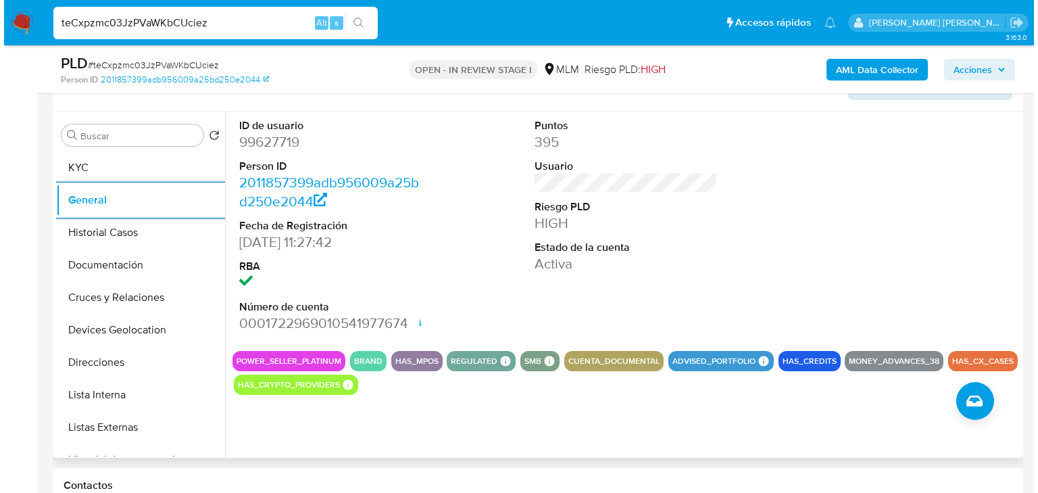
scroll to position [225, 0]
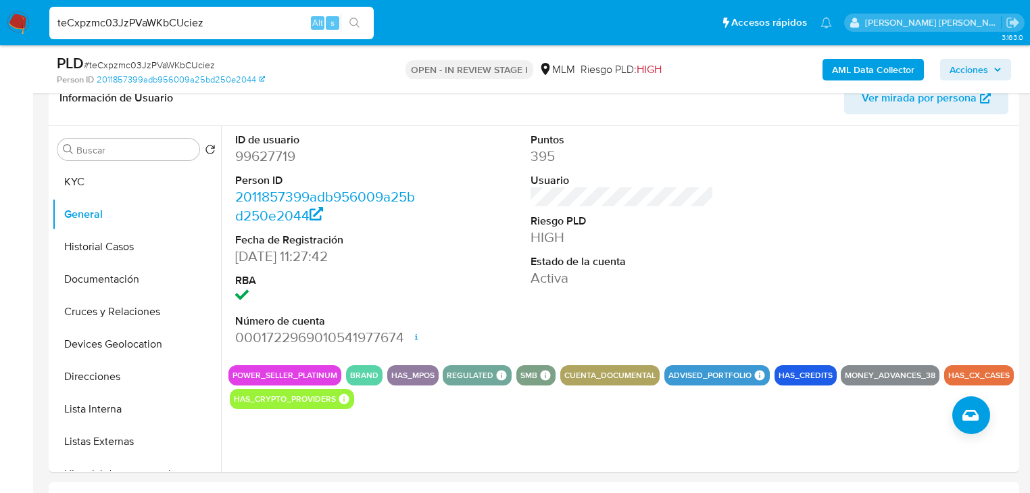
click at [890, 67] on b "AML Data Collector" at bounding box center [873, 70] width 82 height 22
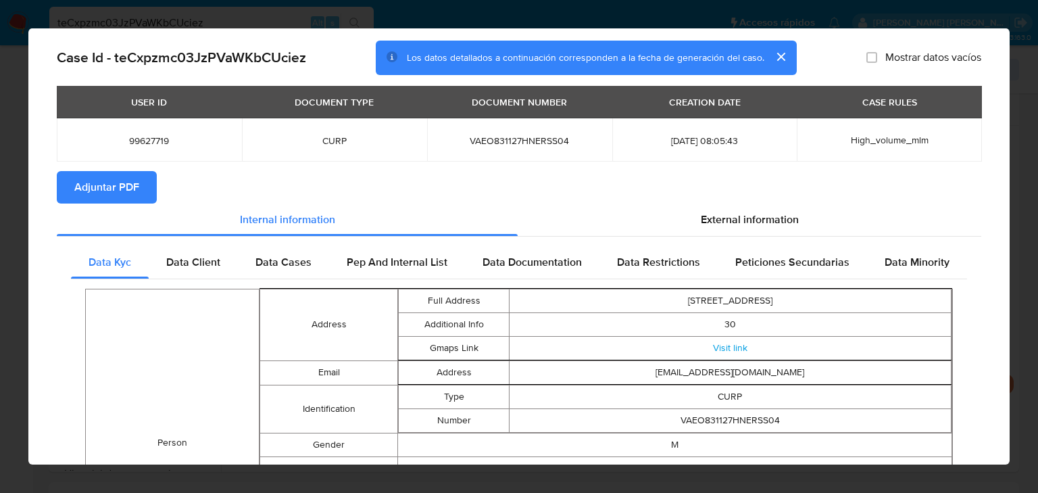
scroll to position [0, 0]
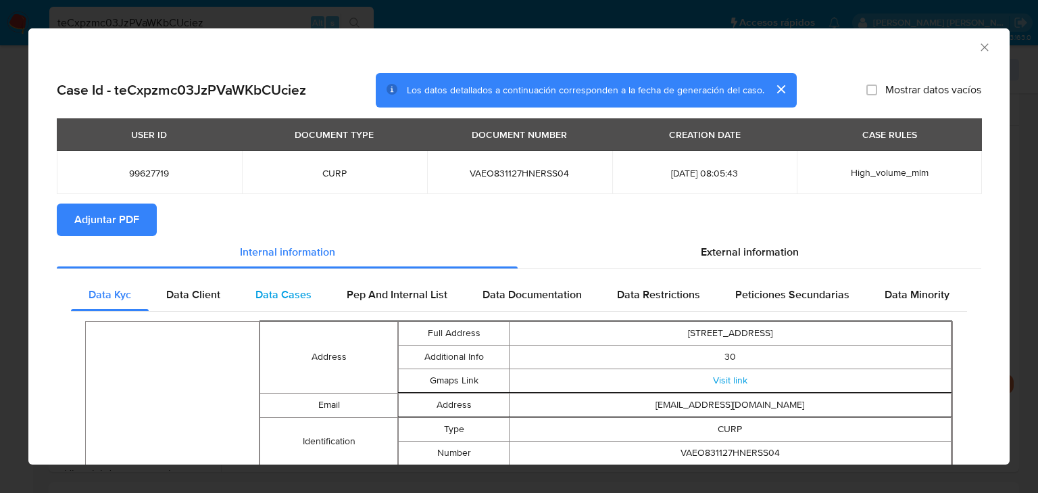
drag, startPoint x: 190, startPoint y: 288, endPoint x: 241, endPoint y: 286, distance: 50.7
click at [188, 283] on div "Data Client" at bounding box center [193, 295] width 89 height 32
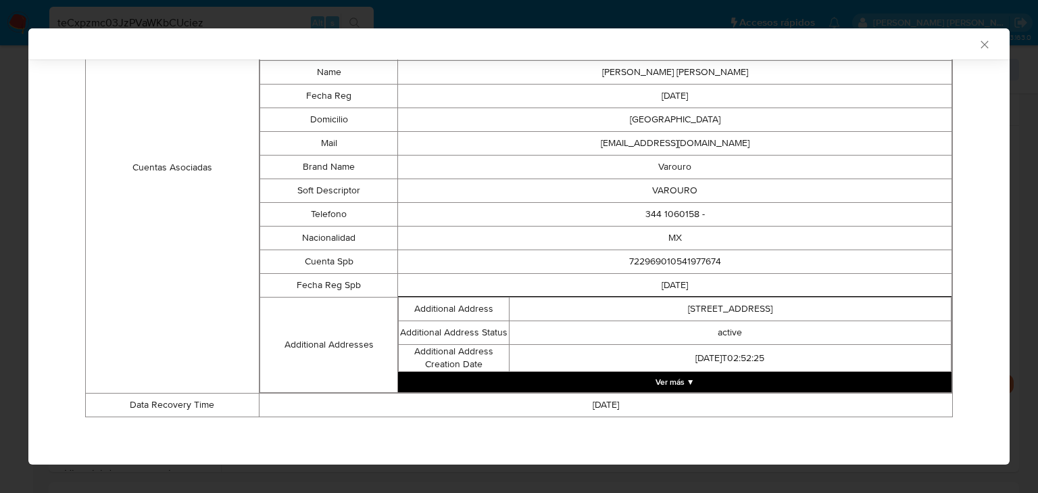
scroll to position [154, 0]
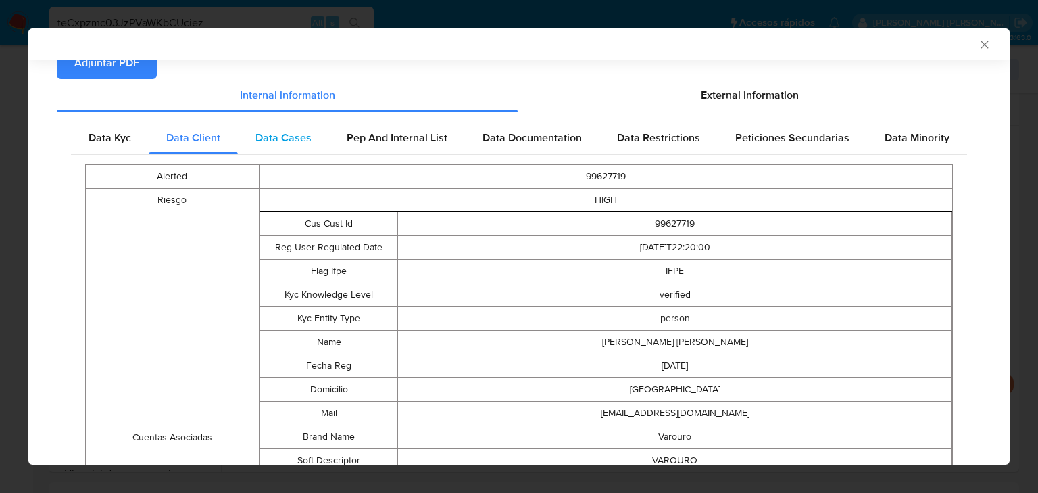
click at [296, 142] on span "Data Cases" at bounding box center [284, 138] width 56 height 16
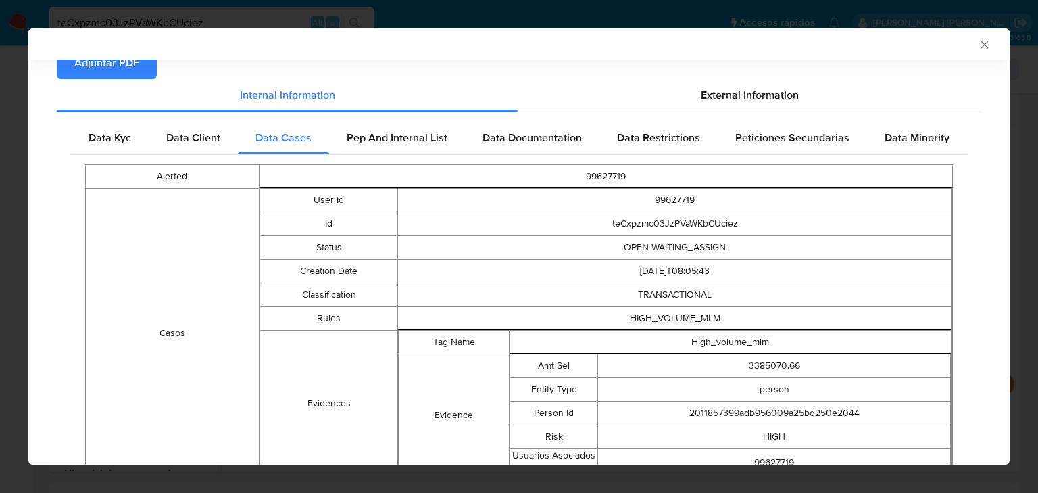
drag, startPoint x: 402, startPoint y: 135, endPoint x: 430, endPoint y: 129, distance: 29.0
click at [404, 134] on span "Pep And Internal List" at bounding box center [397, 138] width 101 height 16
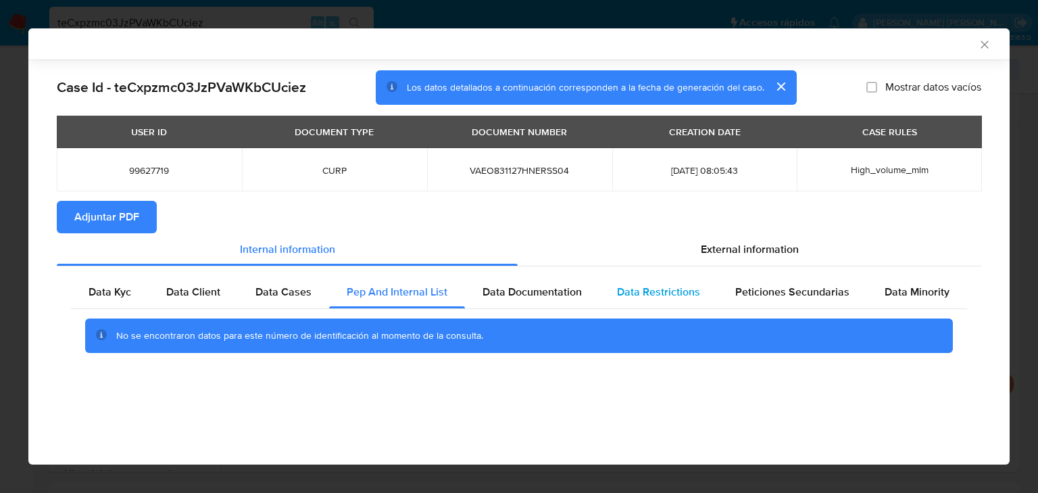
drag, startPoint x: 554, startPoint y: 295, endPoint x: 606, endPoint y: 295, distance: 51.4
click at [553, 295] on span "Data Documentation" at bounding box center [532, 292] width 99 height 16
click at [682, 287] on span "Data Restrictions" at bounding box center [658, 292] width 83 height 16
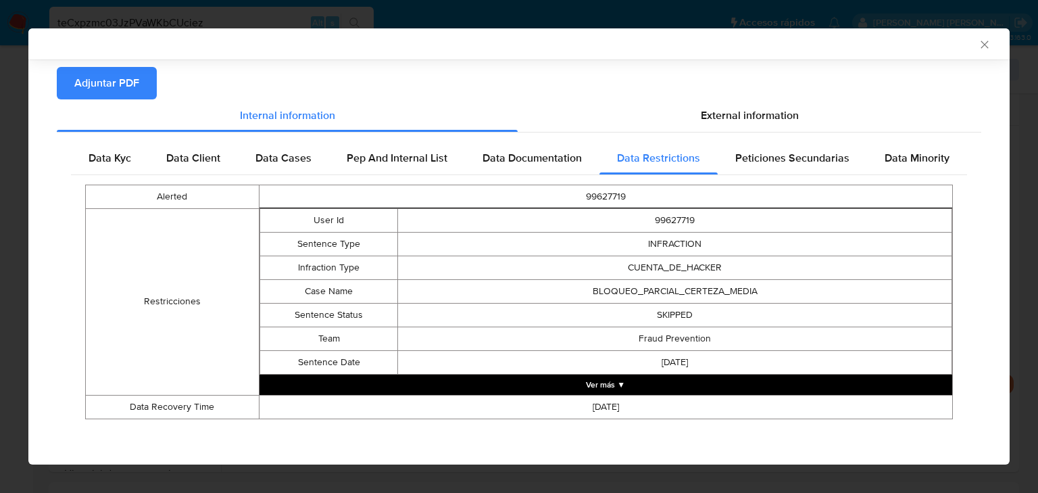
scroll to position [135, 0]
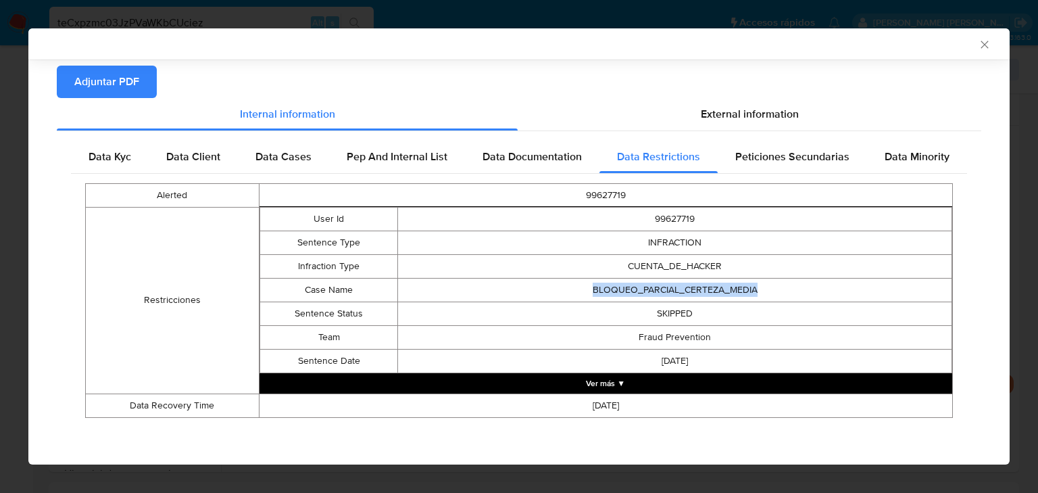
drag, startPoint x: 763, startPoint y: 287, endPoint x: 495, endPoint y: 285, distance: 267.7
click at [495, 285] on td "BLOQUEO_PARCIAL_CERTEZA_MEDIA" at bounding box center [675, 290] width 554 height 24
click at [760, 155] on span "Peticiones Secundarias" at bounding box center [792, 157] width 114 height 16
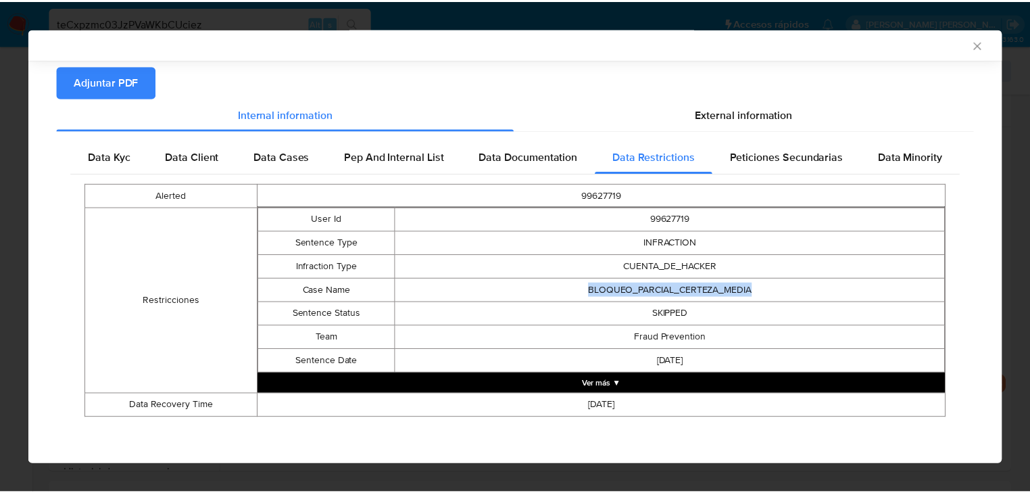
scroll to position [0, 0]
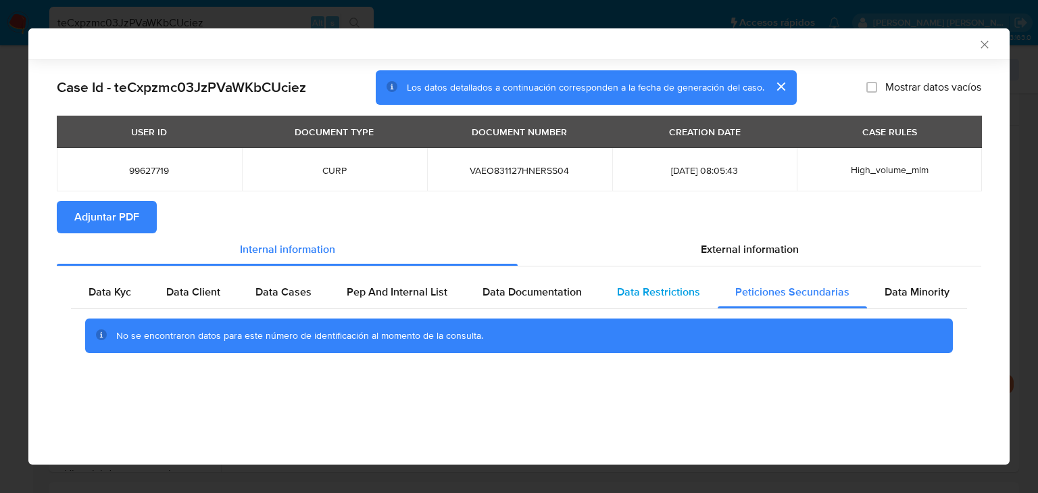
click at [645, 287] on span "Data Restrictions" at bounding box center [658, 292] width 83 height 16
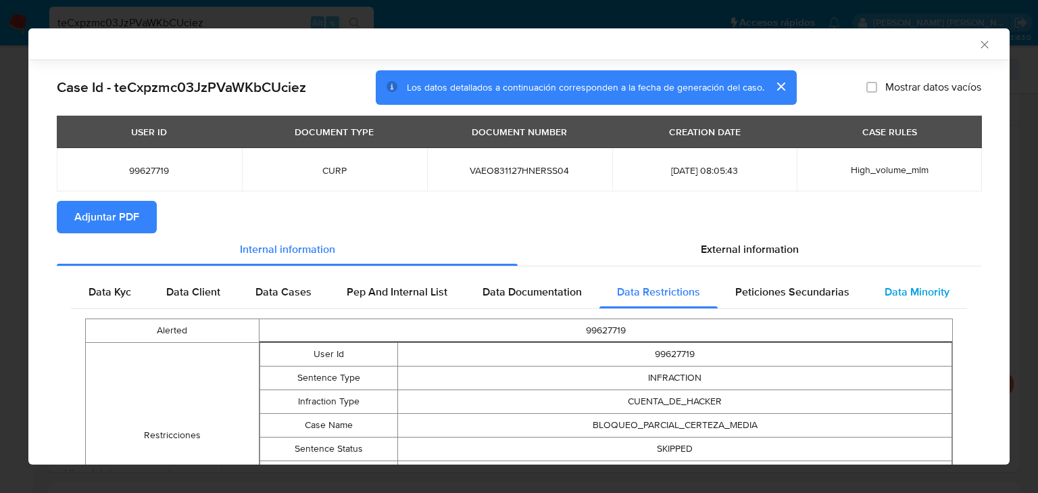
click at [938, 293] on span "Data Minority" at bounding box center [917, 292] width 65 height 16
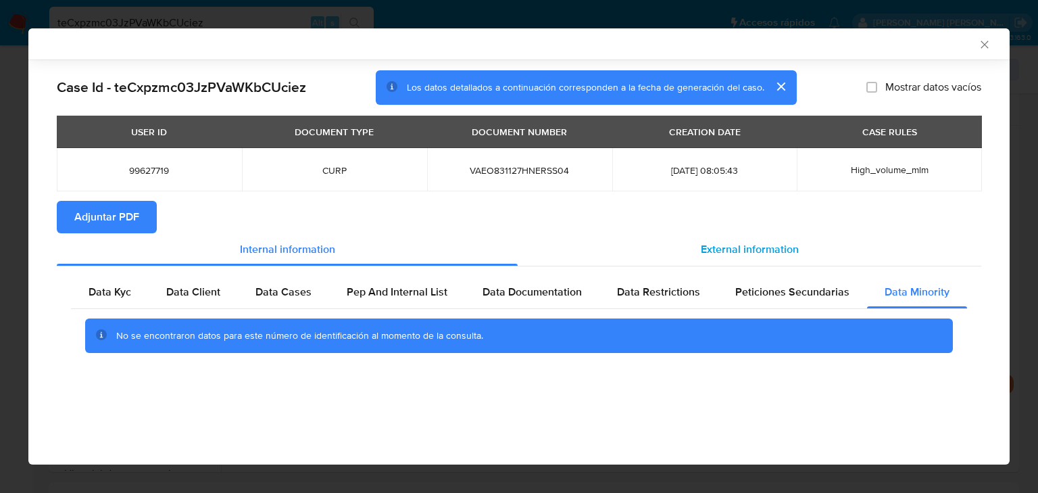
click at [800, 251] on div "External information" at bounding box center [750, 249] width 464 height 32
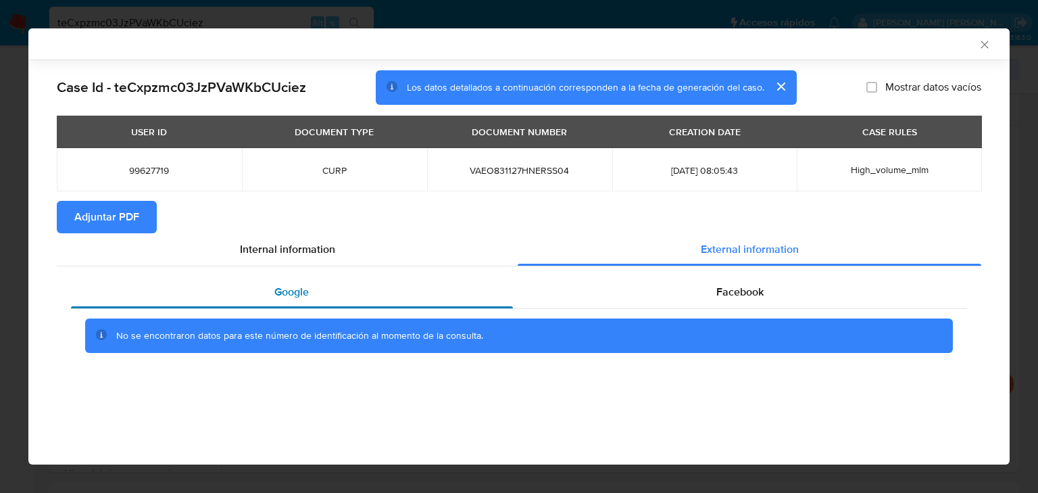
drag, startPoint x: 354, startPoint y: 293, endPoint x: 366, endPoint y: 292, distance: 12.9
click at [356, 292] on div "Google" at bounding box center [292, 292] width 442 height 32
click at [717, 289] on span "Facebook" at bounding box center [740, 292] width 47 height 16
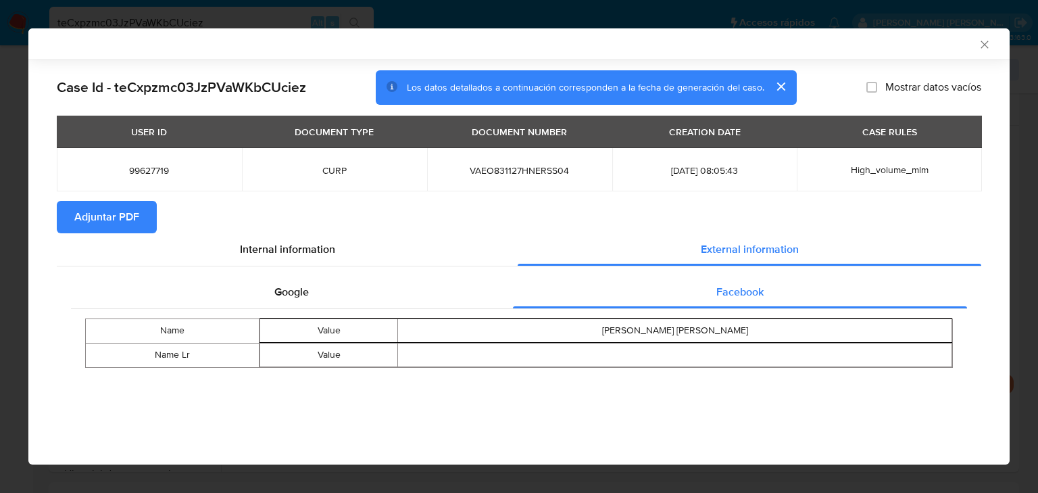
click at [105, 218] on span "Adjuntar PDF" at bounding box center [106, 217] width 65 height 30
click at [984, 49] on icon "Cerrar ventana" at bounding box center [985, 45] width 14 height 14
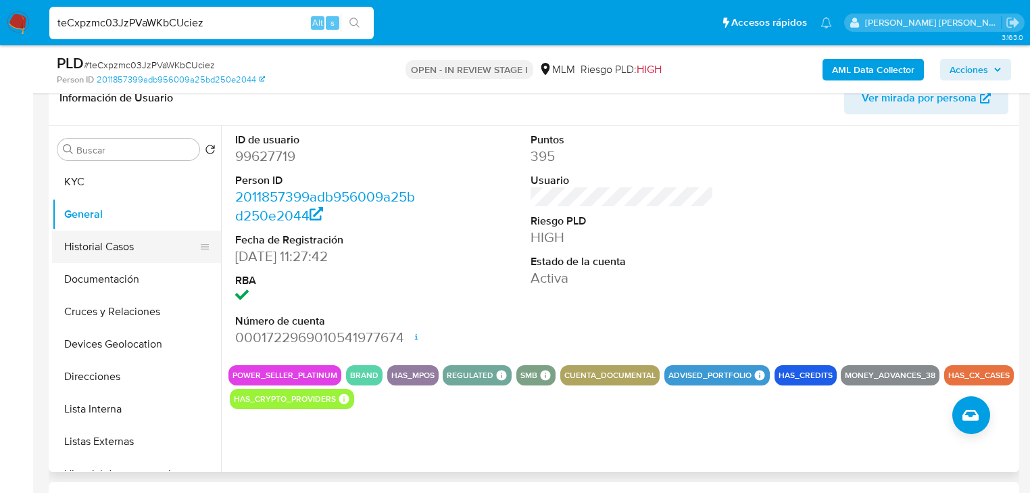
click at [128, 233] on button "Historial Casos" at bounding box center [131, 247] width 158 height 32
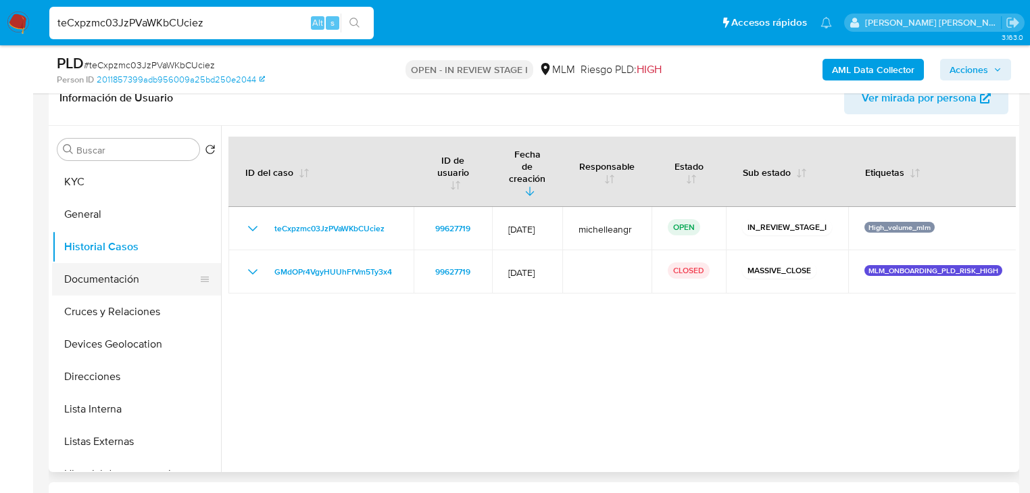
click at [98, 277] on button "Documentación" at bounding box center [131, 279] width 158 height 32
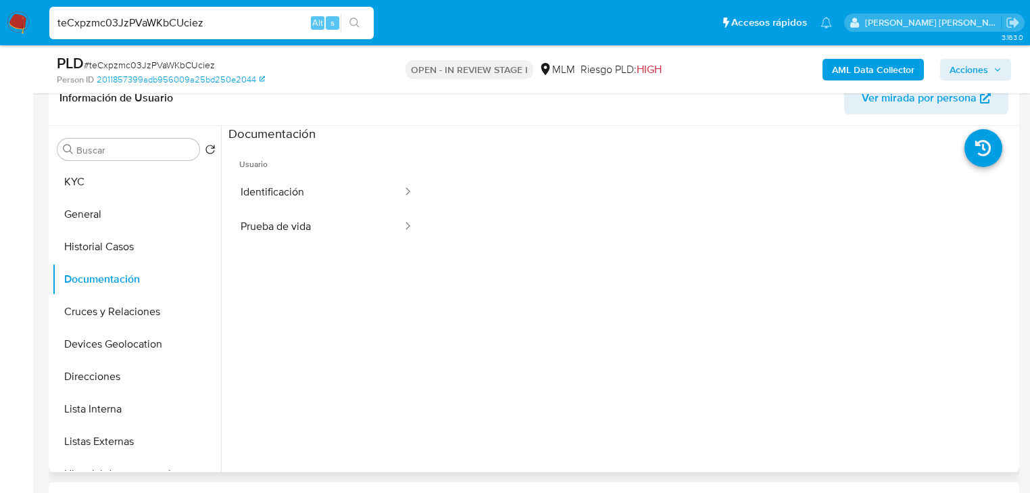
drag, startPoint x: 357, startPoint y: 185, endPoint x: 418, endPoint y: 191, distance: 61.9
click at [357, 185] on button "Identificación" at bounding box center [315, 192] width 175 height 34
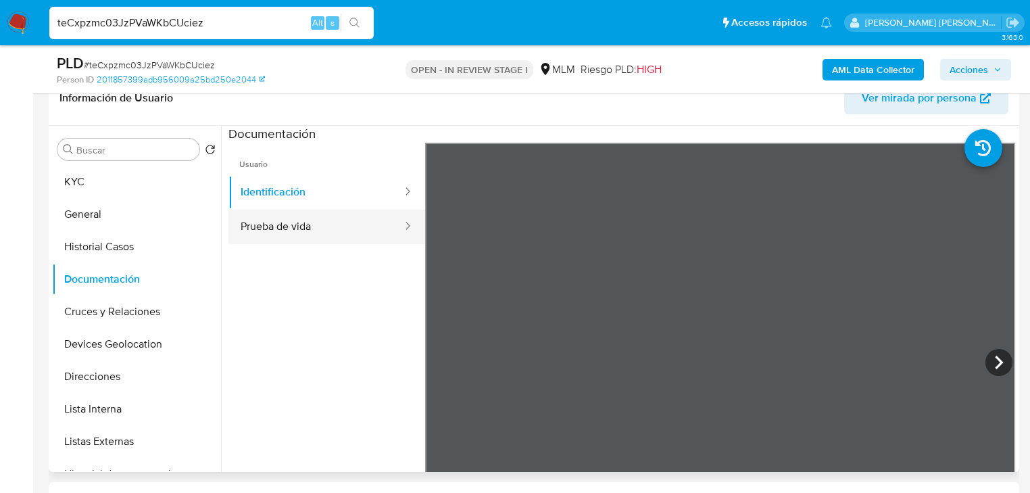
drag, startPoint x: 319, startPoint y: 226, endPoint x: 365, endPoint y: 226, distance: 46.0
click at [323, 224] on button "Prueba de vida" at bounding box center [315, 227] width 175 height 34
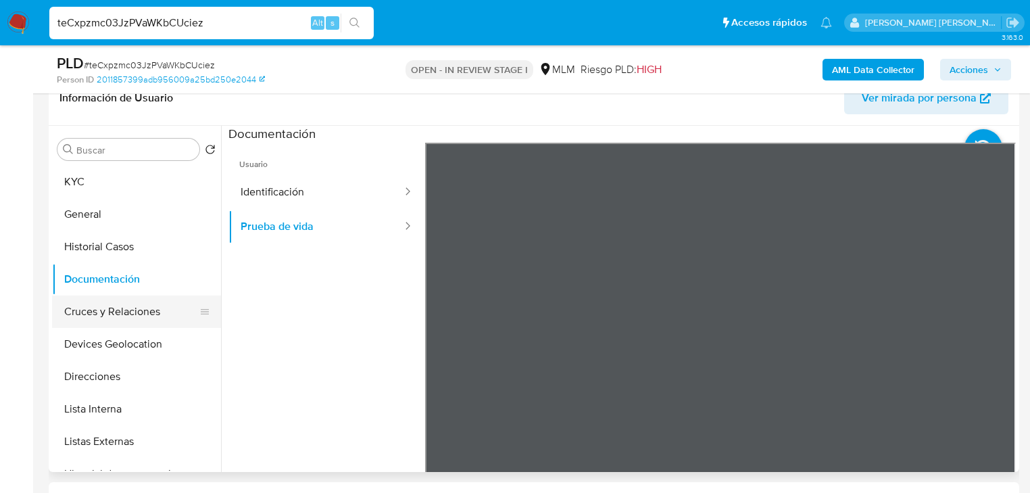
click at [105, 300] on button "Cruces y Relaciones" at bounding box center [131, 311] width 158 height 32
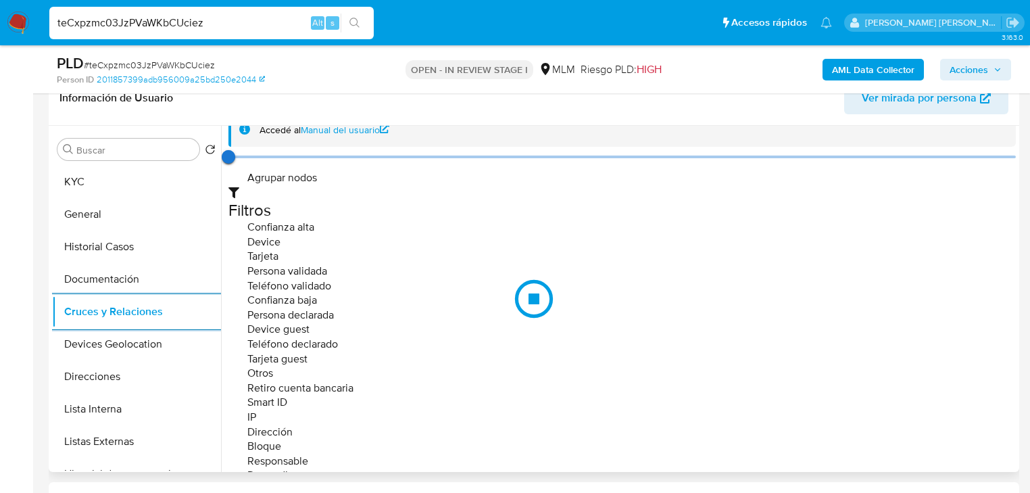
scroll to position [35, 0]
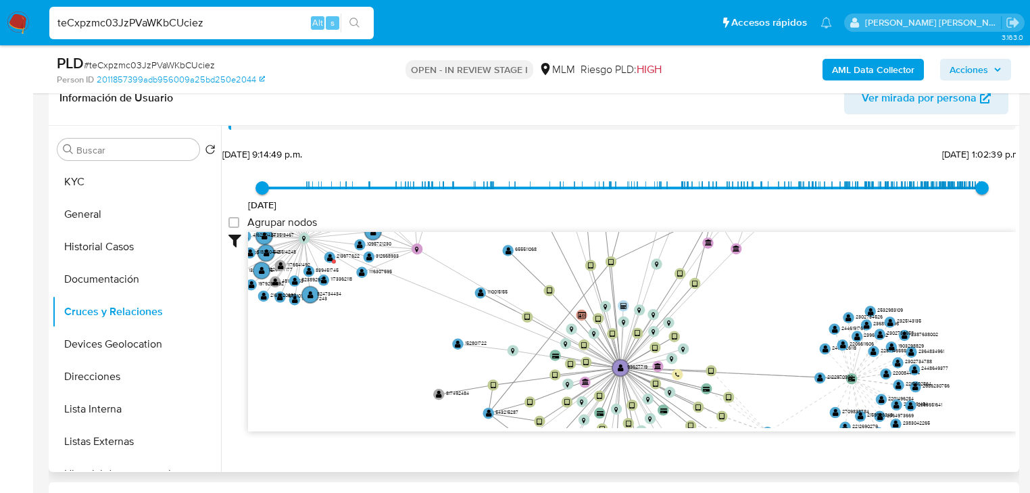
drag, startPoint x: 557, startPoint y: 304, endPoint x: 518, endPoint y: 404, distance: 108.1
click at [521, 421] on icon "device-5faca0c008813b001781d4ee  device-678c8ead85ce765370d0ab71  device-617a…" at bounding box center [632, 330] width 768 height 196
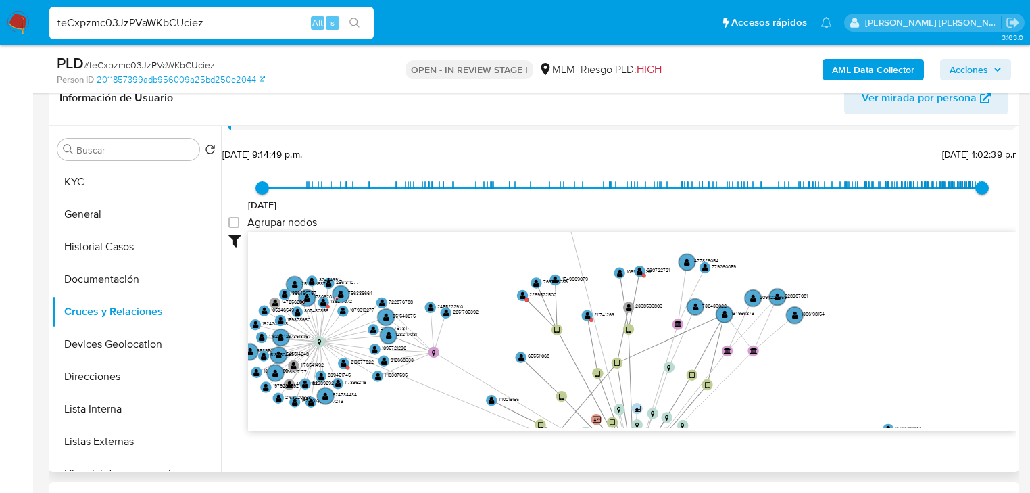
drag, startPoint x: 552, startPoint y: 399, endPoint x: 506, endPoint y: 442, distance: 63.1
click at [506, 442] on div "Filtros Confianza alta Device Tarjeta Persona validada Teléfono validado Confia…" at bounding box center [622, 356] width 788 height 249
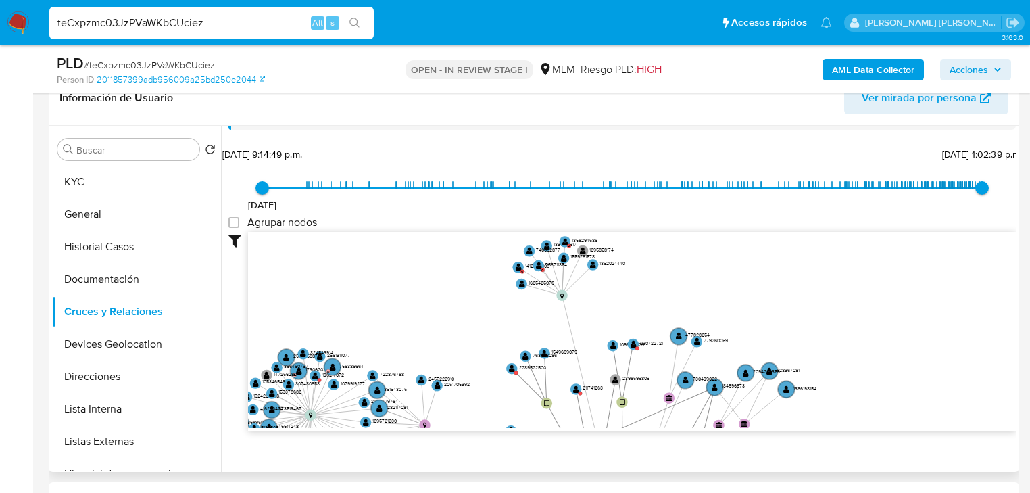
drag, startPoint x: 567, startPoint y: 343, endPoint x: 564, endPoint y: 393, distance: 50.8
click at [564, 393] on icon "device-5faca0c008813b001781d4ee  device-678c8ead85ce765370d0ab71  device-617a…" at bounding box center [632, 330] width 768 height 196
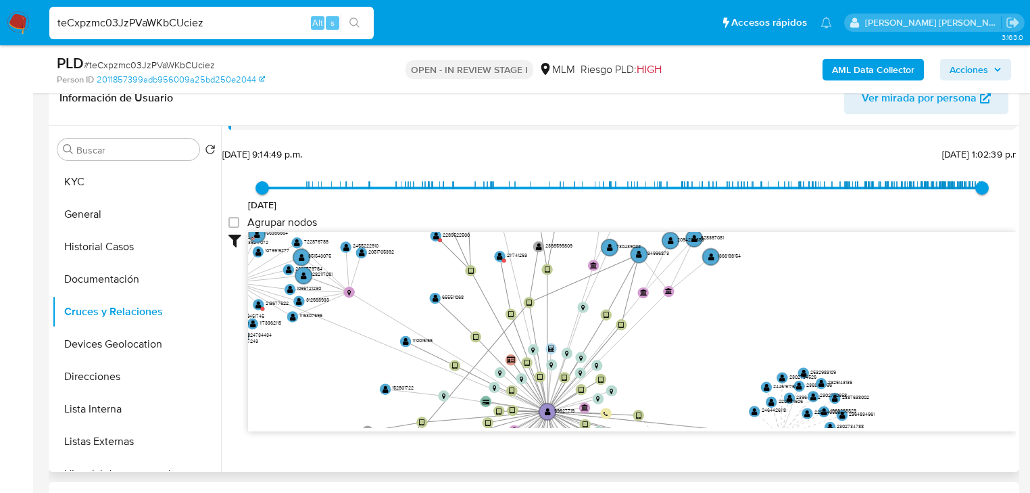
drag, startPoint x: 566, startPoint y: 379, endPoint x: 490, endPoint y: 246, distance: 152.6
click at [490, 246] on icon "device-5faca0c008813b001781d4ee  device-678c8ead85ce765370d0ab71  device-617a…" at bounding box center [632, 330] width 768 height 196
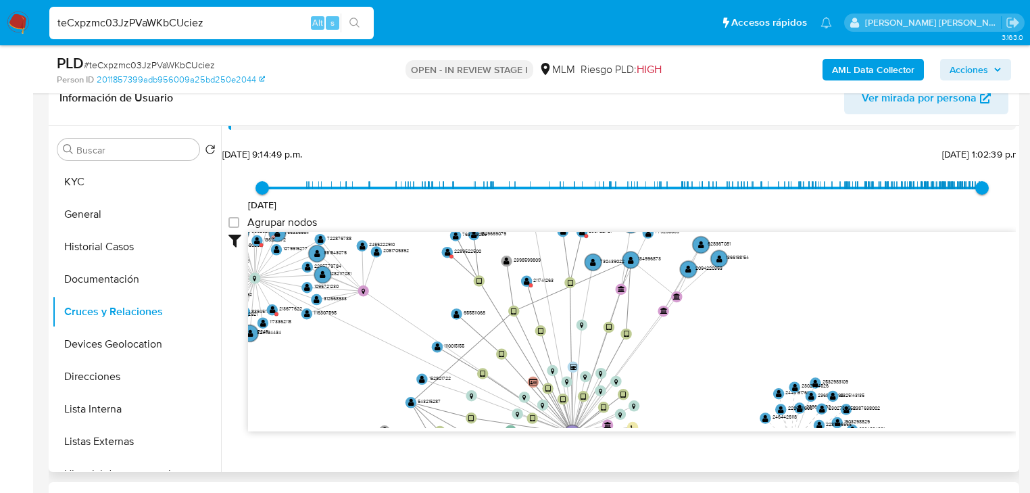
drag, startPoint x: 549, startPoint y: 401, endPoint x: 565, endPoint y: 354, distance: 50.0
click at [574, 416] on icon "device-5faca0c008813b001781d4ee  device-678c8ead85ce765370d0ab71  device-617a…" at bounding box center [632, 330] width 768 height 196
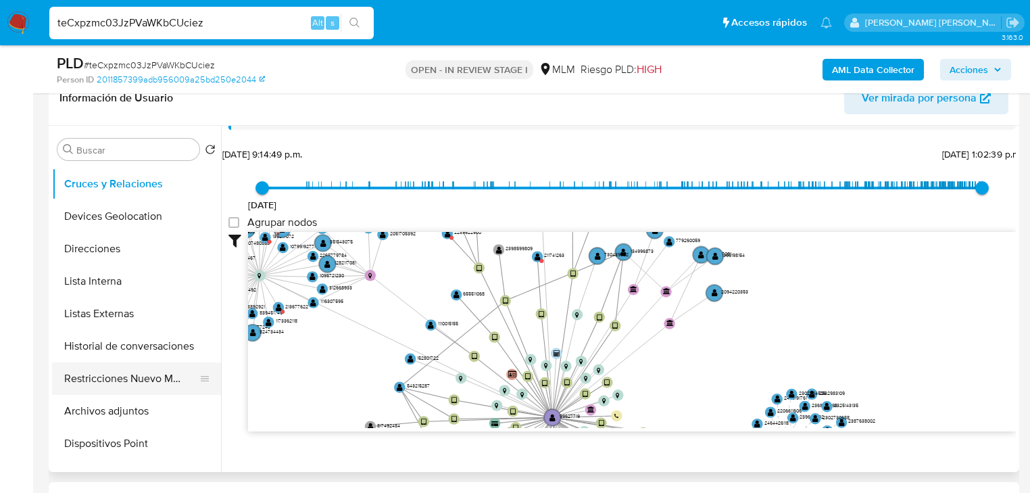
scroll to position [162, 0]
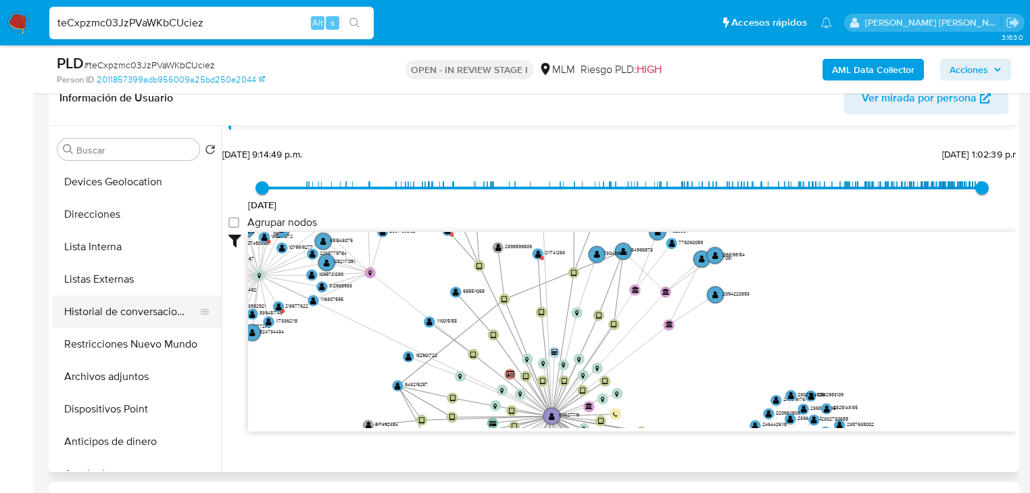
click at [163, 312] on button "Historial de conversaciones" at bounding box center [131, 311] width 158 height 32
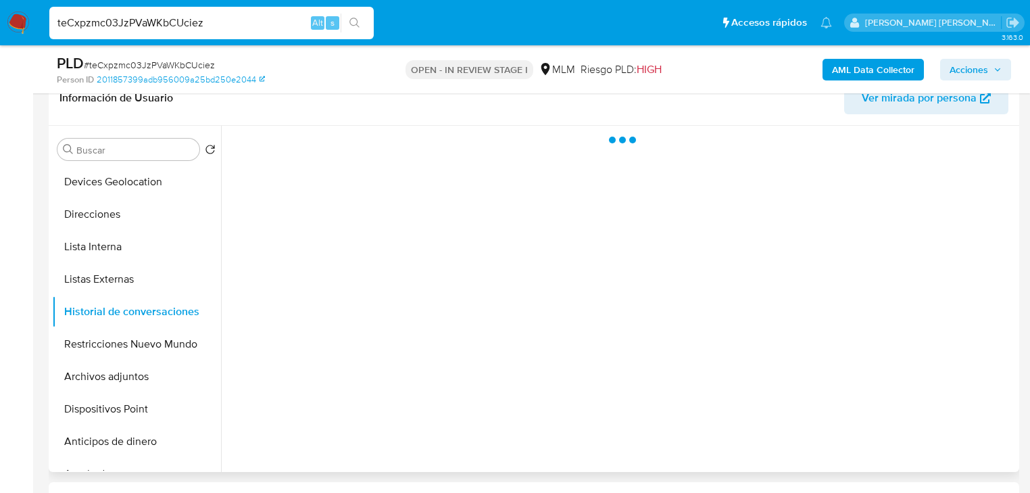
scroll to position [0, 0]
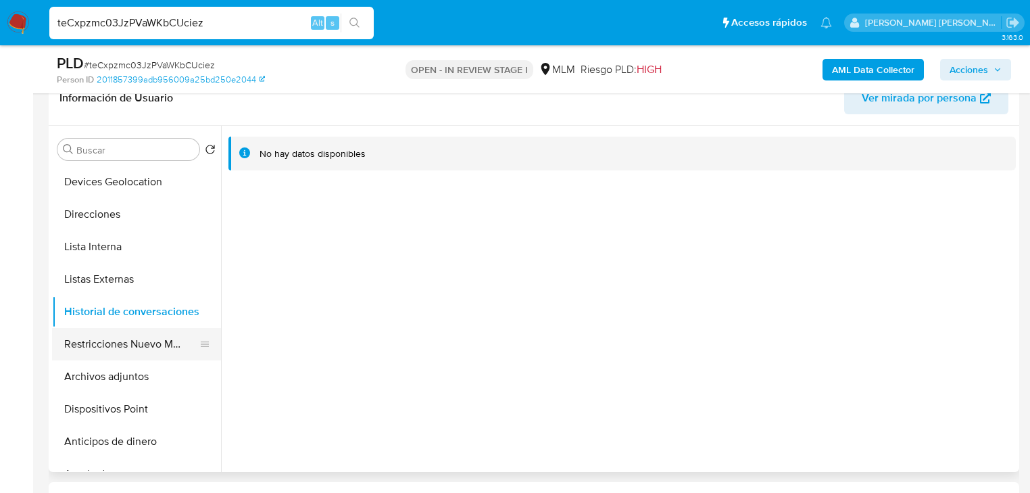
drag, startPoint x: 156, startPoint y: 350, endPoint x: 187, endPoint y: 343, distance: 32.0
click at [156, 348] on button "Restricciones Nuevo Mundo" at bounding box center [131, 344] width 158 height 32
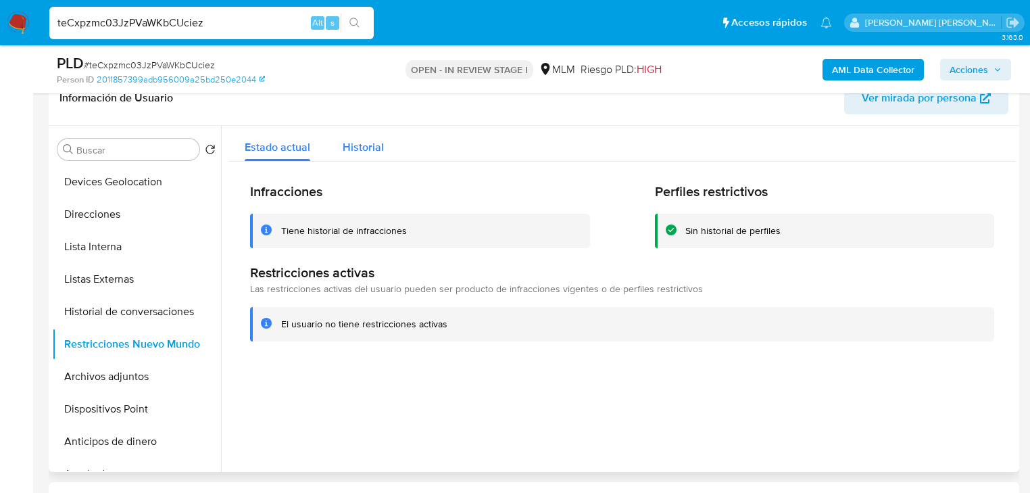
click at [367, 145] on span "Historial" at bounding box center [363, 147] width 41 height 16
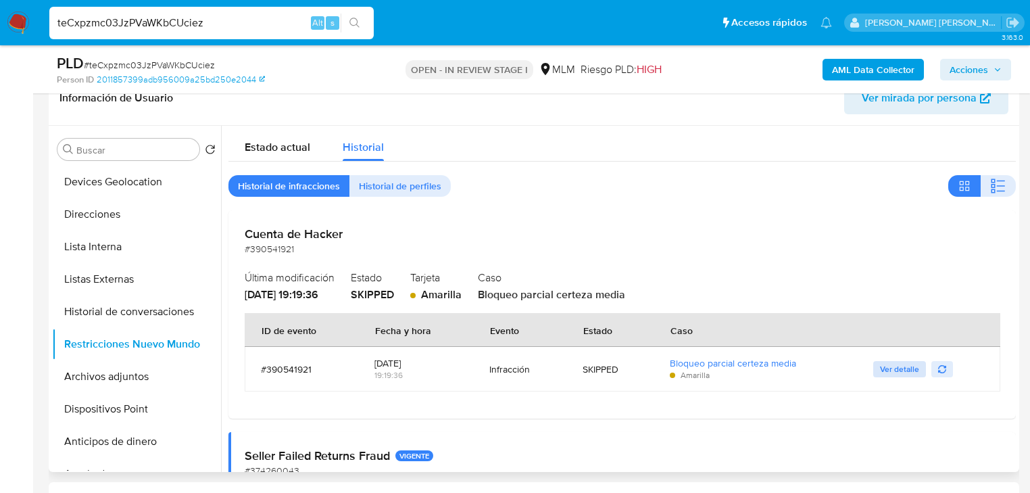
click at [891, 368] on span "Ver detalle" at bounding box center [899, 369] width 39 height 14
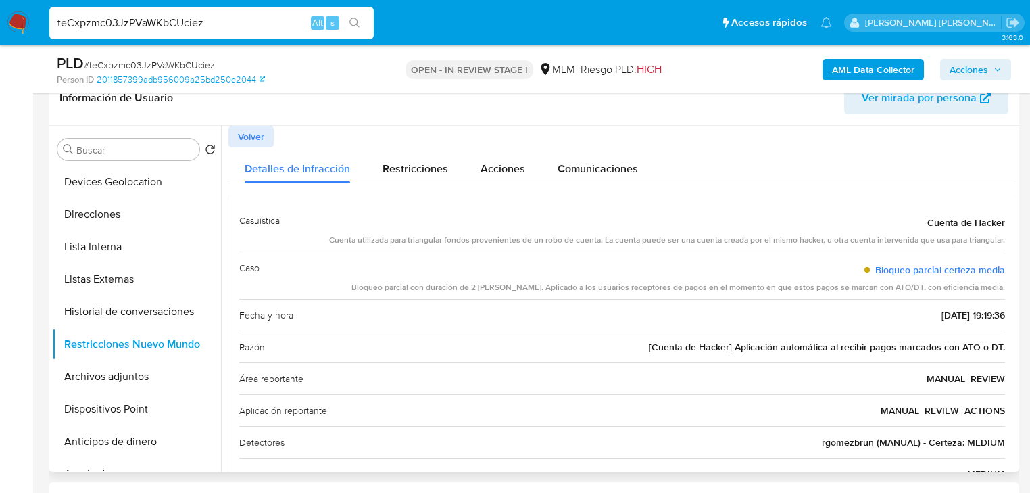
click at [248, 130] on span "Volver" at bounding box center [251, 136] width 26 height 19
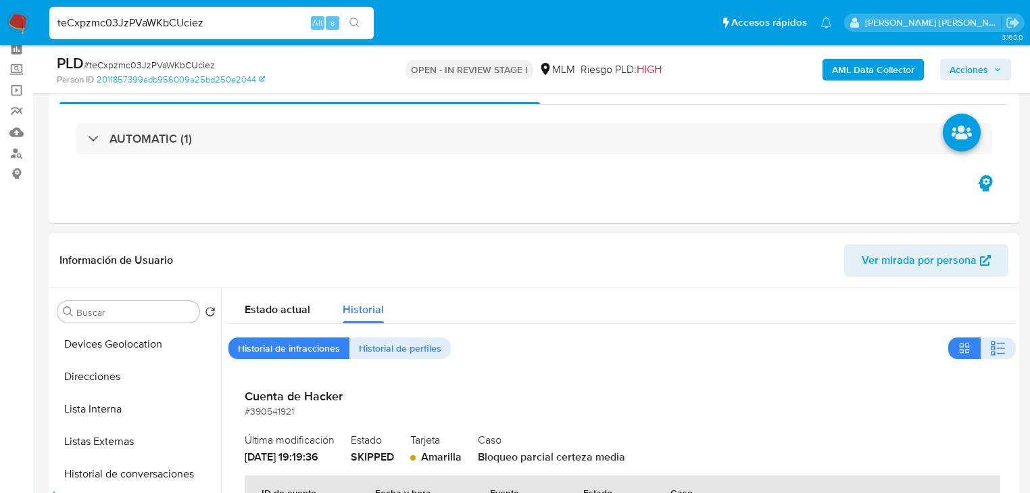
click at [384, 353] on span "Historial de perfiles" at bounding box center [400, 348] width 82 height 19
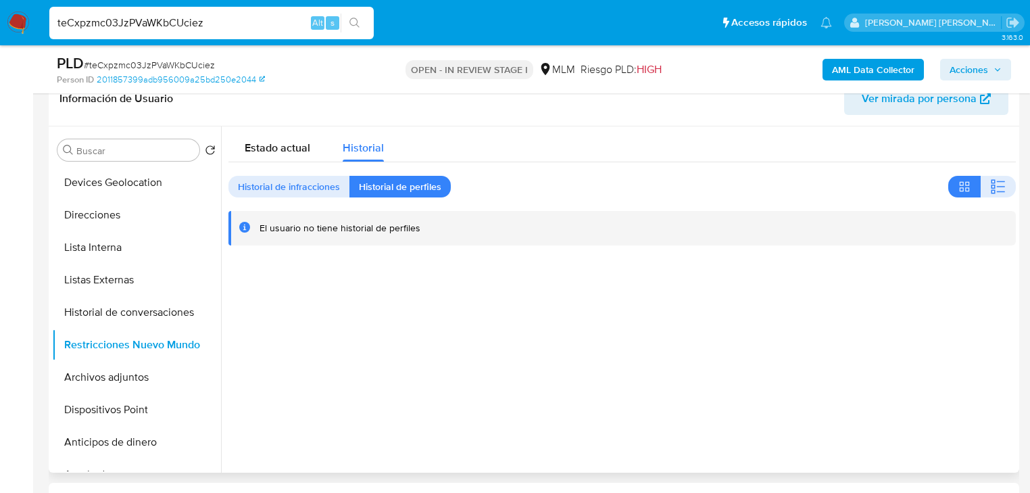
scroll to position [171, 0]
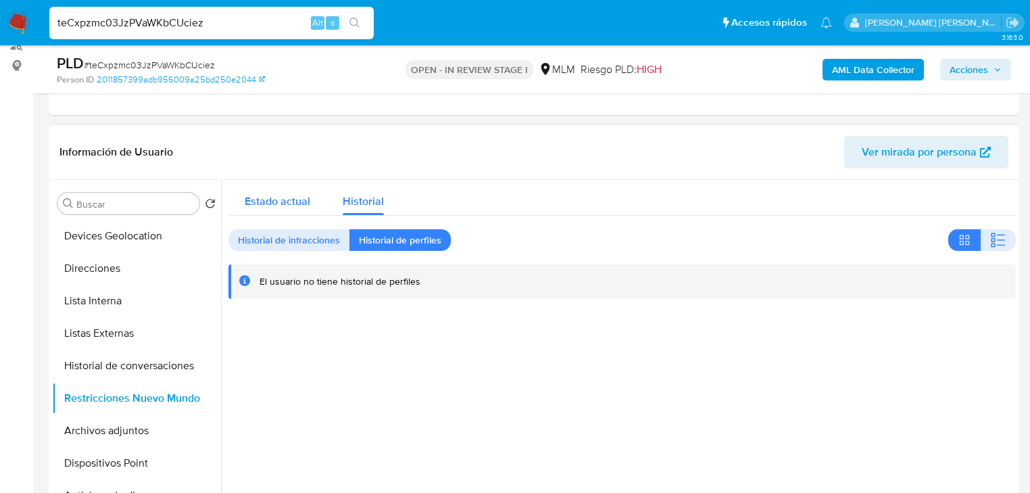
click at [297, 210] on div "Estado actual" at bounding box center [278, 198] width 66 height 36
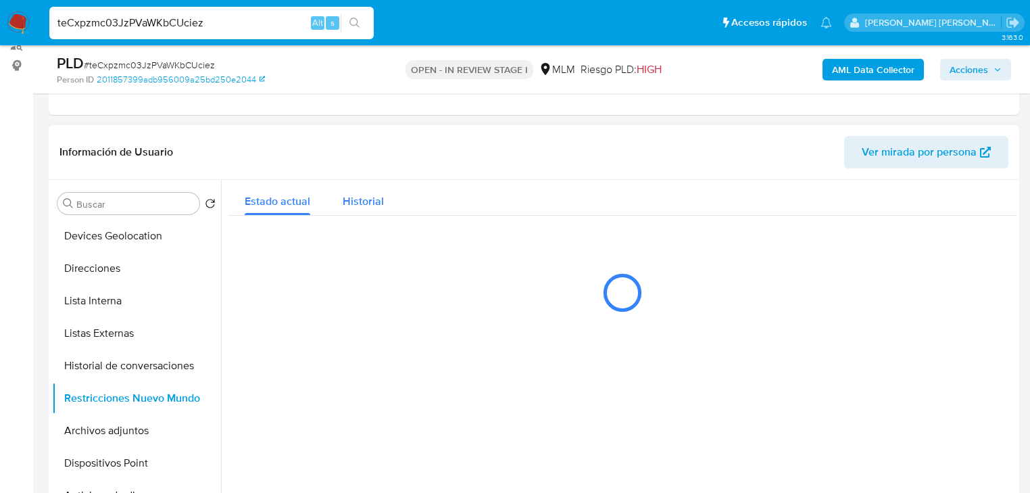
click at [357, 204] on span "Historial" at bounding box center [363, 201] width 41 height 16
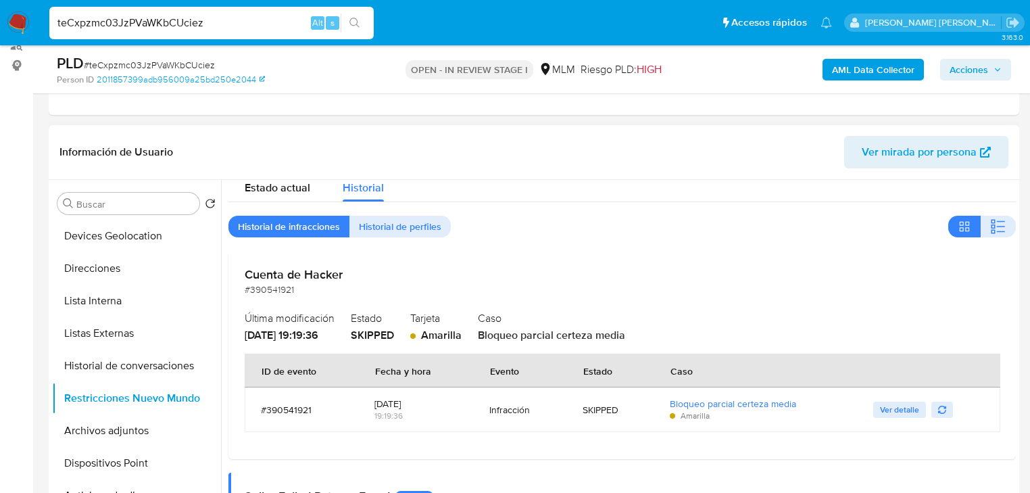
scroll to position [54, 0]
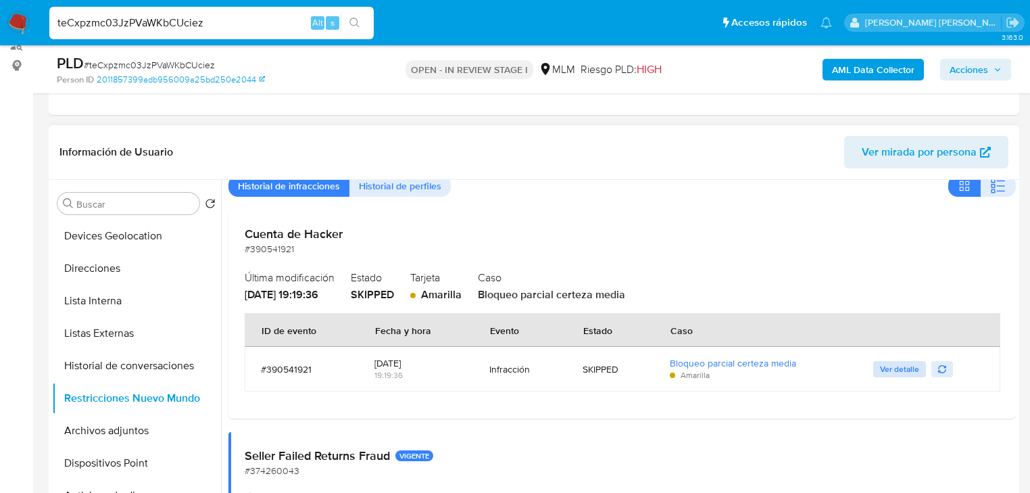
click at [907, 364] on span "Ver detalle" at bounding box center [899, 369] width 39 height 14
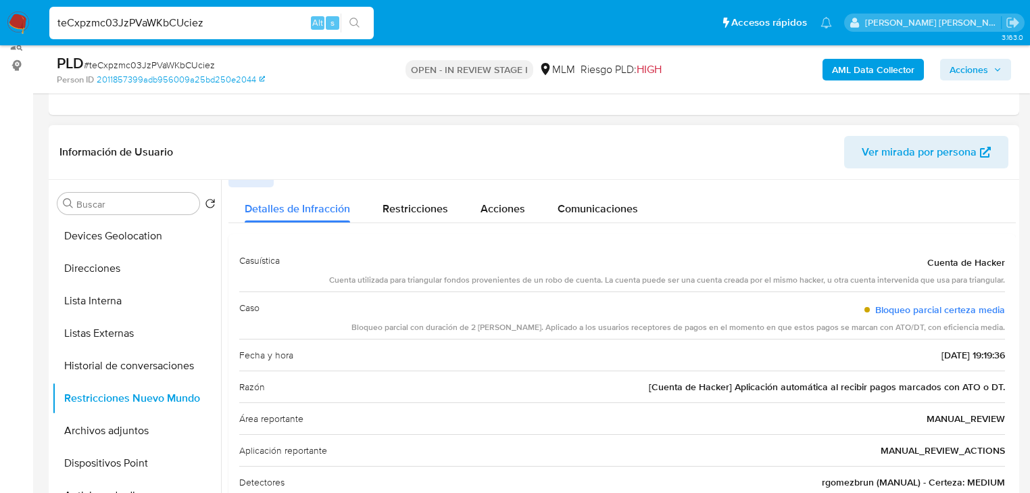
scroll to position [0, 0]
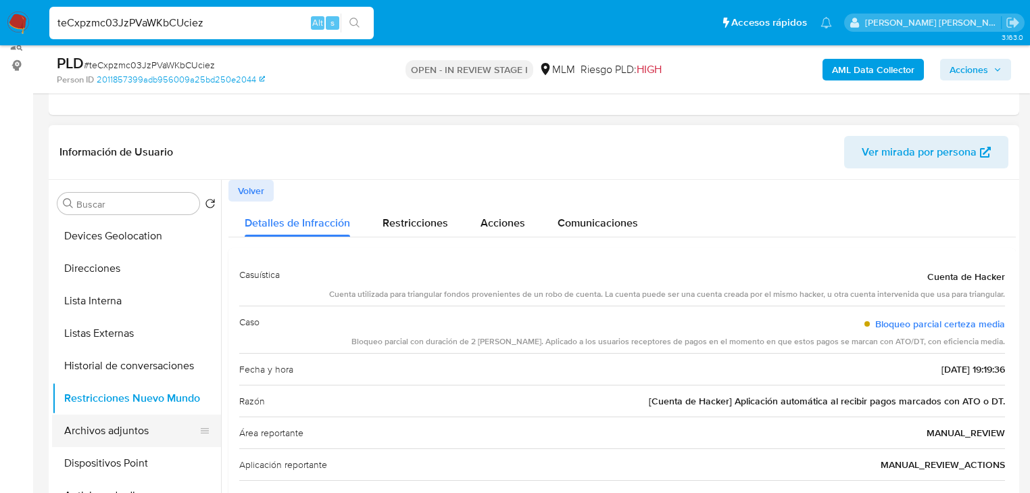
click at [142, 430] on button "Archivos adjuntos" at bounding box center [131, 430] width 158 height 32
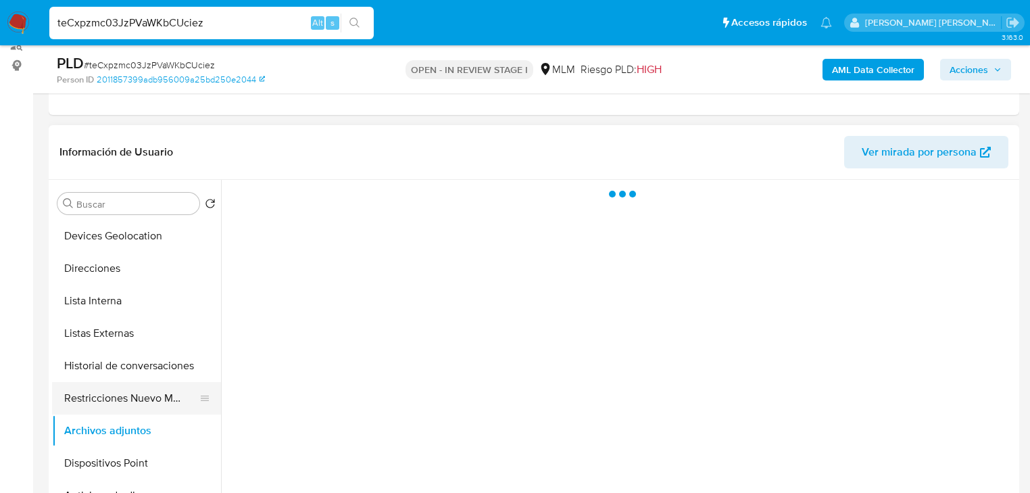
click at [147, 408] on button "Restricciones Nuevo Mundo" at bounding box center [131, 398] width 158 height 32
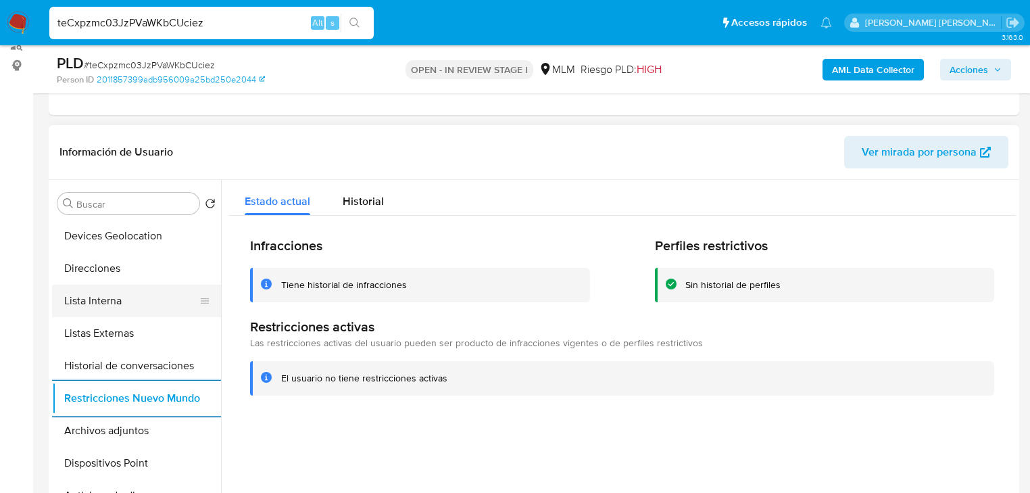
click at [141, 330] on button "Listas Externas" at bounding box center [136, 333] width 169 height 32
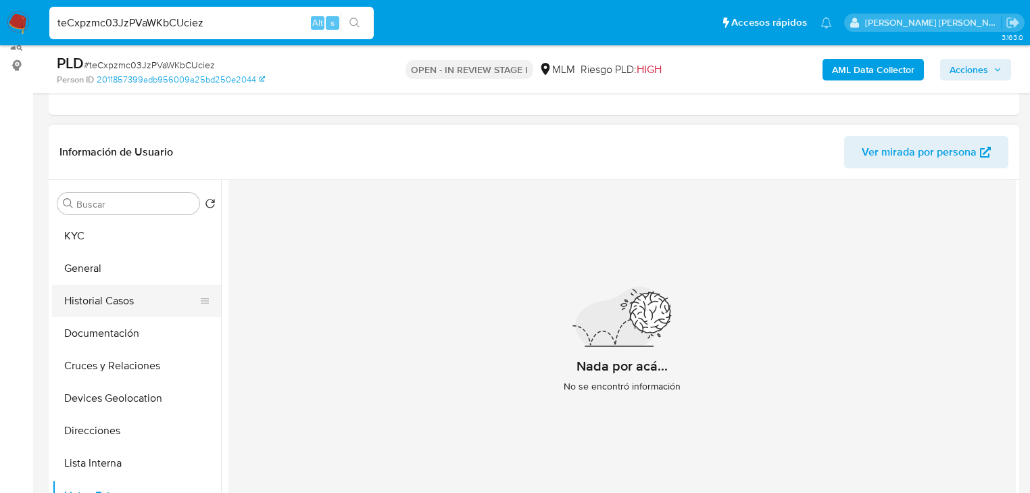
drag, startPoint x: 126, startPoint y: 319, endPoint x: 119, endPoint y: 301, distance: 19.1
click at [126, 314] on ul "KYC General Historial Casos Documentación Cruces y Relaciones Devices Geolocati…" at bounding box center [136, 372] width 169 height 305
click at [112, 283] on button "General" at bounding box center [131, 268] width 158 height 32
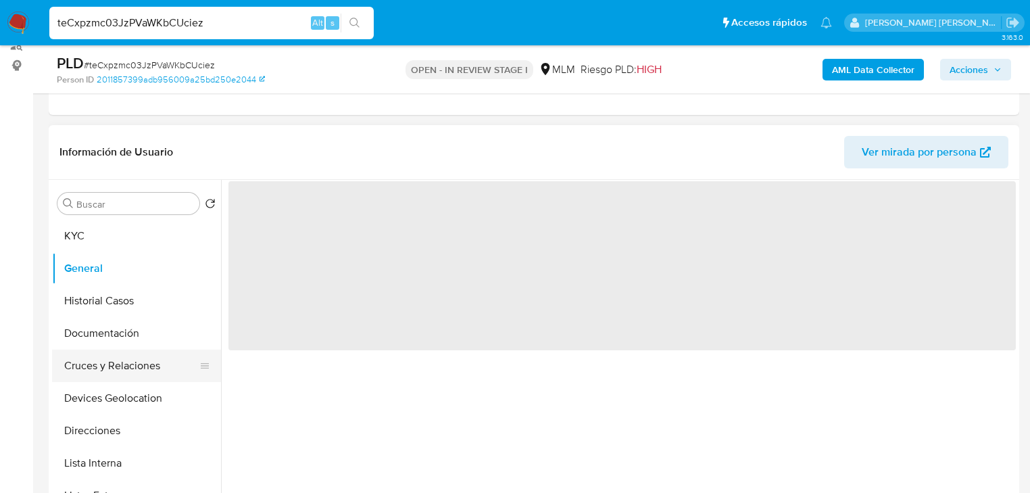
click at [114, 362] on button "Cruces y Relaciones" at bounding box center [131, 365] width 158 height 32
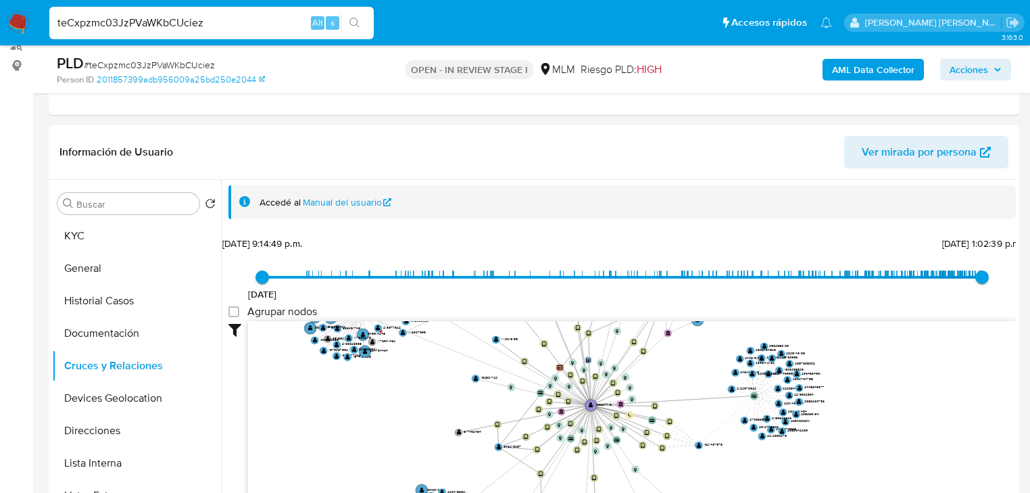
drag, startPoint x: 606, startPoint y: 410, endPoint x: 601, endPoint y: 469, distance: 59.7
click at [601, 469] on icon "device-5faca0c008813b001781d4ee  device-678c8ead85ce765370d0ab71  device-617a…" at bounding box center [632, 419] width 768 height 196
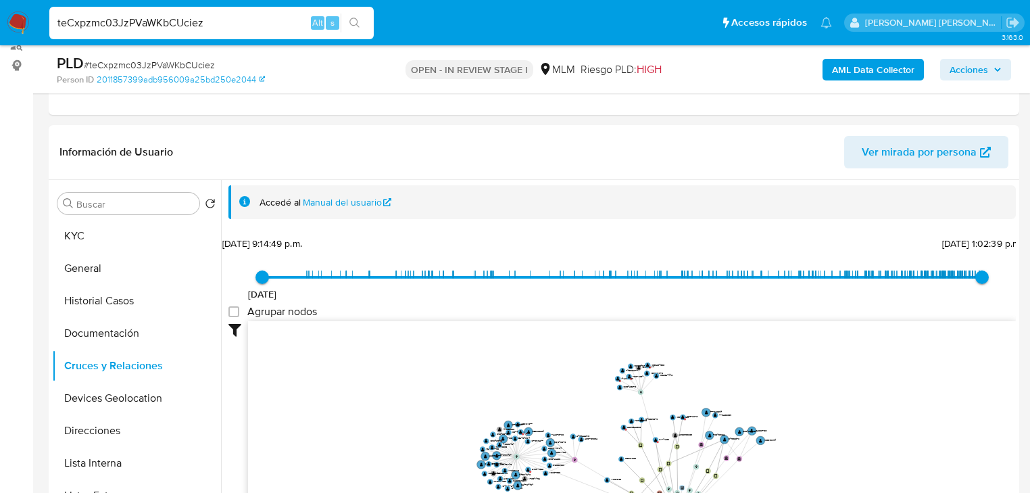
drag, startPoint x: 587, startPoint y: 465, endPoint x: 570, endPoint y: 437, distance: 33.0
click at [586, 446] on icon "device-5faca0c008813b001781d4ee  device-678c8ead85ce765370d0ab71  device-617a…" at bounding box center [632, 419] width 768 height 196
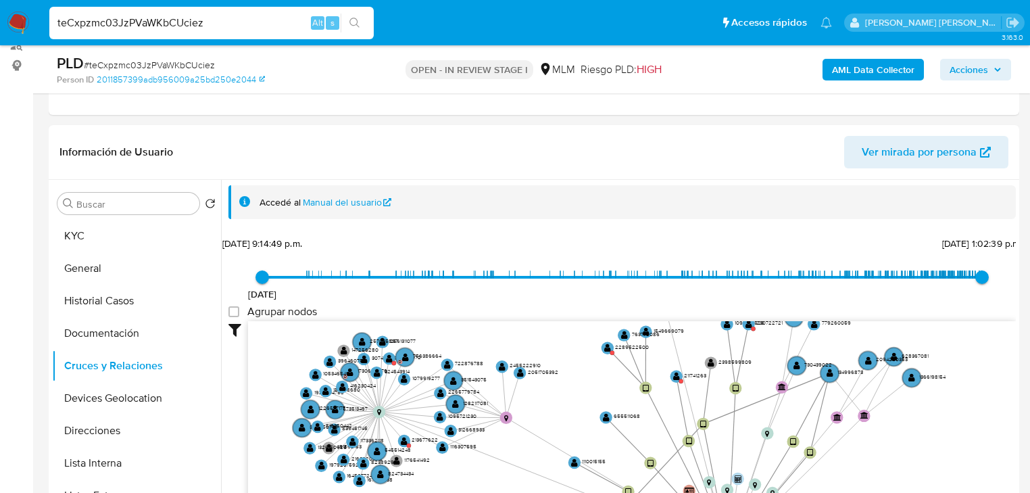
drag, startPoint x: 480, startPoint y: 423, endPoint x: 478, endPoint y: 404, distance: 19.0
click at [457, 403] on icon "device-5faca0c008813b001781d4ee  device-678c8ead85ce765370d0ab71  device-617a…" at bounding box center [632, 419] width 768 height 196
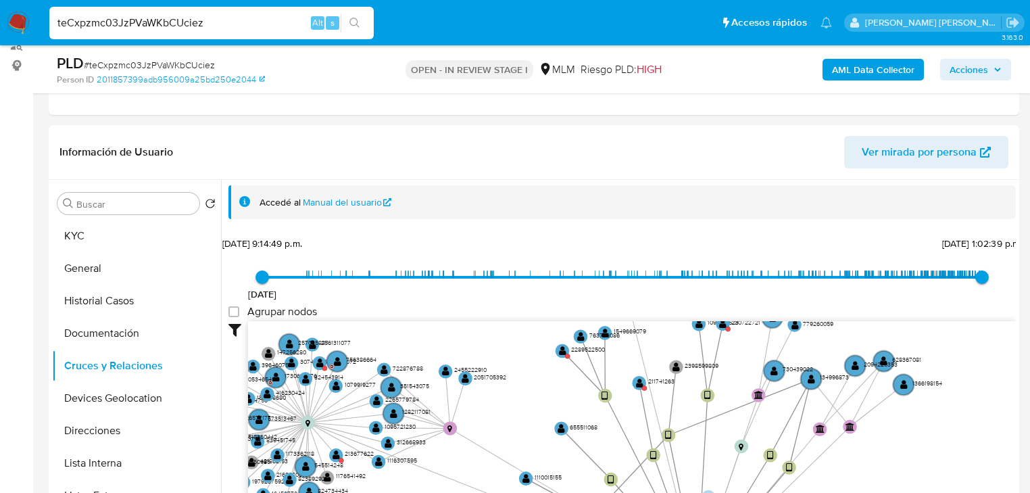
drag, startPoint x: 650, startPoint y: 381, endPoint x: 635, endPoint y: 411, distance: 34.2
click at [635, 412] on icon "device-5faca0c008813b001781d4ee  device-678c8ead85ce765370d0ab71  device-617a…" at bounding box center [632, 419] width 768 height 196
click at [640, 385] on text "" at bounding box center [638, 382] width 7 height 10
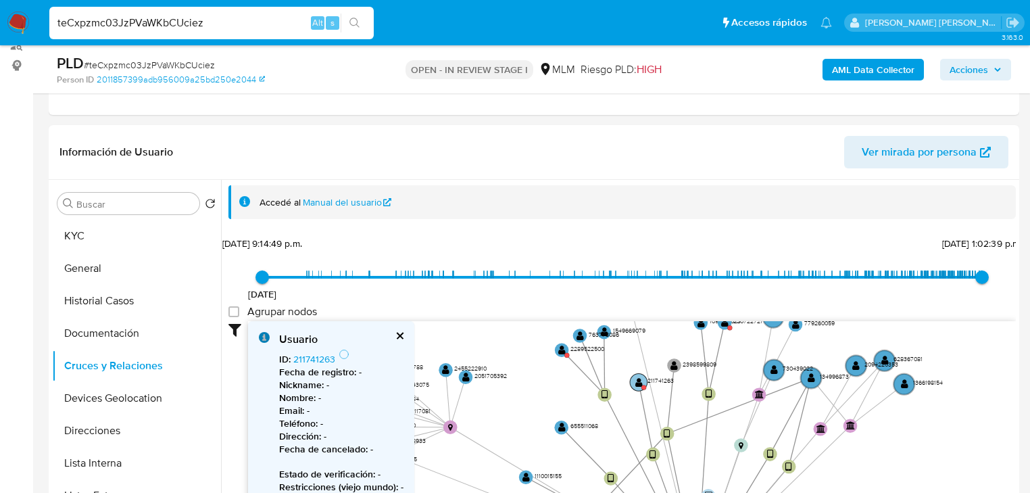
click at [640, 380] on text "" at bounding box center [638, 382] width 7 height 10
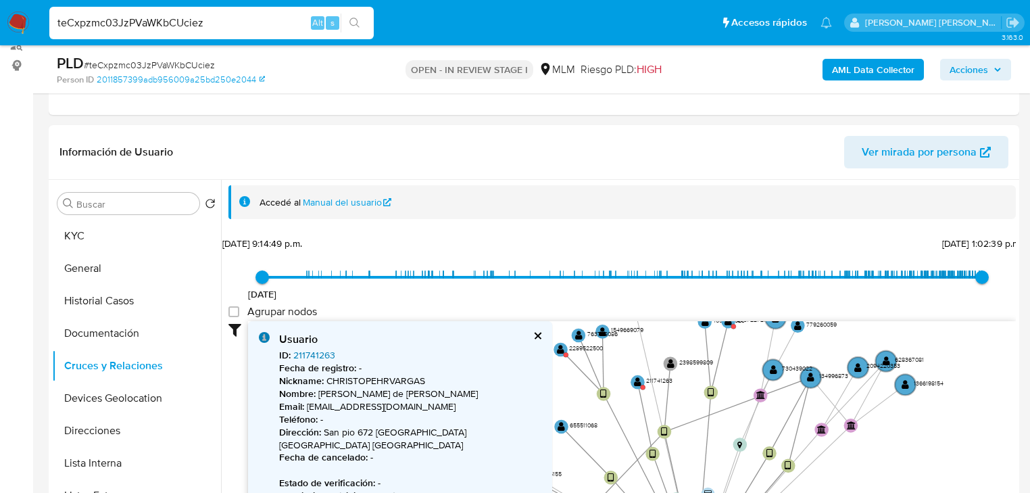
click at [314, 349] on link "211741263" at bounding box center [314, 355] width 42 height 14
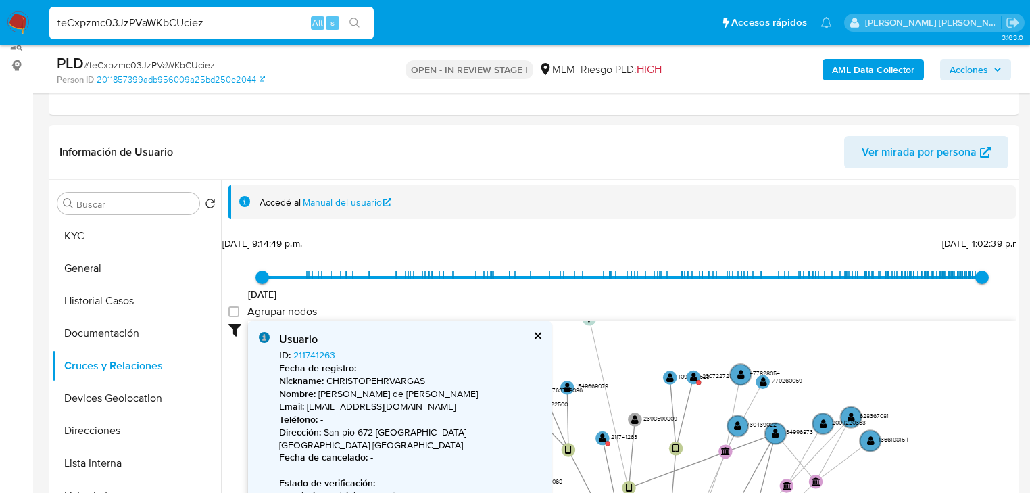
drag, startPoint x: 676, startPoint y: 349, endPoint x: 668, endPoint y: 391, distance: 42.7
click at [640, 403] on icon "device-5faca0c008813b001781d4ee  device-678c8ead85ce765370d0ab71  device-617a…" at bounding box center [632, 419] width 768 height 196
click at [694, 376] on text "" at bounding box center [693, 376] width 7 height 10
click at [694, 376] on text "" at bounding box center [694, 375] width 7 height 10
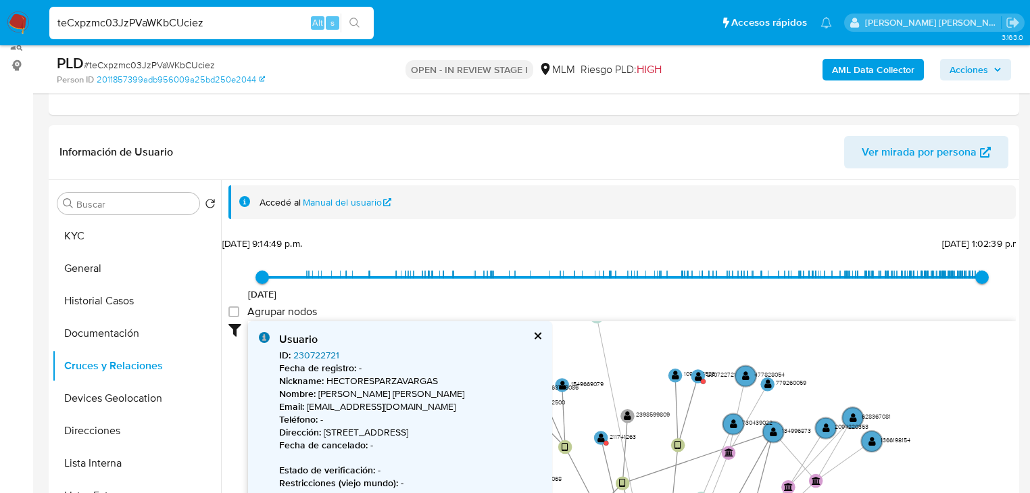
click at [324, 354] on link "230722721" at bounding box center [316, 355] width 46 height 14
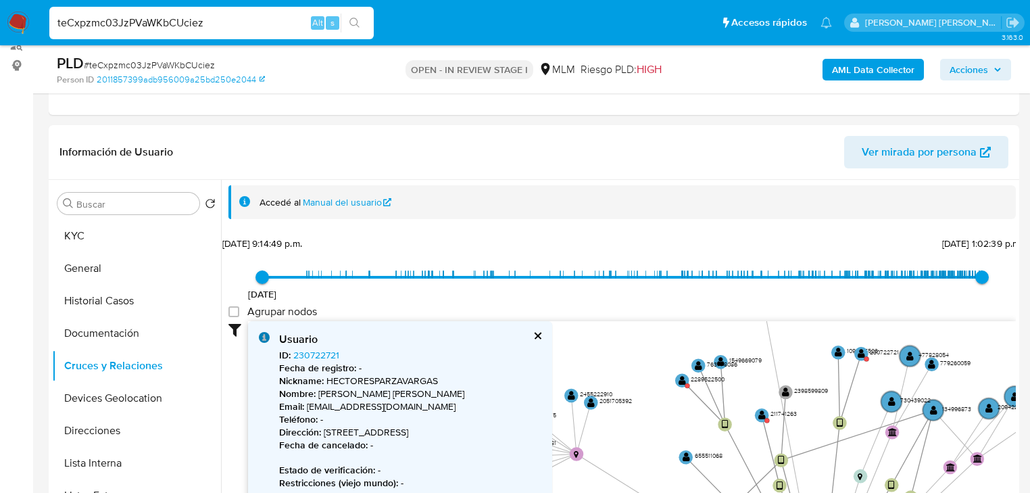
drag, startPoint x: 692, startPoint y: 387, endPoint x: 769, endPoint y: 361, distance: 80.8
click at [769, 361] on icon "device-5faca0c008813b001781d4ee  device-678c8ead85ce765370d0ab71  device-617a…" at bounding box center [632, 419] width 768 height 196
click at [690, 381] on circle at bounding box center [682, 380] width 18 height 18
click at [685, 379] on circle at bounding box center [682, 380] width 18 height 18
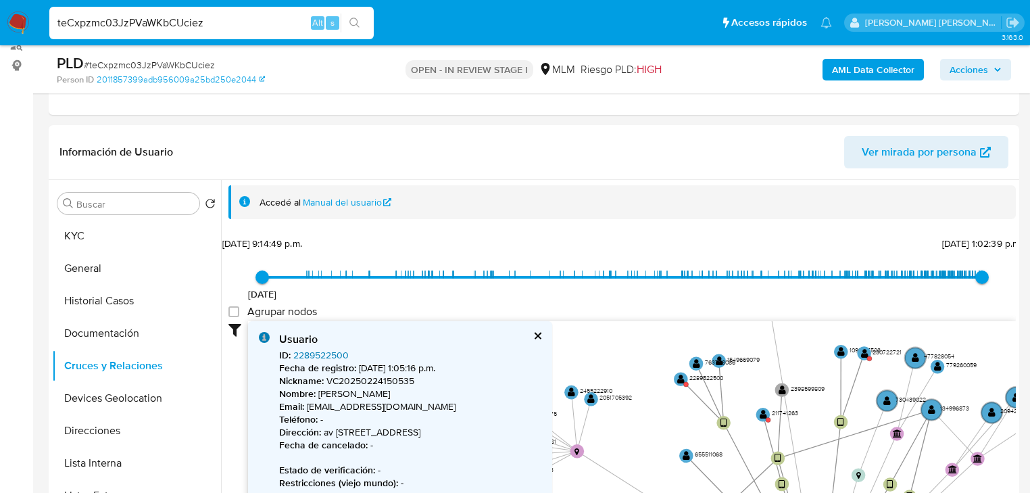
click at [321, 356] on link "2289522500" at bounding box center [320, 355] width 55 height 14
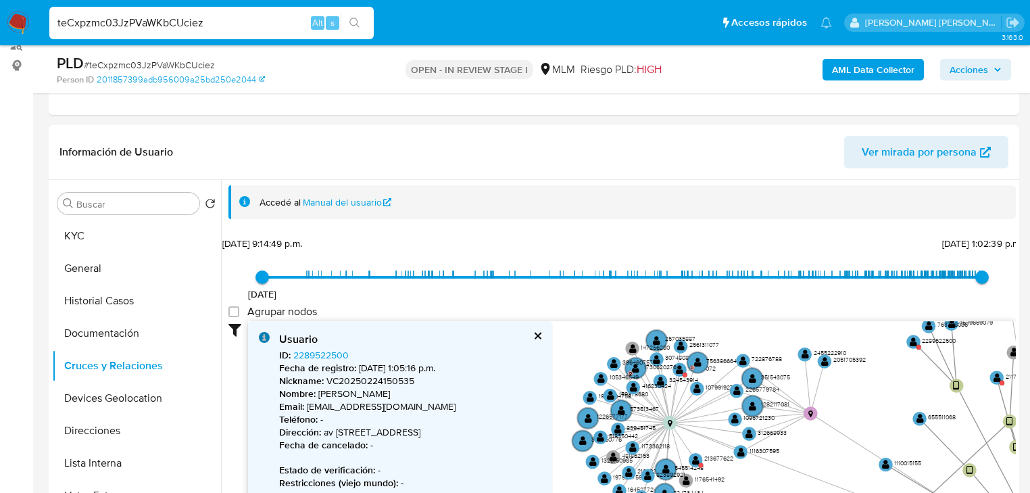
drag, startPoint x: 646, startPoint y: 385, endPoint x: 792, endPoint y: 389, distance: 146.1
click at [871, 354] on icon "device-5faca0c008813b001781d4ee  device-678c8ead85ce765370d0ab71  device-617a…" at bounding box center [632, 419] width 768 height 196
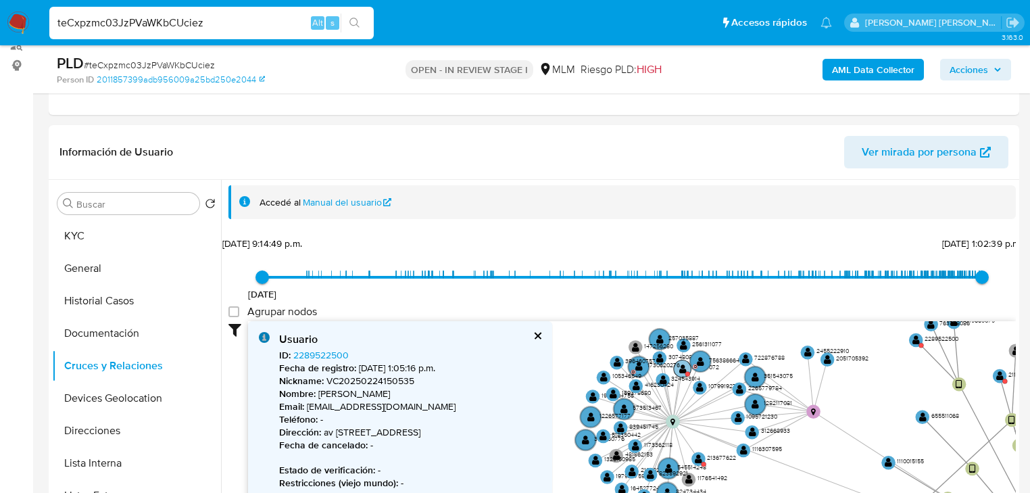
click at [683, 370] on text "" at bounding box center [682, 368] width 7 height 10
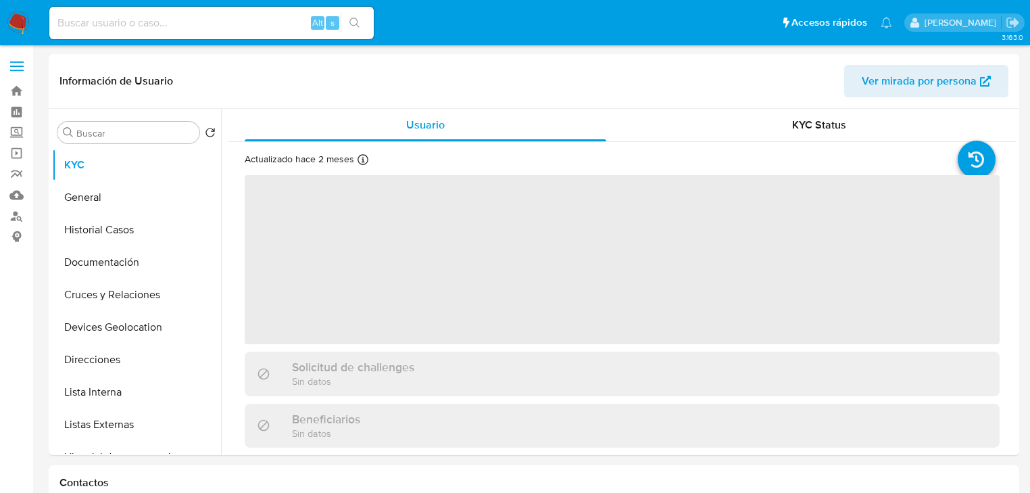
select select "10"
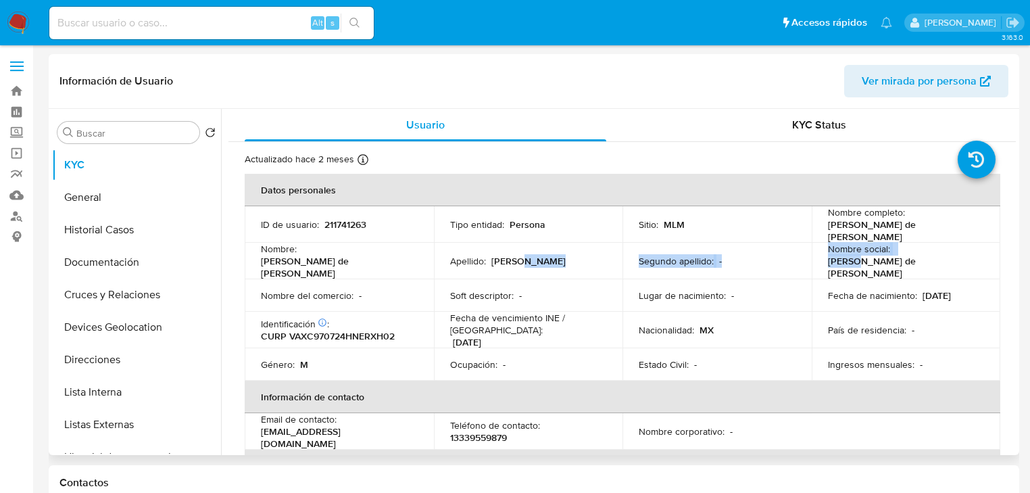
drag, startPoint x: 784, startPoint y: 246, endPoint x: 663, endPoint y: 267, distance: 122.8
click at [851, 254] on tr "Nombre : [PERSON_NAME] de [PERSON_NAME] Apellido : [PERSON_NAME] apellido : - N…" at bounding box center [623, 261] width 756 height 37
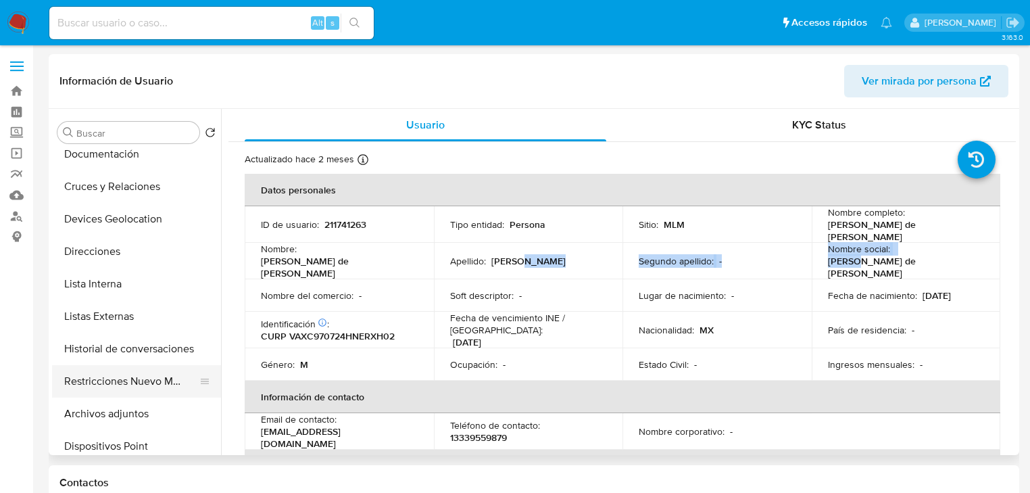
drag, startPoint x: 141, startPoint y: 354, endPoint x: 141, endPoint y: 365, distance: 10.8
click at [141, 354] on button "Historial de conversaciones" at bounding box center [136, 349] width 169 height 32
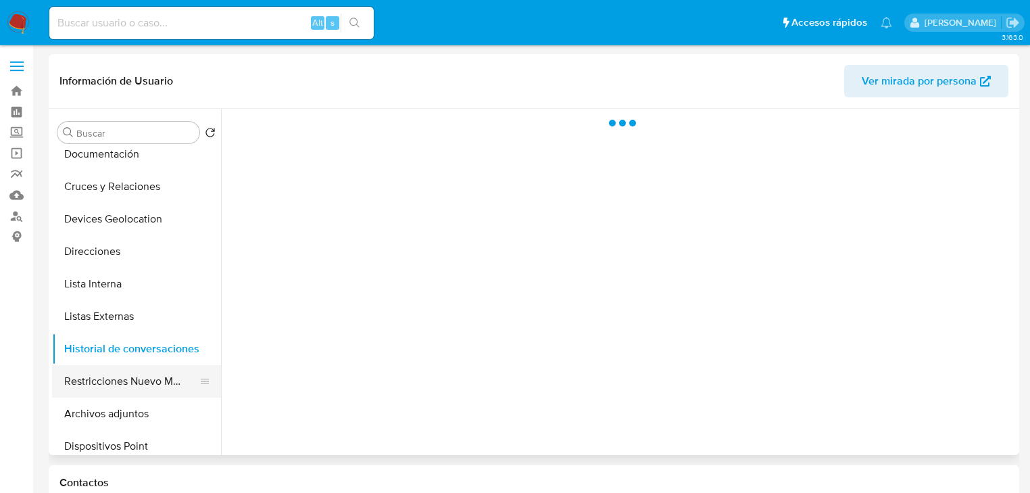
click at [138, 383] on button "Restricciones Nuevo Mundo" at bounding box center [131, 381] width 158 height 32
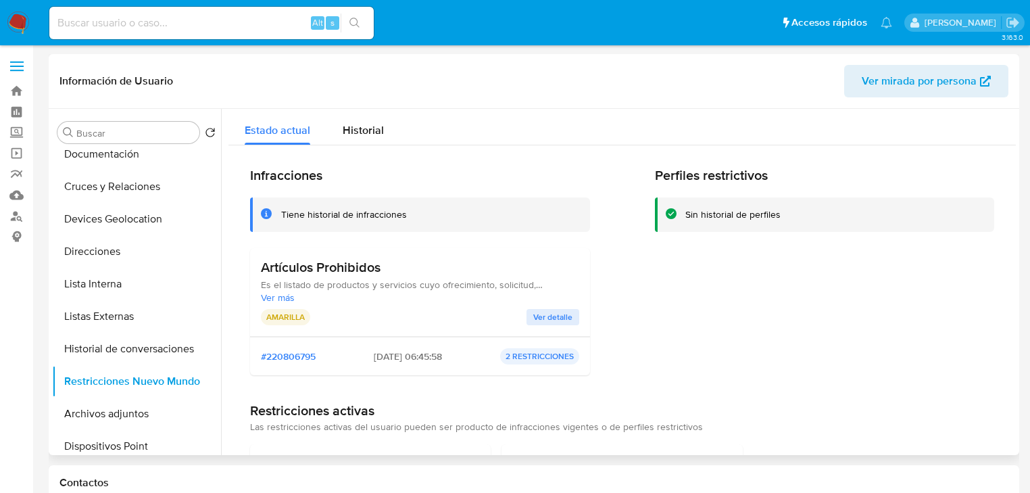
click at [547, 316] on span "Ver detalle" at bounding box center [552, 317] width 39 height 14
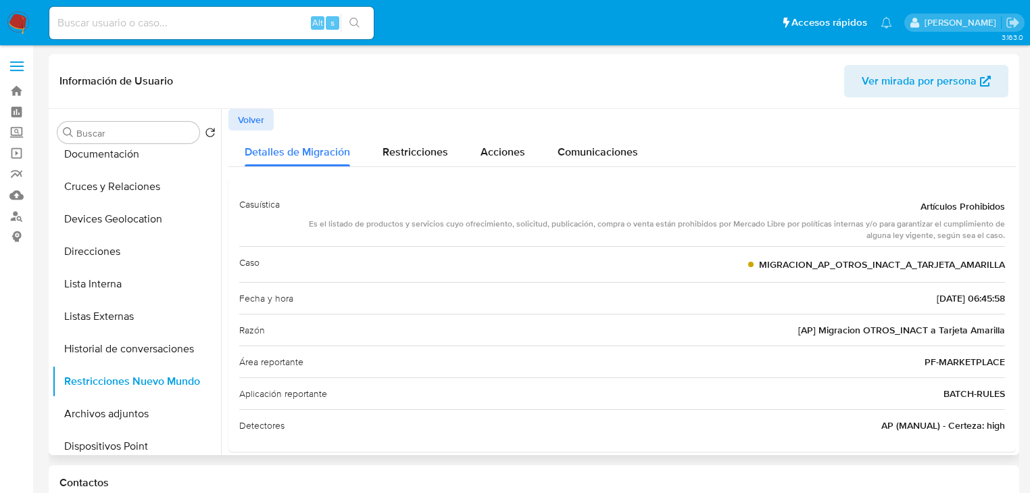
drag, startPoint x: 397, startPoint y: 226, endPoint x: 554, endPoint y: 230, distance: 156.9
click at [554, 230] on div "Es el listado de productos y servicios cuyo ofrecimiento, solicitud, publicació…" at bounding box center [648, 229] width 715 height 23
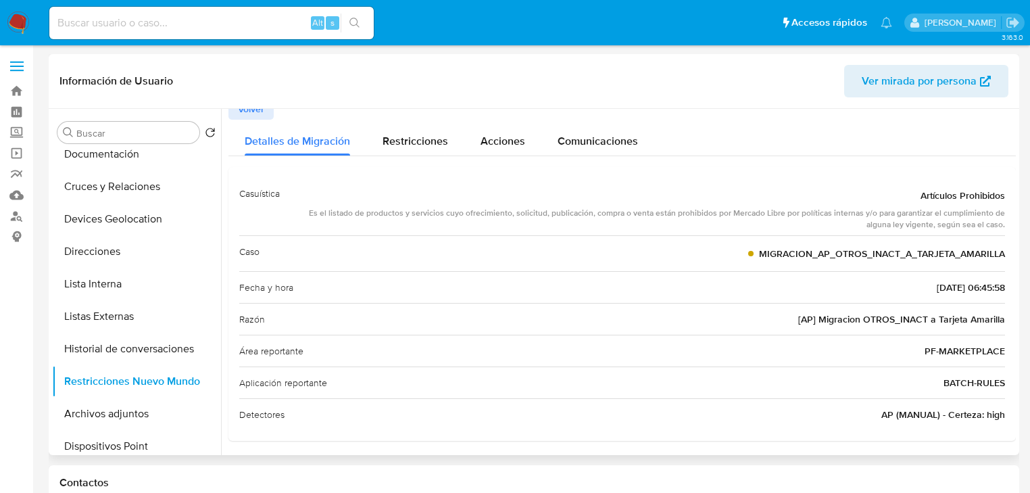
scroll to position [14, 0]
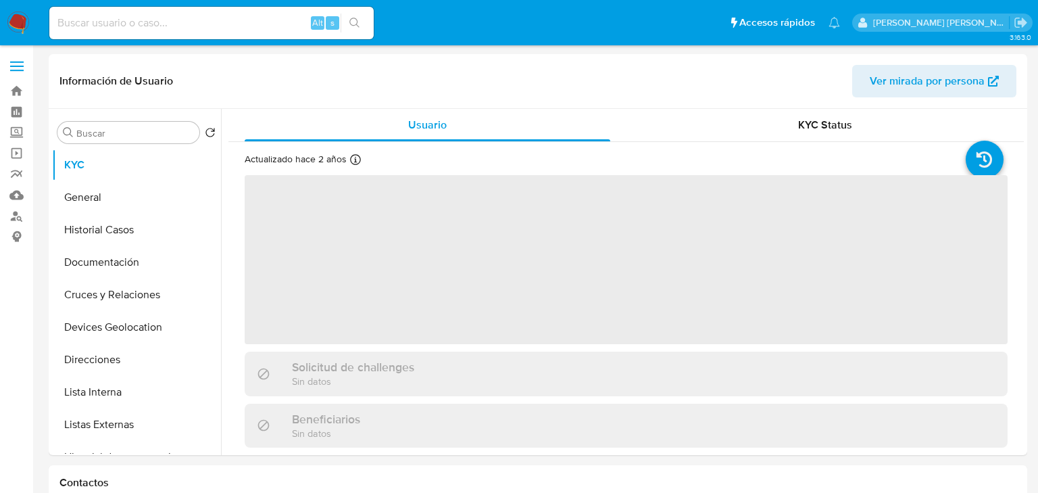
select select "10"
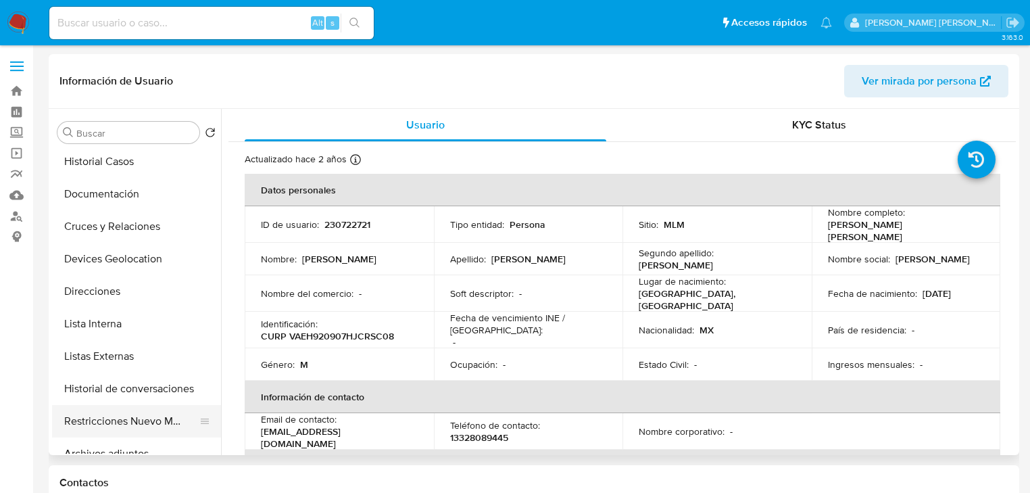
scroll to position [162, 0]
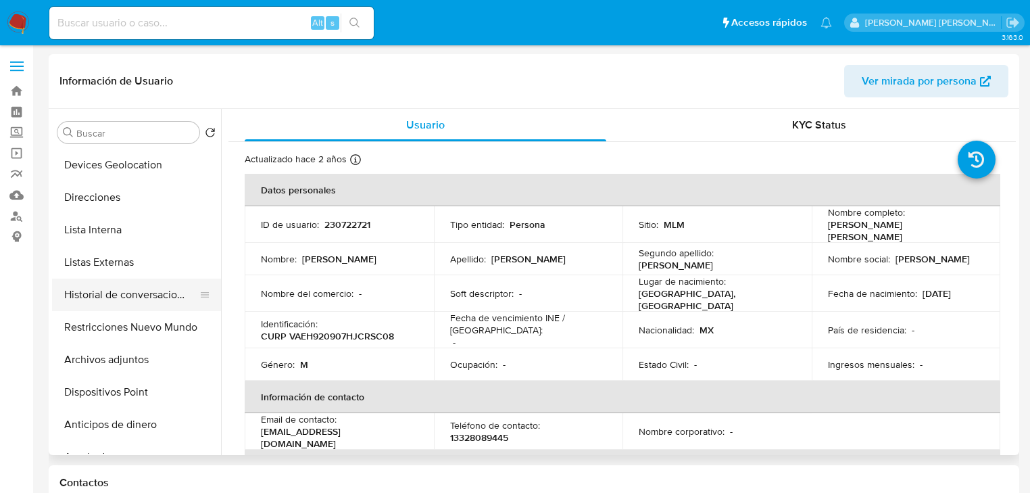
click at [154, 289] on button "Historial de conversaciones" at bounding box center [131, 295] width 158 height 32
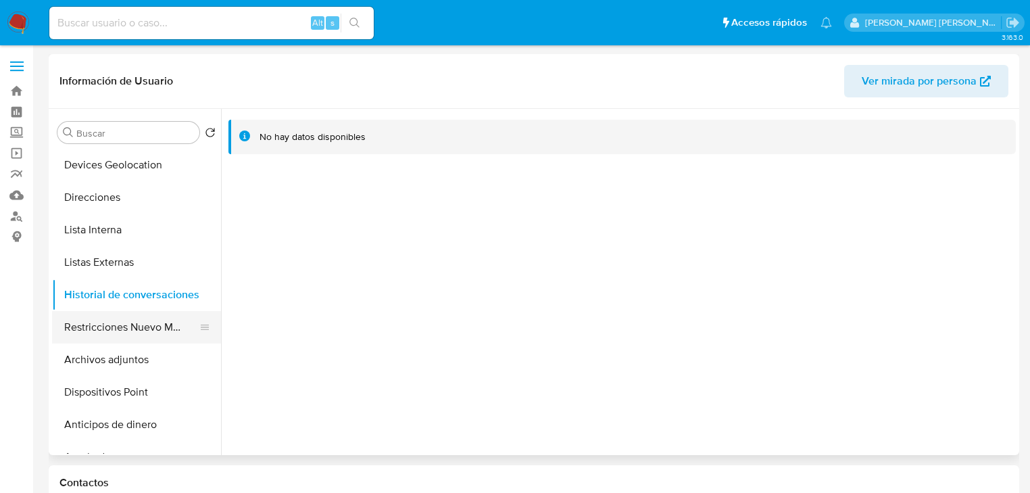
click at [172, 327] on button "Restricciones Nuevo Mundo" at bounding box center [131, 327] width 158 height 32
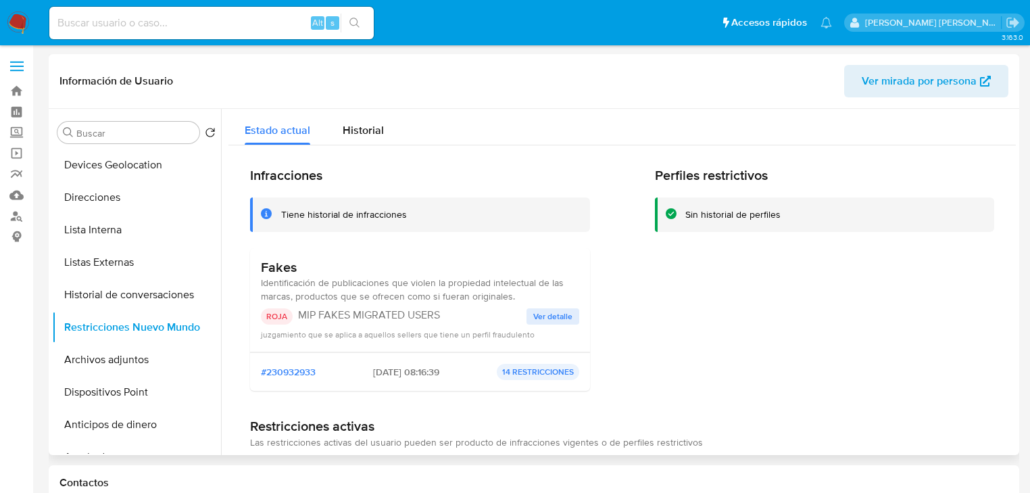
click at [547, 322] on span "Ver detalle" at bounding box center [552, 317] width 39 height 14
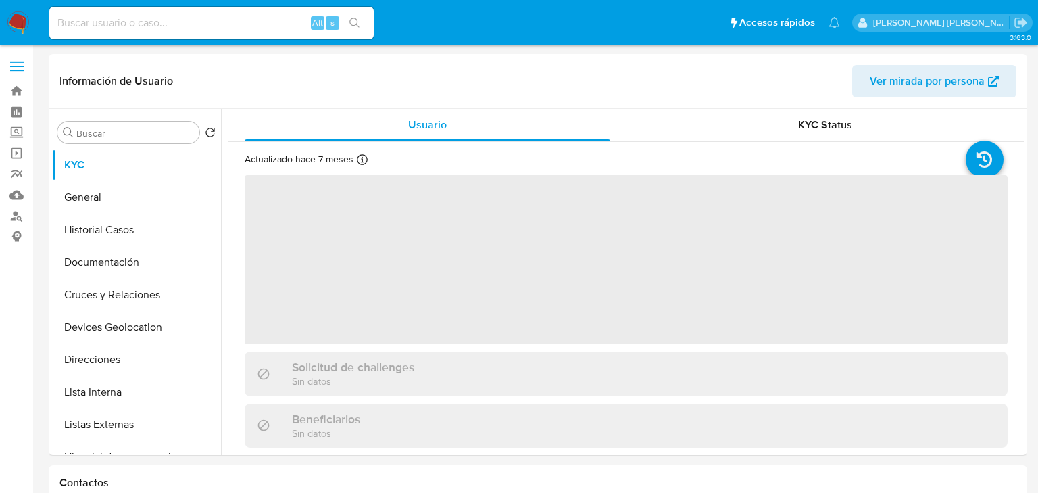
select select "10"
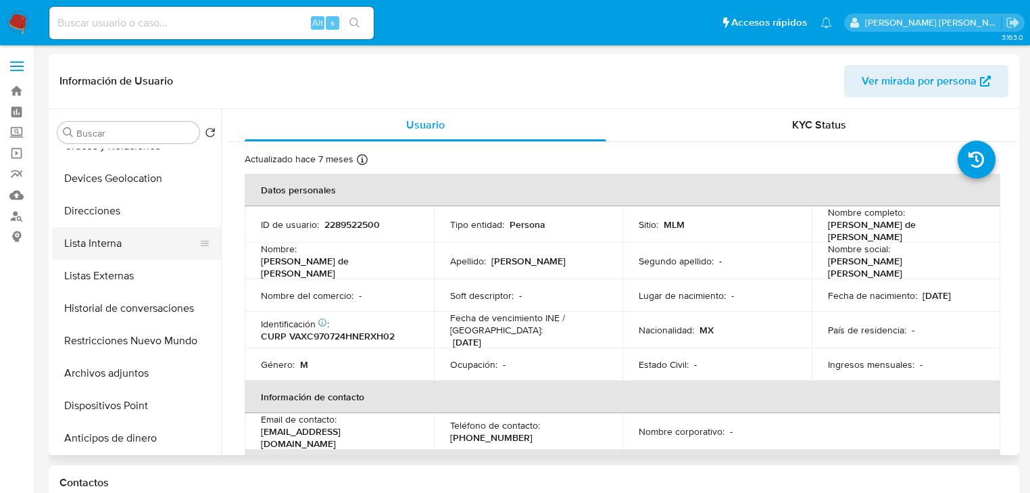
scroll to position [216, 0]
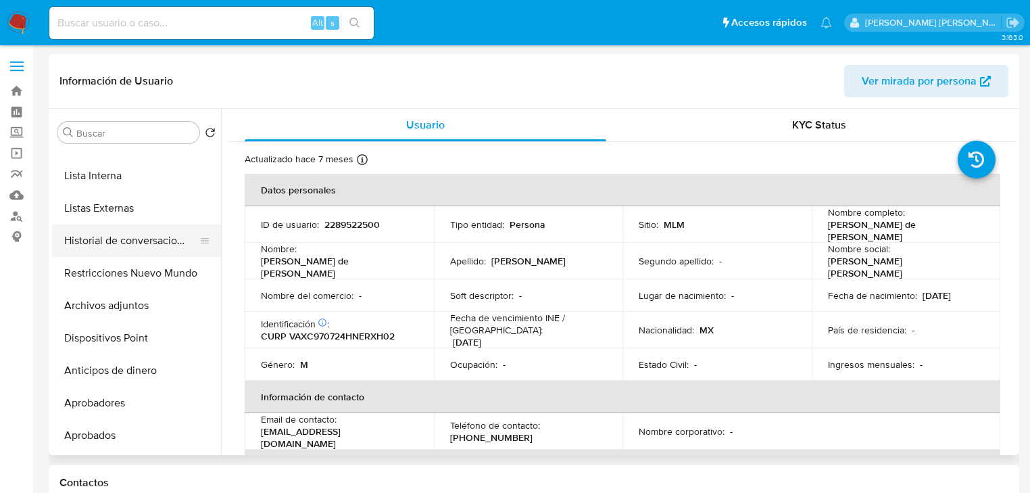
click at [157, 244] on button "Historial de conversaciones" at bounding box center [131, 240] width 158 height 32
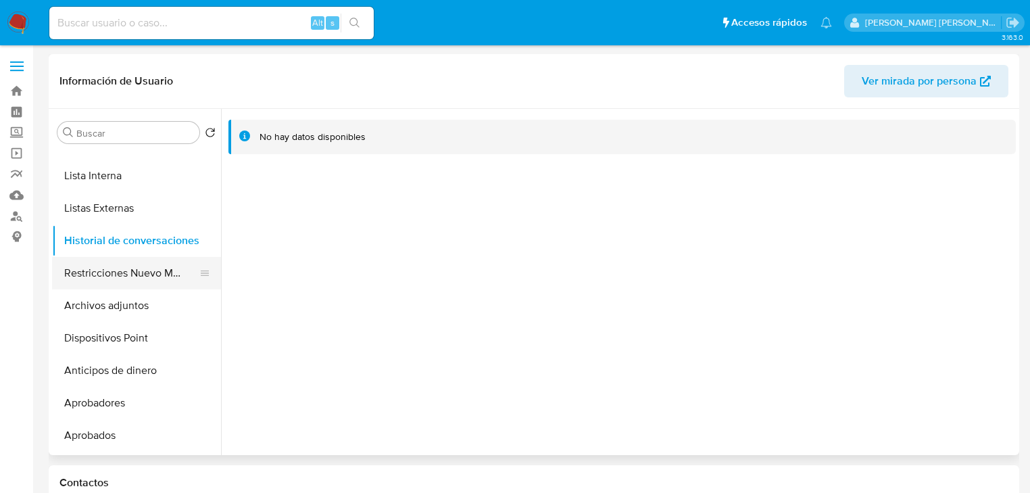
click at [151, 272] on button "Restricciones Nuevo Mundo" at bounding box center [131, 273] width 158 height 32
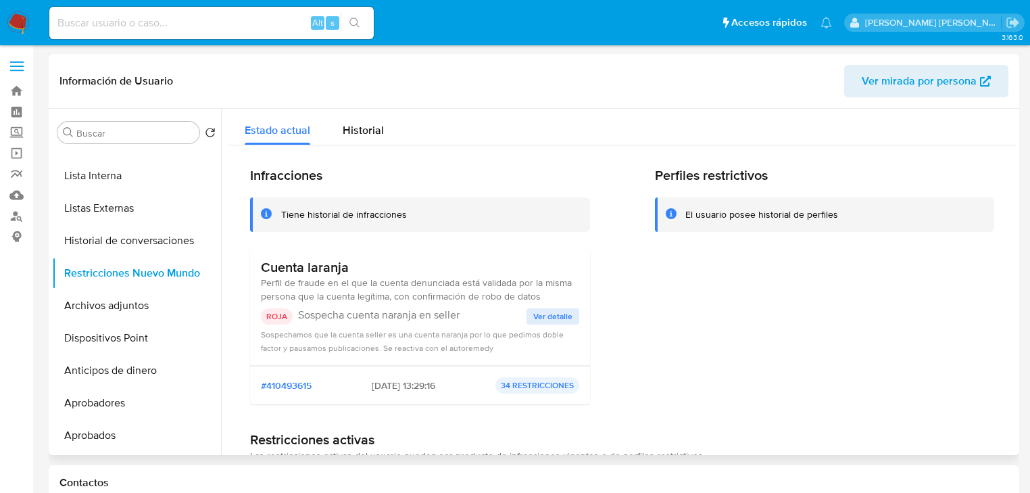
click at [562, 318] on span "Ver detalle" at bounding box center [552, 317] width 39 height 14
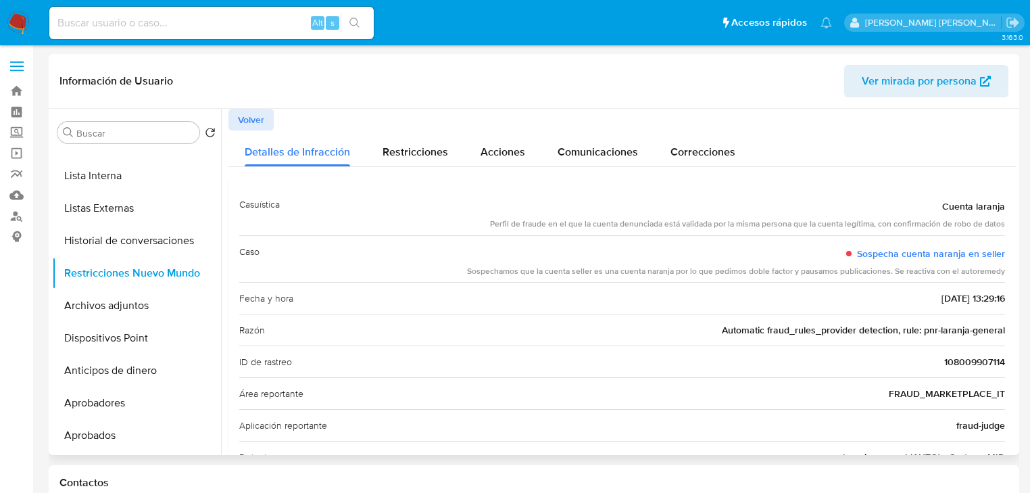
drag, startPoint x: 681, startPoint y: 228, endPoint x: 592, endPoint y: 227, distance: 89.2
click at [592, 227] on div "Perfil de fraude en el que la cuenta denunciada está validada por la misma pers…" at bounding box center [747, 223] width 515 height 11
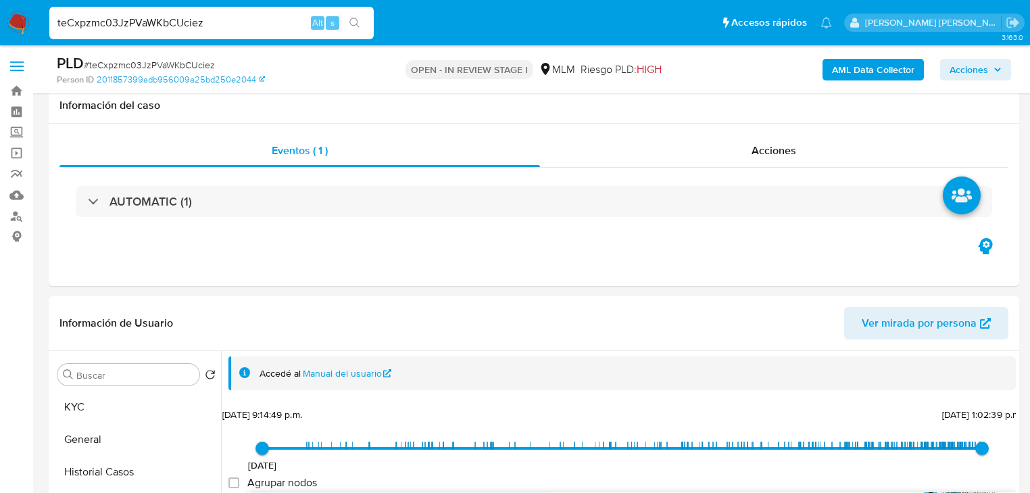
select select "10"
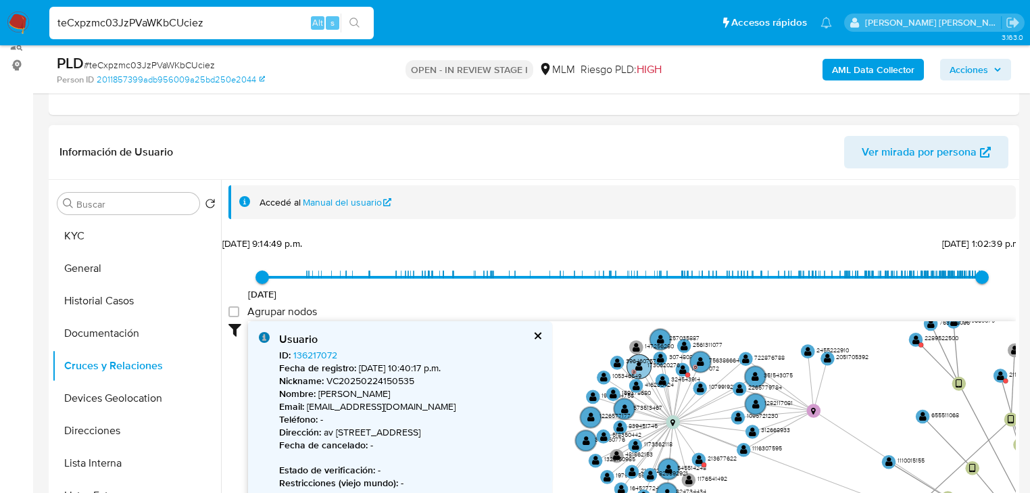
scroll to position [171, 0]
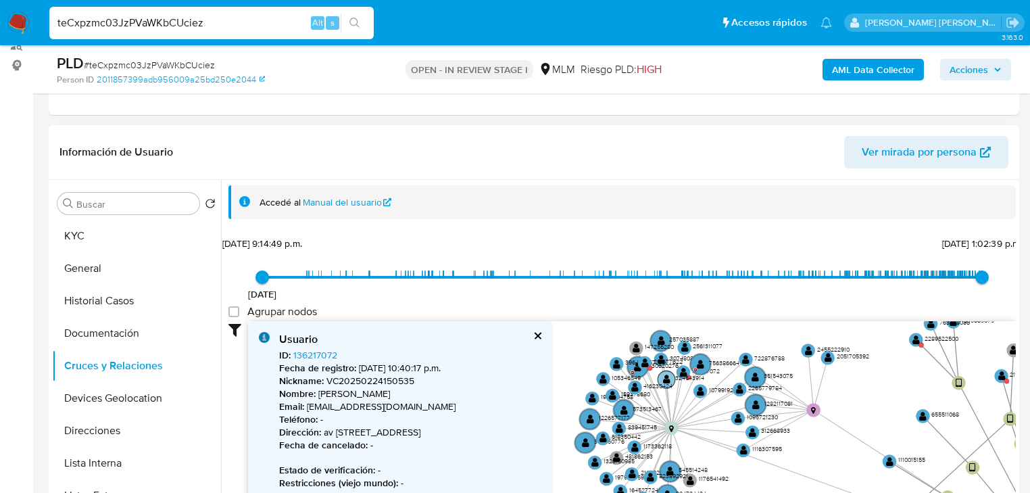
drag, startPoint x: 666, startPoint y: 400, endPoint x: 692, endPoint y: 379, distance: 34.1
click at [642, 358] on text "" at bounding box center [645, 363] width 7 height 10
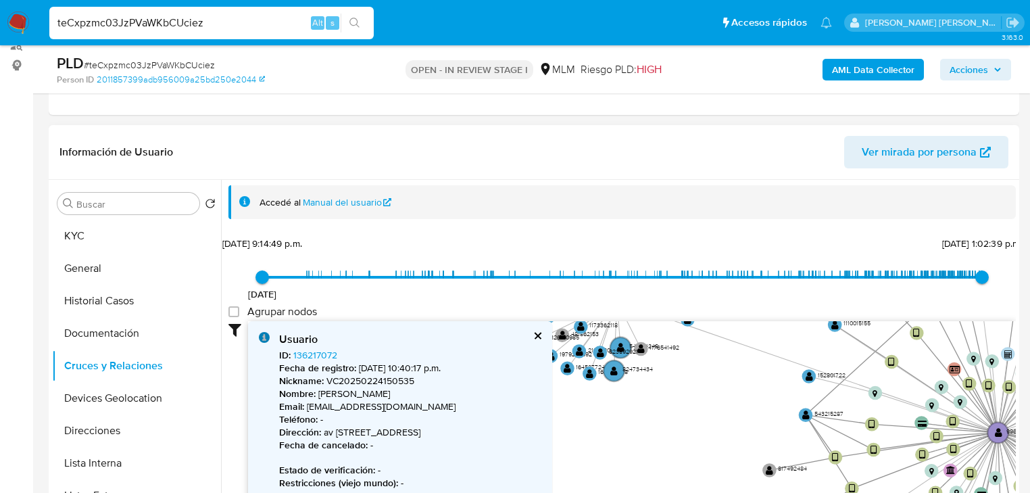
drag, startPoint x: 716, startPoint y: 430, endPoint x: 679, endPoint y: 302, distance: 133.1
click at [679, 303] on div "16/2/2021 16/2/2021, 9:14:49 p.m. 9/10/2025, 1:02:39 p.m. Agrupar nodos Filtros…" at bounding box center [622, 401] width 788 height 336
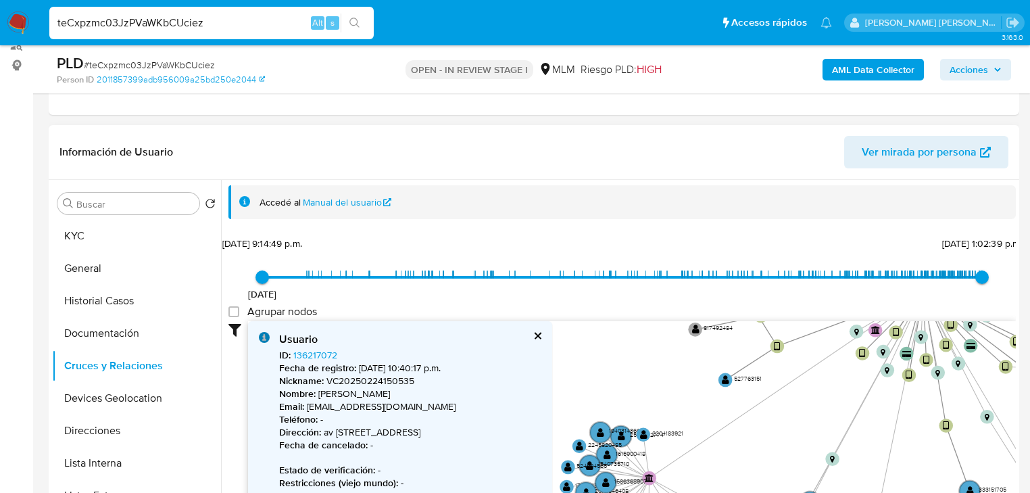
drag, startPoint x: 717, startPoint y: 407, endPoint x: 669, endPoint y: 408, distance: 48.0
click at [646, 297] on div "16/2/2021 16/2/2021, 9:14:49 p.m. 9/10/2025, 1:02:39 p.m. Agrupar nodos Filtros…" at bounding box center [622, 401] width 788 height 336
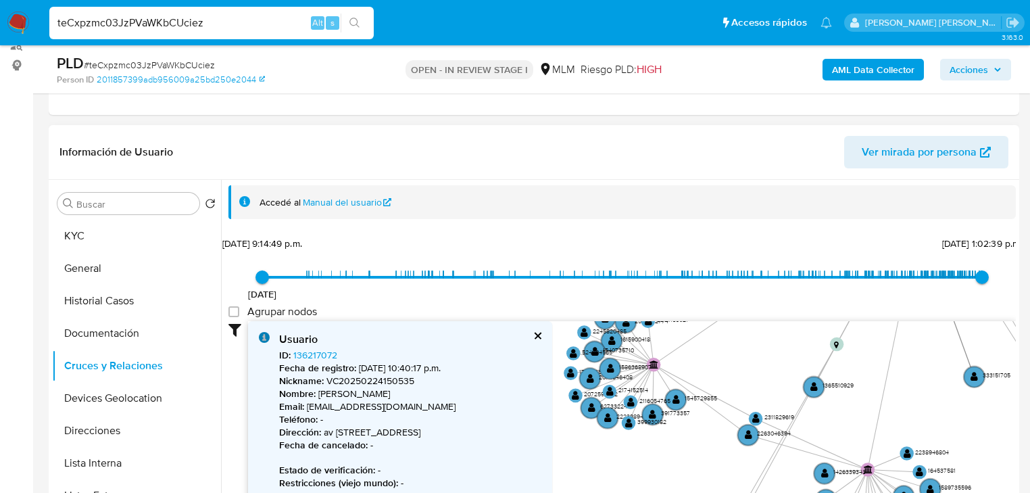
drag, startPoint x: 669, startPoint y: 412, endPoint x: 673, endPoint y: 297, distance: 115.0
click at [673, 297] on div "16/2/2021 16/2/2021, 9:14:49 p.m. 9/10/2025, 1:02:39 p.m. Agrupar nodos Filtros…" at bounding box center [622, 401] width 788 height 336
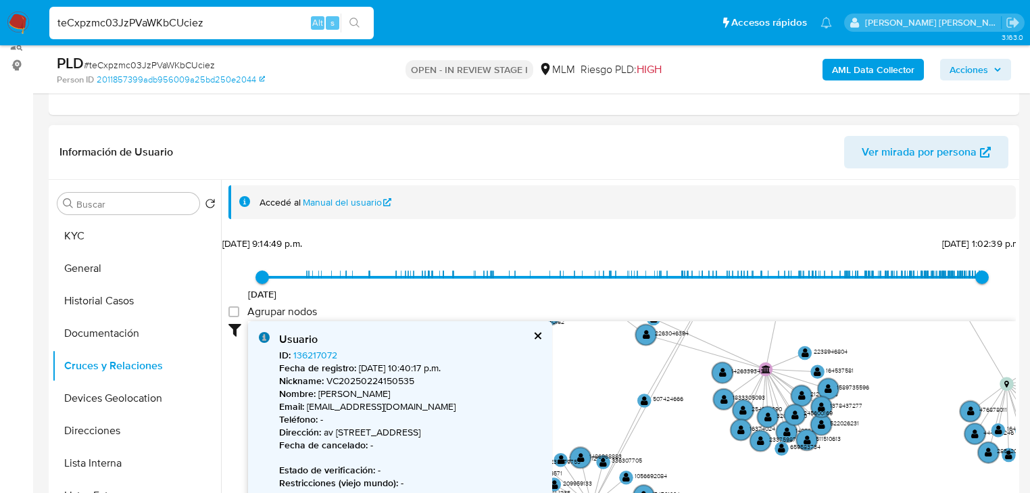
drag, startPoint x: 796, startPoint y: 360, endPoint x: 697, endPoint y: 259, distance: 141.5
click at [697, 259] on div "16/2/2021 16/2/2021, 9:14:49 p.m. 9/10/2025, 1:02:39 p.m. Agrupar nodos Filtros…" at bounding box center [622, 401] width 788 height 336
drag, startPoint x: 718, startPoint y: 391, endPoint x: 748, endPoint y: 292, distance: 103.7
click at [748, 292] on div "16/2/2021 16/2/2021, 9:14:49 p.m. 9/10/2025, 1:02:39 p.m. Agrupar nodos Filtros…" at bounding box center [622, 401] width 788 height 336
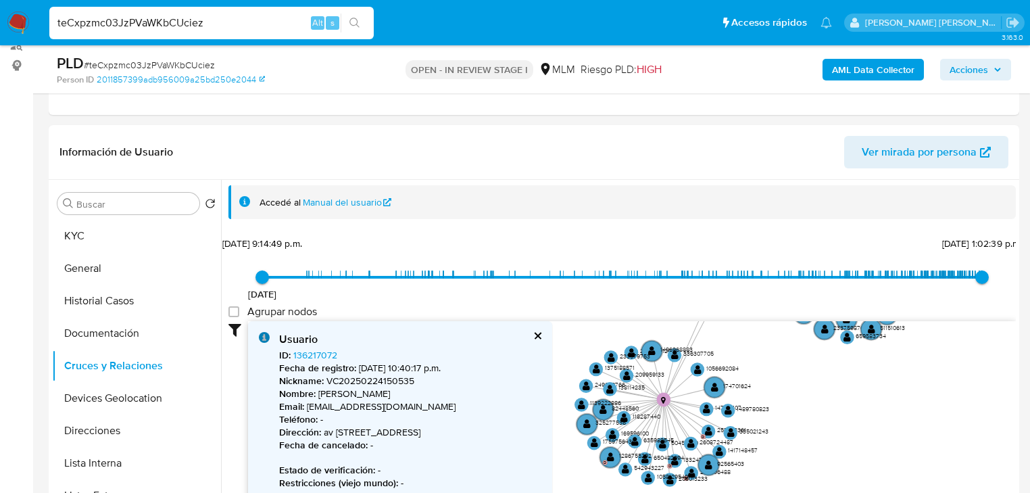
drag, startPoint x: 679, startPoint y: 433, endPoint x: 511, endPoint y: 518, distance: 188.6
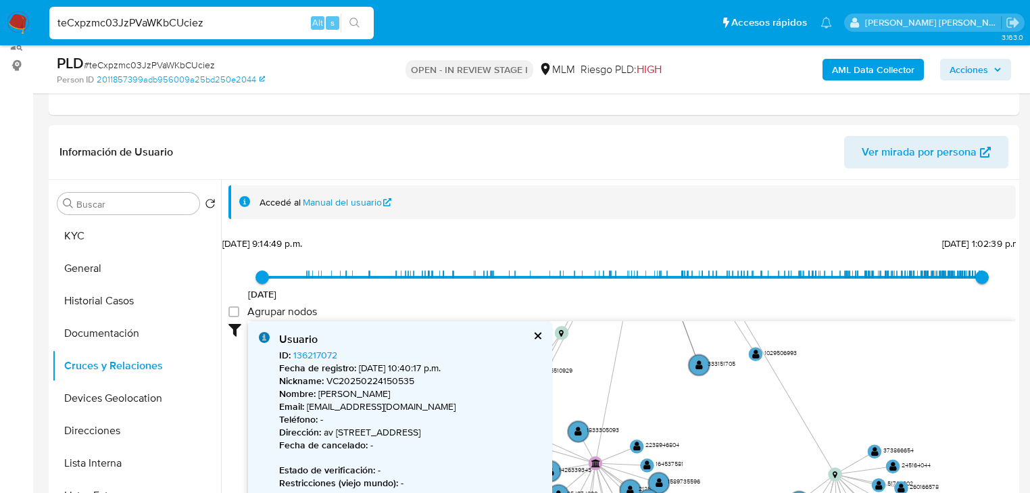
drag, startPoint x: 694, startPoint y: 425, endPoint x: 607, endPoint y: 513, distance: 124.3
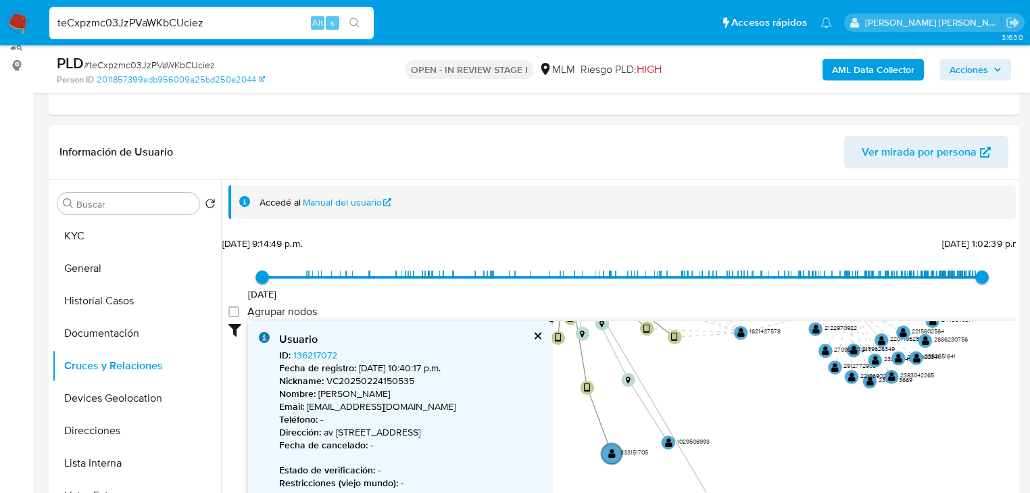
drag, startPoint x: 739, startPoint y: 402, endPoint x: 637, endPoint y: 405, distance: 102.1
click at [731, 491] on icon "device-5faca0c008813b001781d4ee  device-678c8ead85ce765370d0ab71  device-617a…" at bounding box center [632, 419] width 768 height 196
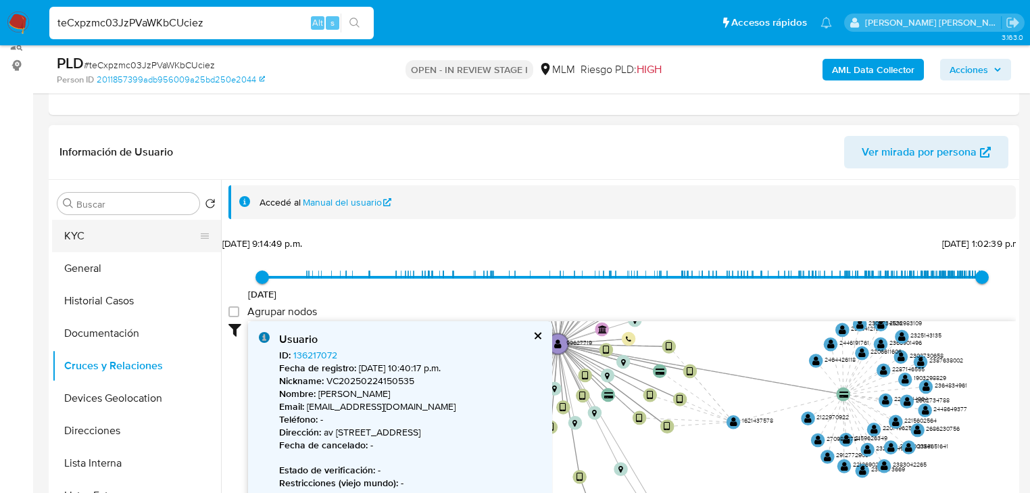
click at [130, 245] on button "KYC" at bounding box center [131, 236] width 158 height 32
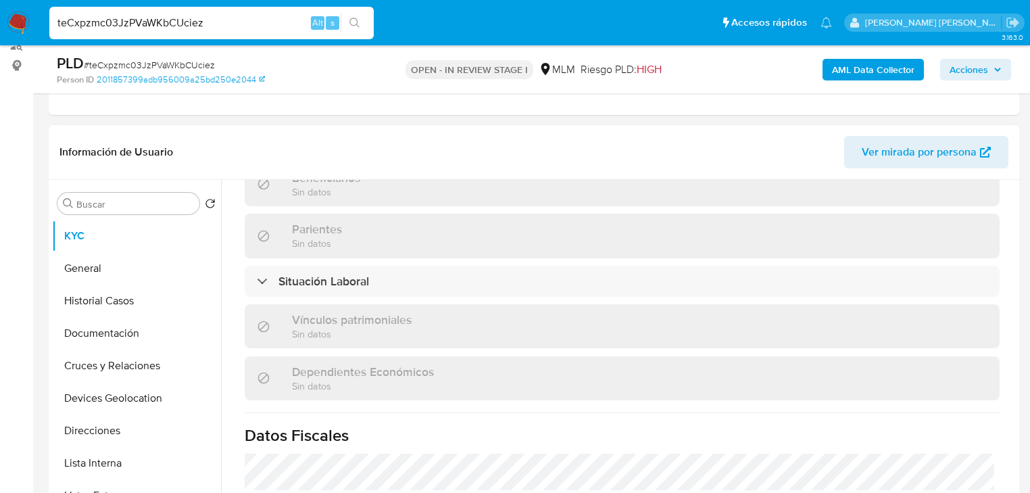
scroll to position [840, 0]
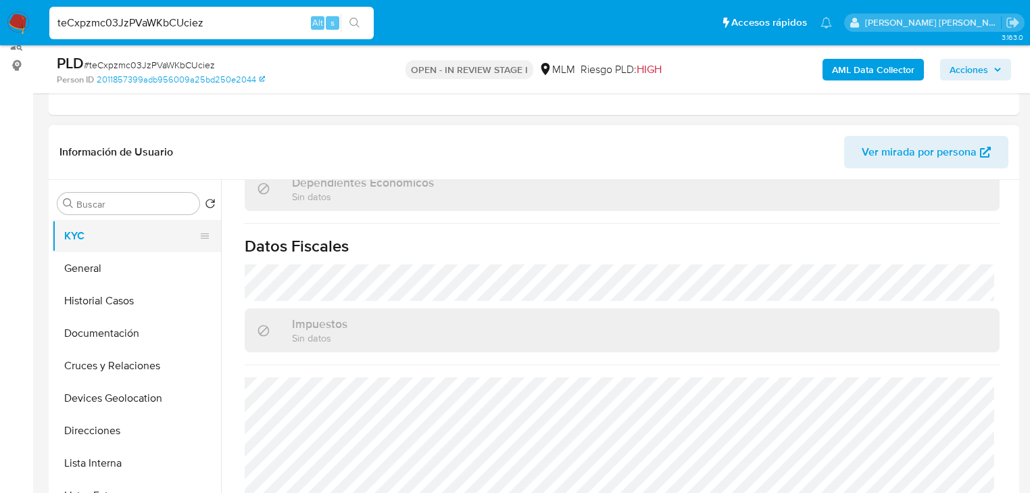
click at [94, 237] on button "KYC" at bounding box center [131, 236] width 158 height 32
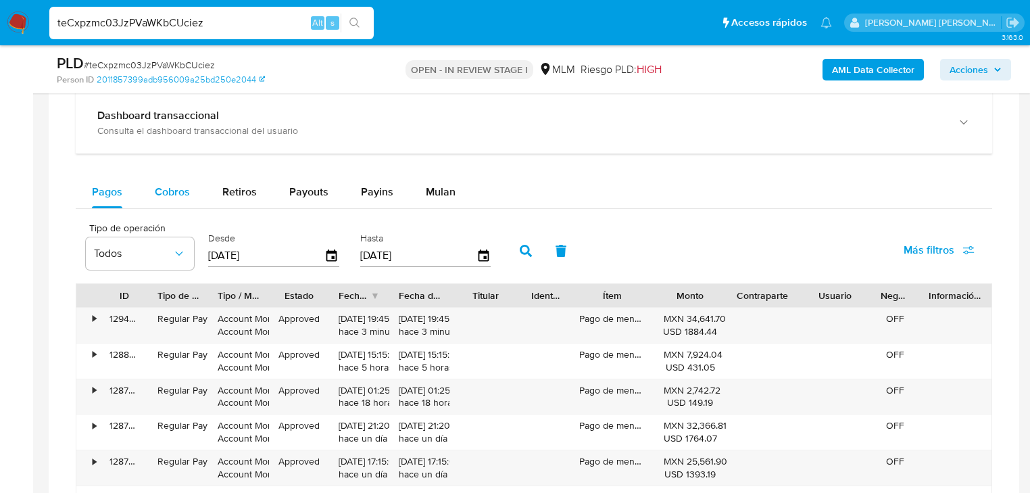
scroll to position [1036, 0]
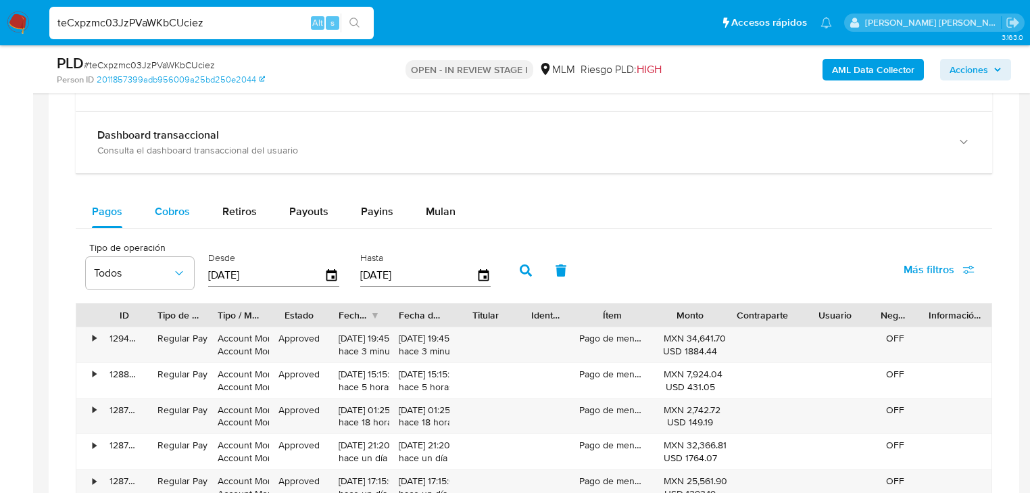
click at [162, 208] on span "Cobros" at bounding box center [172, 211] width 35 height 16
select select "10"
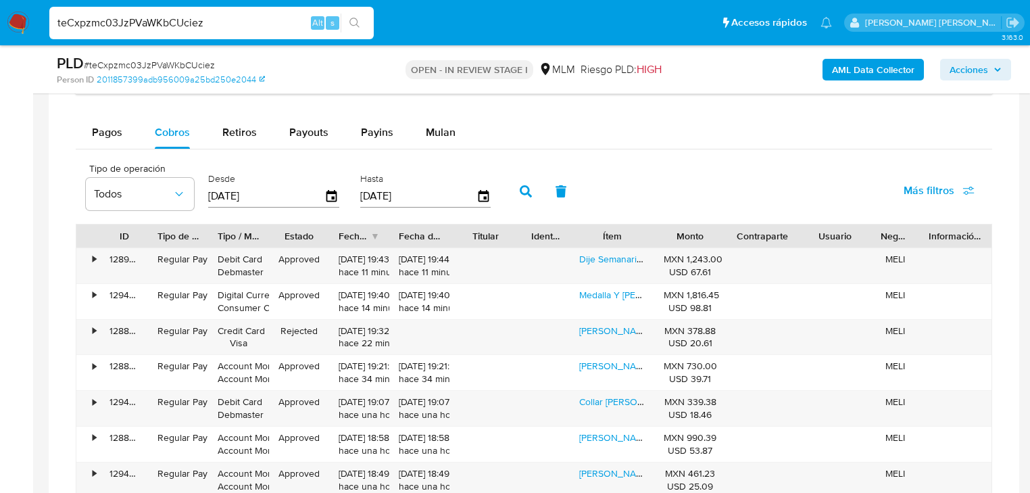
scroll to position [1199, 0]
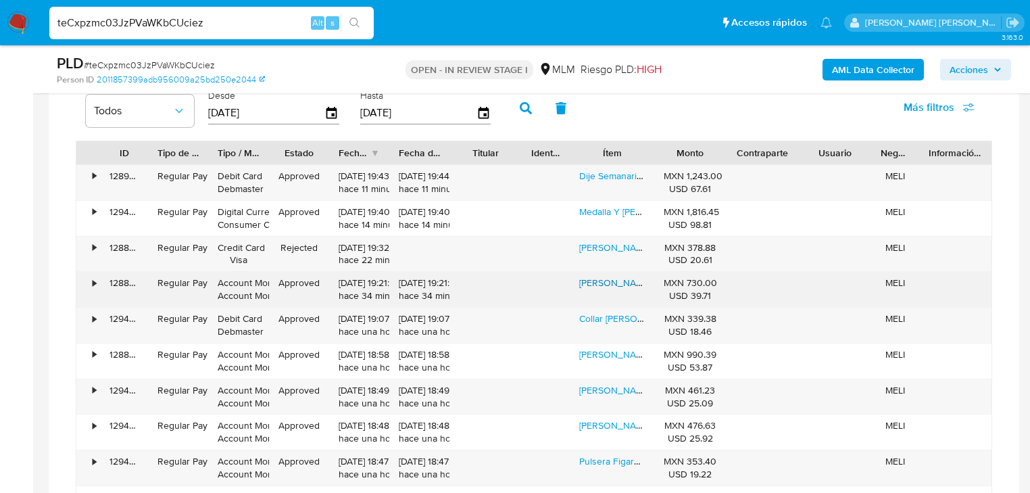
click at [614, 285] on link "Cadena Cubana Barbado Gruesa Plata 925 55cm X 4mm + Color Plateado" at bounding box center [752, 283] width 347 height 14
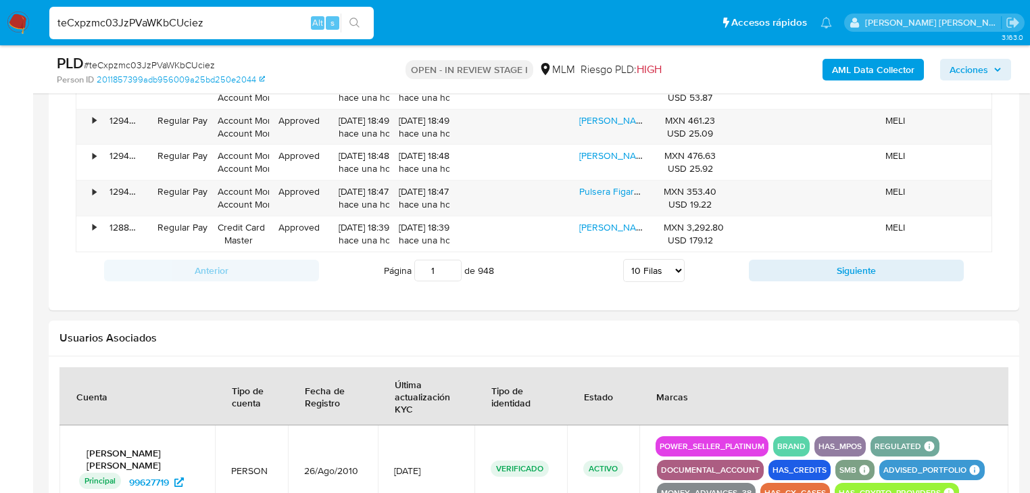
scroll to position [1361, 0]
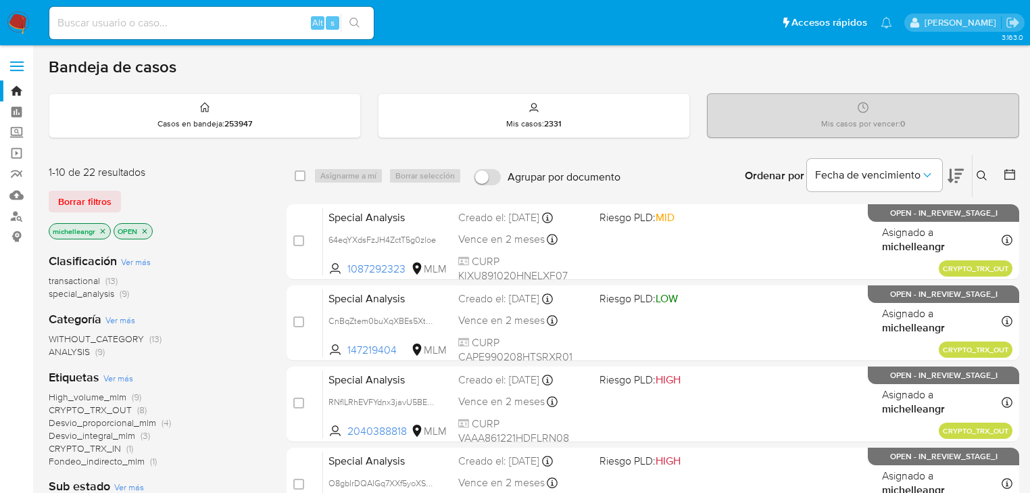
drag, startPoint x: 239, startPoint y: 43, endPoint x: 242, endPoint y: 30, distance: 13.1
click at [239, 43] on nav "Pausado Ver notificaciones Alt s Accesos rápidos Presiona las siguientes teclas…" at bounding box center [515, 22] width 1030 height 45
click at [242, 20] on input at bounding box center [211, 23] width 324 height 18
paste input "teCxpzmc03JzPVaWKbCUciez"
type input "teCxpzmc03JzPVaWKbCUciez"
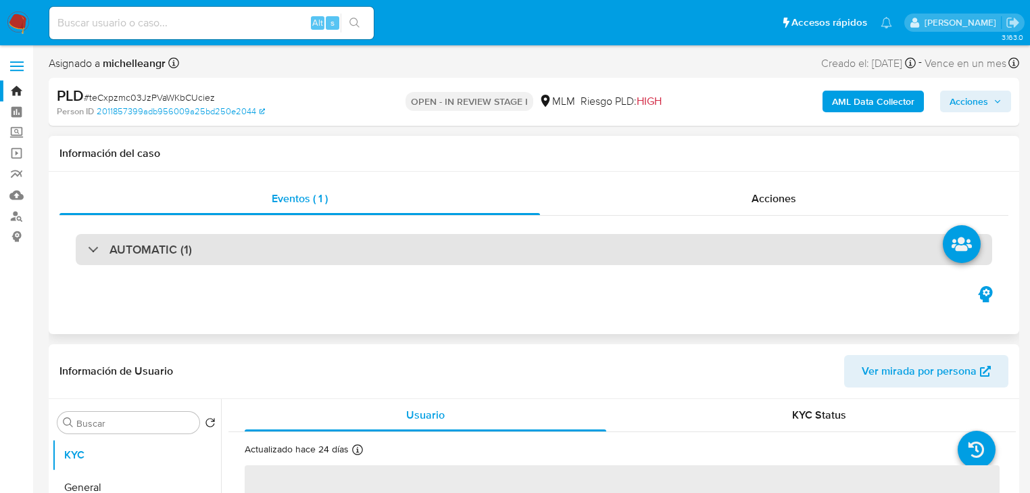
select select "10"
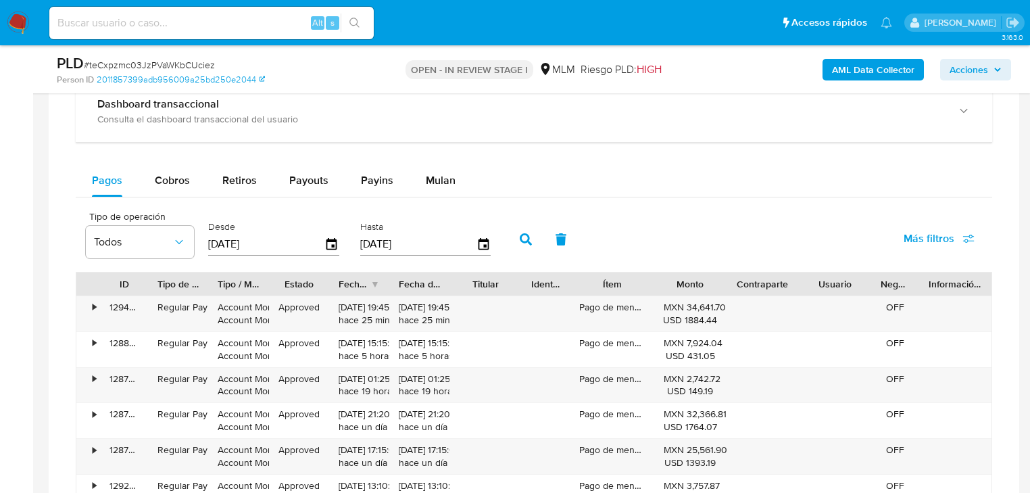
scroll to position [1082, 0]
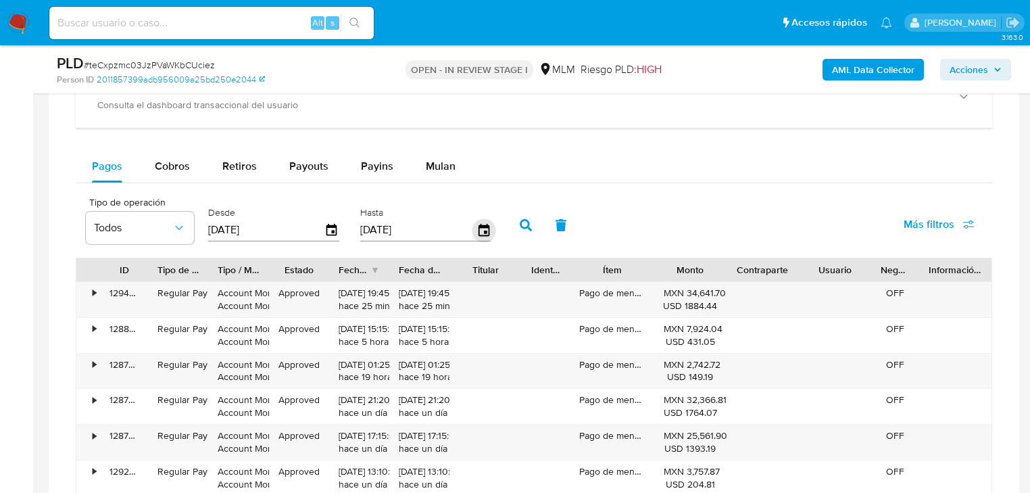
click at [480, 227] on icon "button" at bounding box center [484, 230] width 24 height 24
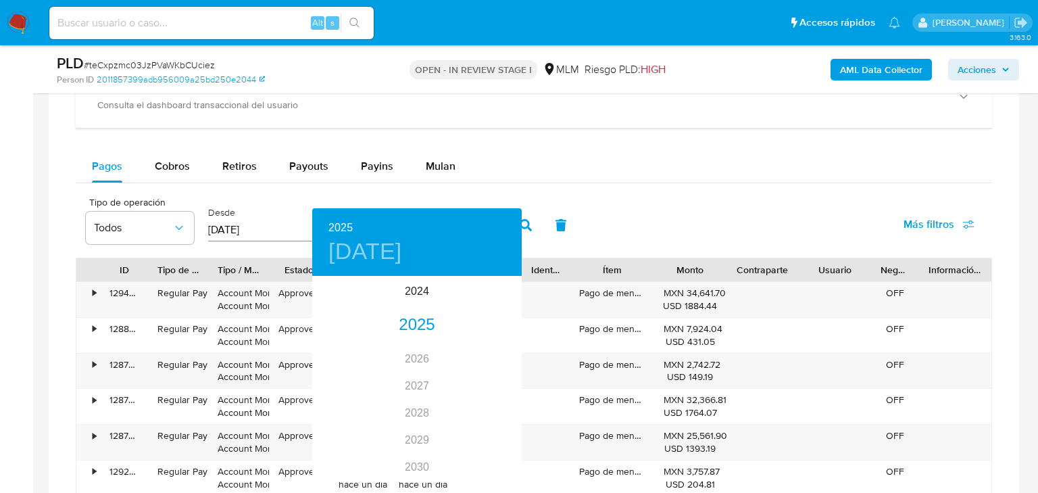
drag, startPoint x: 157, startPoint y: 151, endPoint x: 174, endPoint y: 168, distance: 24.4
click at [158, 151] on div at bounding box center [519, 246] width 1038 height 493
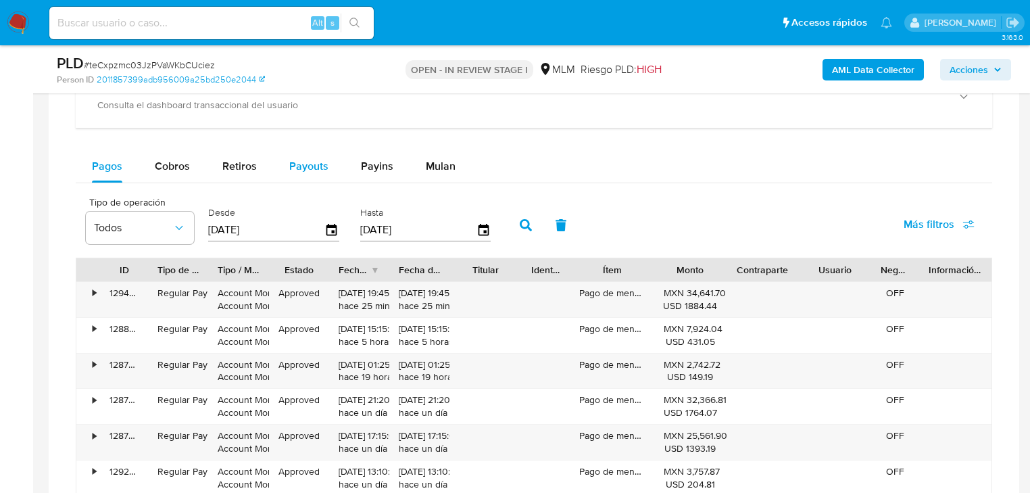
drag, startPoint x: 174, startPoint y: 168, endPoint x: 303, endPoint y: 179, distance: 129.0
click at [174, 167] on div "2025 [DATE] 2025 2026 2027 2028 2029 2030 2031 2032 2033 2034 2035" at bounding box center [515, 246] width 1030 height 493
click at [172, 167] on span "Cobros" at bounding box center [172, 166] width 35 height 16
select select "10"
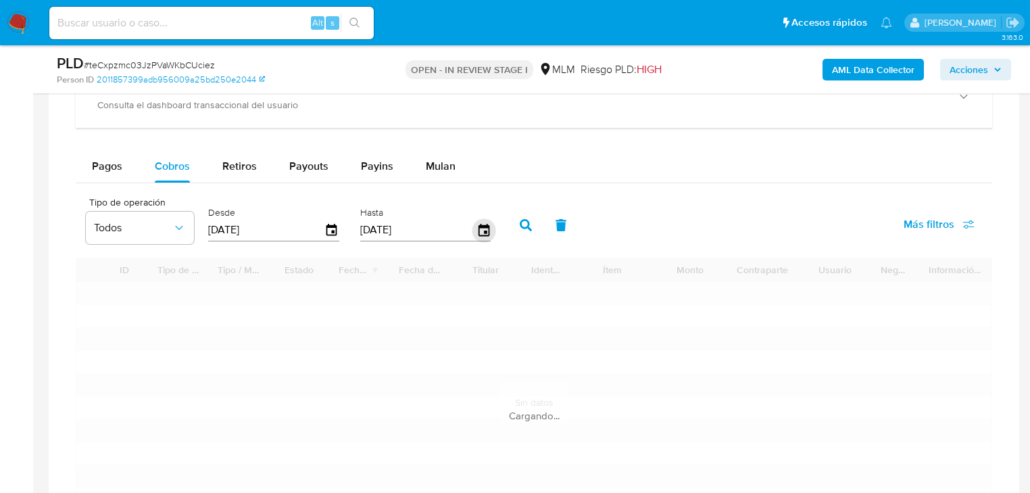
click at [478, 226] on icon "button" at bounding box center [483, 230] width 11 height 12
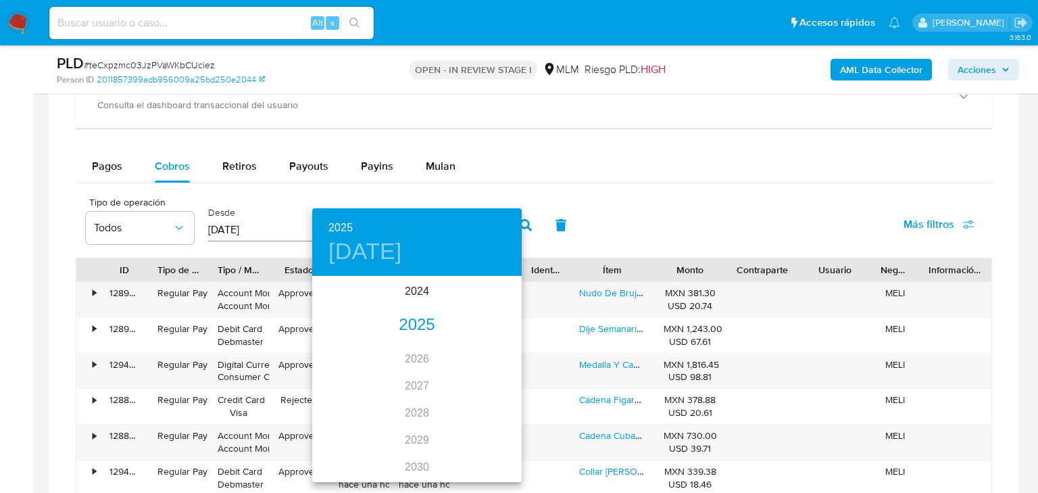
click at [427, 333] on div "2025" at bounding box center [417, 325] width 210 height 27
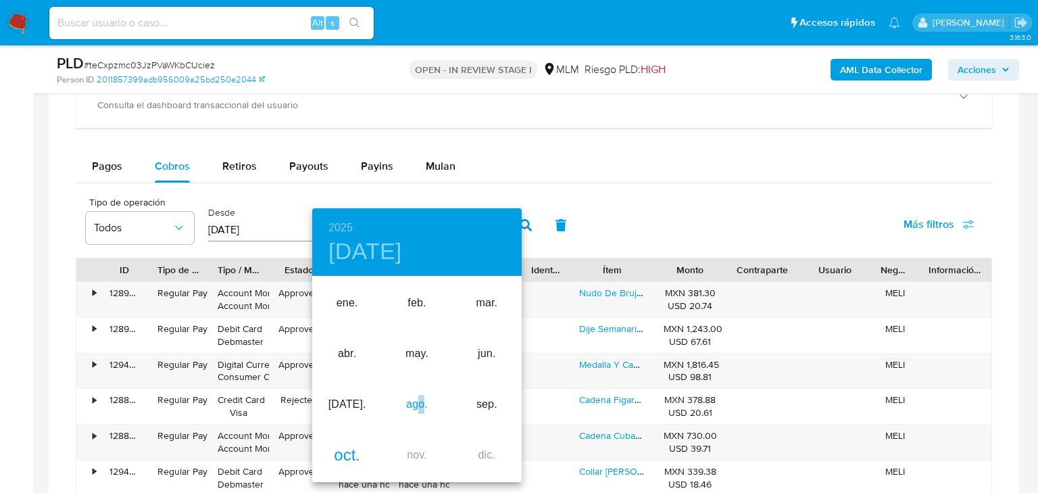
click at [420, 402] on div "ago." at bounding box center [417, 404] width 70 height 51
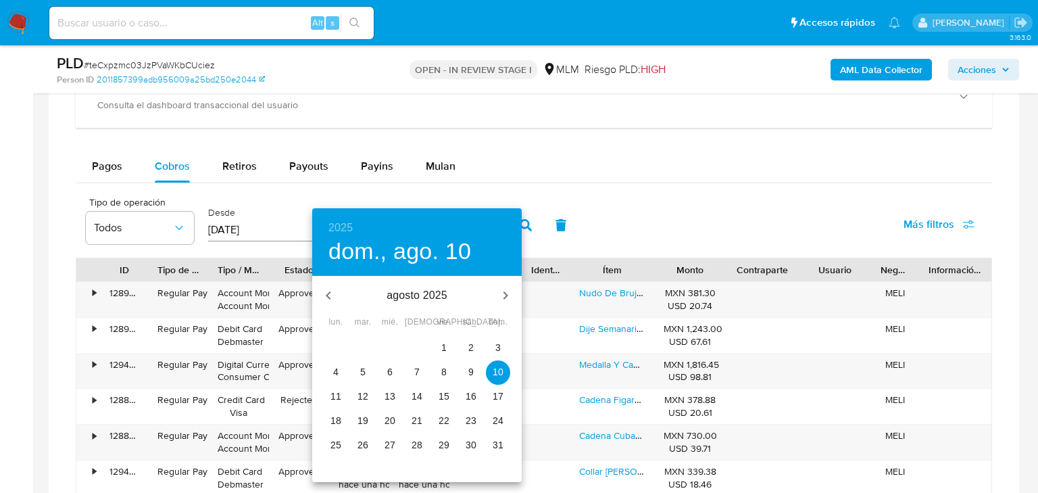
click at [487, 445] on span "31" at bounding box center [498, 445] width 24 height 14
type input "[DATE]"
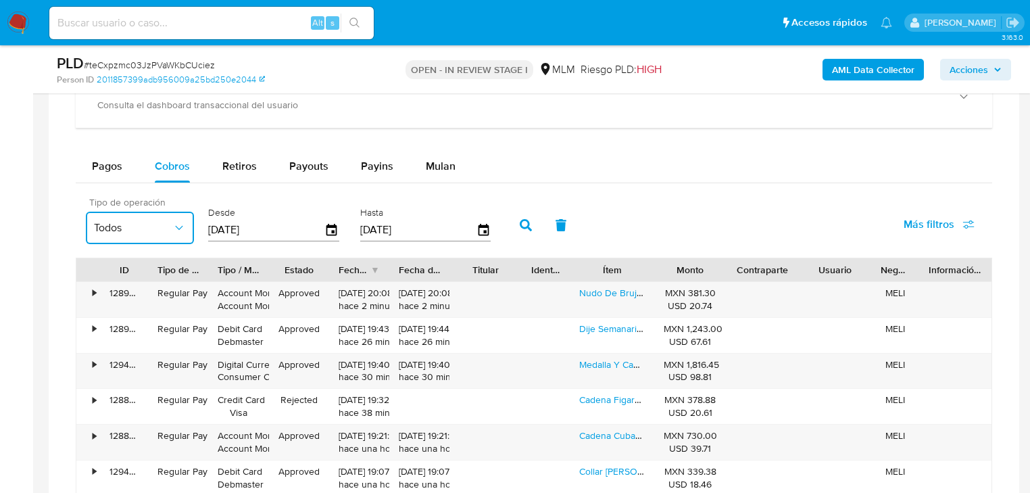
click at [157, 224] on span "Todos" at bounding box center [133, 228] width 78 height 14
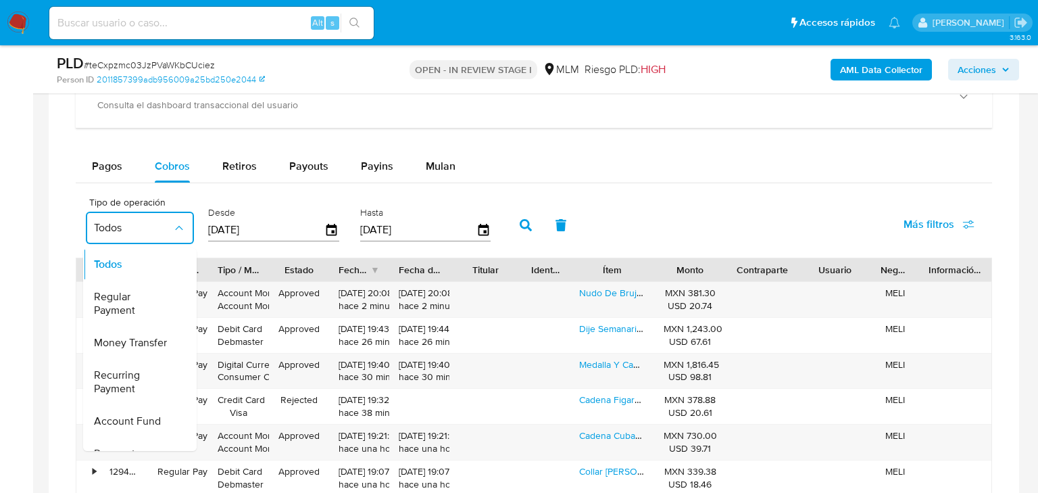
click at [189, 135] on div "Balance Consulta el balance del usuario Dashboard transaccional Consulta el das…" at bounding box center [534, 339] width 917 height 671
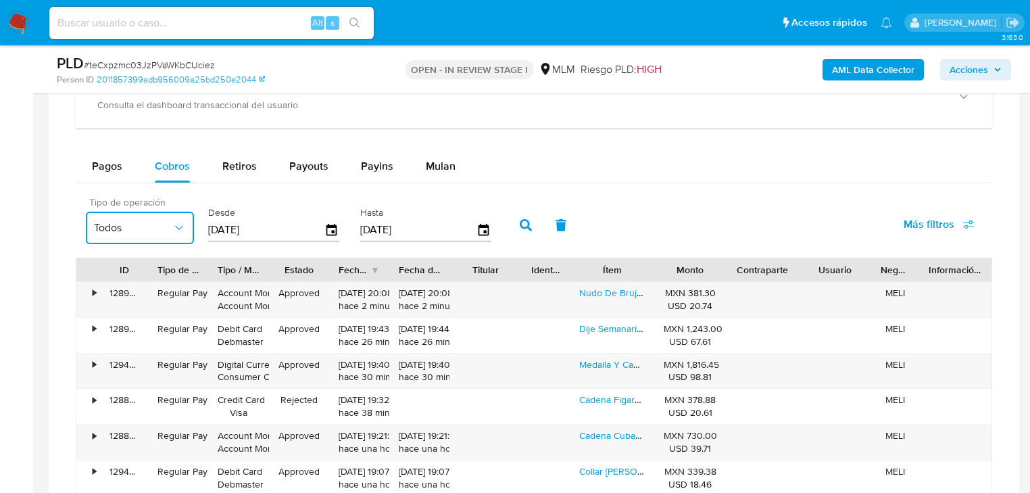
click at [132, 226] on span "Todos" at bounding box center [133, 228] width 78 height 14
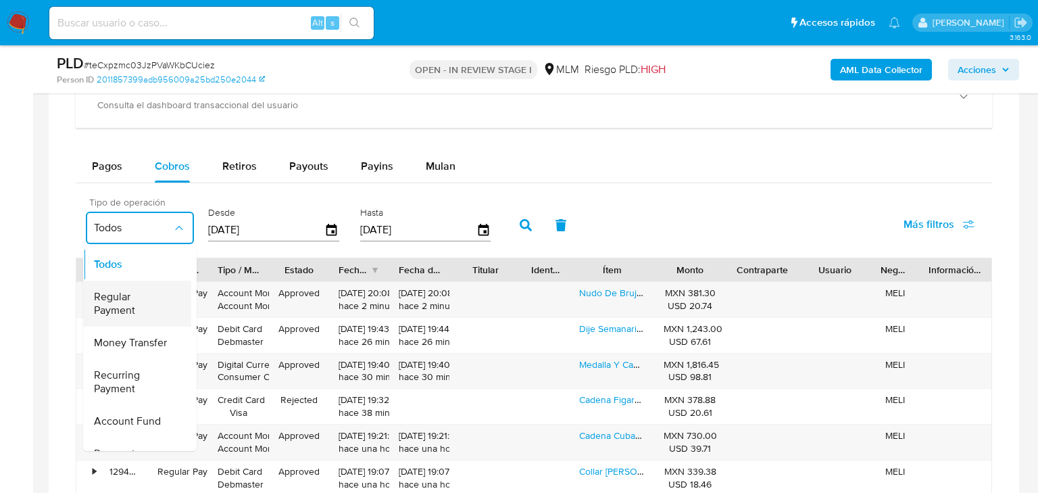
click at [134, 306] on span "Regular Payment" at bounding box center [133, 303] width 78 height 27
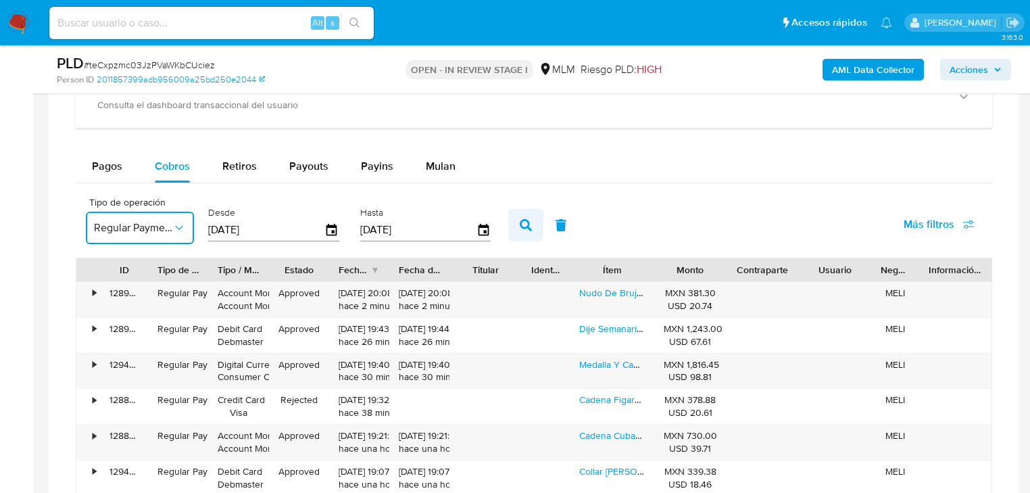
click at [526, 235] on button "button" at bounding box center [525, 225] width 35 height 32
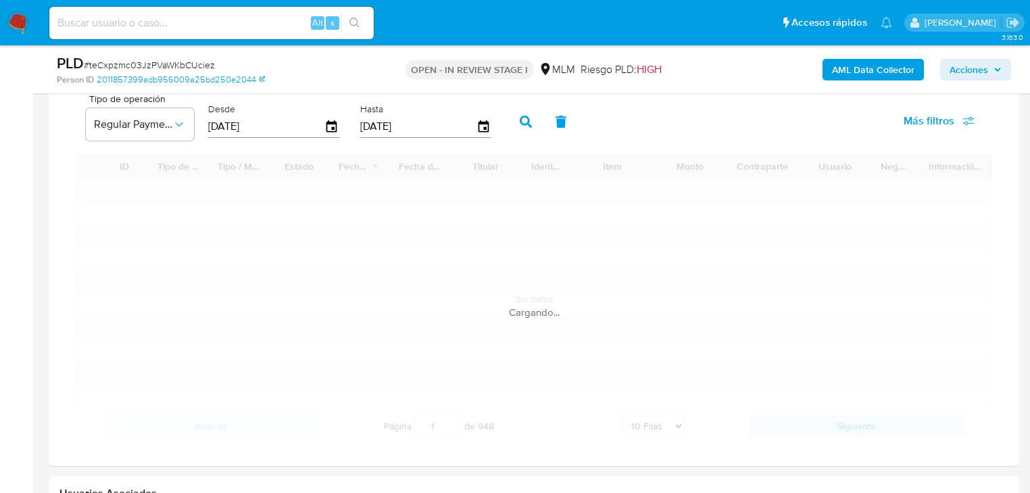
scroll to position [1190, 0]
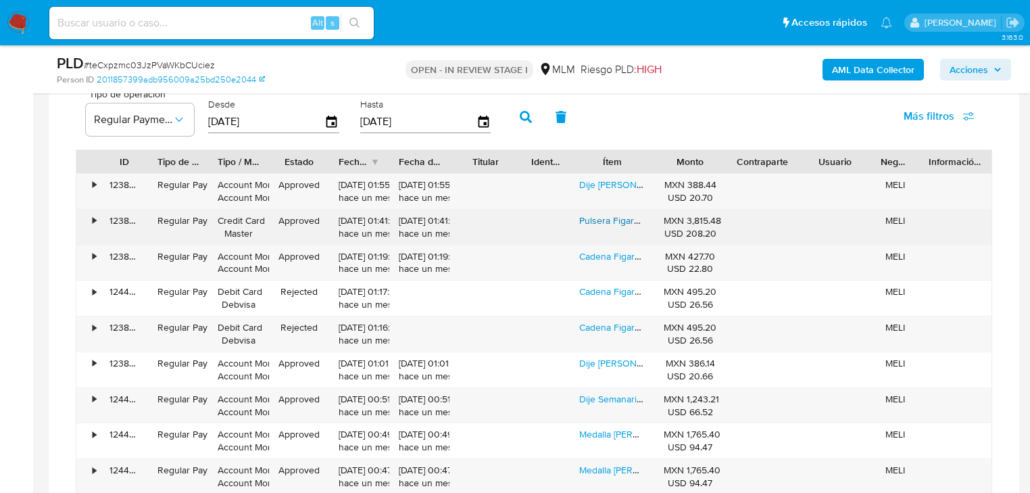
click at [611, 220] on link "Pulsera Figaro Esclava Oro 10k Italiano 21cm 4.5mm Pulso Diámetro 21 Cm" at bounding box center [734, 221] width 310 height 14
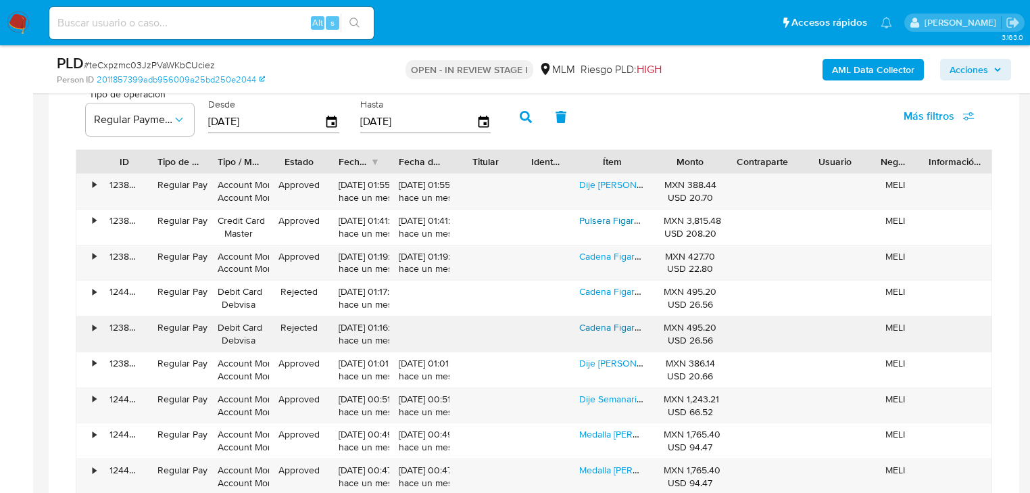
click at [600, 327] on link "Cadena Figaro Gruesa Plata 925 Collar 50cm X 3.5mm + Color Plateado" at bounding box center [728, 327] width 298 height 14
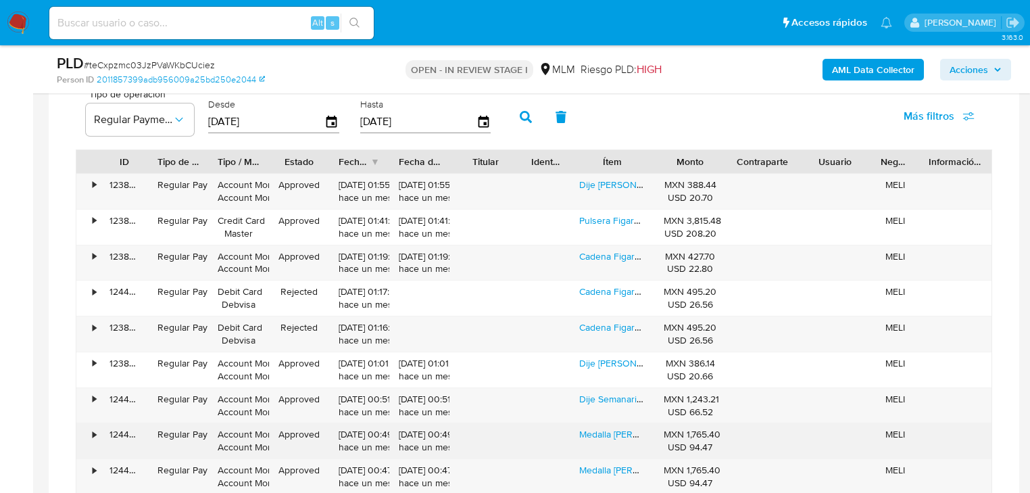
click at [596, 443] on div "Medalla [PERSON_NAME] Oro [PERSON_NAME] 10k Y Cadena De Oro 10k Color Amarillo" at bounding box center [612, 440] width 85 height 35
click at [598, 435] on link "Medalla [PERSON_NAME] Oro [PERSON_NAME] 10k Y Cadena De Oro 10k Color Amarillo" at bounding box center [764, 434] width 371 height 14
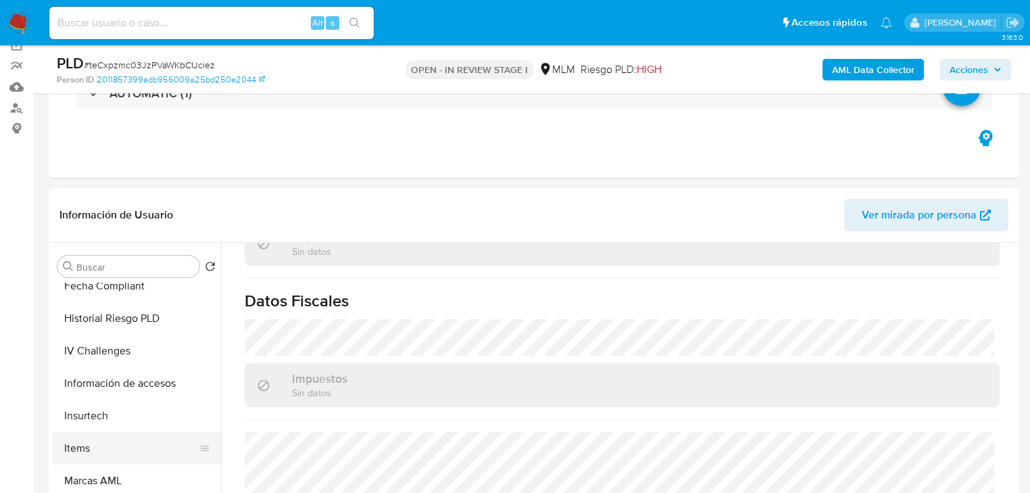
scroll to position [668, 0]
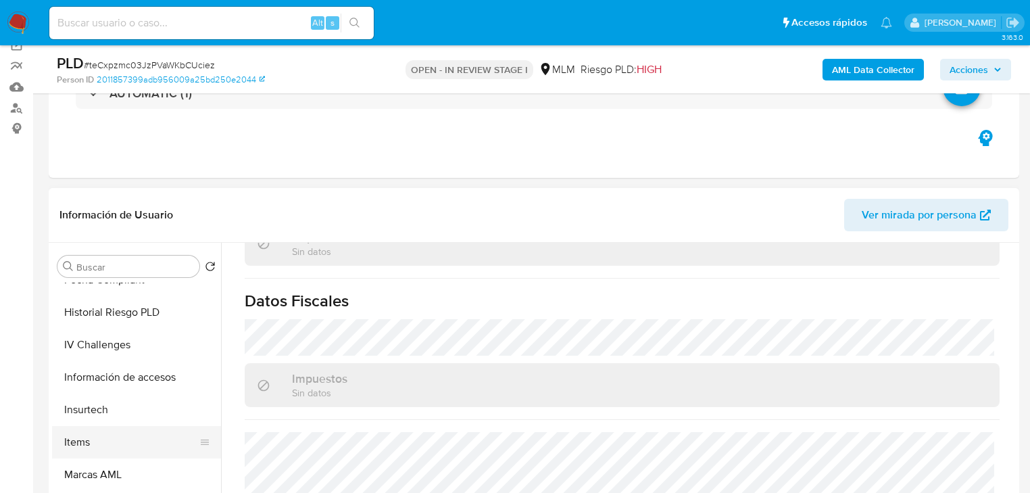
drag, startPoint x: 114, startPoint y: 448, endPoint x: 250, endPoint y: 423, distance: 138.0
click at [114, 445] on button "Items" at bounding box center [136, 442] width 169 height 32
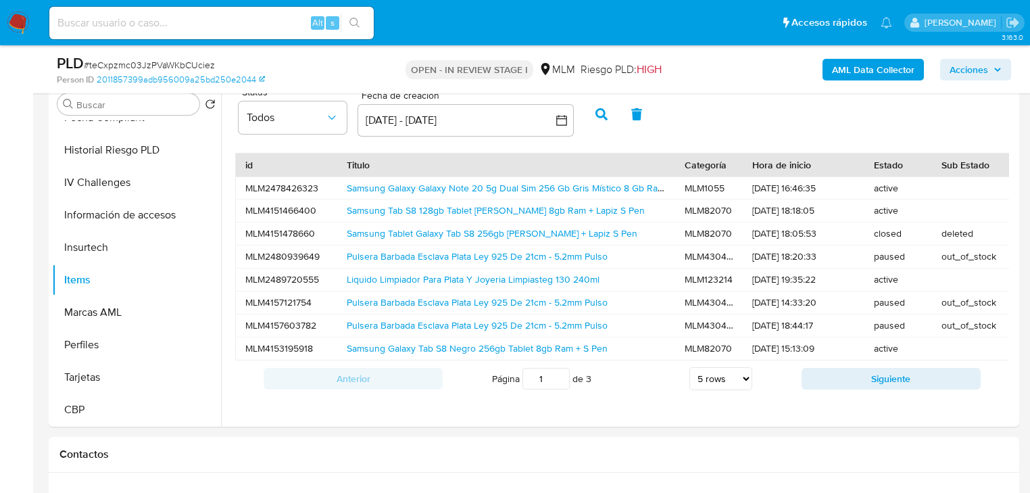
scroll to position [216, 0]
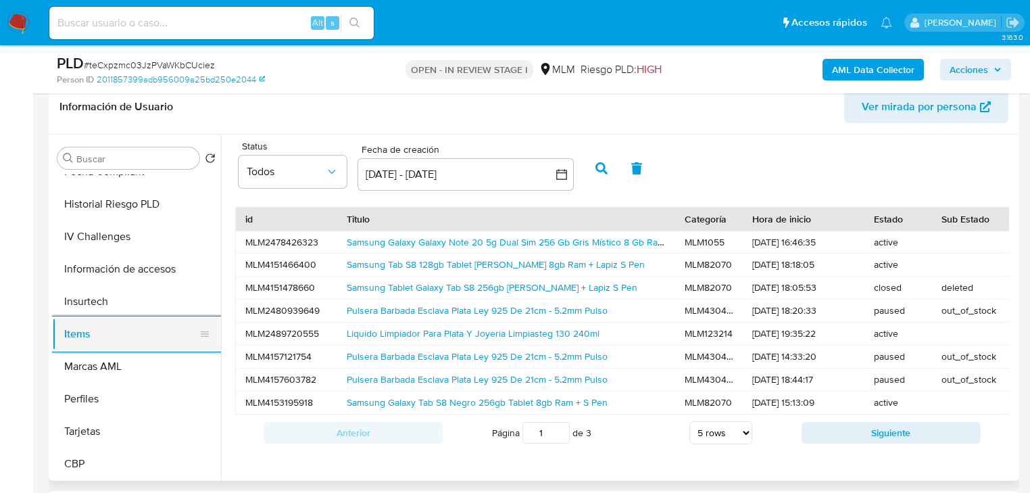
click at [123, 335] on button "Items" at bounding box center [131, 334] width 158 height 32
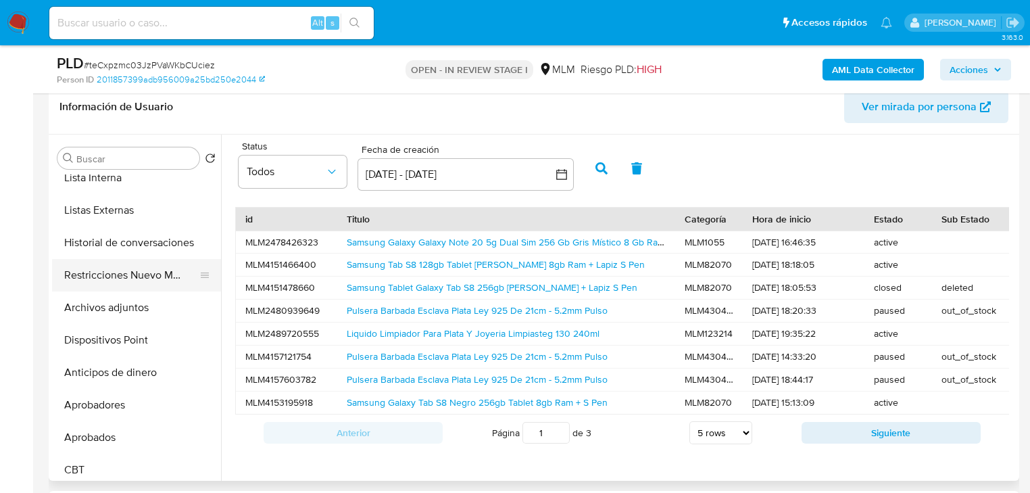
scroll to position [235, 0]
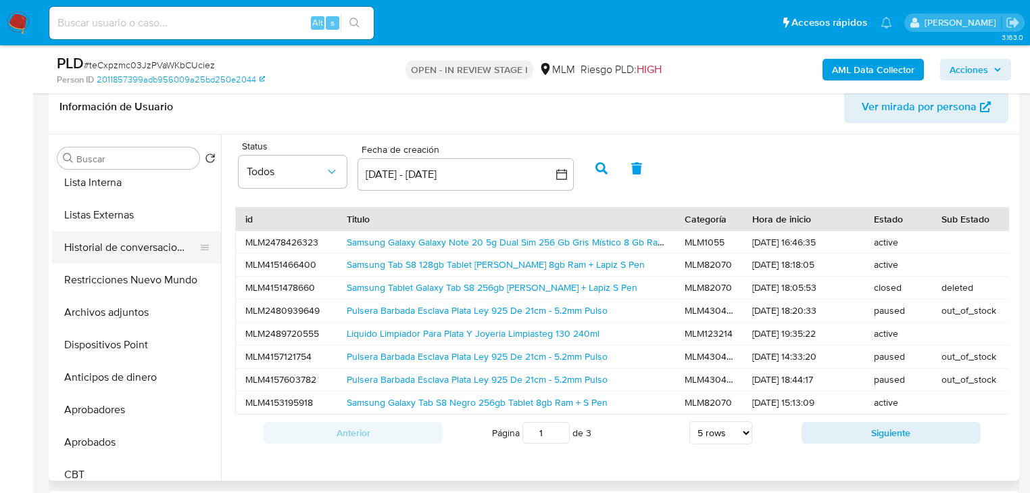
drag, startPoint x: 137, startPoint y: 272, endPoint x: 151, endPoint y: 244, distance: 30.8
click at [139, 268] on button "Restricciones Nuevo Mundo" at bounding box center [136, 280] width 169 height 32
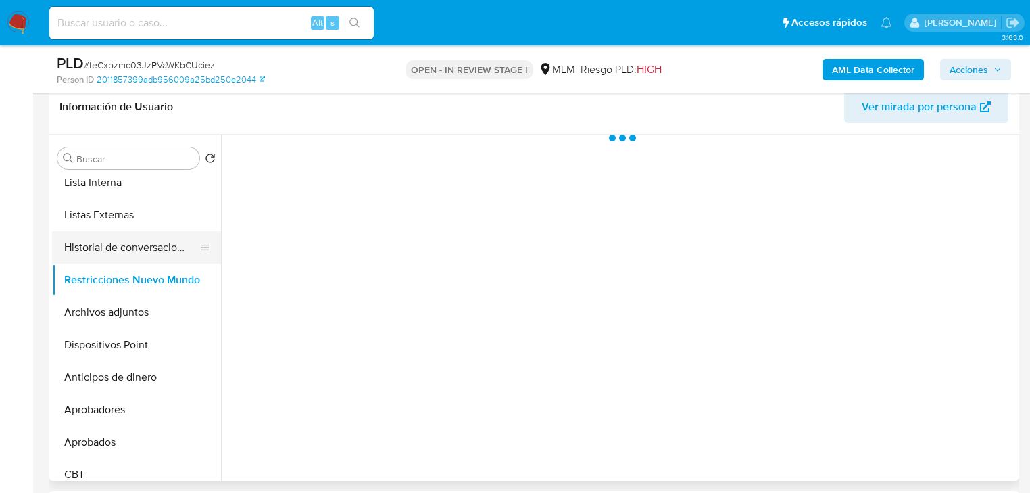
click at [151, 242] on button "Historial de conversaciones" at bounding box center [131, 247] width 158 height 32
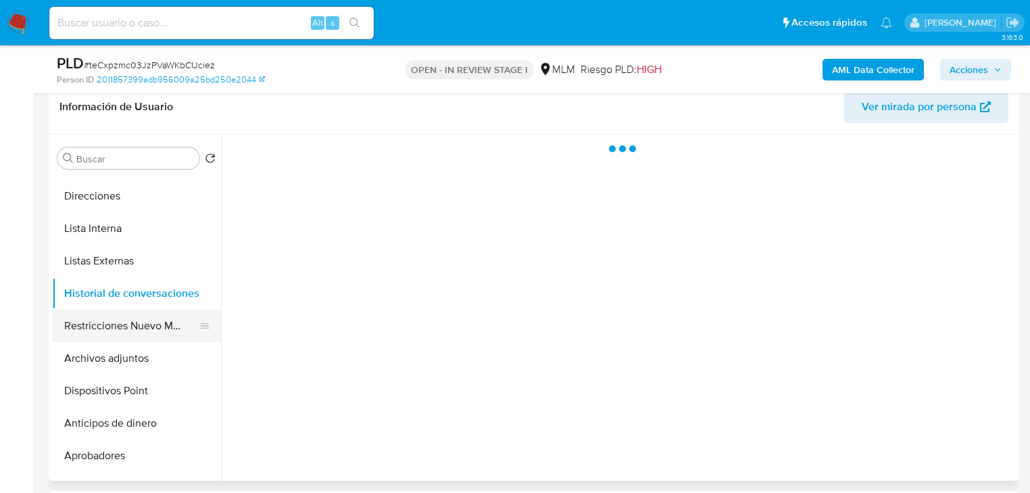
scroll to position [127, 0]
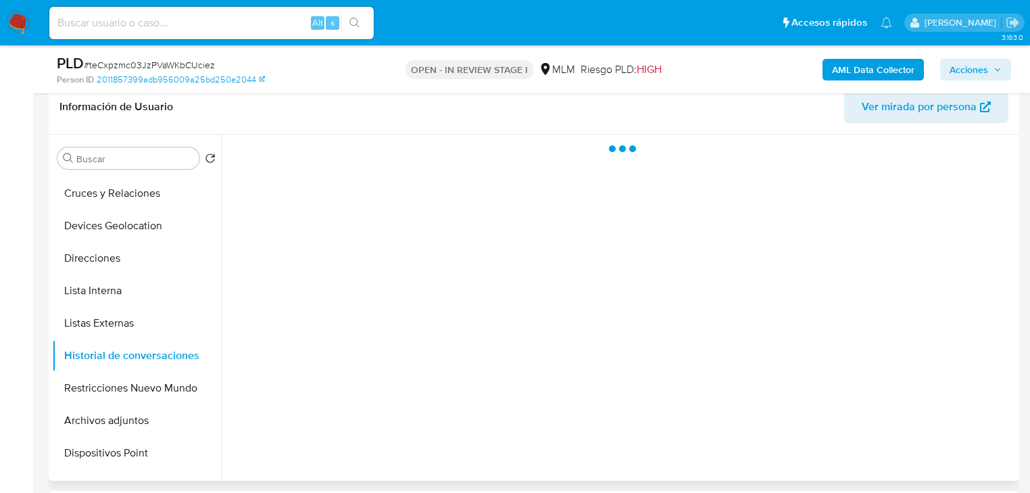
drag, startPoint x: 143, startPoint y: 227, endPoint x: 530, endPoint y: 287, distance: 391.3
click at [145, 227] on button "Devices Geolocation" at bounding box center [136, 226] width 169 height 32
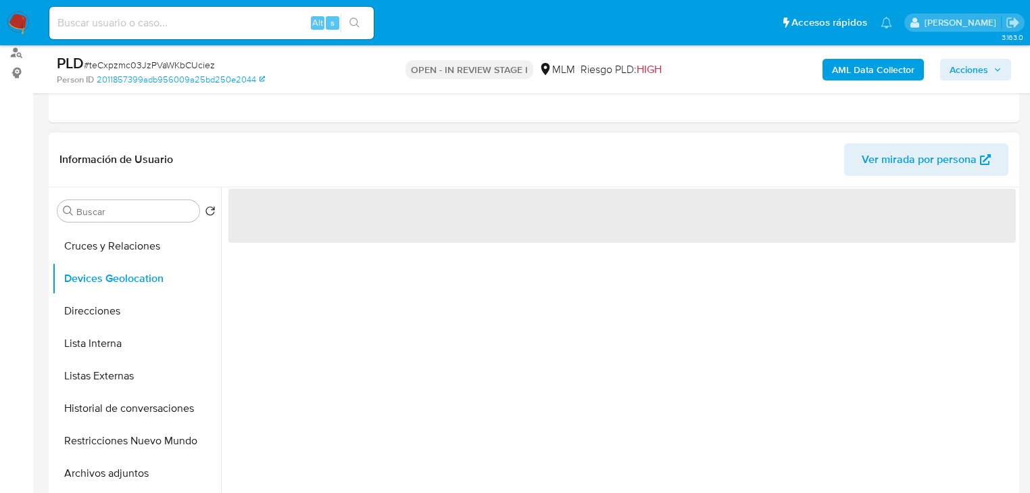
scroll to position [216, 0]
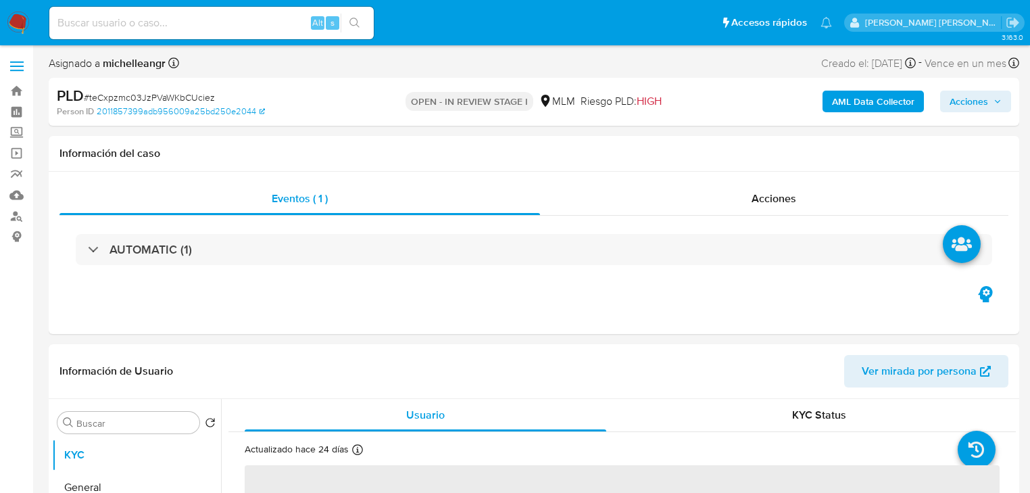
select select "10"
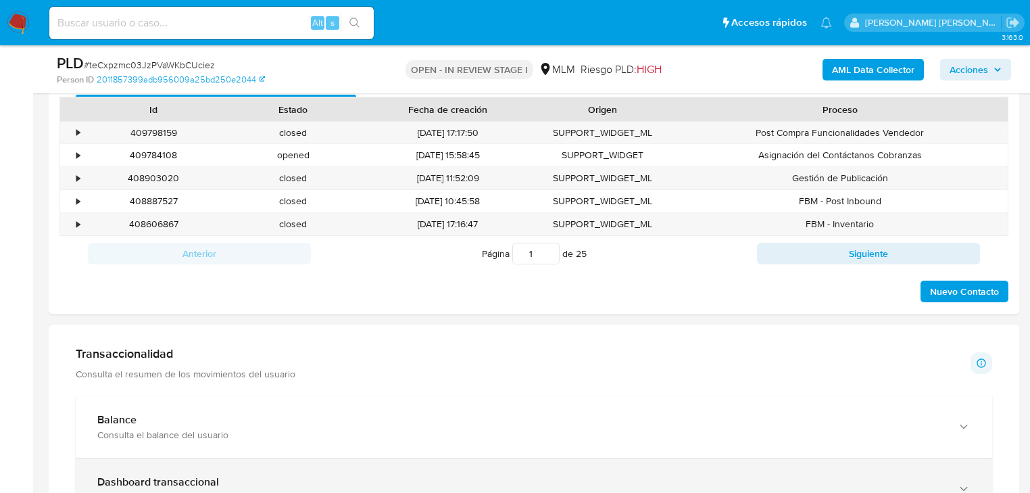
scroll to position [757, 0]
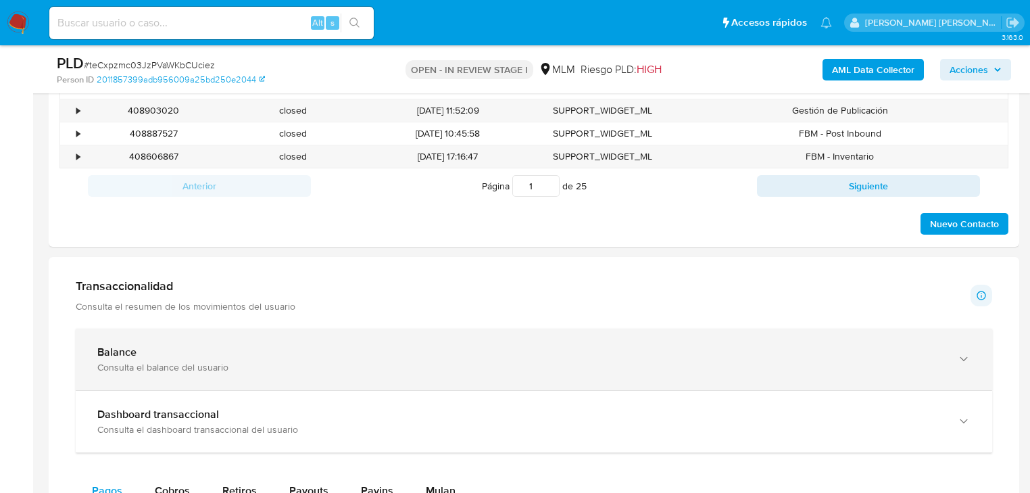
drag, startPoint x: 335, startPoint y: 356, endPoint x: 406, endPoint y: 335, distance: 73.4
click at [338, 352] on div "Balance" at bounding box center [520, 352] width 846 height 14
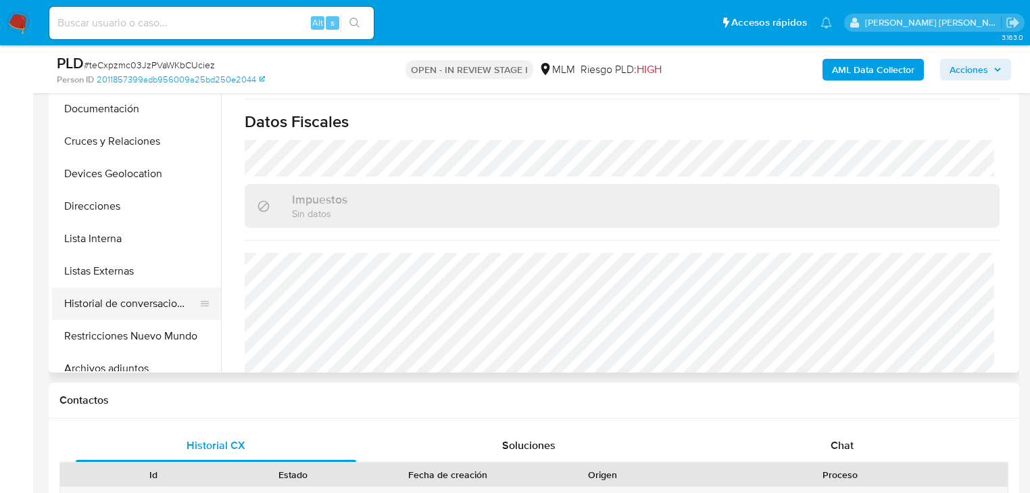
scroll to position [108, 0]
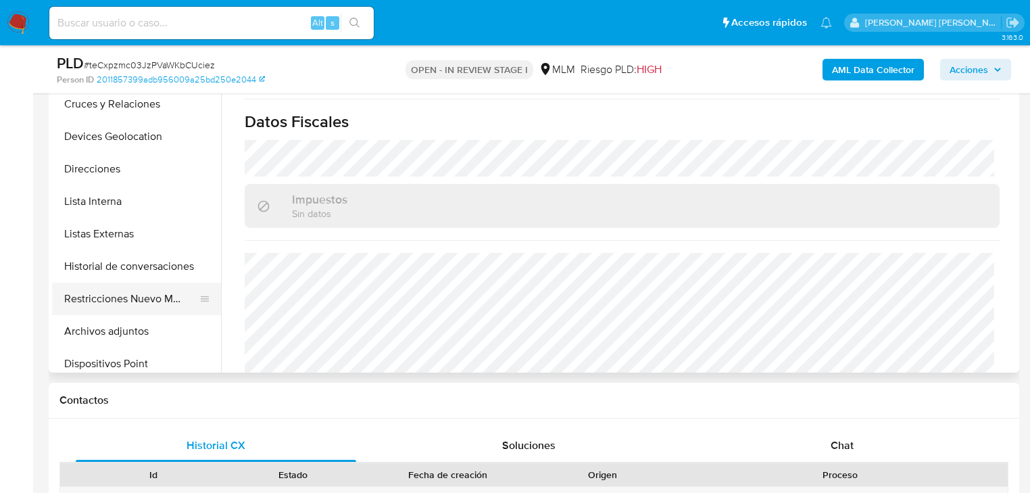
drag, startPoint x: 151, startPoint y: 301, endPoint x: 158, endPoint y: 300, distance: 7.5
click at [150, 300] on button "Restricciones Nuevo Mundo" at bounding box center [131, 299] width 158 height 32
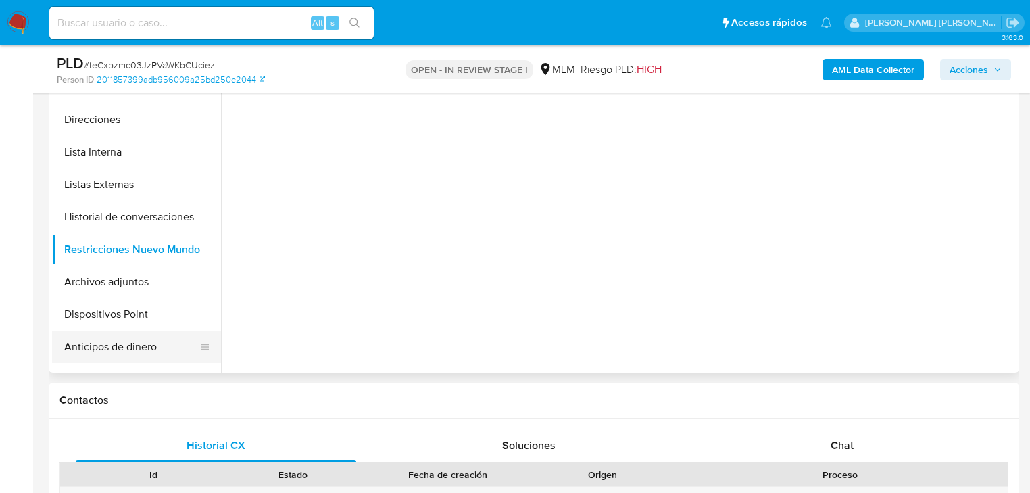
scroll to position [216, 0]
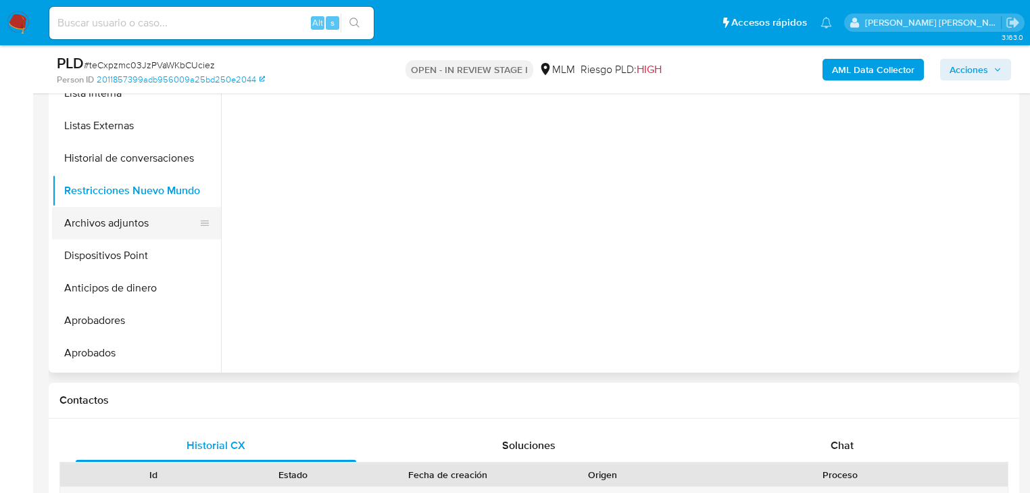
click at [137, 231] on button "Archivos adjuntos" at bounding box center [131, 223] width 158 height 32
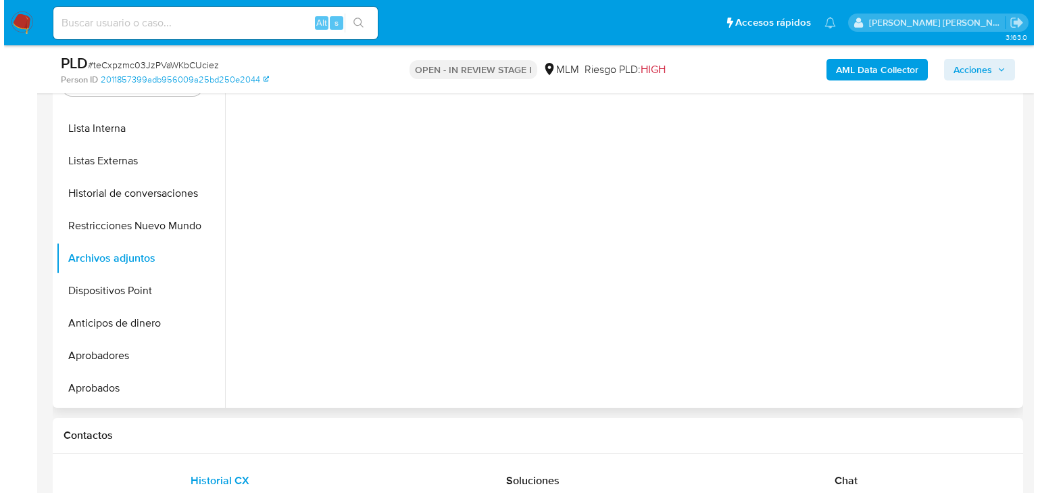
scroll to position [270, 0]
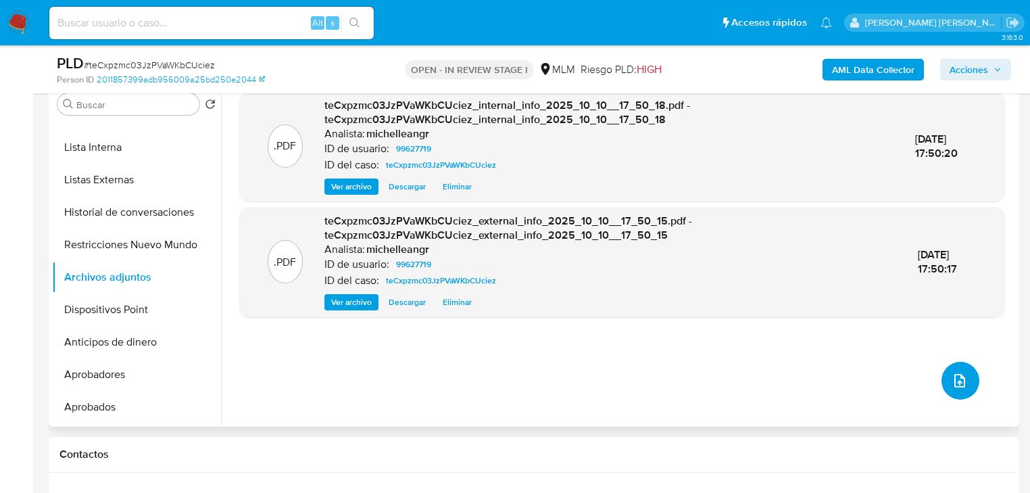
click at [957, 376] on icon "upload-file" at bounding box center [960, 380] width 16 height 16
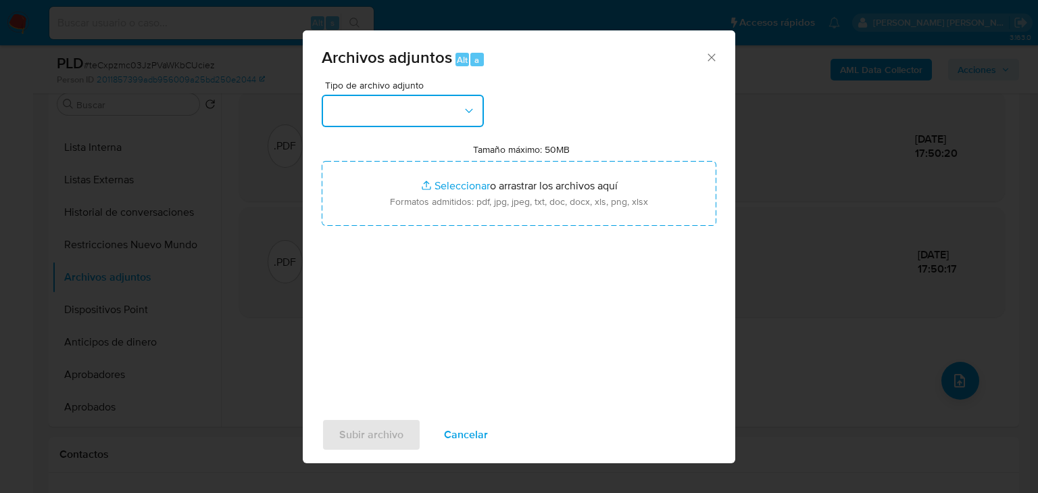
click at [439, 108] on button "button" at bounding box center [403, 111] width 162 height 32
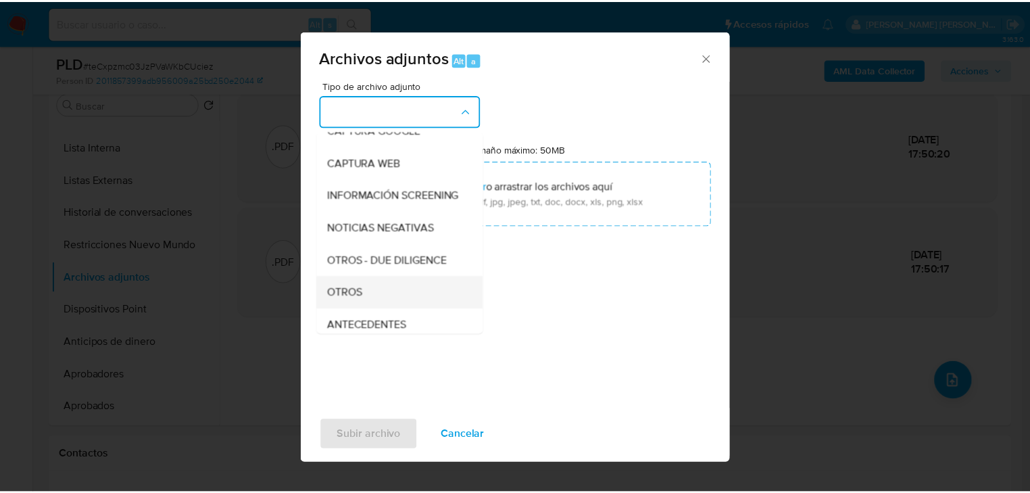
scroll to position [92, 0]
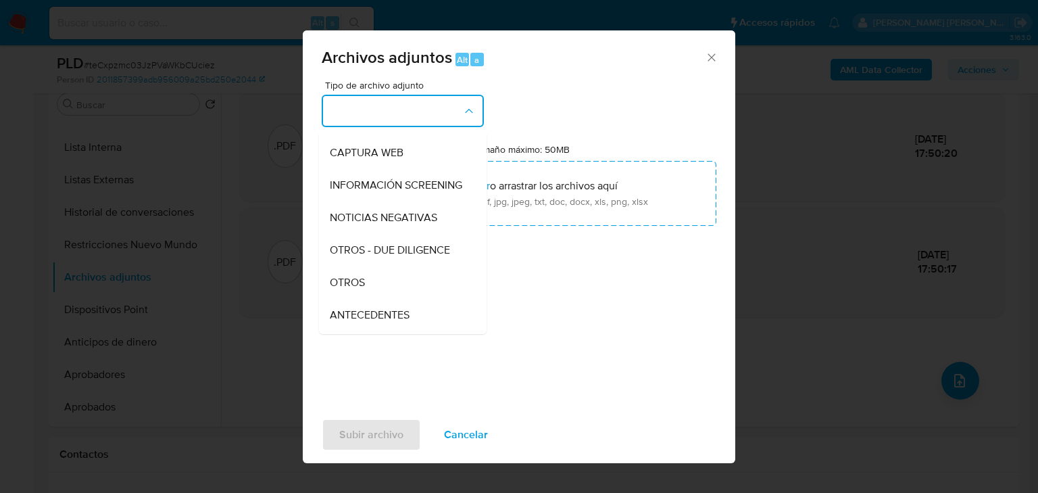
click at [362, 289] on span "OTROS" at bounding box center [347, 283] width 35 height 14
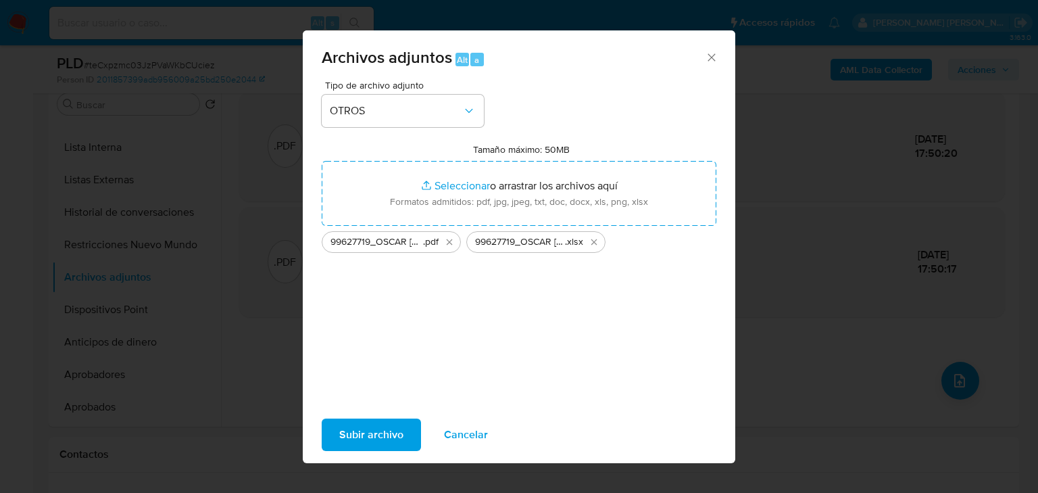
click at [391, 437] on span "Subir archivo" at bounding box center [371, 435] width 64 height 30
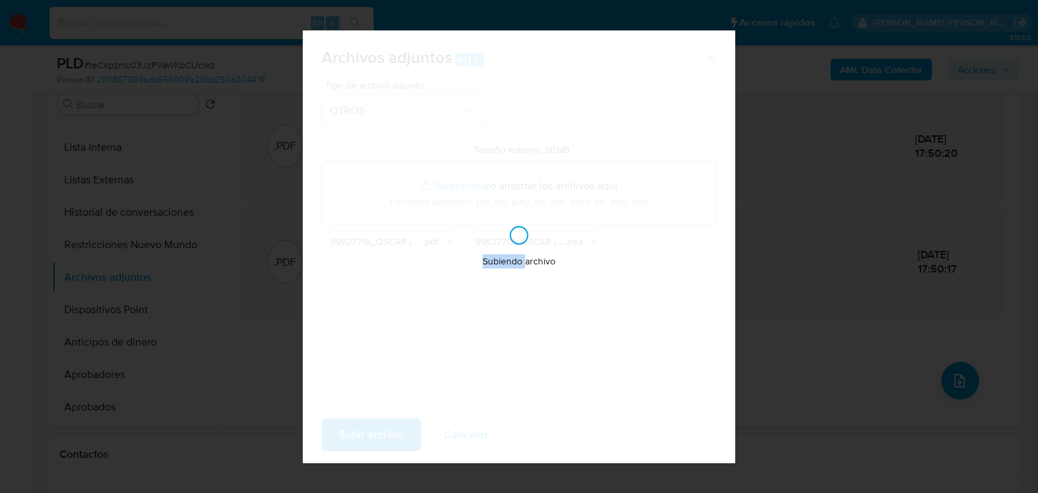
drag, startPoint x: 942, startPoint y: 42, endPoint x: 399, endPoint y: 435, distance: 670.4
click at [391, 437] on div "Subiendo archivo" at bounding box center [519, 246] width 433 height 433
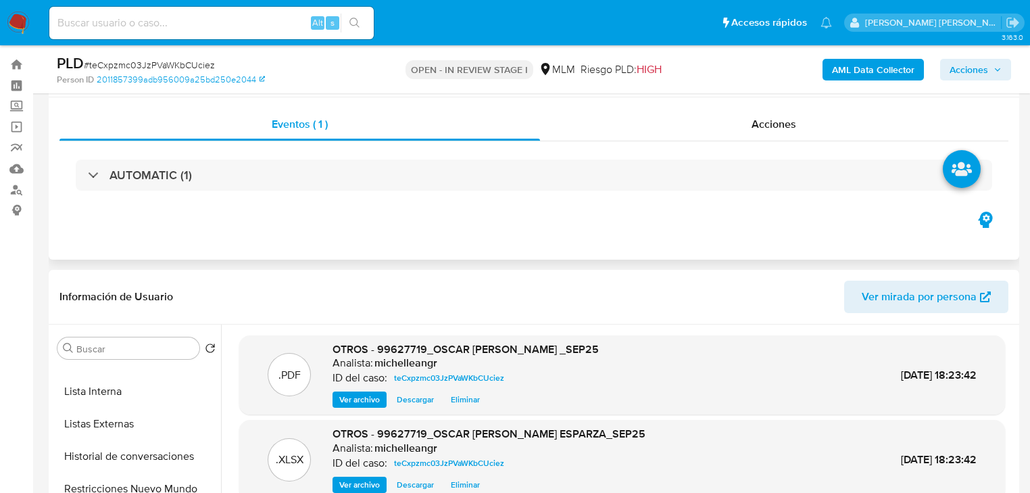
scroll to position [0, 0]
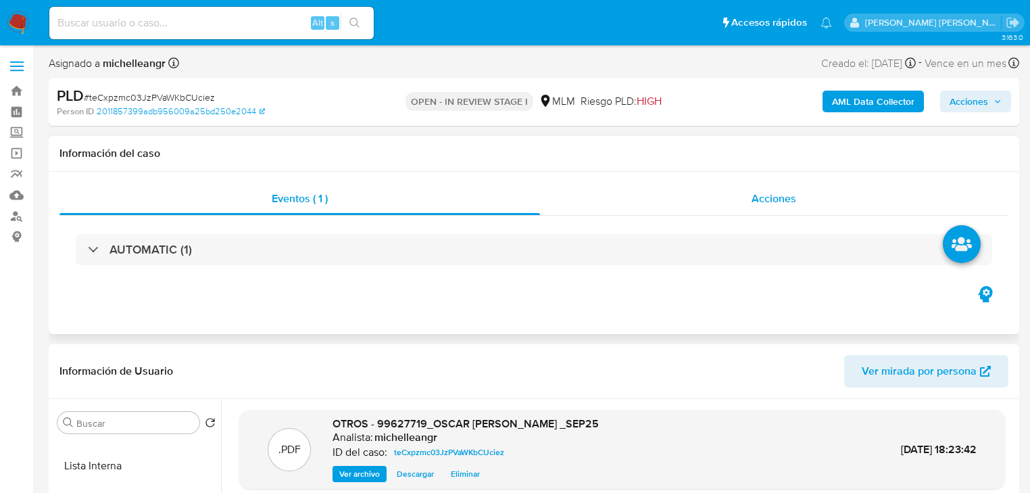
click at [762, 196] on span "Acciones" at bounding box center [774, 199] width 45 height 16
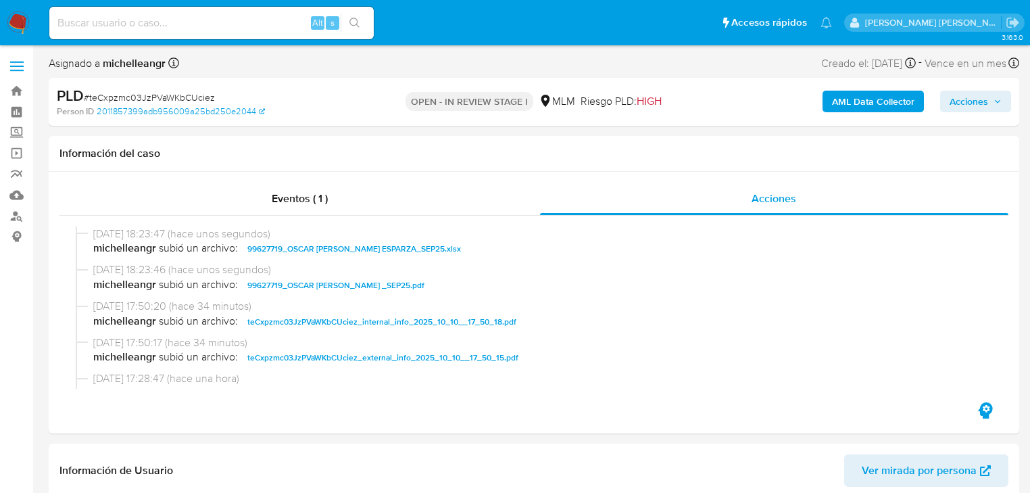
drag, startPoint x: 963, startPoint y: 100, endPoint x: 938, endPoint y: 114, distance: 28.4
click at [961, 101] on span "Acciones" at bounding box center [969, 102] width 39 height 22
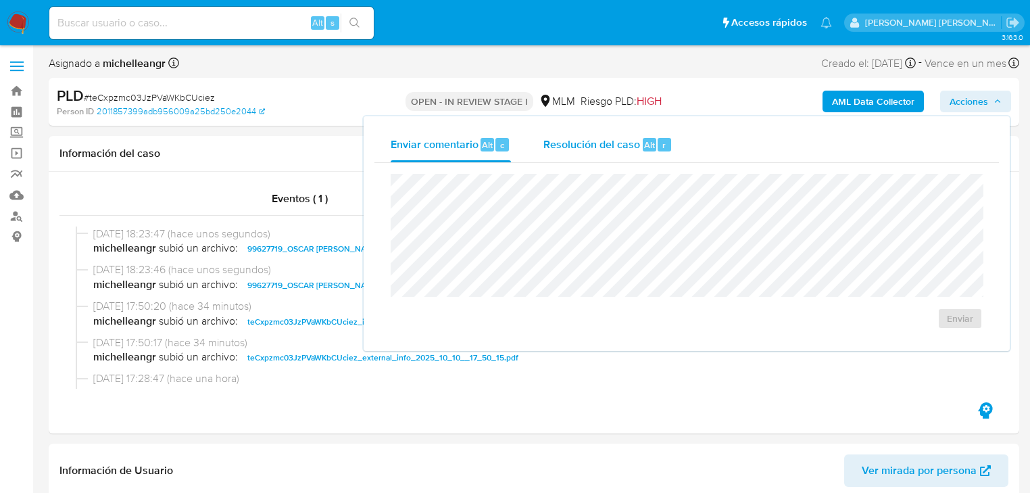
click at [609, 148] on span "Resolución del caso" at bounding box center [592, 145] width 97 height 16
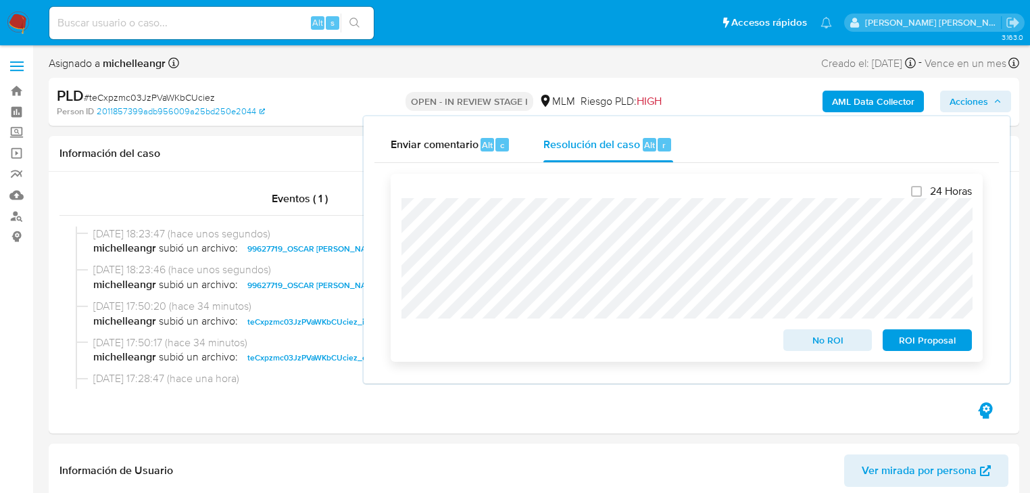
click at [825, 343] on span "No ROI" at bounding box center [828, 340] width 70 height 19
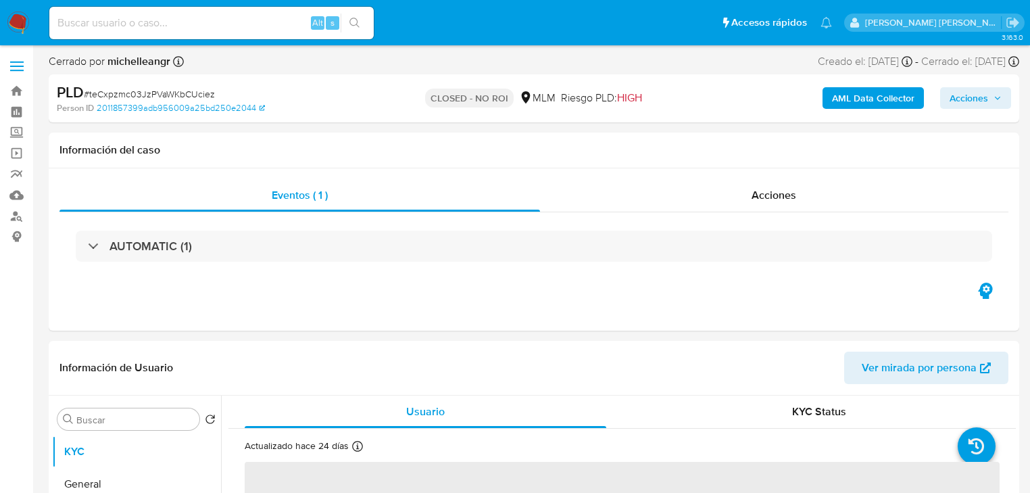
select select "10"
